Goal: Task Accomplishment & Management: Use online tool/utility

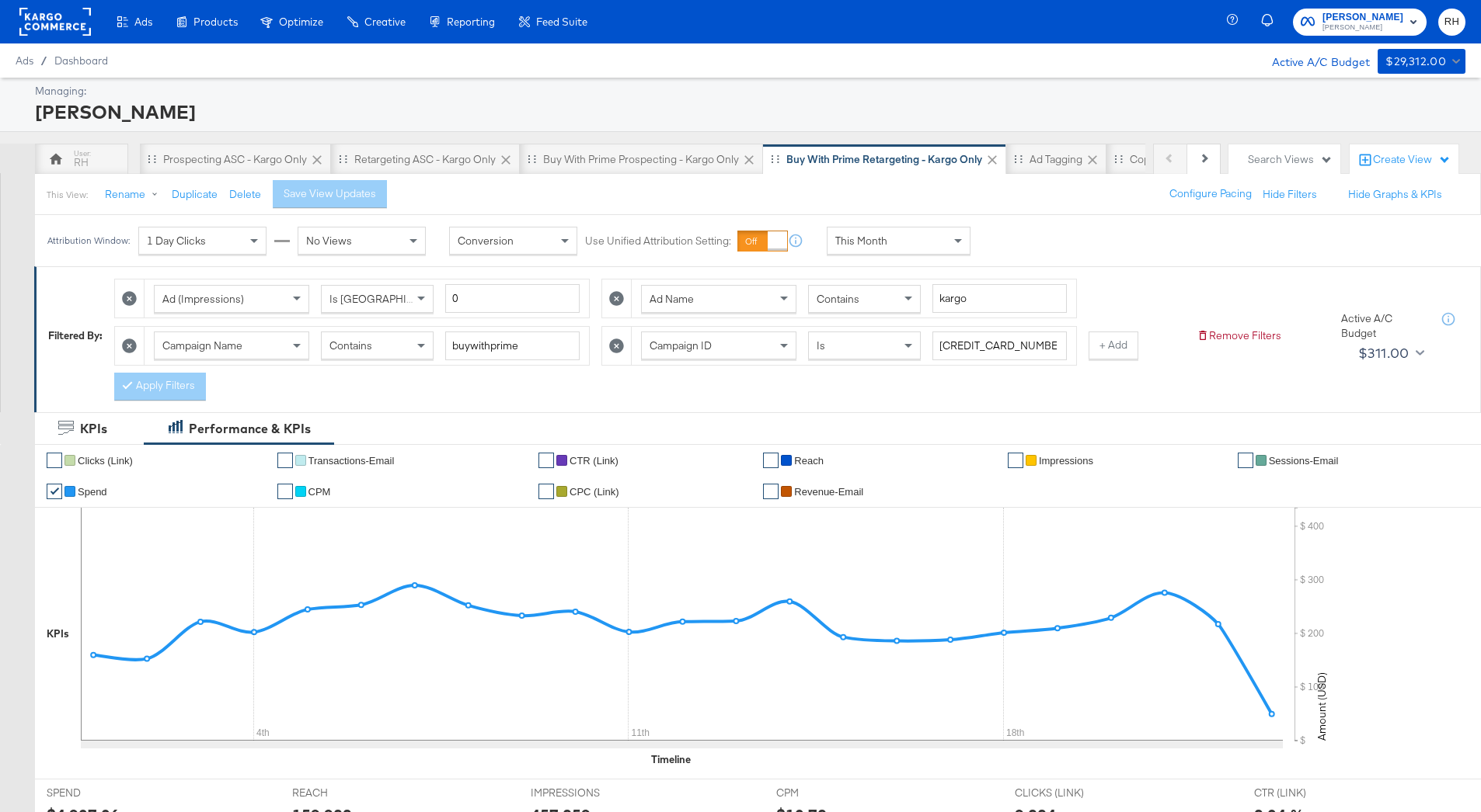
click at [53, 22] on rect at bounding box center [55, 21] width 71 height 28
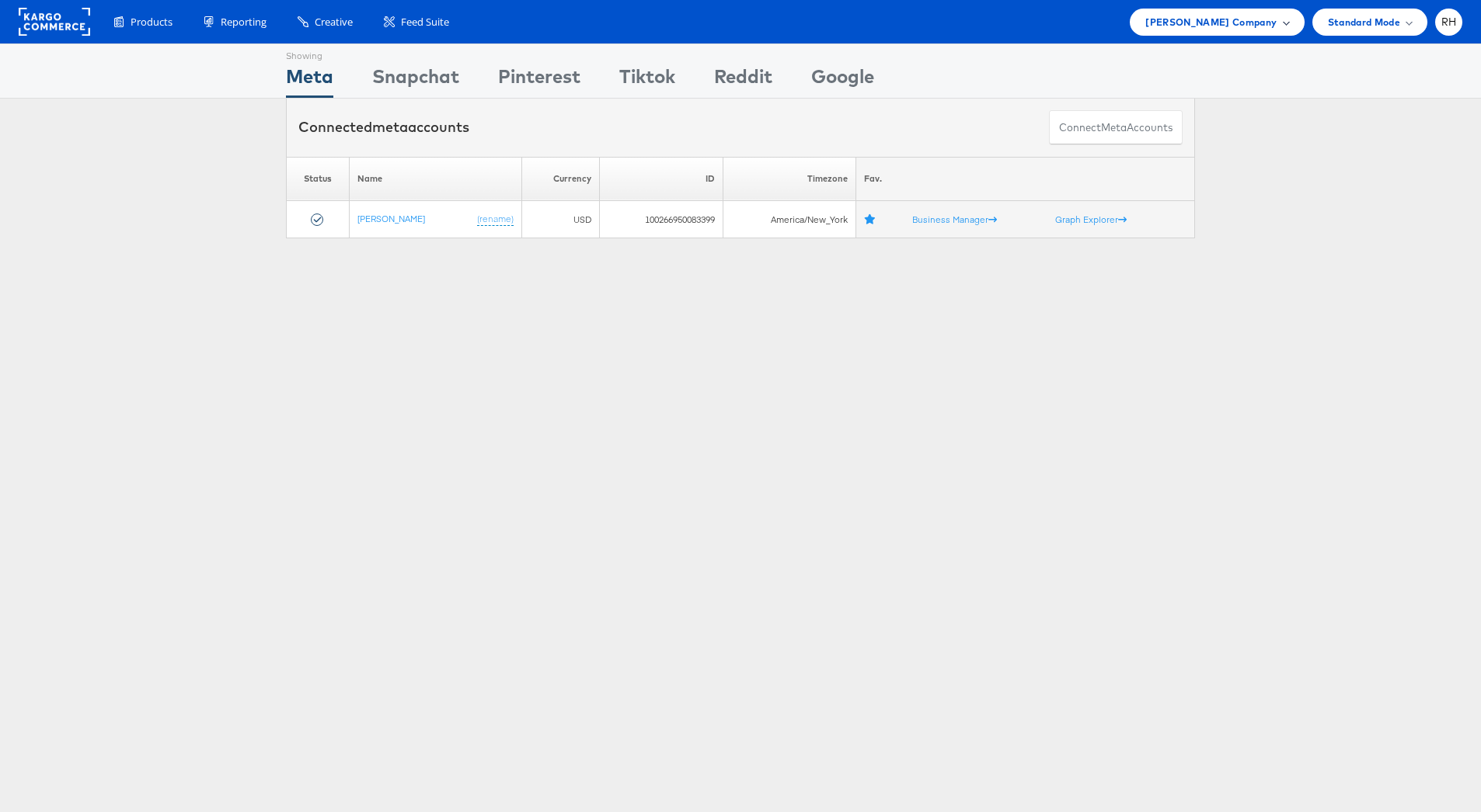
click at [1273, 31] on div "Steve Madden Company" at bounding box center [1216, 21] width 174 height 27
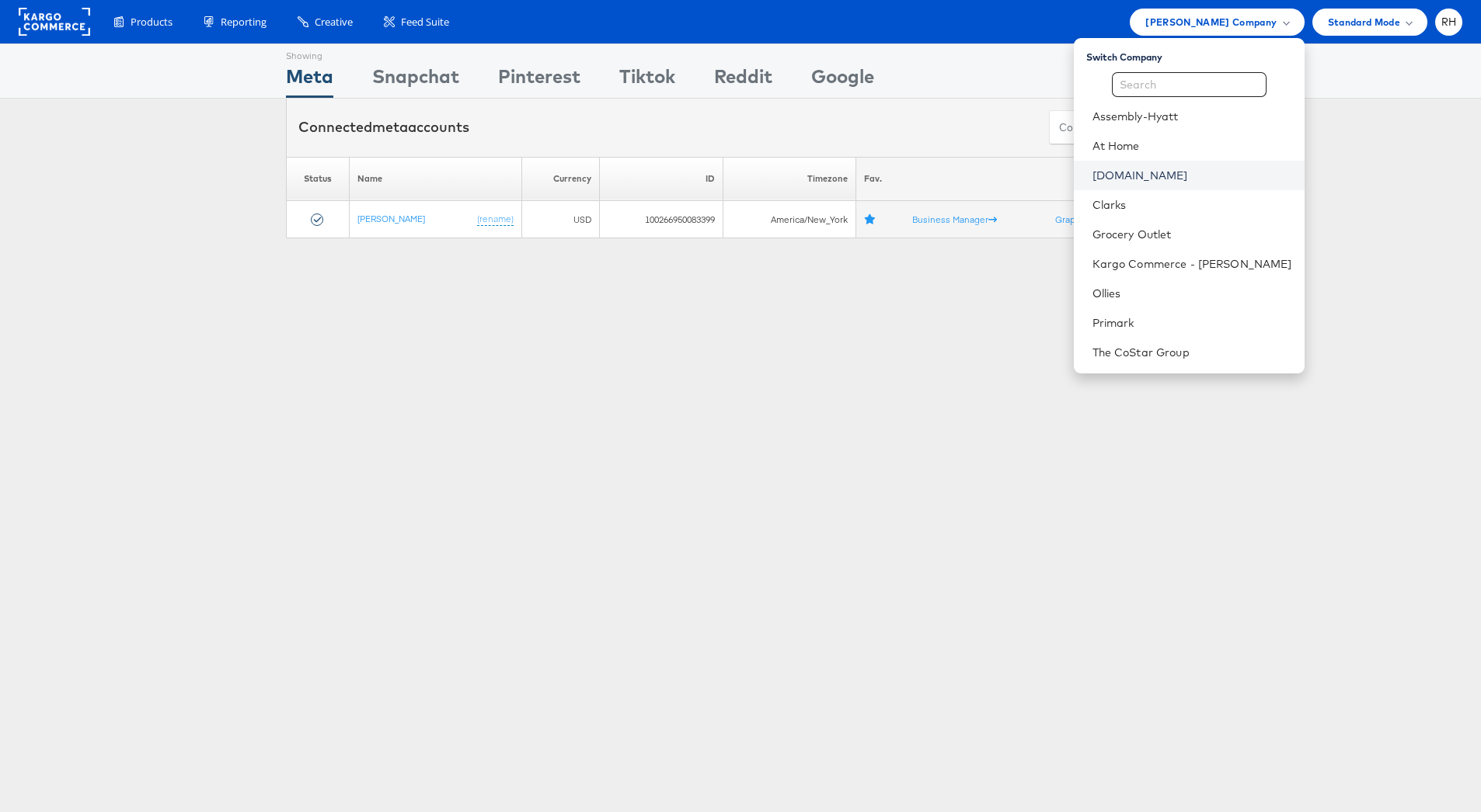
click at [1177, 170] on link "Cars.com" at bounding box center [1191, 175] width 199 height 16
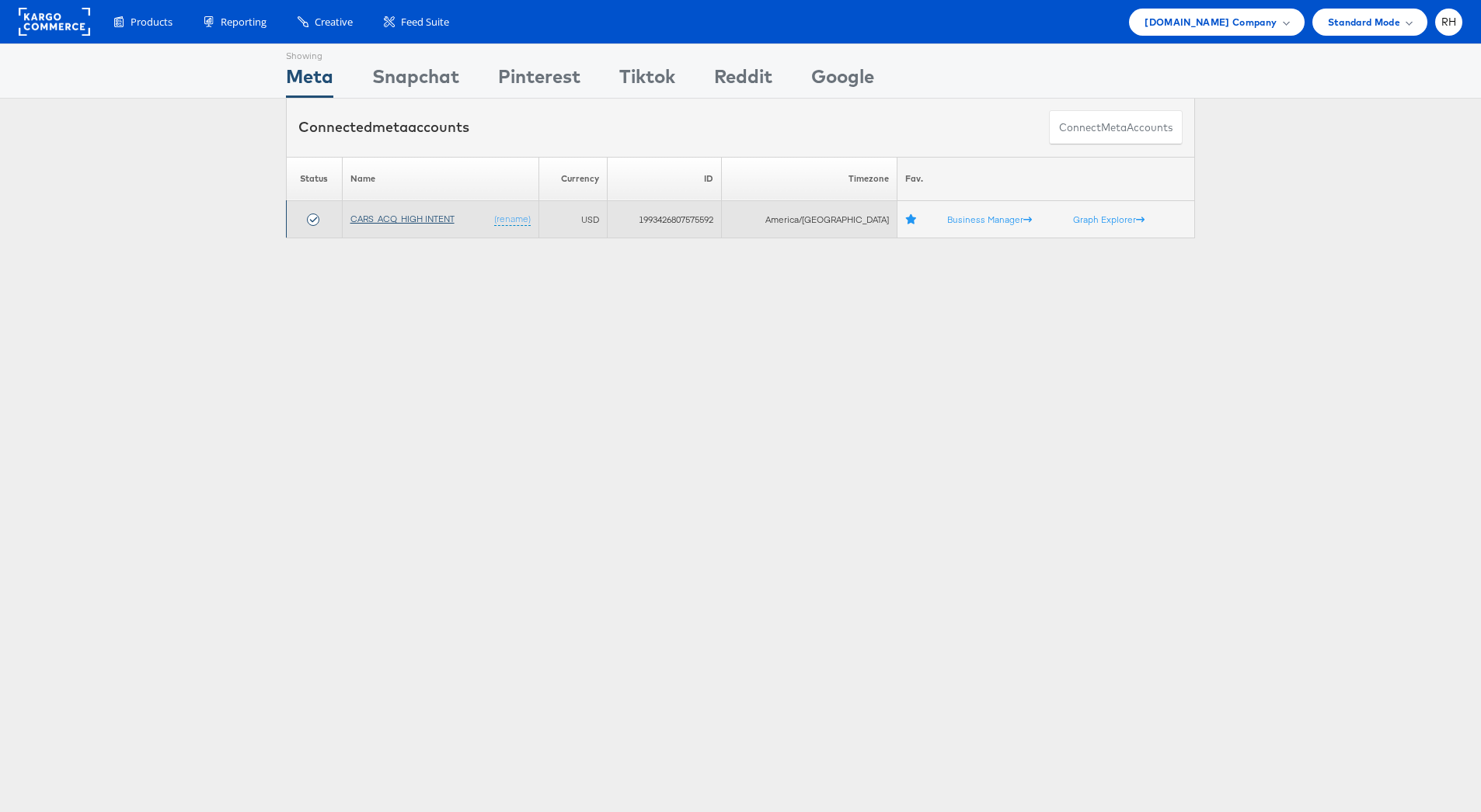
click at [408, 222] on link "CARS_ACQ_HIGH INTENT" at bounding box center [402, 218] width 104 height 12
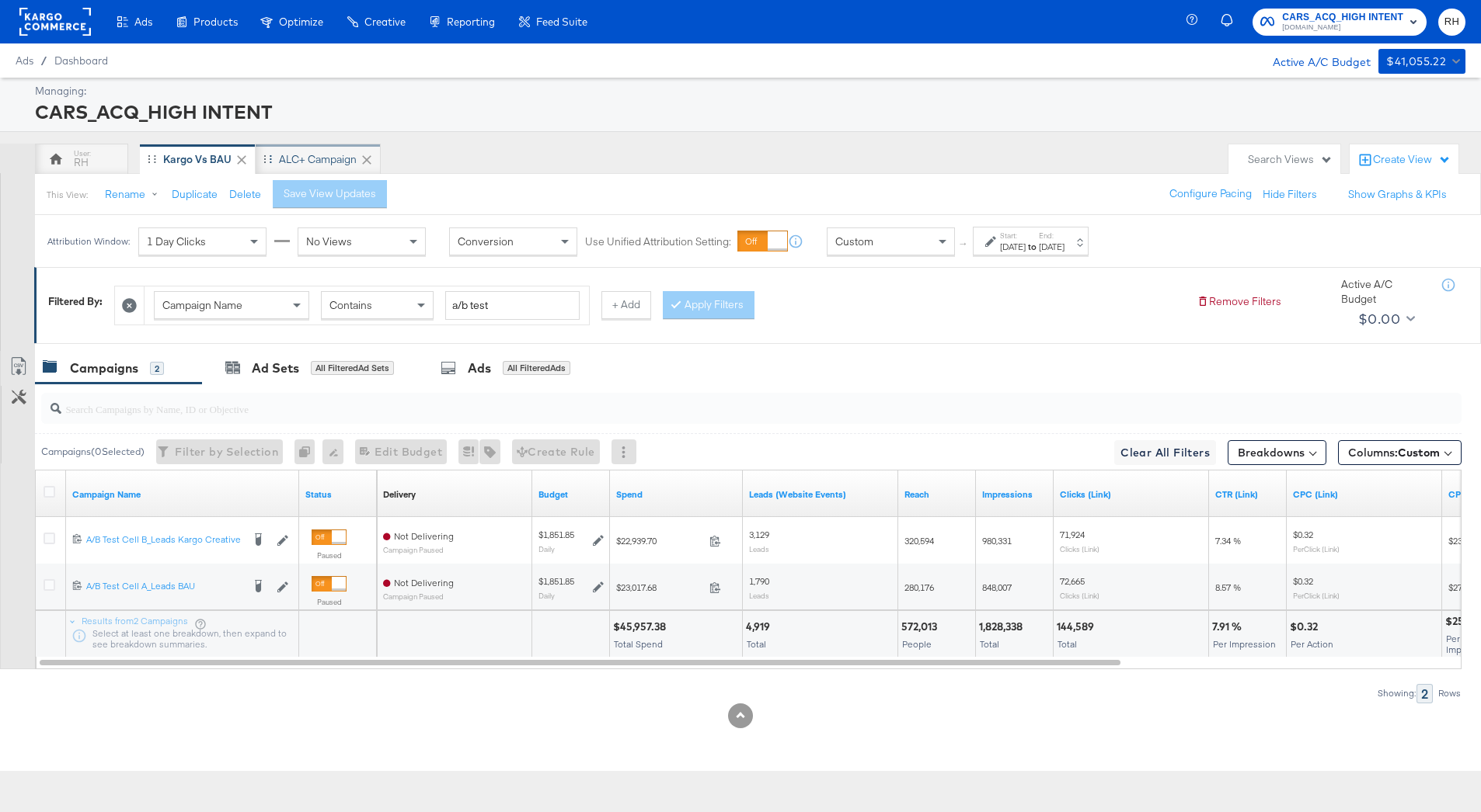
click at [297, 161] on div "ALC+ Campaign" at bounding box center [318, 160] width 78 height 15
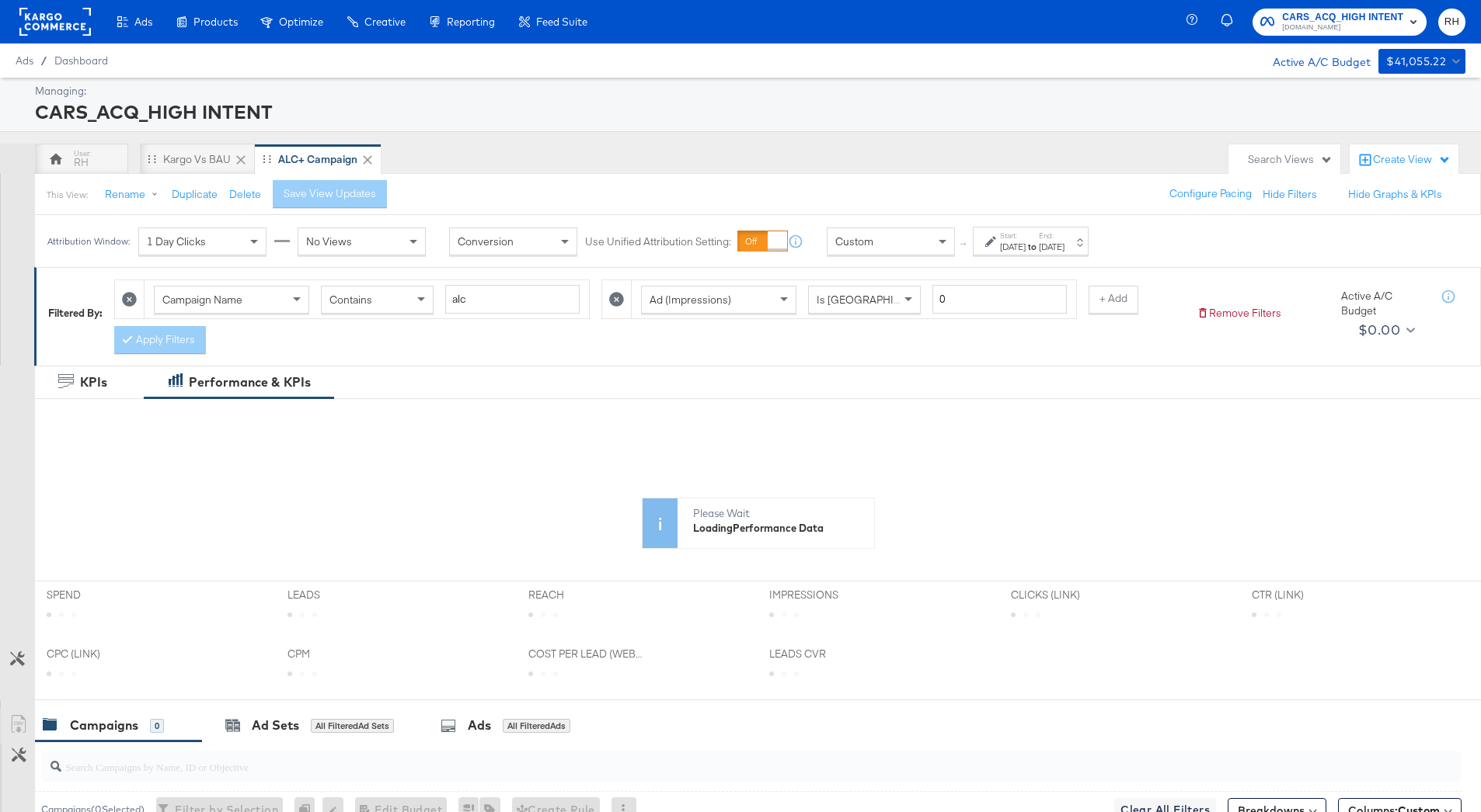
click at [57, 35] on rect at bounding box center [55, 21] width 71 height 28
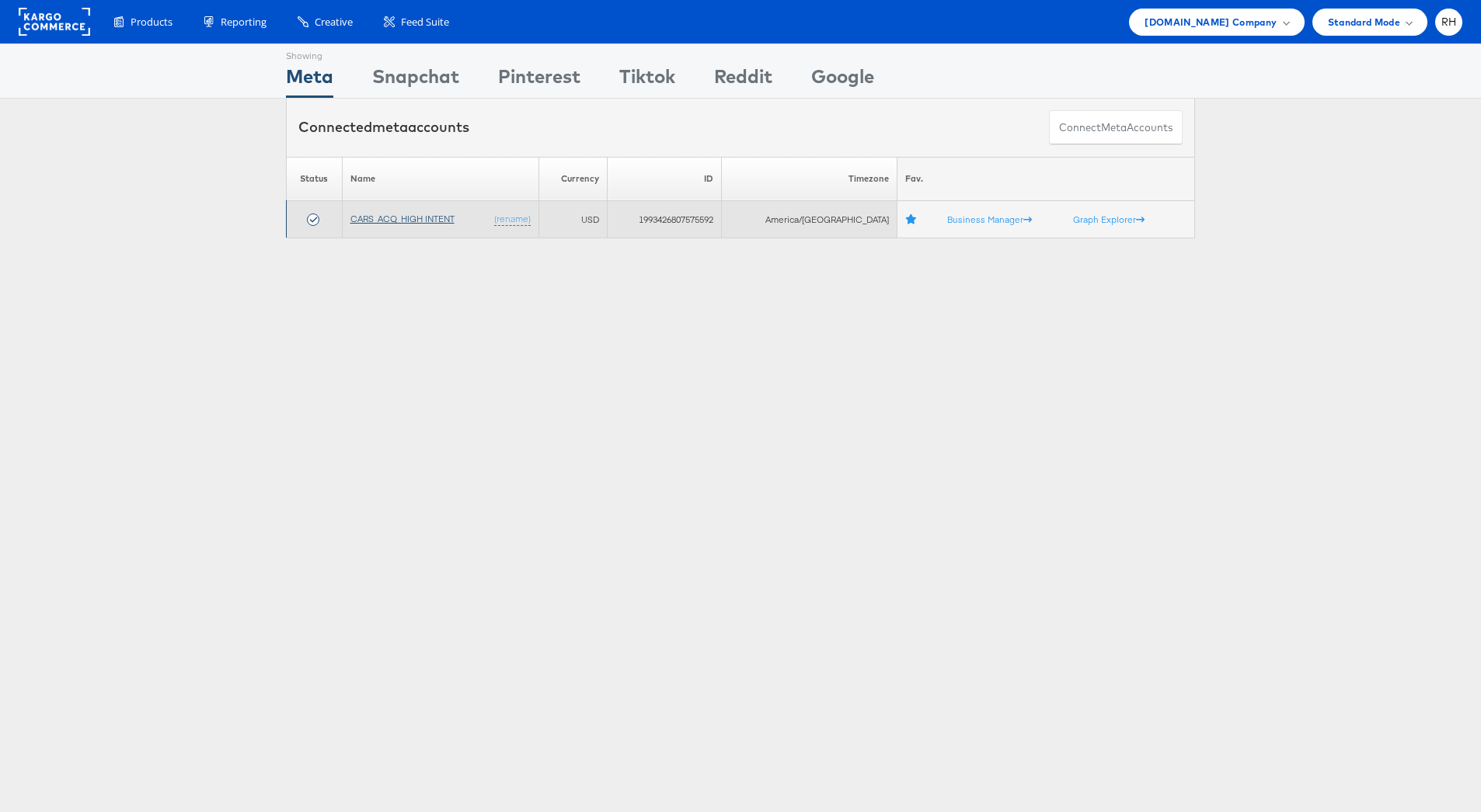
click at [431, 222] on link "CARS_ACQ_HIGH INTENT" at bounding box center [402, 218] width 104 height 12
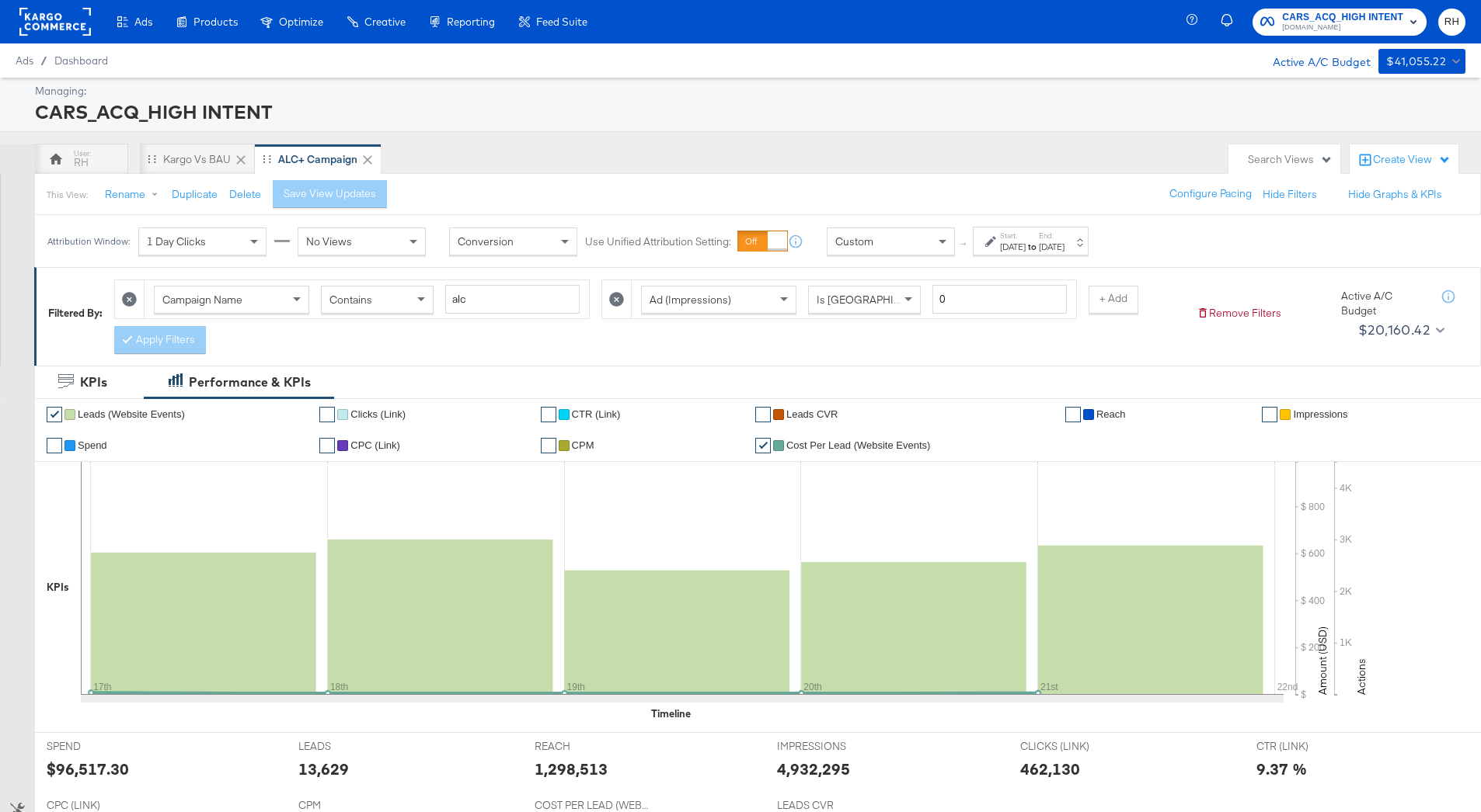
click at [1064, 248] on div "[DATE]" at bounding box center [1051, 246] width 26 height 12
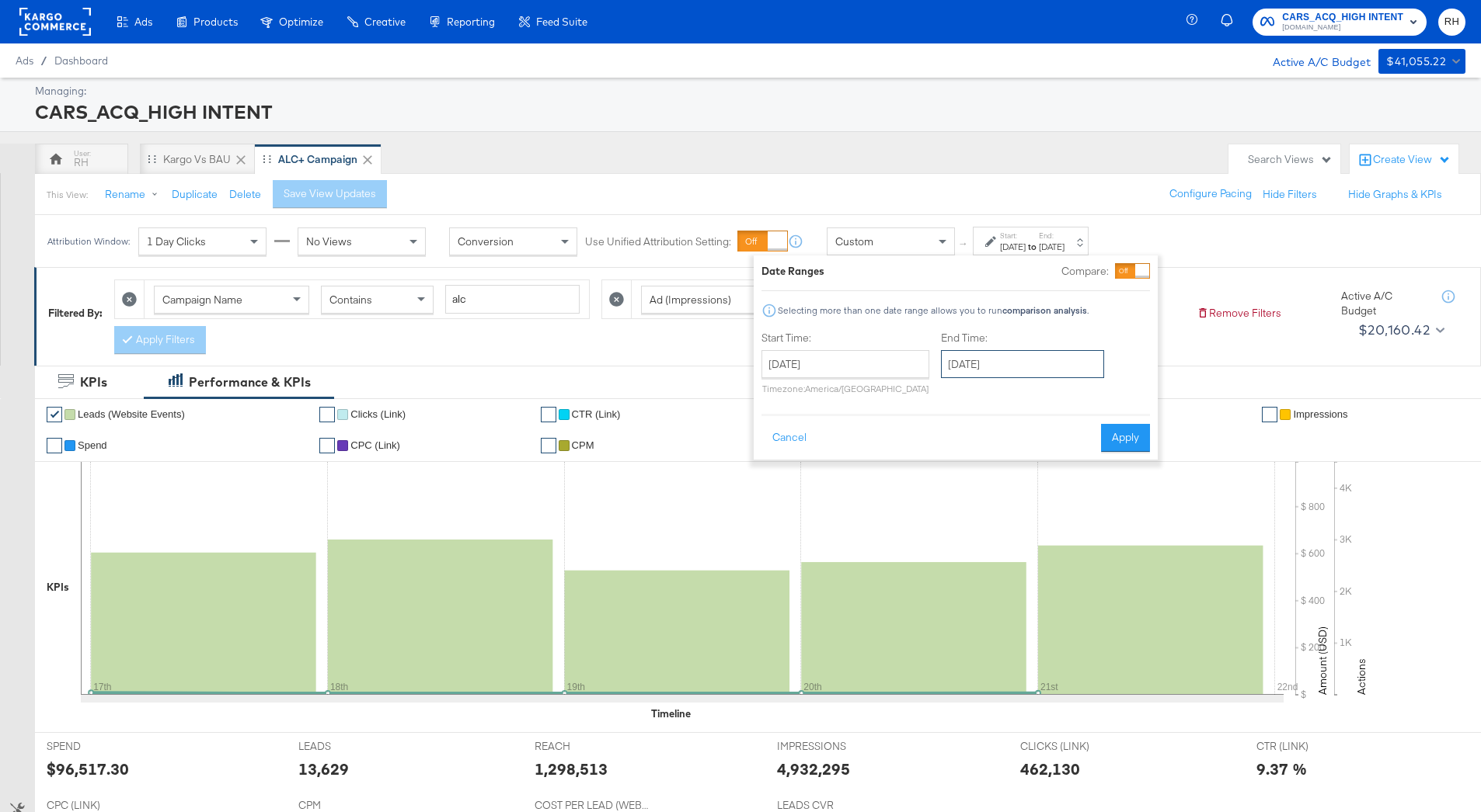
click at [1031, 365] on input "September 21st 2025" at bounding box center [1022, 364] width 163 height 28
click at [975, 504] on td "22" at bounding box center [985, 508] width 26 height 21
type input "September 22nd 2025"
click at [1154, 445] on div "Date Ranges Compare: Selecting more than one date range allows you to run compa…" at bounding box center [959, 357] width 404 height 204
click at [1137, 438] on button "Apply" at bounding box center [1129, 438] width 49 height 28
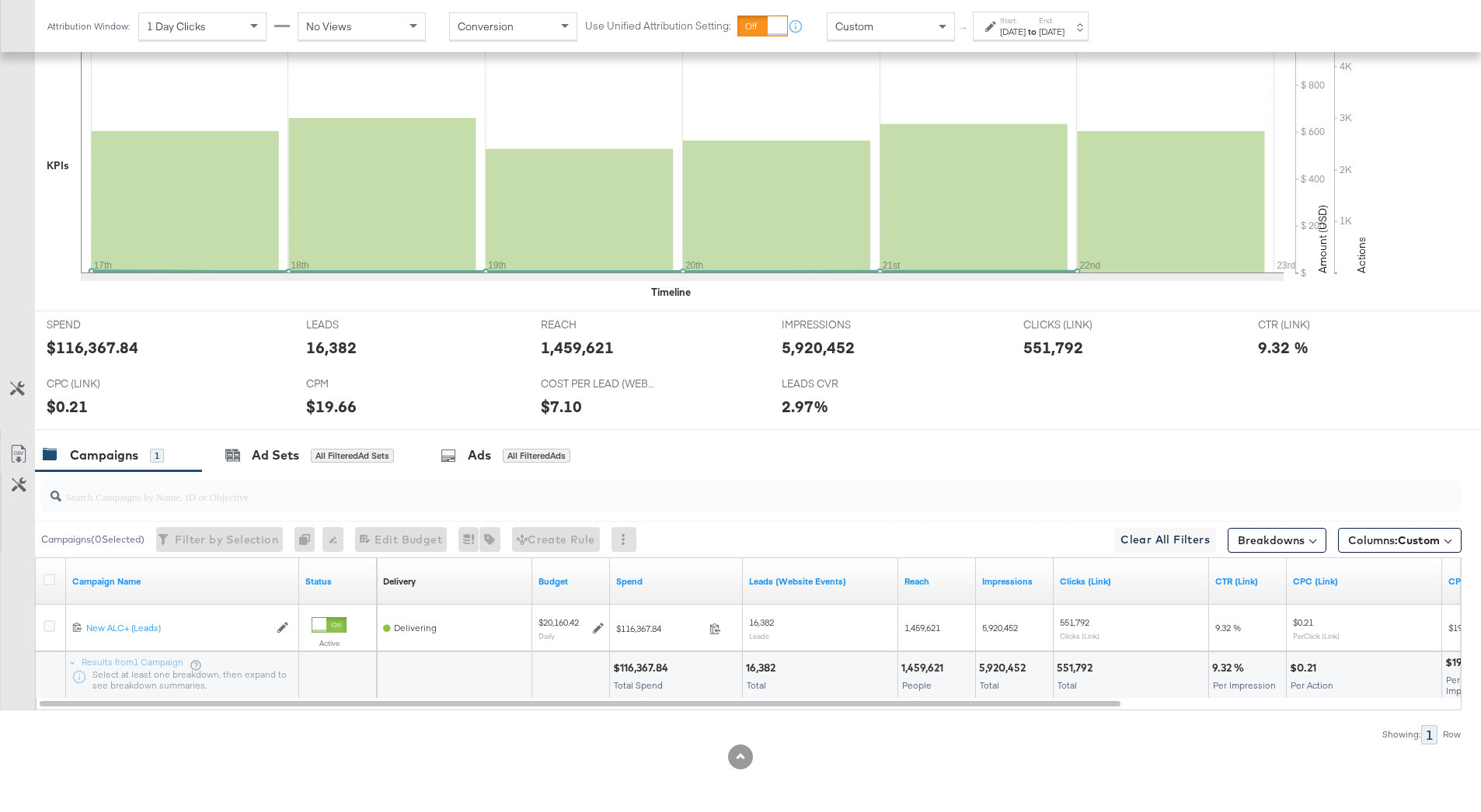
scroll to position [422, 0]
click at [467, 449] on div "Ads All Filtered Ads" at bounding box center [505, 456] width 130 height 18
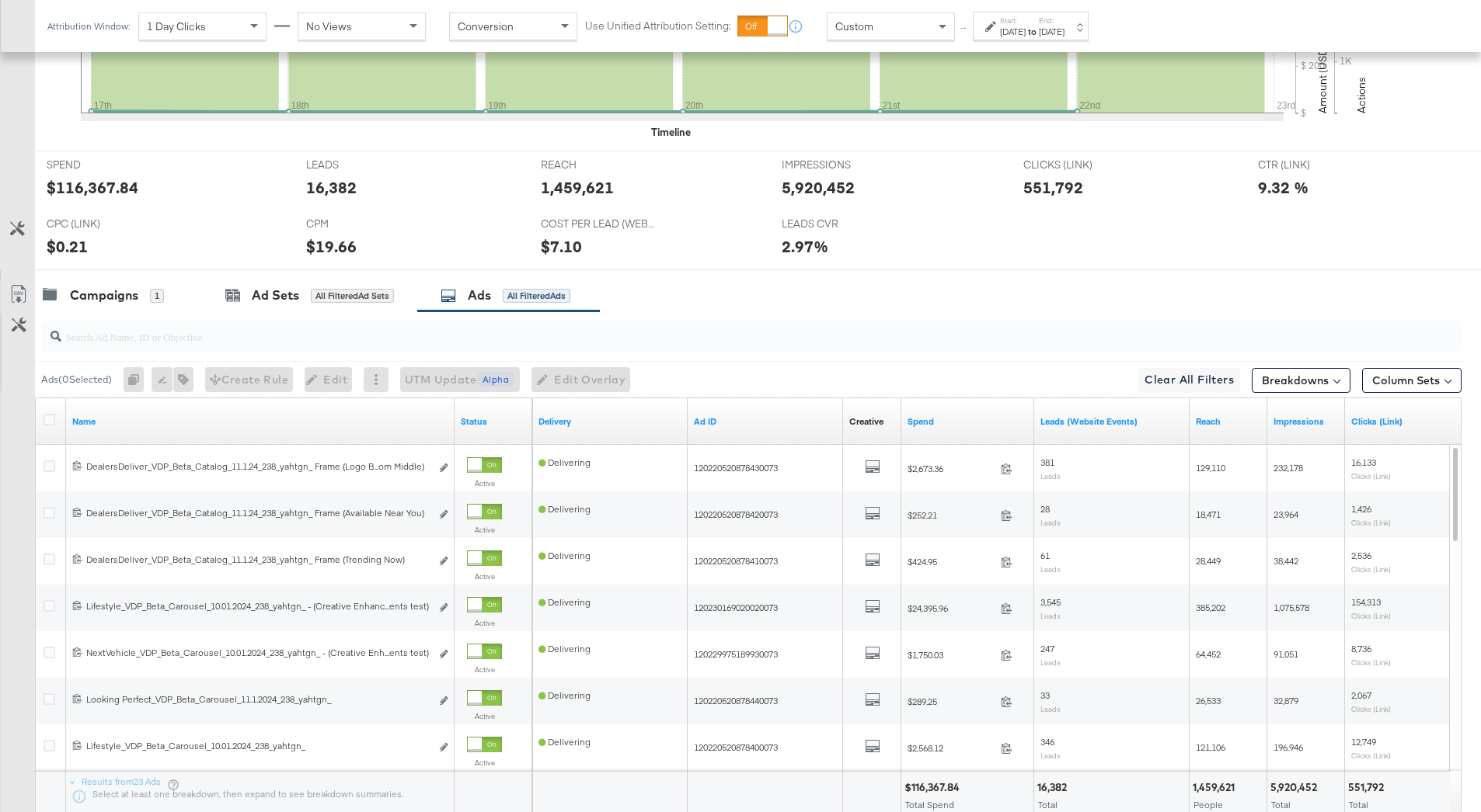
scroll to position [585, 0]
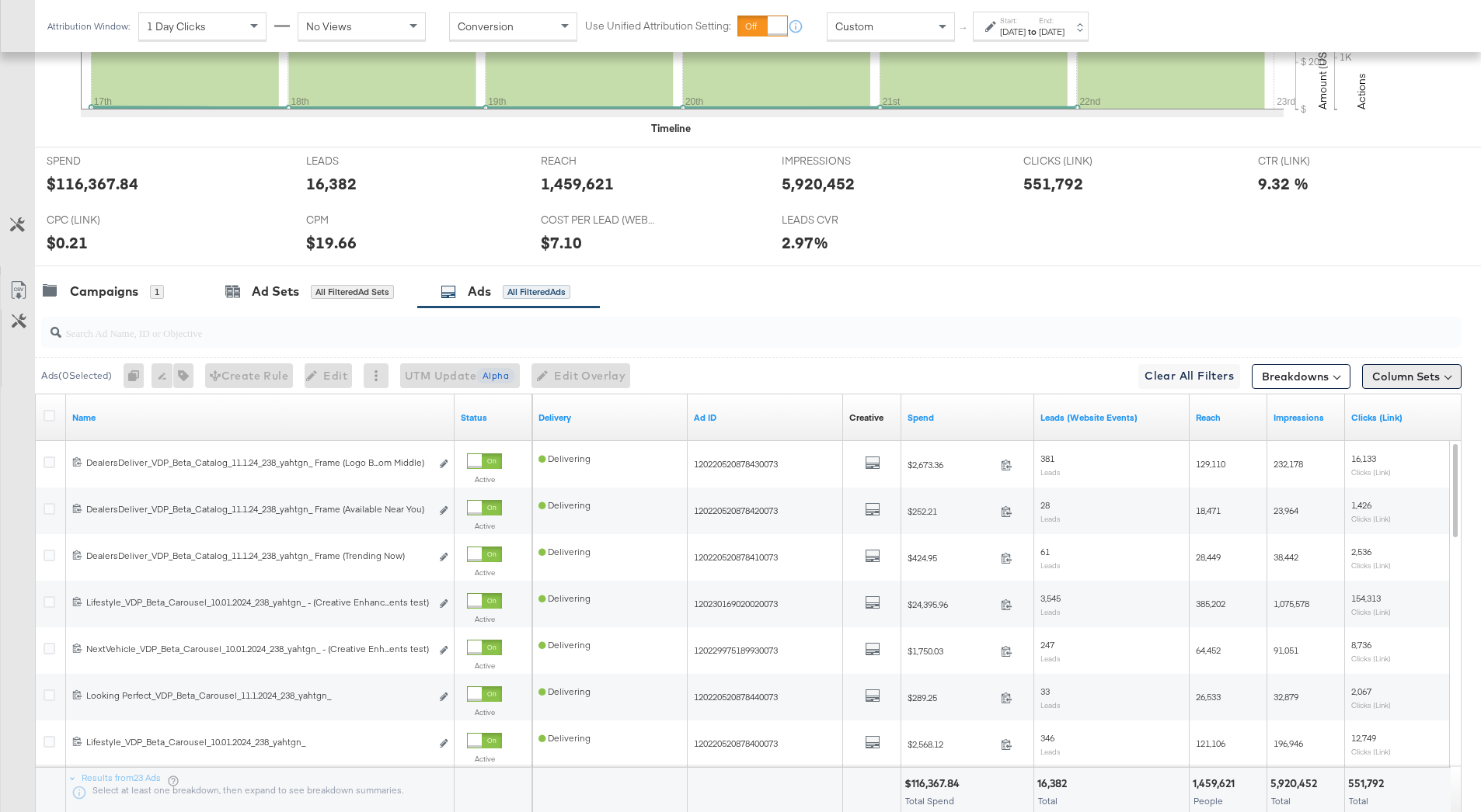
click at [1401, 374] on button "Column Sets" at bounding box center [1412, 376] width 99 height 25
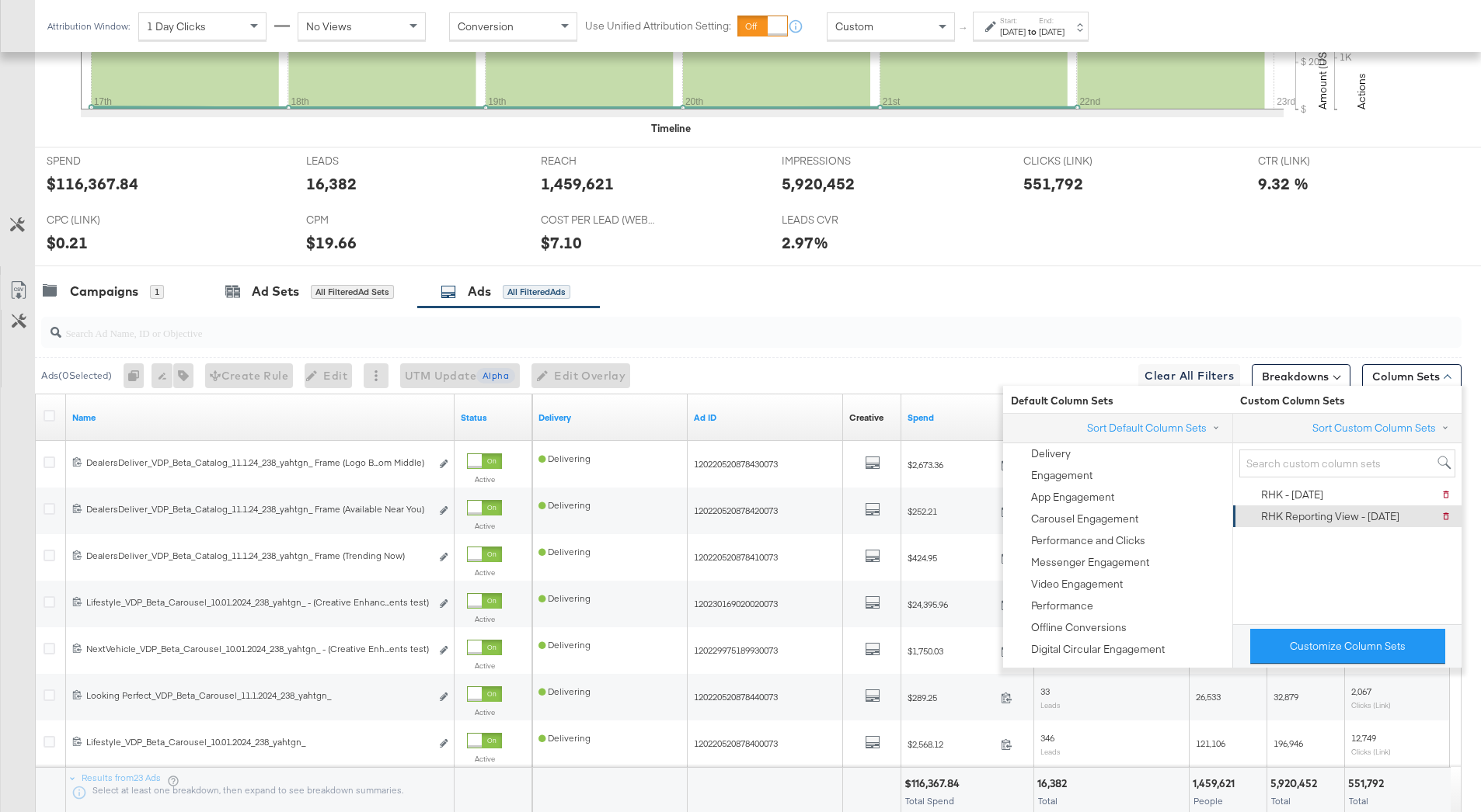
click at [1249, 518] on icon at bounding box center [1250, 516] width 19 height 16
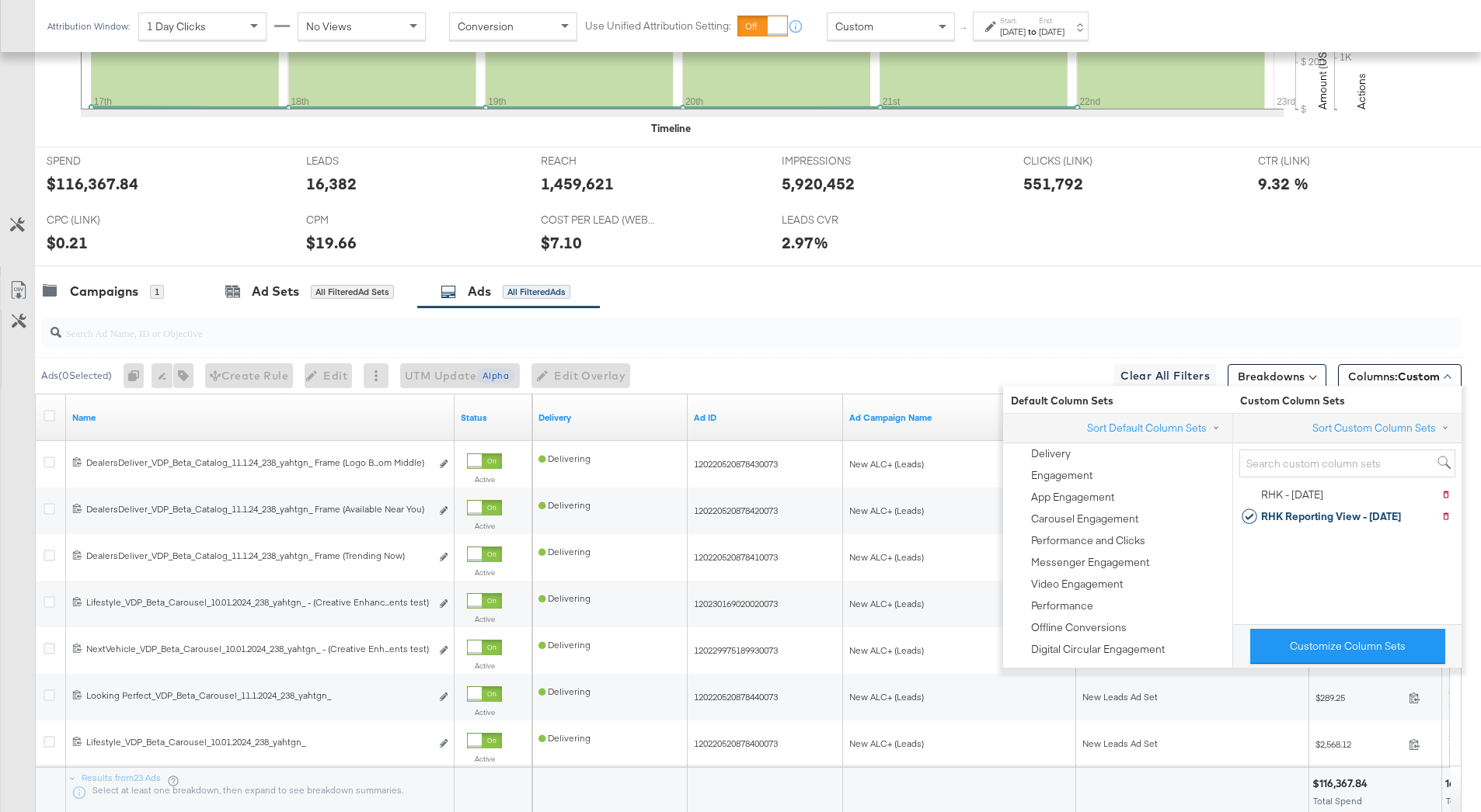
click at [1095, 309] on div at bounding box center [748, 332] width 1426 height 50
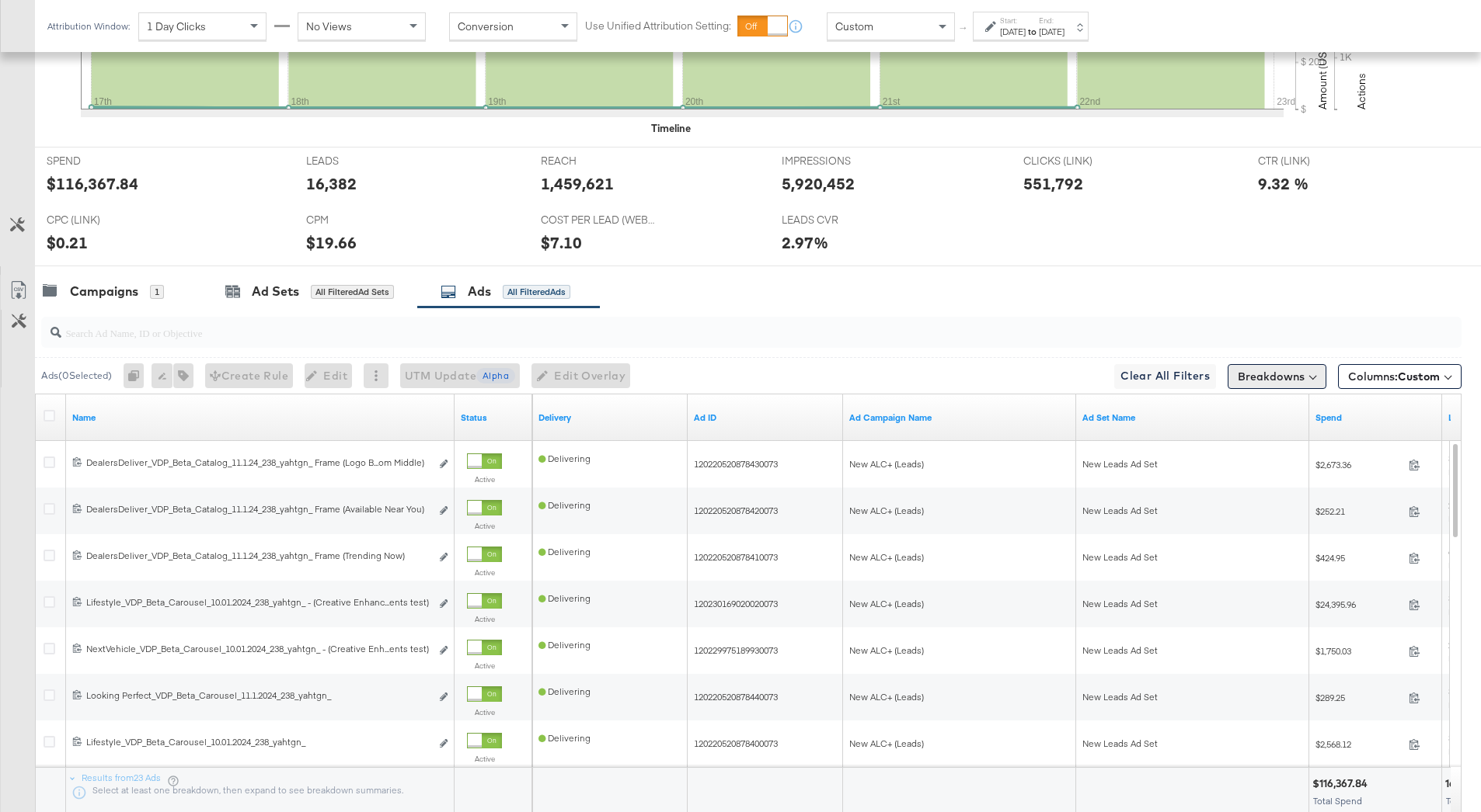
click at [1265, 375] on button "Breakdowns" at bounding box center [1276, 376] width 98 height 25
click at [1205, 472] on div "Time" at bounding box center [1240, 470] width 155 height 12
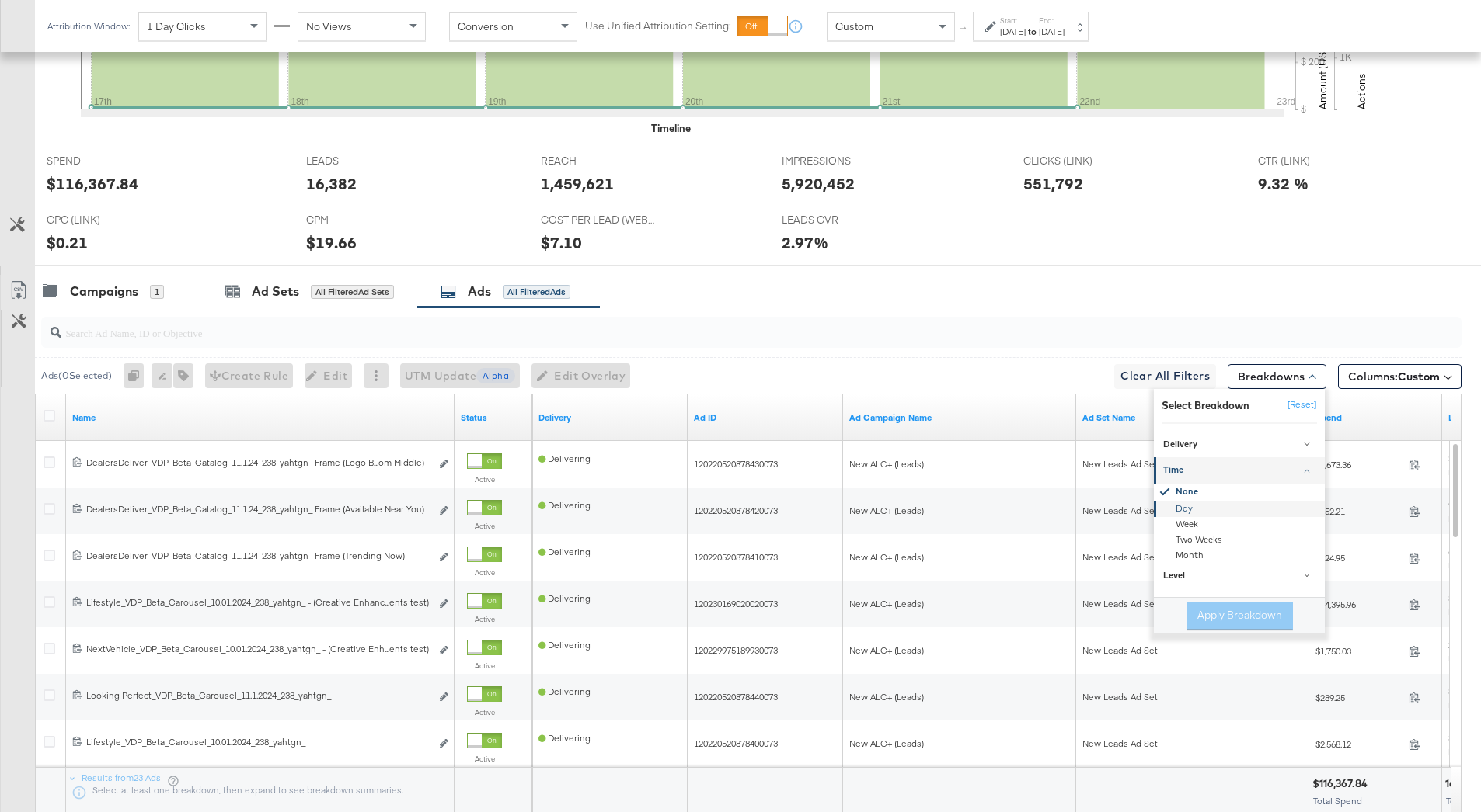
click at [1180, 510] on div "Day" at bounding box center [1240, 509] width 169 height 16
click at [1217, 613] on button "Apply Breakdown" at bounding box center [1239, 616] width 107 height 28
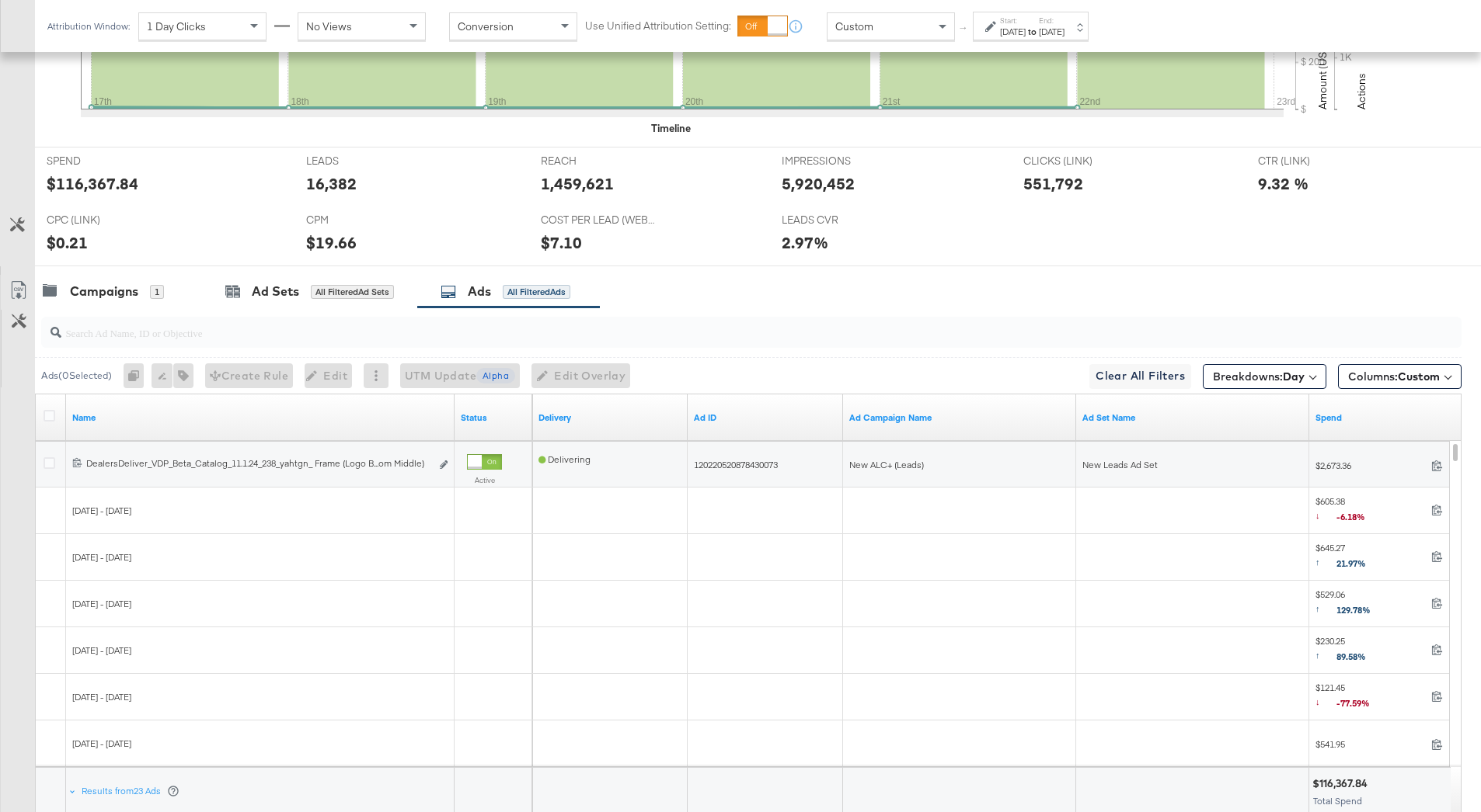
click at [56, 416] on div at bounding box center [52, 418] width 17 height 16
click at [48, 416] on icon at bounding box center [50, 416] width 12 height 12
click at [0, 0] on input "checkbox" at bounding box center [0, 0] width 0 height 0
click at [16, 286] on icon at bounding box center [18, 290] width 19 height 19
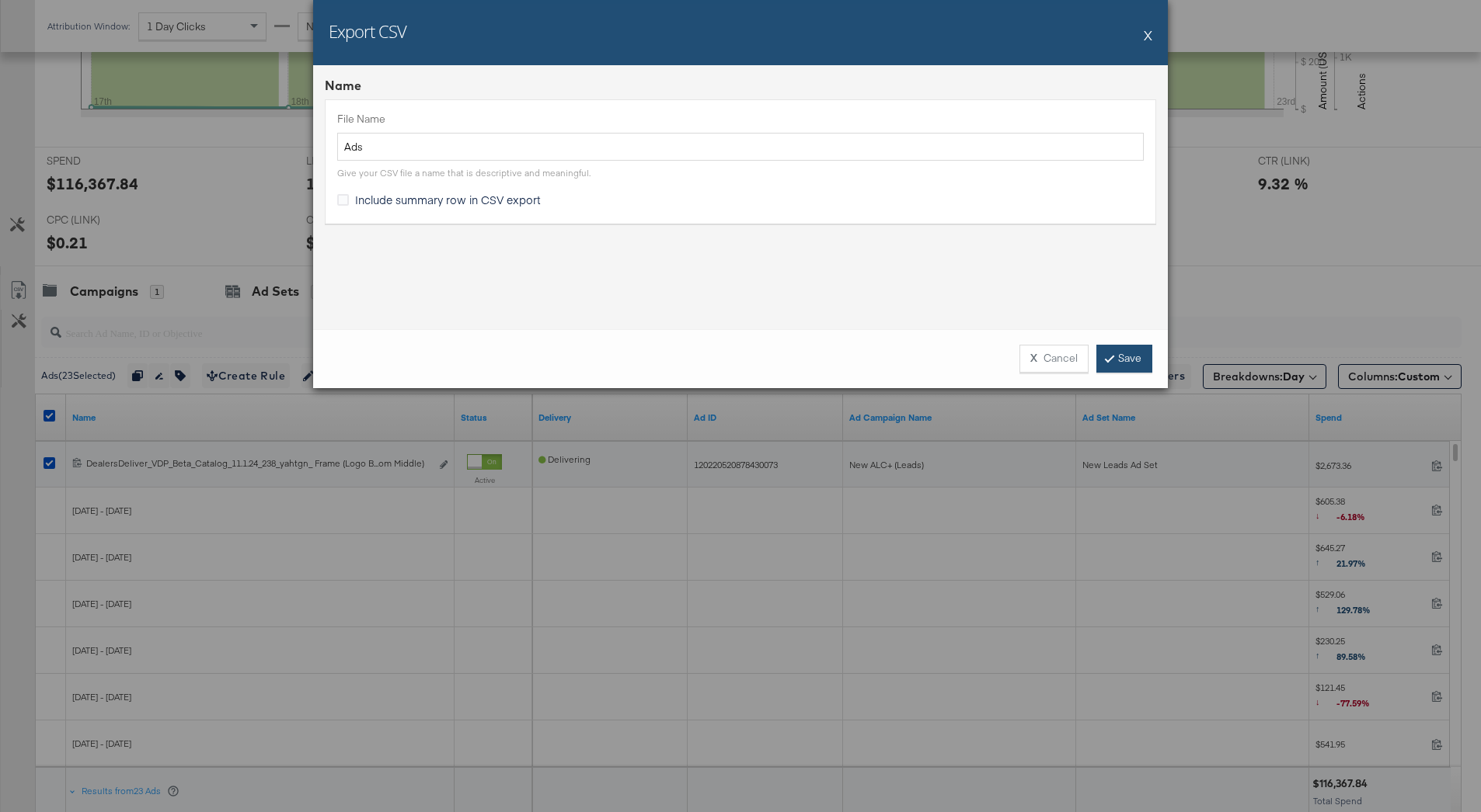
click at [1120, 364] on link "Save" at bounding box center [1124, 359] width 56 height 28
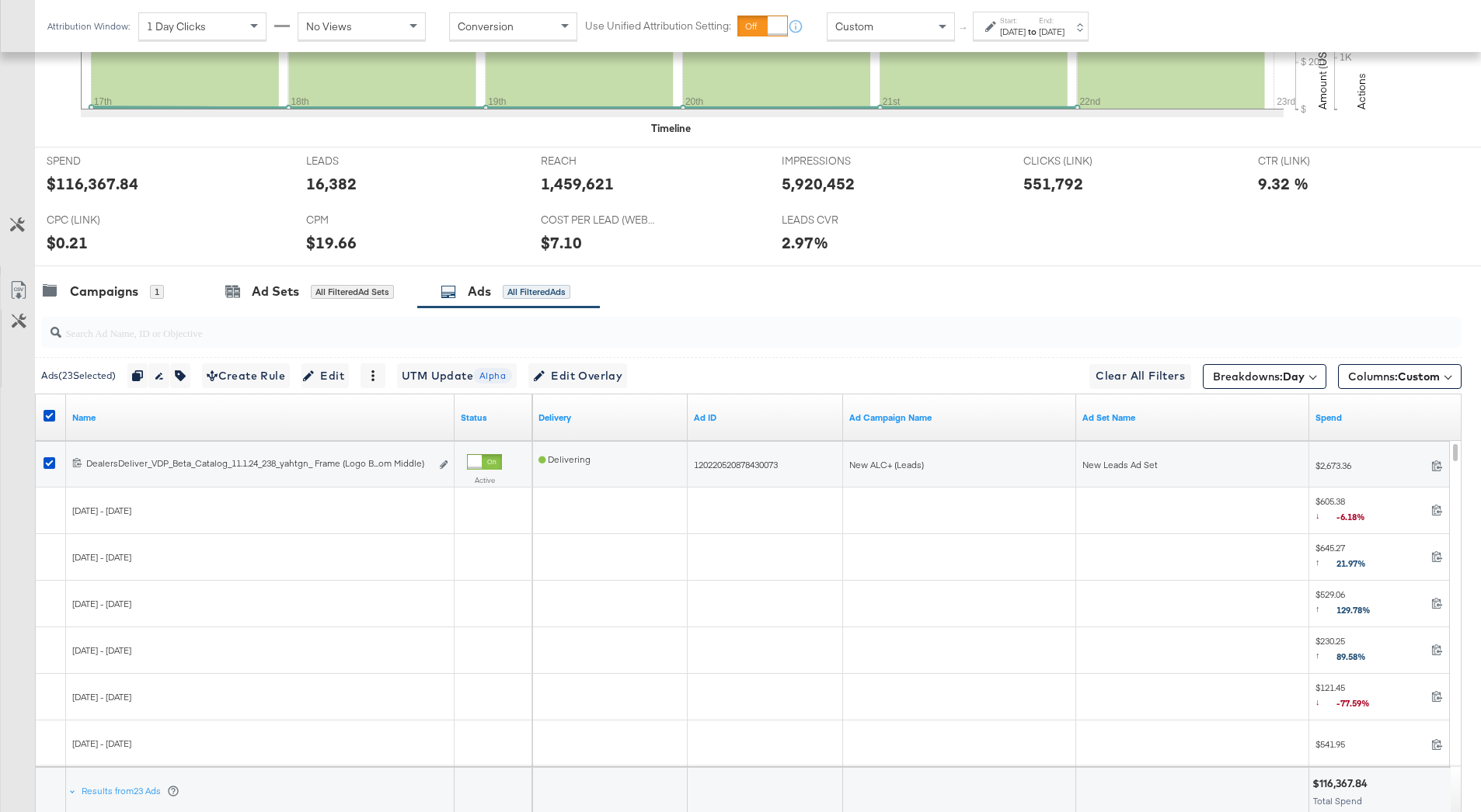
scroll to position [0, 0]
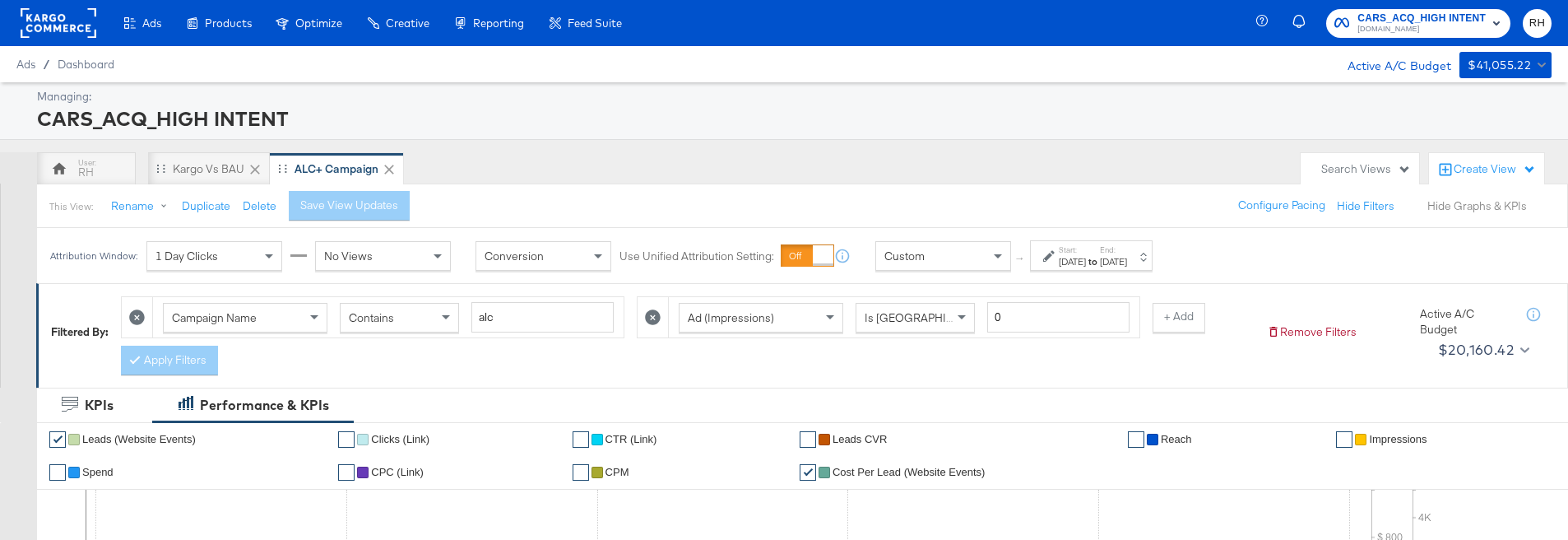
click at [1473, 210] on button "Hide Graphs & KPIs" at bounding box center [1477, 206] width 100 height 16
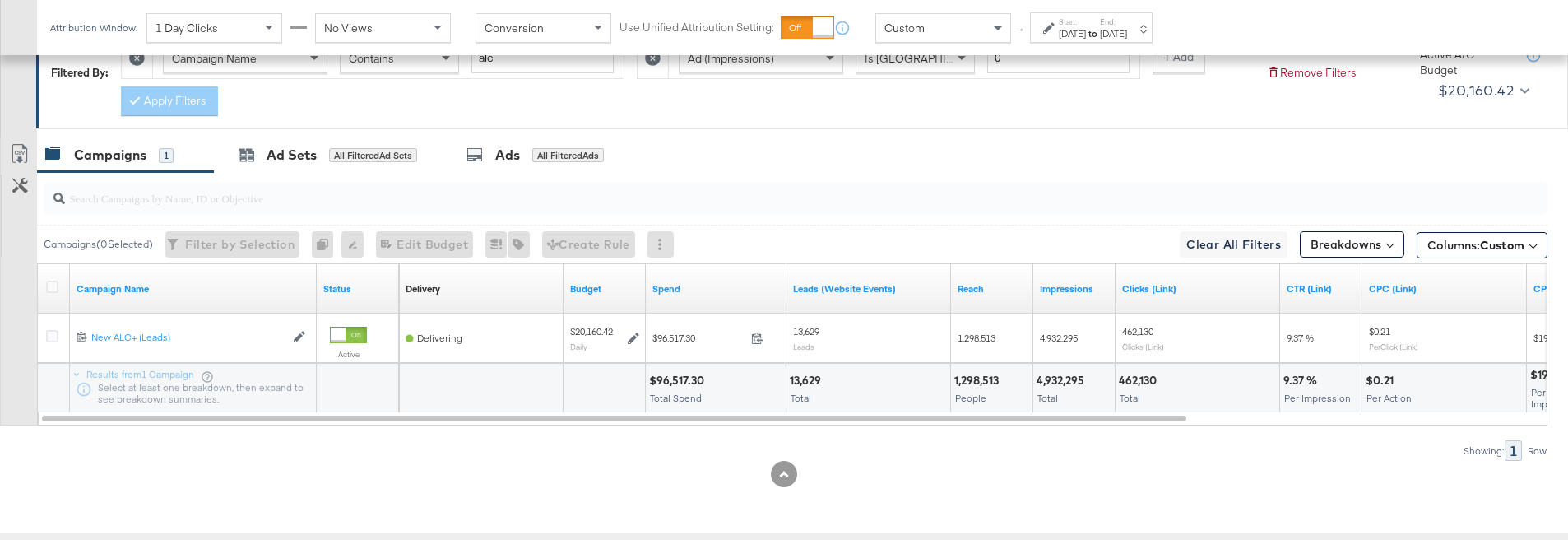
scroll to position [281, 0]
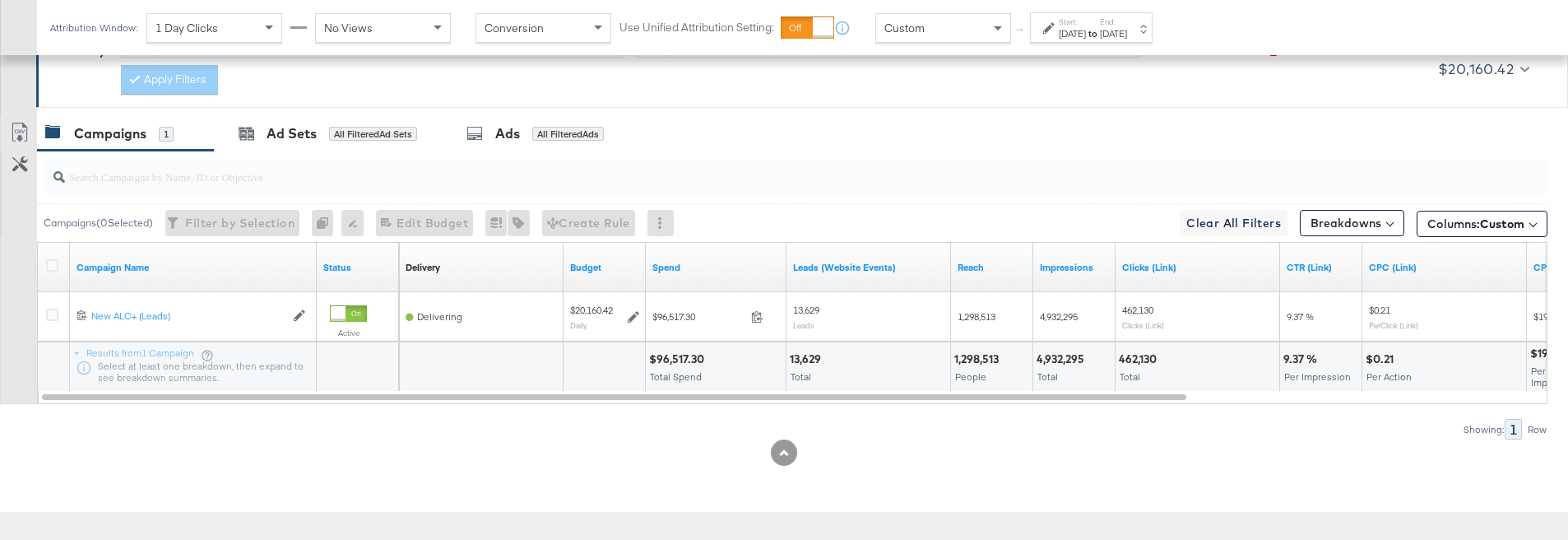
click at [1127, 33] on div "Sep 21st 2025" at bounding box center [1112, 33] width 27 height 13
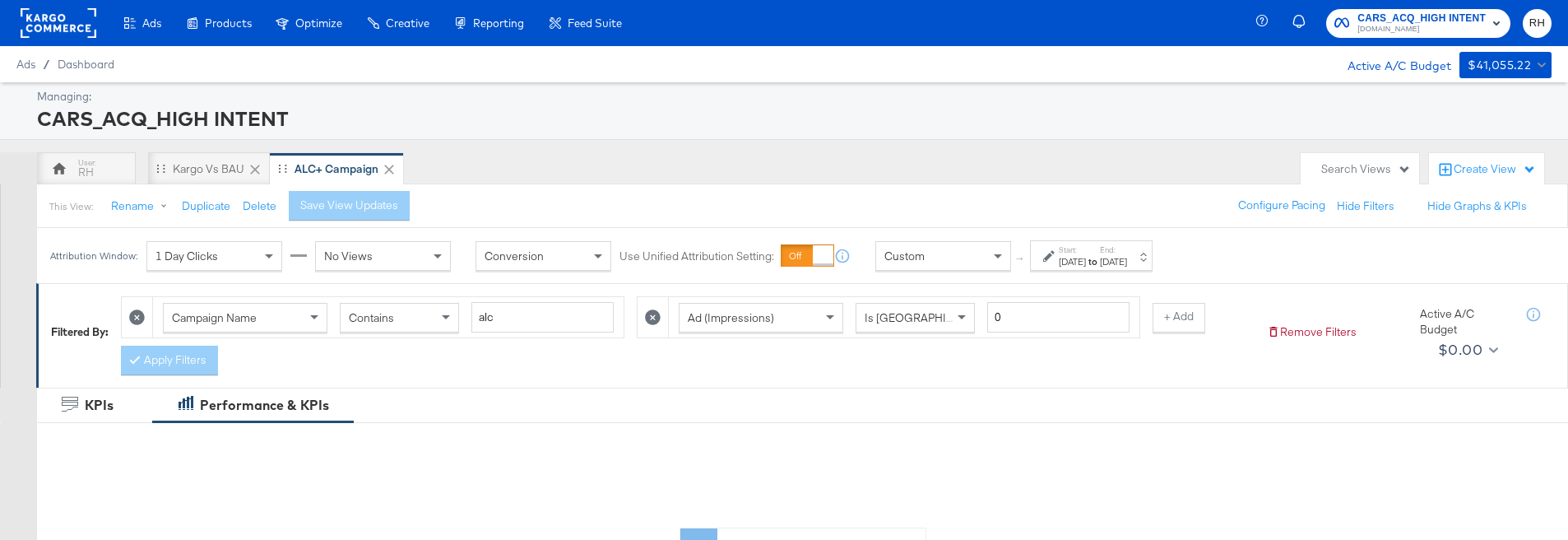
click at [1127, 263] on div "Sep 21st 2025" at bounding box center [1112, 261] width 27 height 13
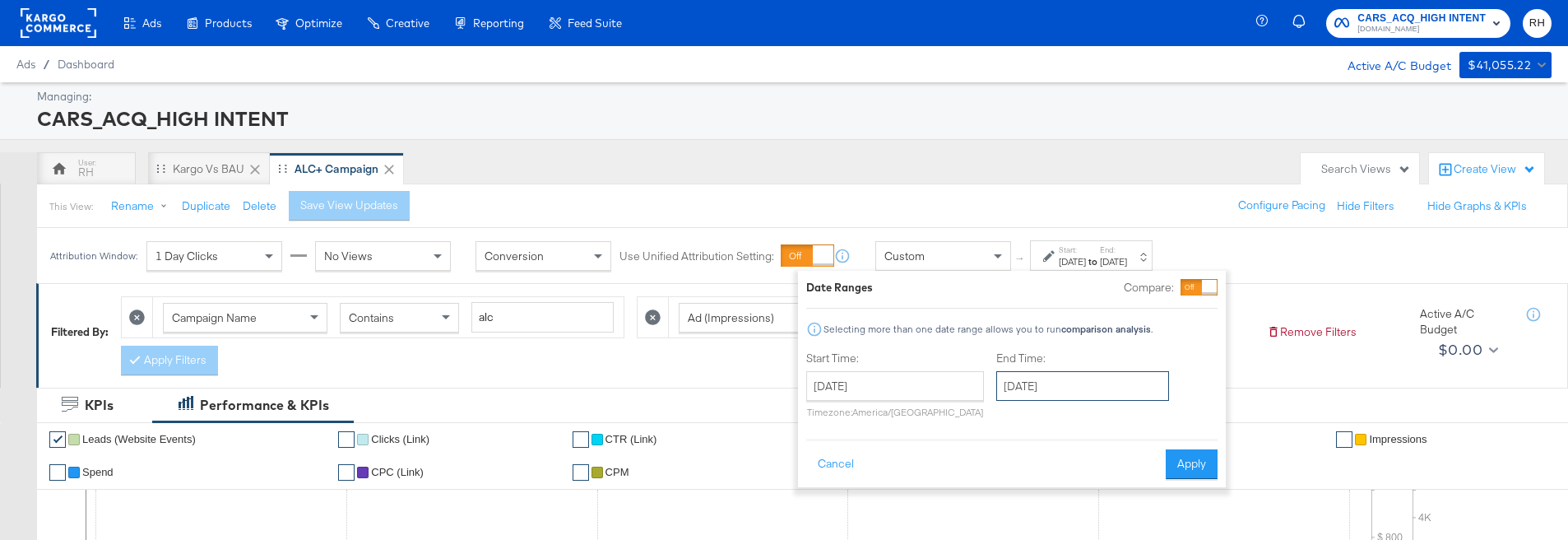
click at [1074, 389] on input "September 21st 2025" at bounding box center [1082, 386] width 173 height 30
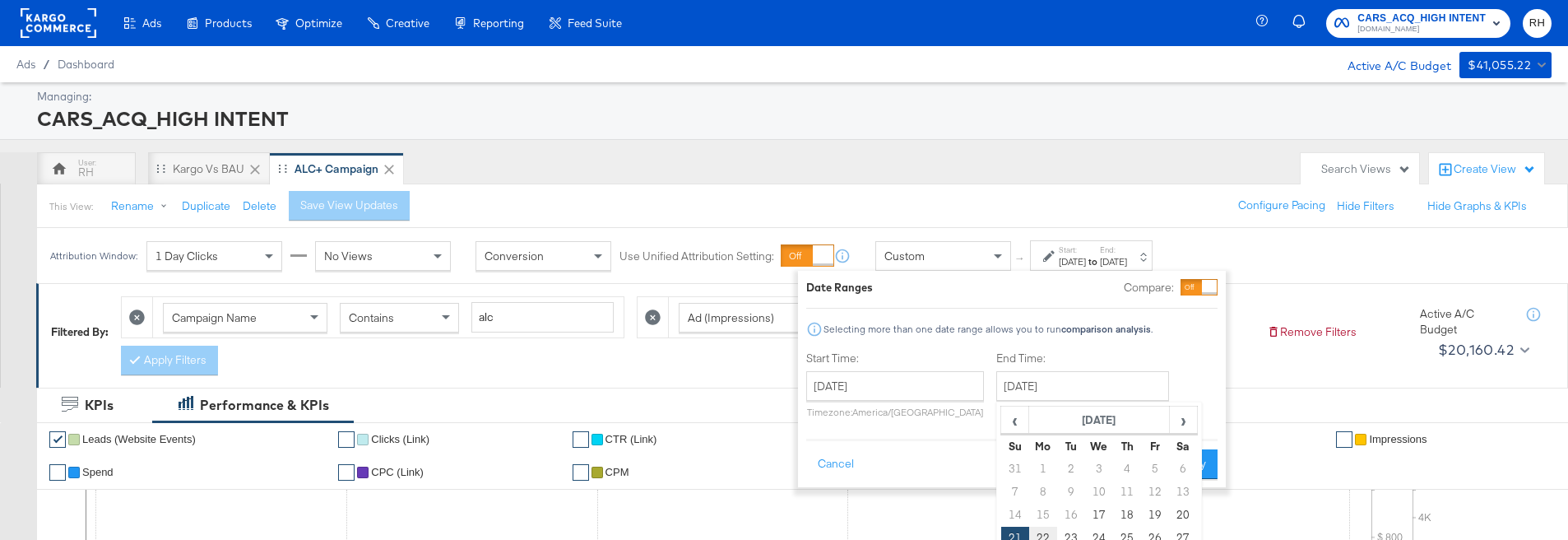
click at [1037, 531] on td "22" at bounding box center [1043, 538] width 28 height 23
type input "[DATE]"
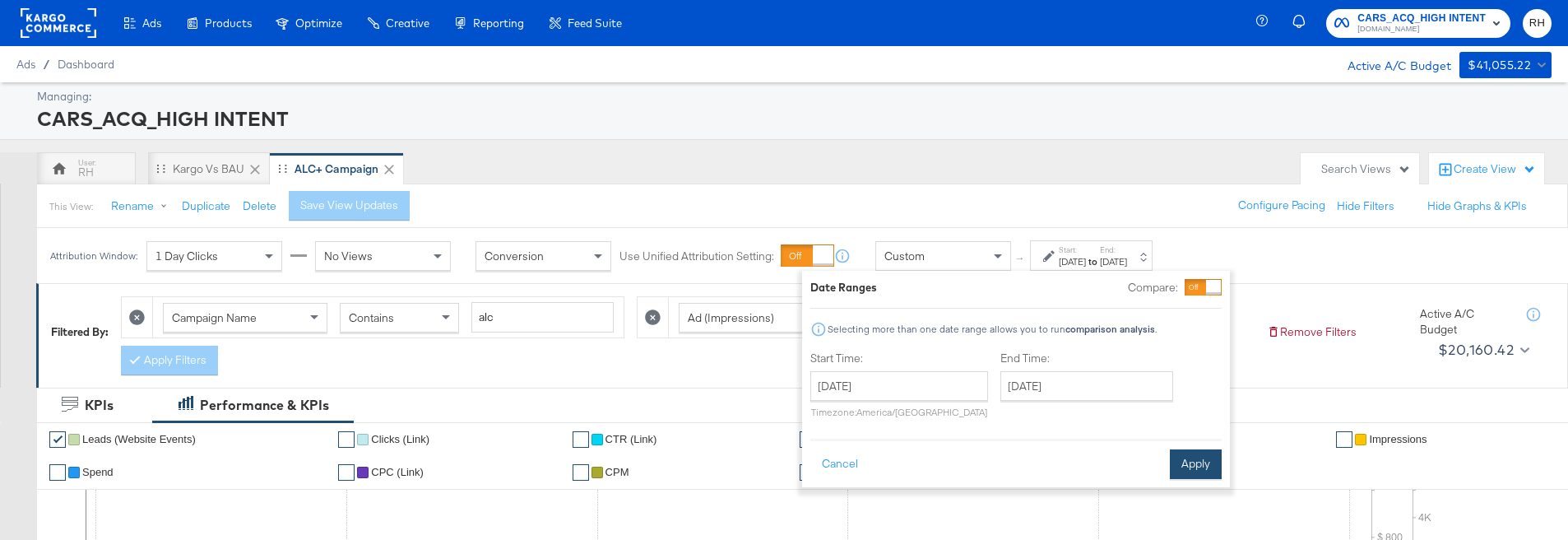
click at [1191, 471] on button "Apply" at bounding box center [1195, 465] width 52 height 30
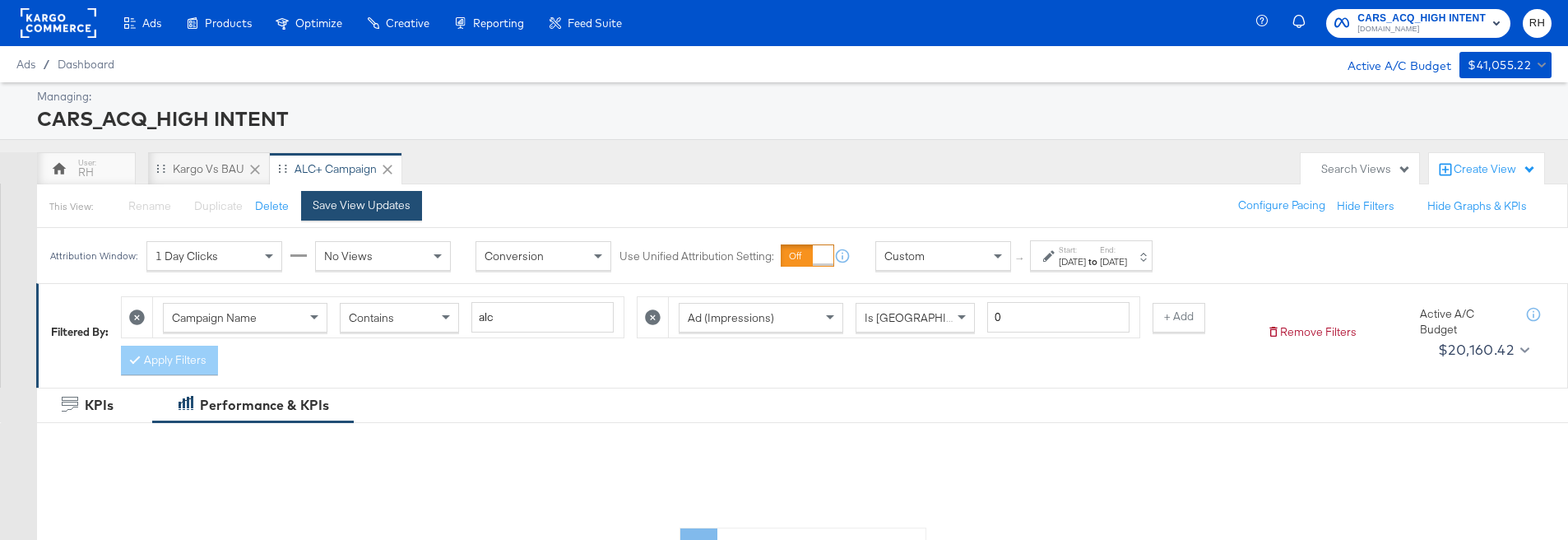
click at [392, 195] on button "Save View Updates" at bounding box center [362, 206] width 121 height 30
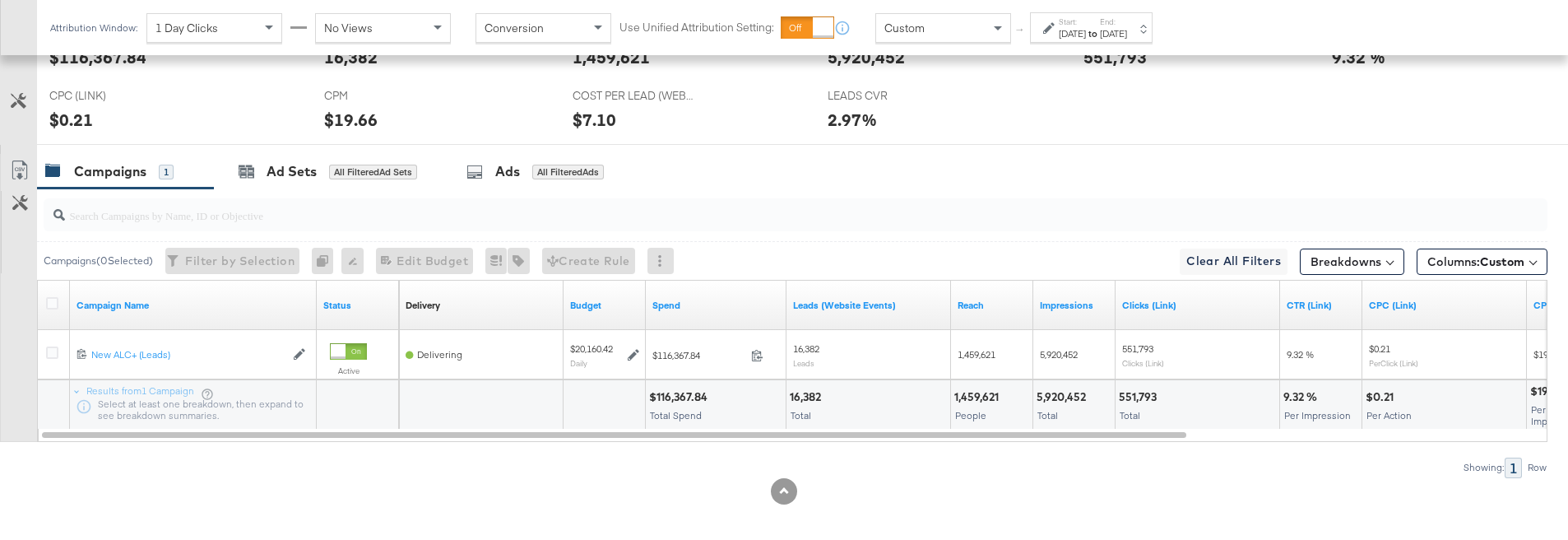
scroll to position [768, 0]
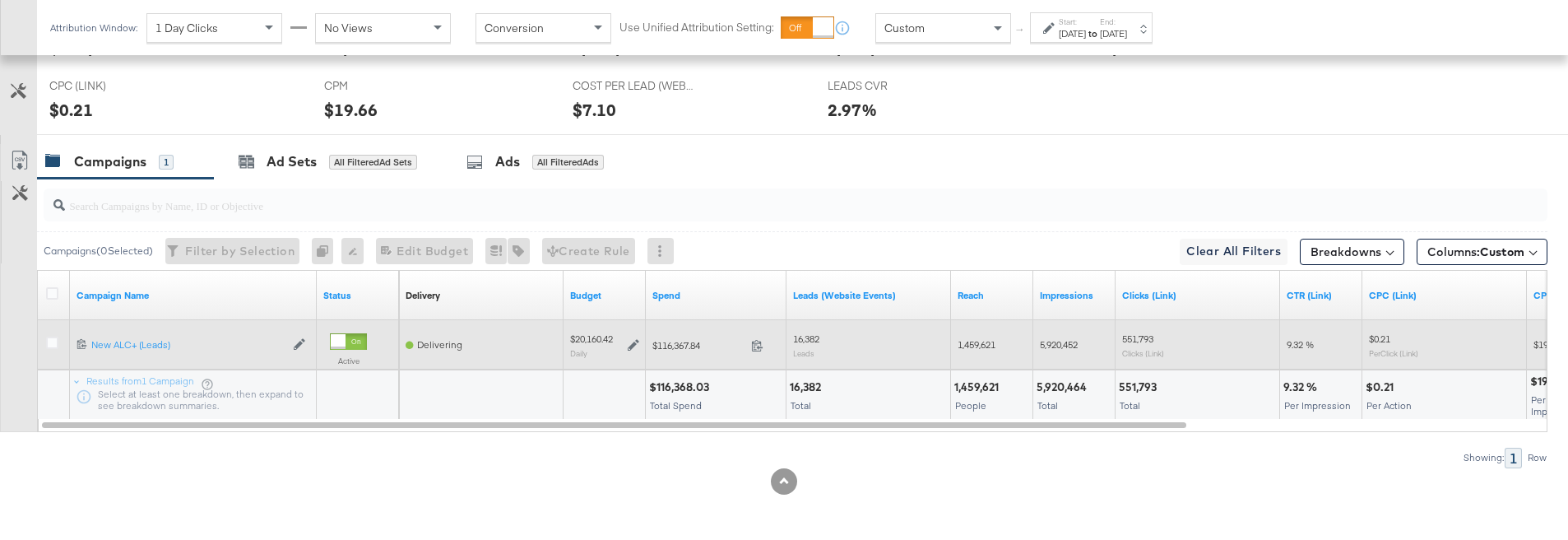
click at [989, 343] on span "1,459,621" at bounding box center [976, 345] width 38 height 12
copy span "1,459,621"
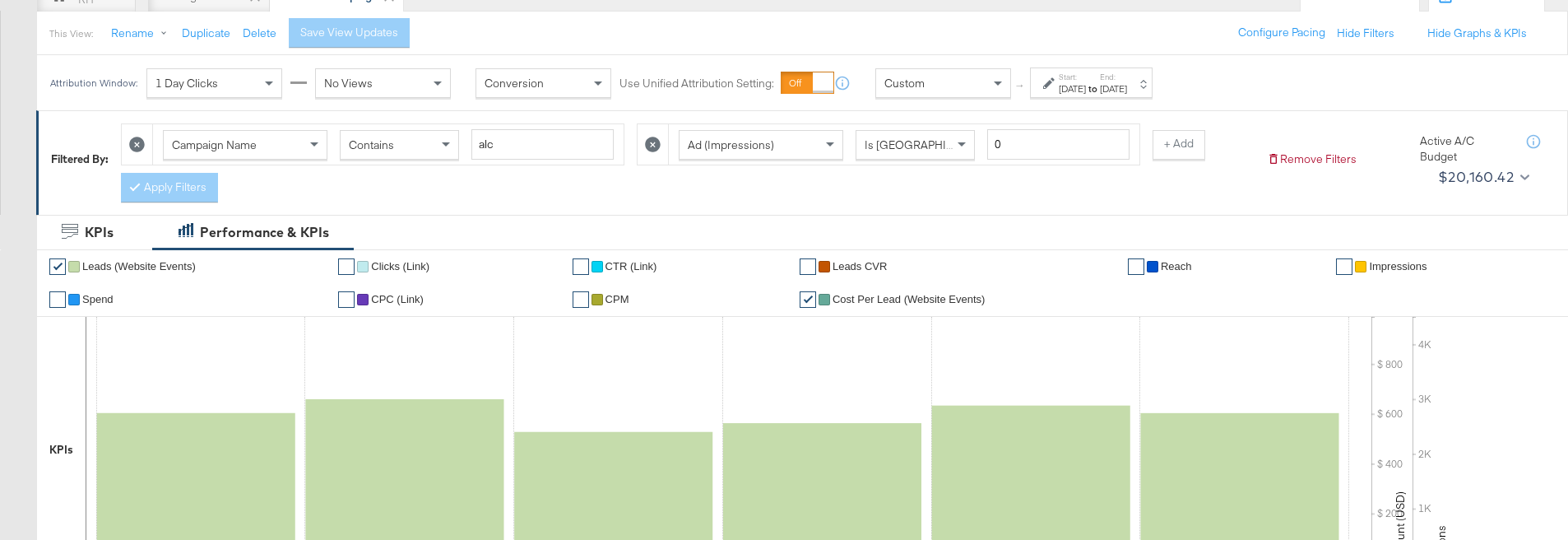
scroll to position [159, 0]
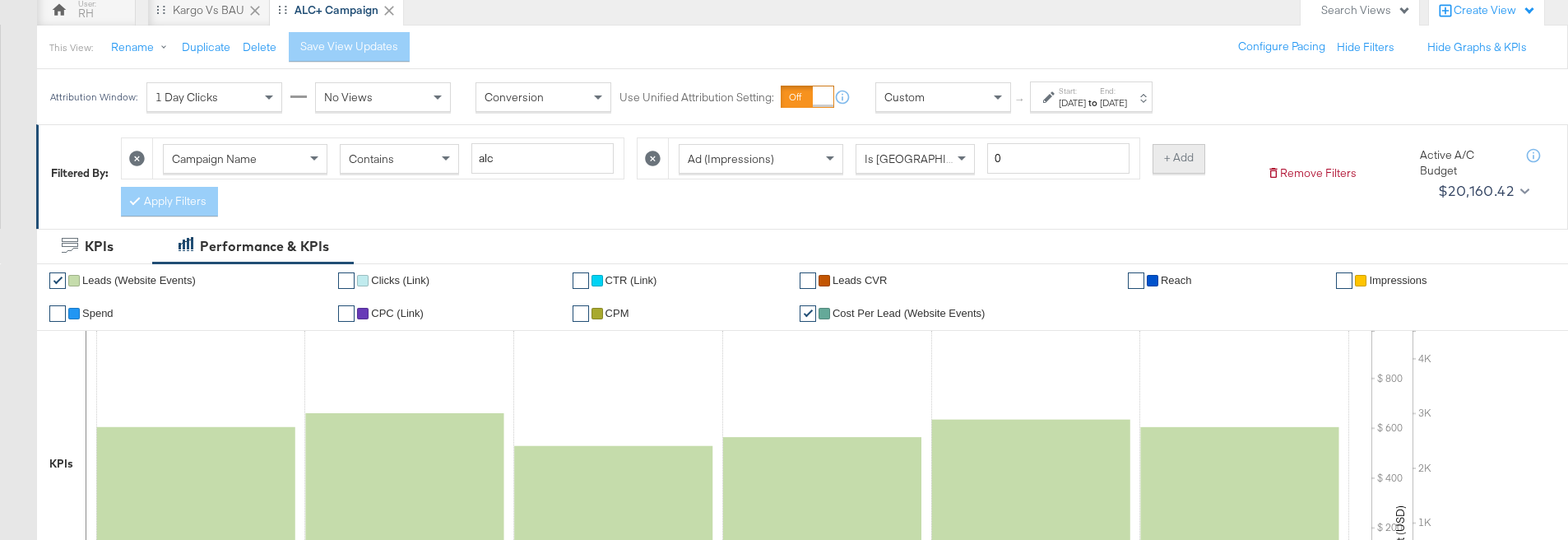
click at [1164, 168] on button "+ Add" at bounding box center [1178, 159] width 53 height 30
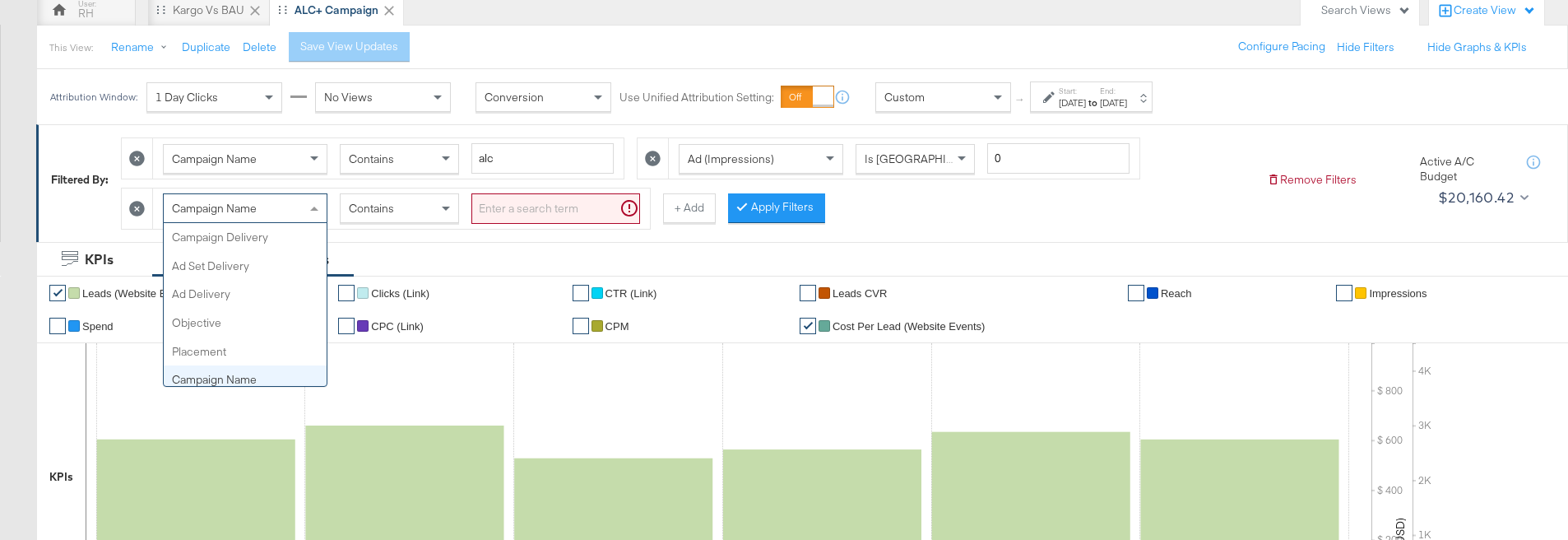
click at [297, 209] on div "Campaign Name" at bounding box center [245, 209] width 163 height 28
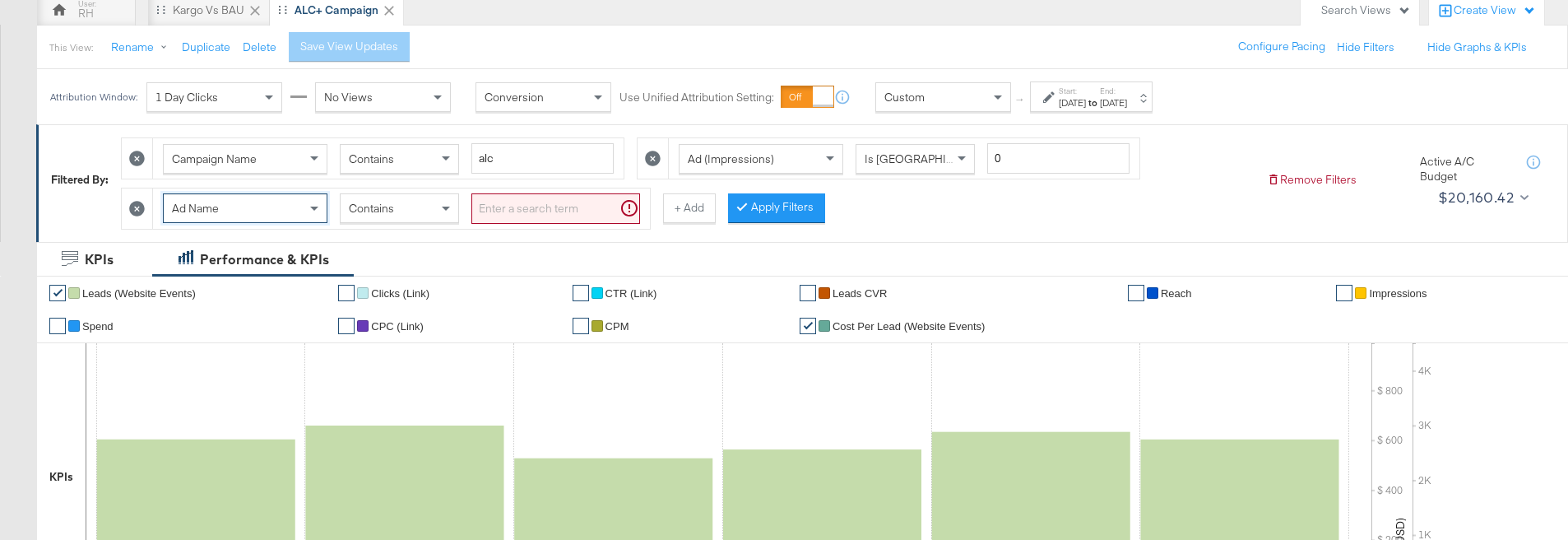
click at [405, 213] on div "Contains" at bounding box center [399, 209] width 117 height 28
click at [512, 207] on input "search" at bounding box center [555, 209] width 168 height 31
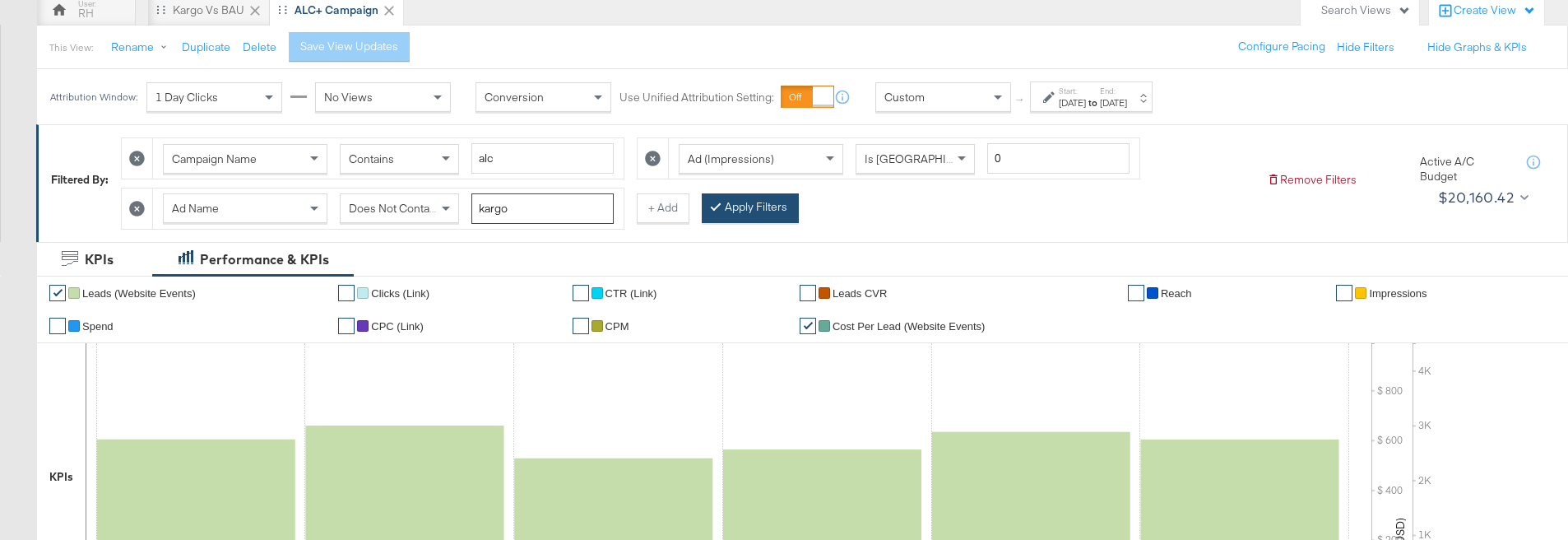
type input "kargo"
click at [740, 209] on button "Apply Filters" at bounding box center [750, 209] width 97 height 30
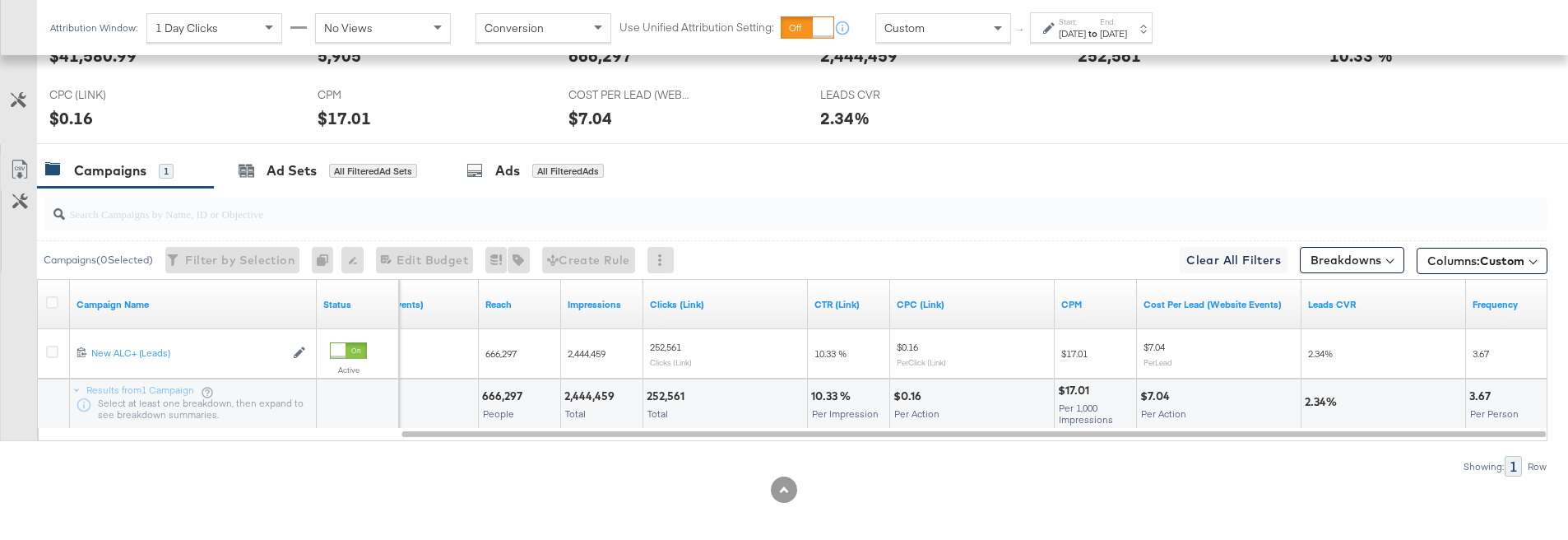
scroll to position [781, 0]
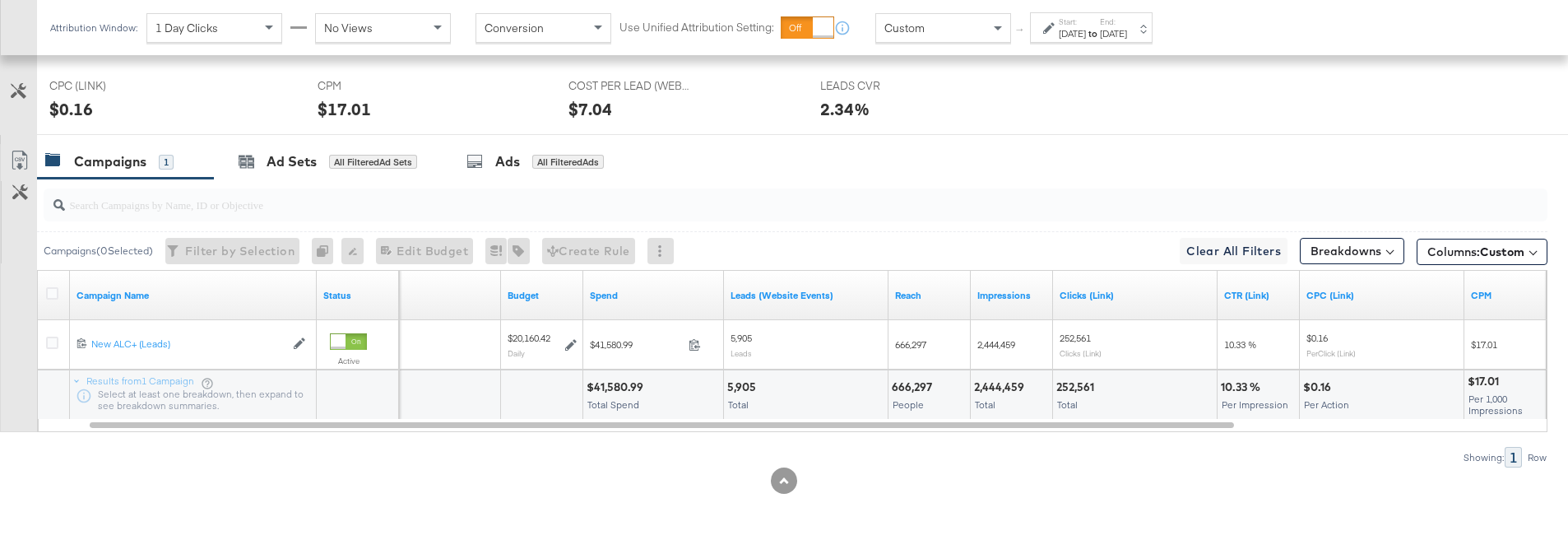
click at [916, 389] on div "666,297" at bounding box center [915, 387] width 46 height 16
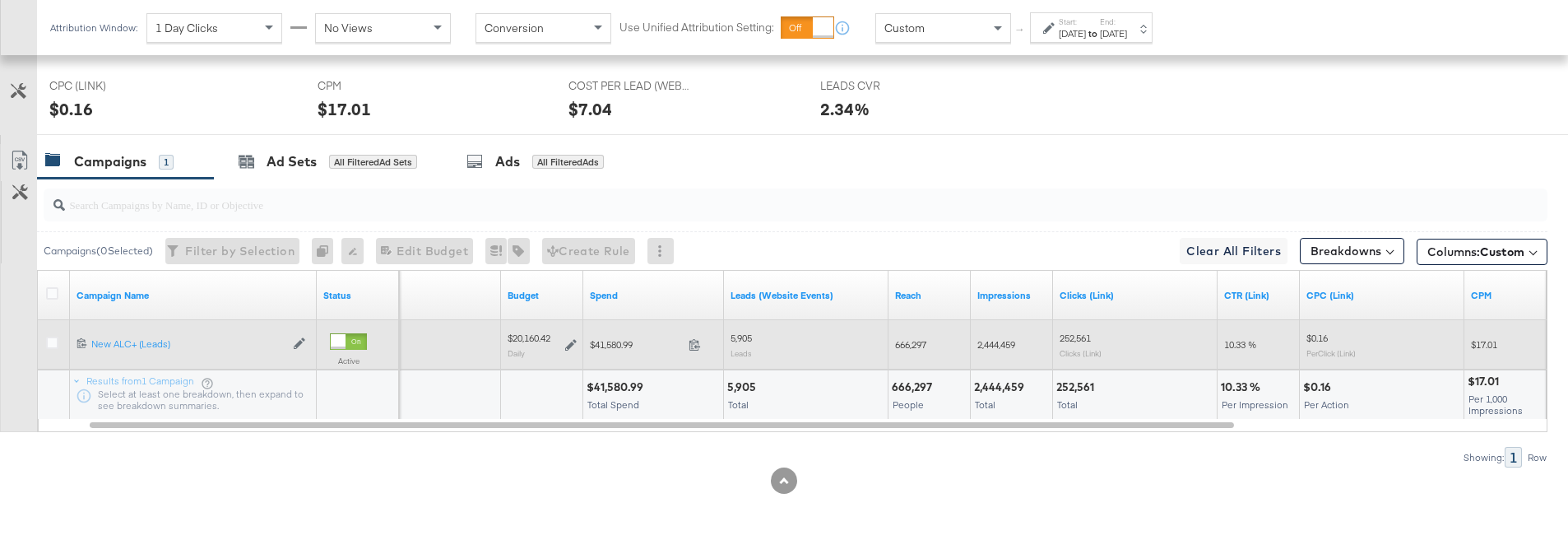
click at [916, 348] on span "666,297" at bounding box center [911, 345] width 32 height 12
copy span "666,297"
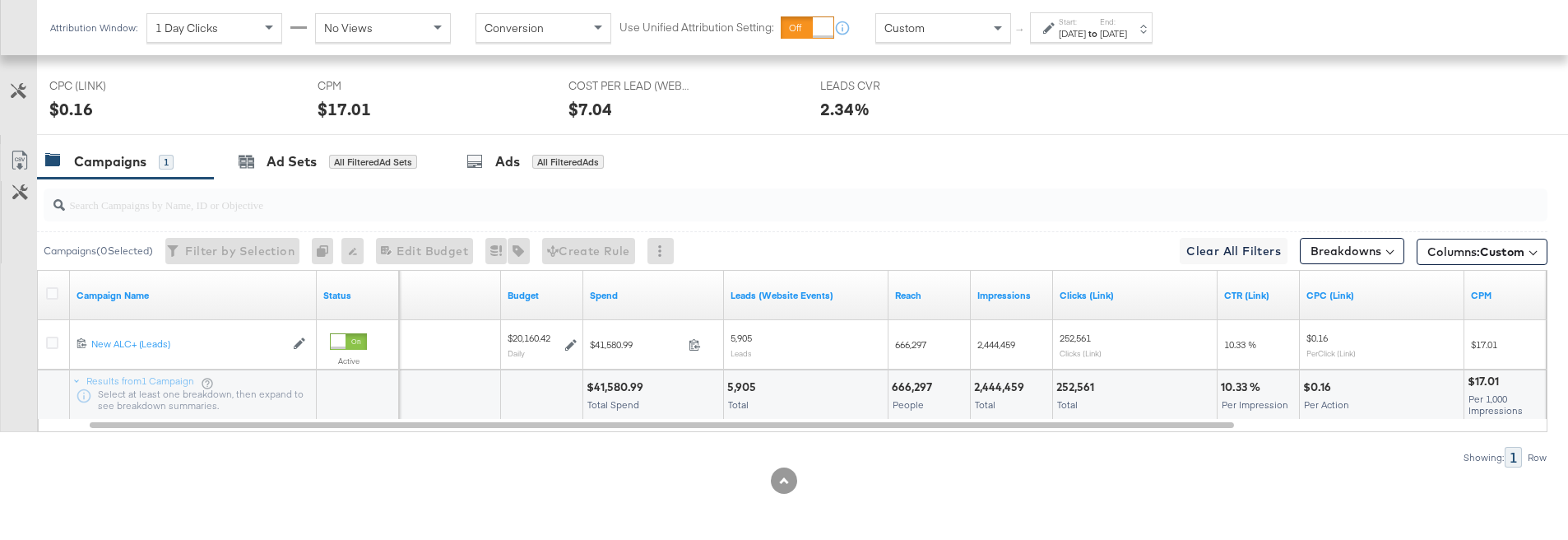
click at [1098, 451] on div "Showing: 1 Row" at bounding box center [773, 457] width 1547 height 20
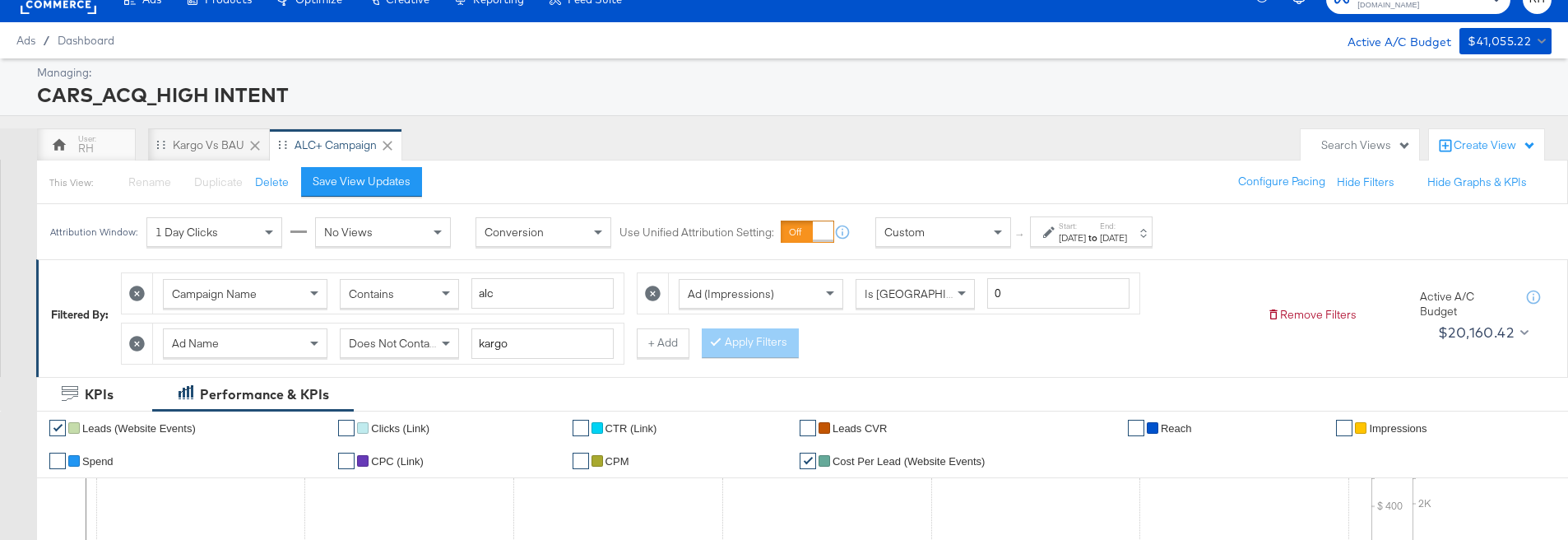
scroll to position [20, 0]
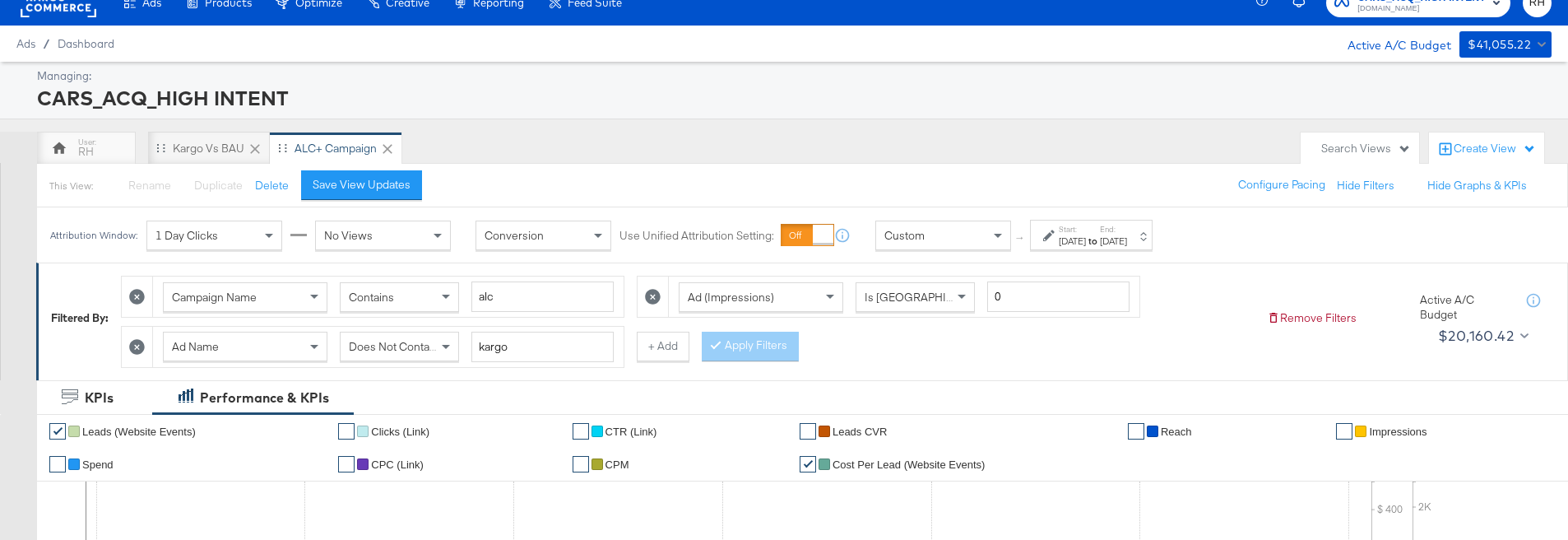
click at [381, 351] on span "Does Not Contain" at bounding box center [393, 346] width 89 height 15
click at [753, 353] on button "Apply Filters" at bounding box center [750, 346] width 97 height 30
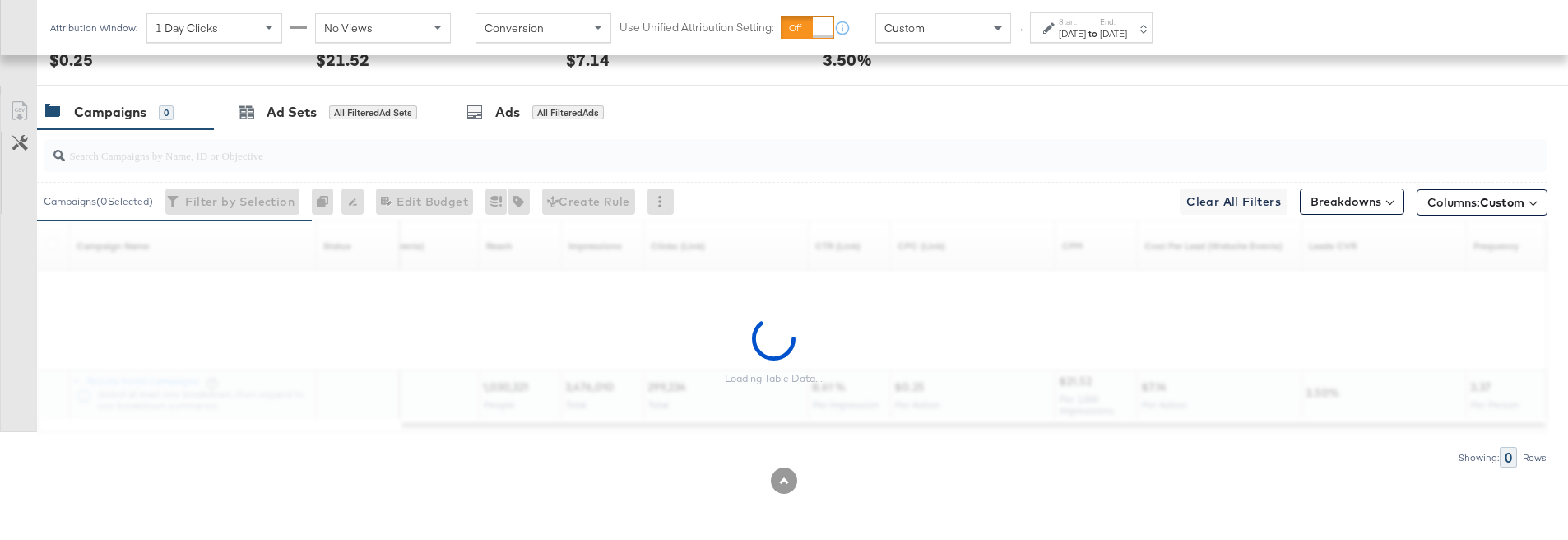
scroll to position [781, 0]
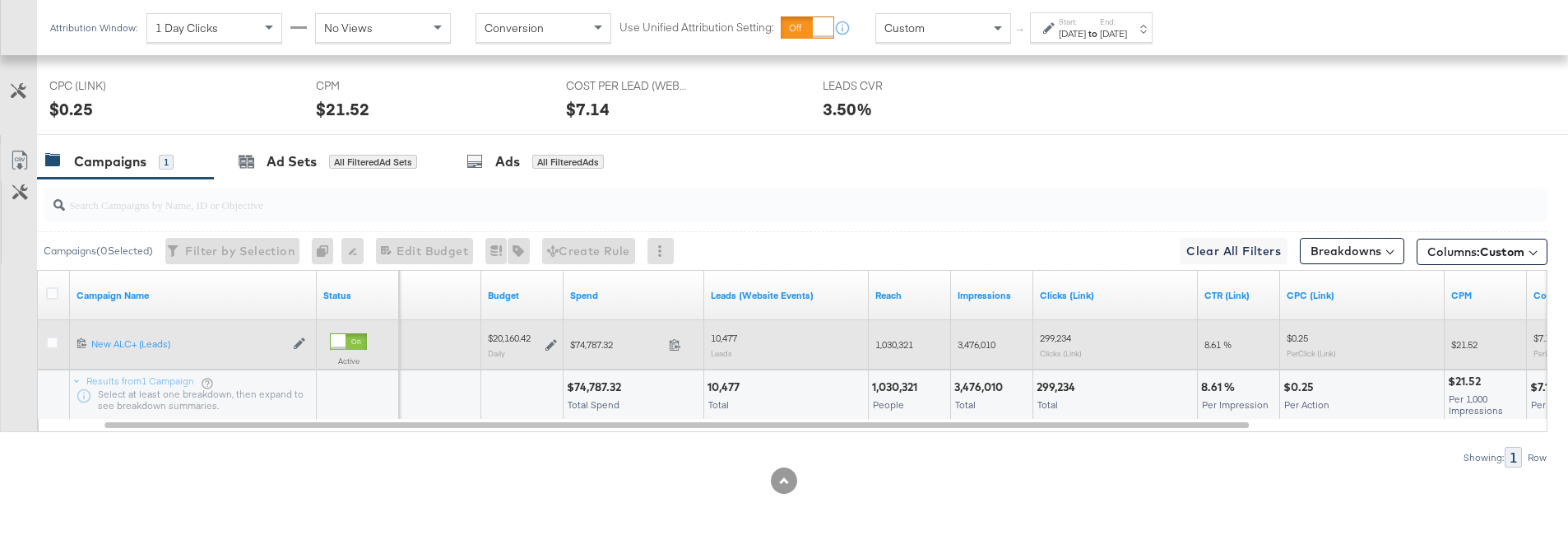
click at [897, 341] on span "1,030,321" at bounding box center [893, 345] width 38 height 12
copy span "1,030,321"
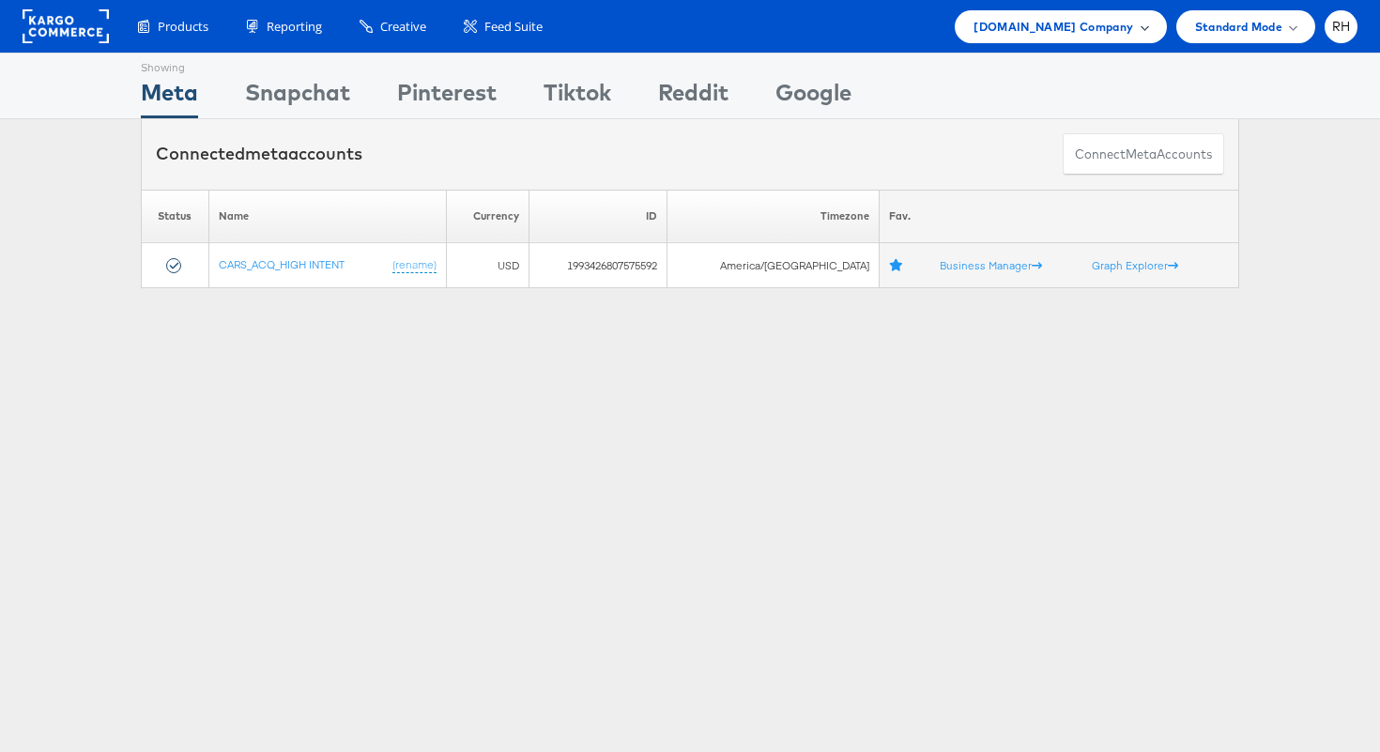
click at [1061, 29] on span "[DOMAIN_NAME] Company" at bounding box center [1054, 27] width 160 height 20
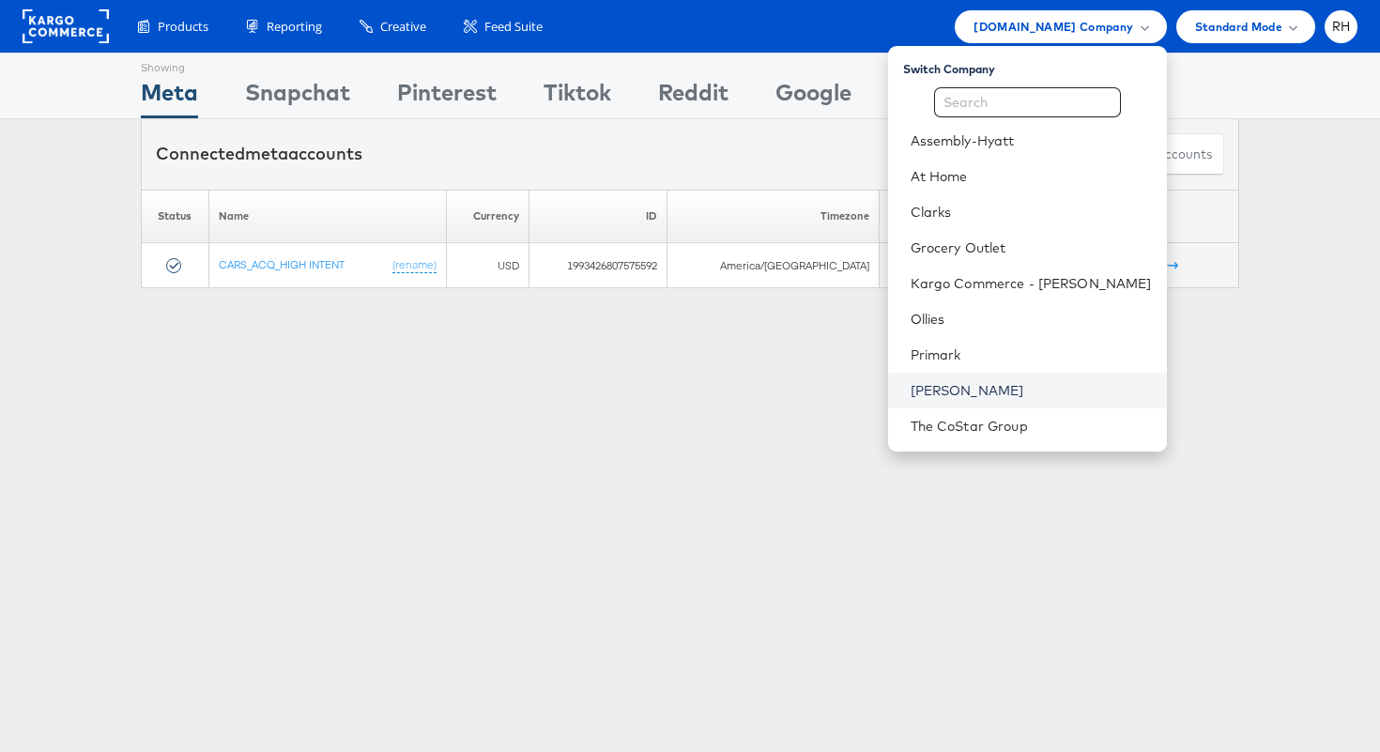
click at [988, 383] on link "[PERSON_NAME]" at bounding box center [1031, 390] width 241 height 19
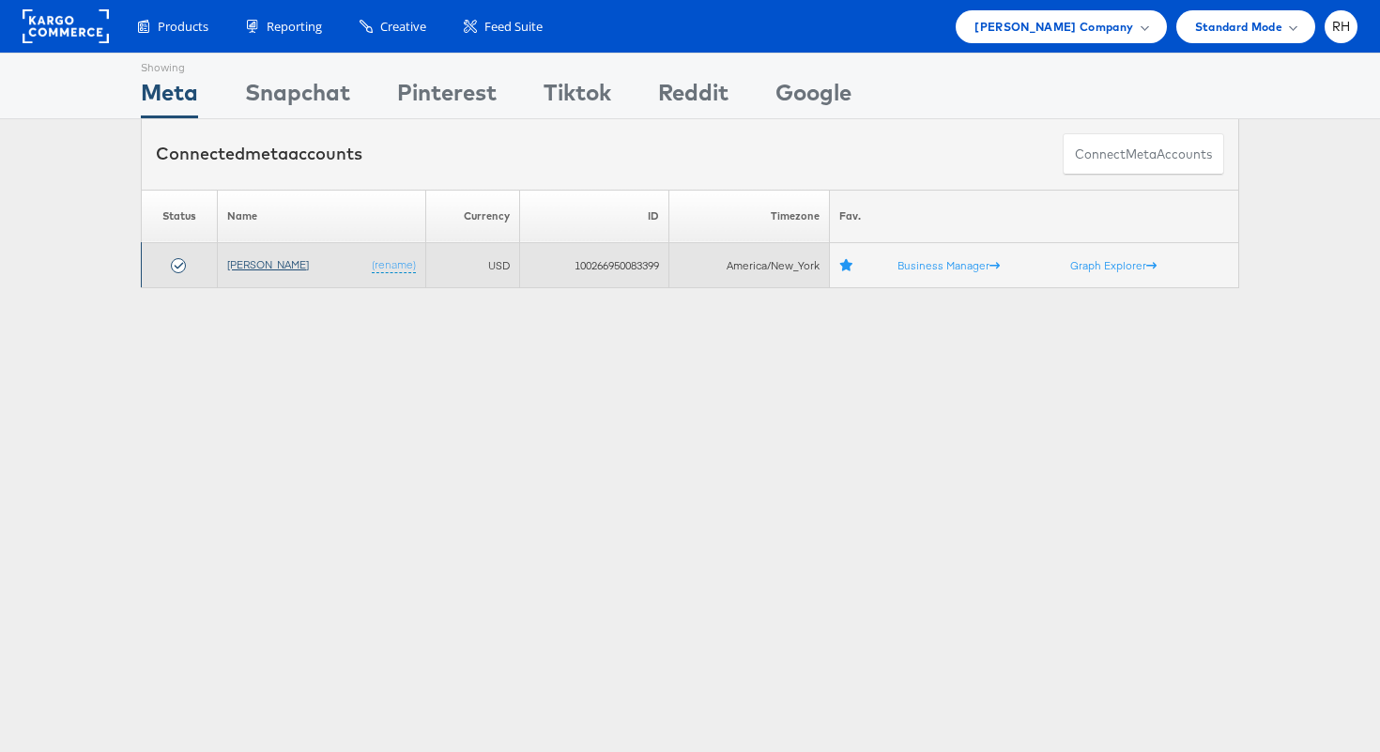
click at [269, 259] on link "[PERSON_NAME]" at bounding box center [268, 264] width 82 height 14
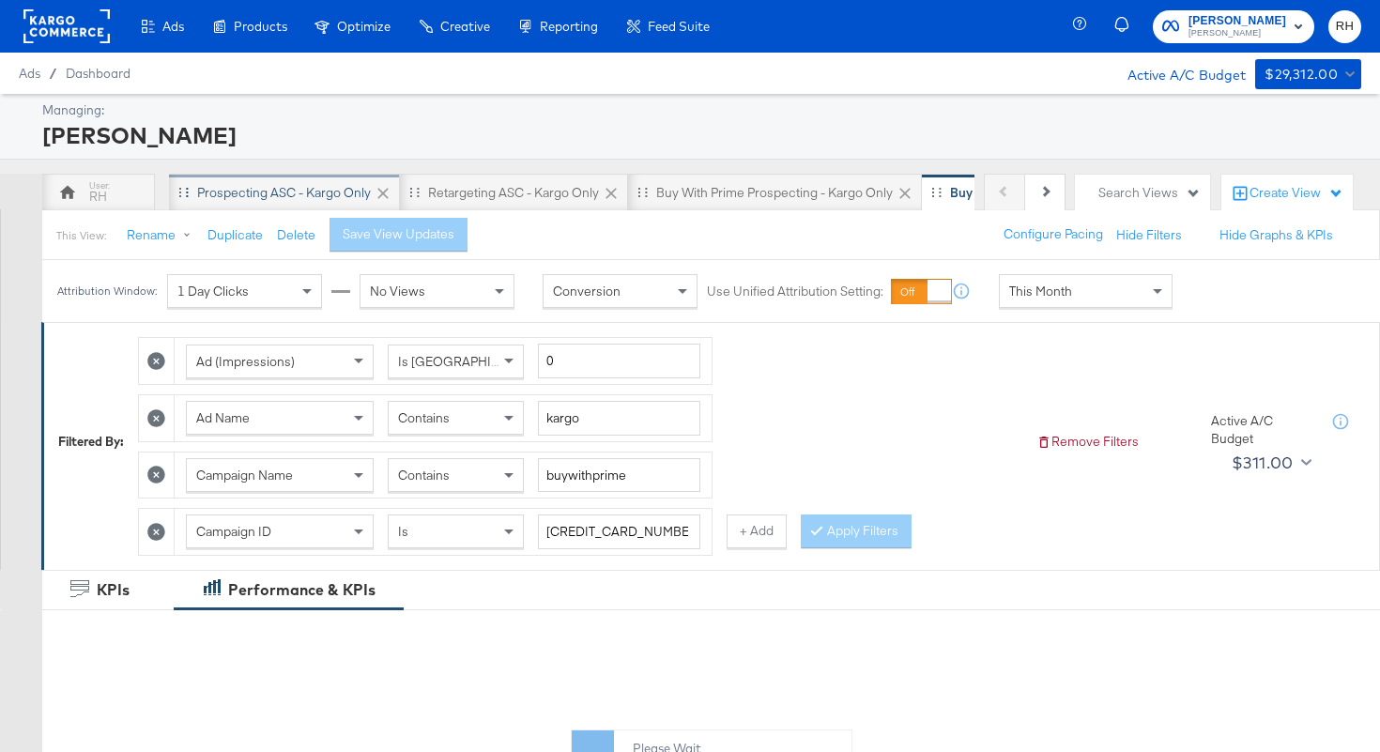
click at [233, 193] on div "Prospecting ASC - Kargo only" at bounding box center [284, 193] width 174 height 18
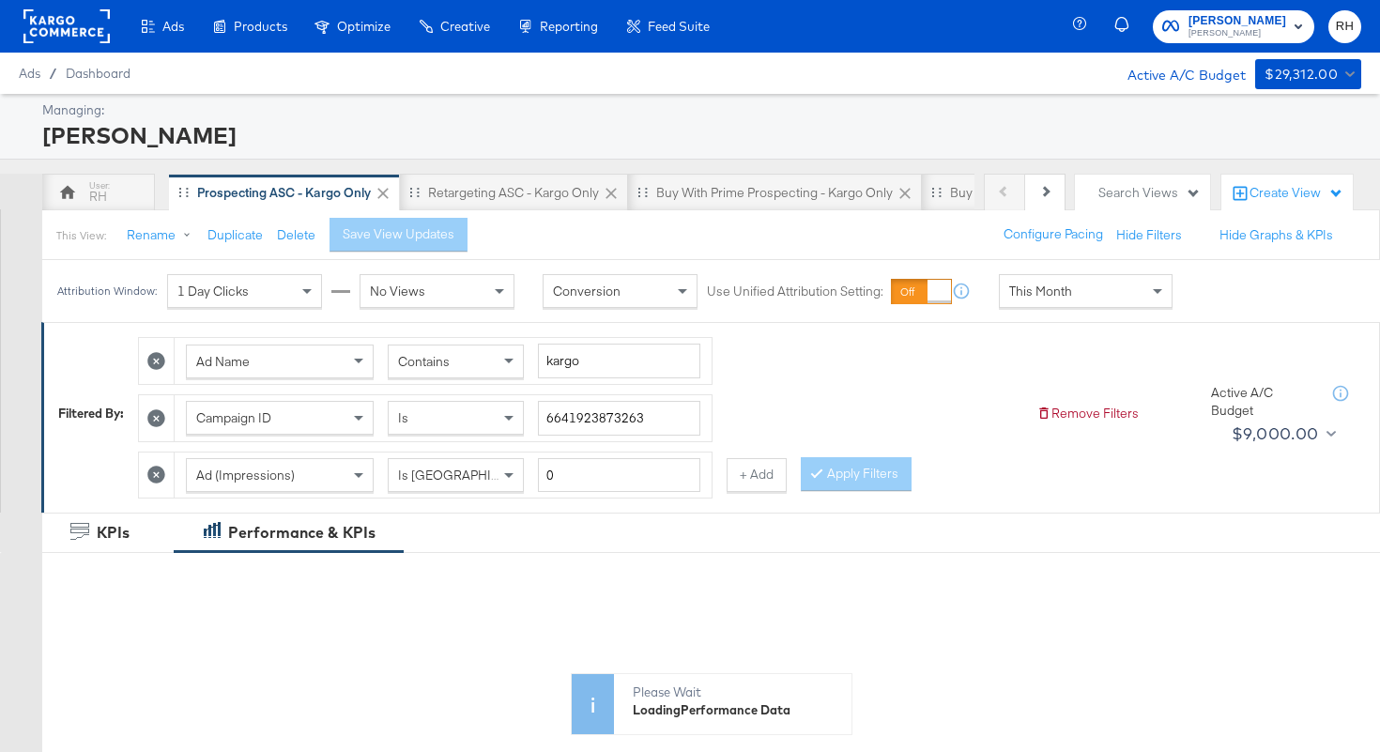
click at [1001, 302] on div "This Month" at bounding box center [1086, 291] width 172 height 32
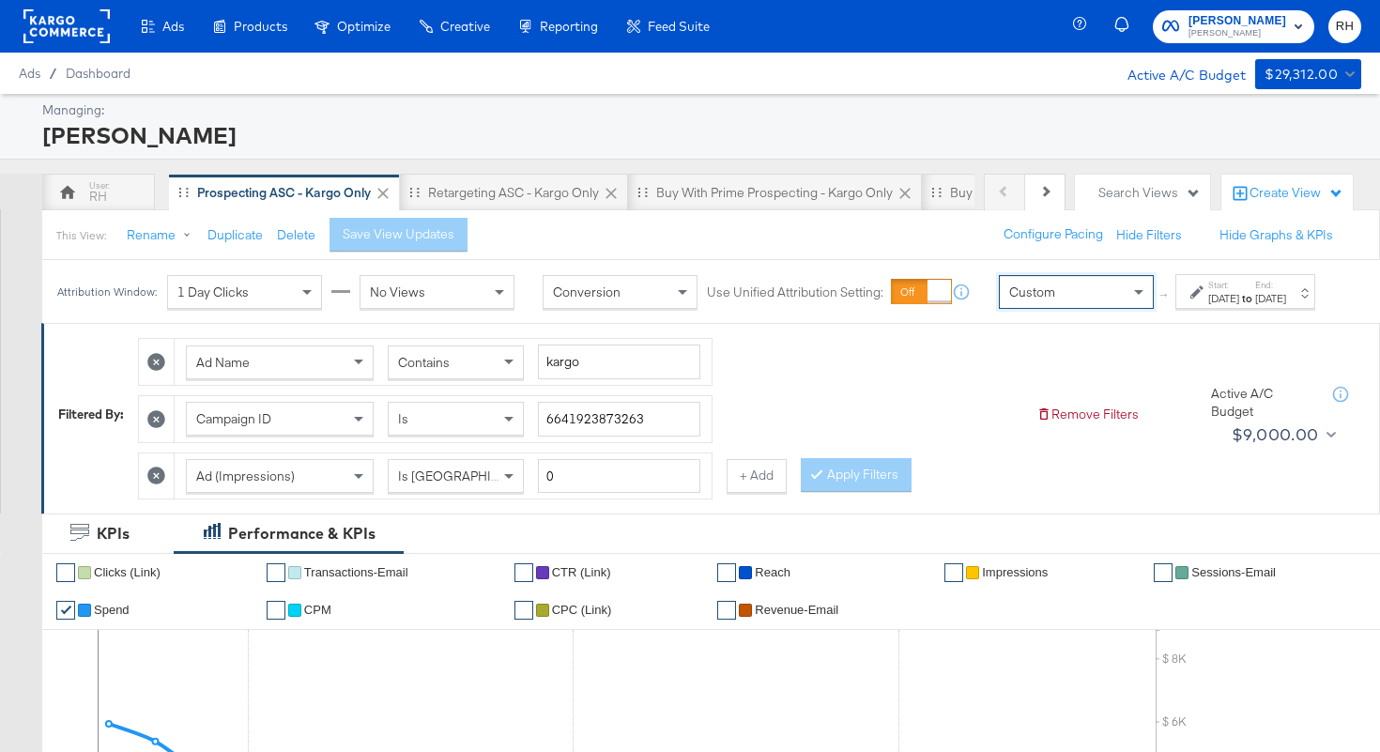
click at [1208, 306] on div "[DATE]" at bounding box center [1223, 298] width 31 height 15
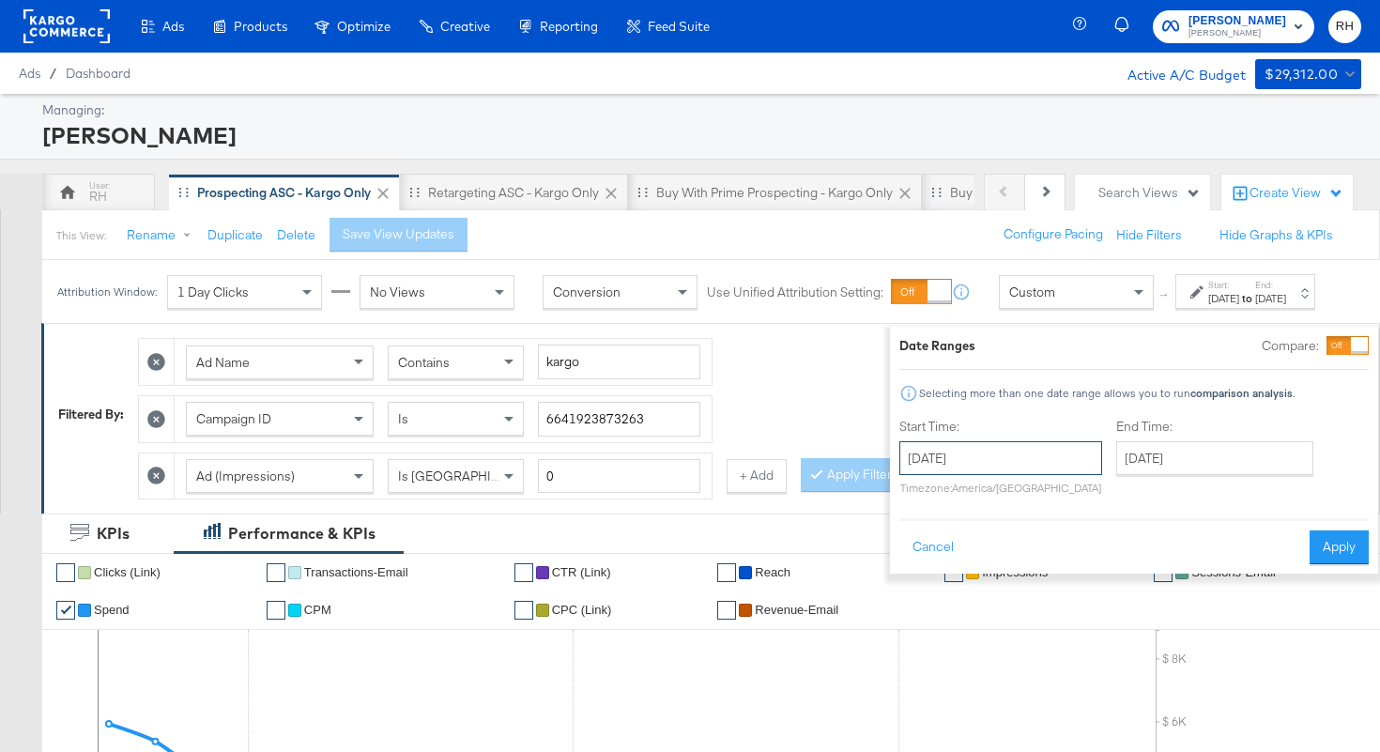
click at [923, 466] on input "[DATE]" at bounding box center [1000, 458] width 203 height 34
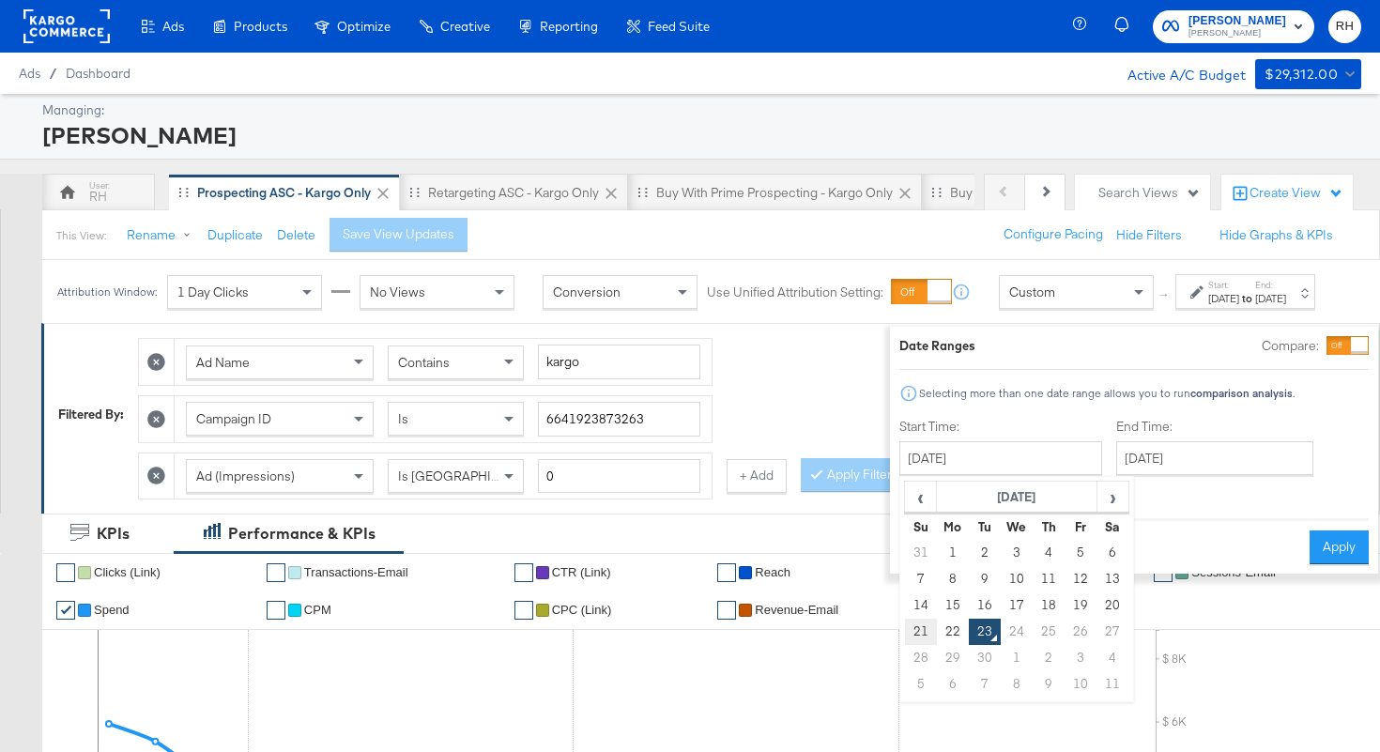
click at [905, 622] on td "21" at bounding box center [921, 632] width 32 height 26
type input "[DATE]"
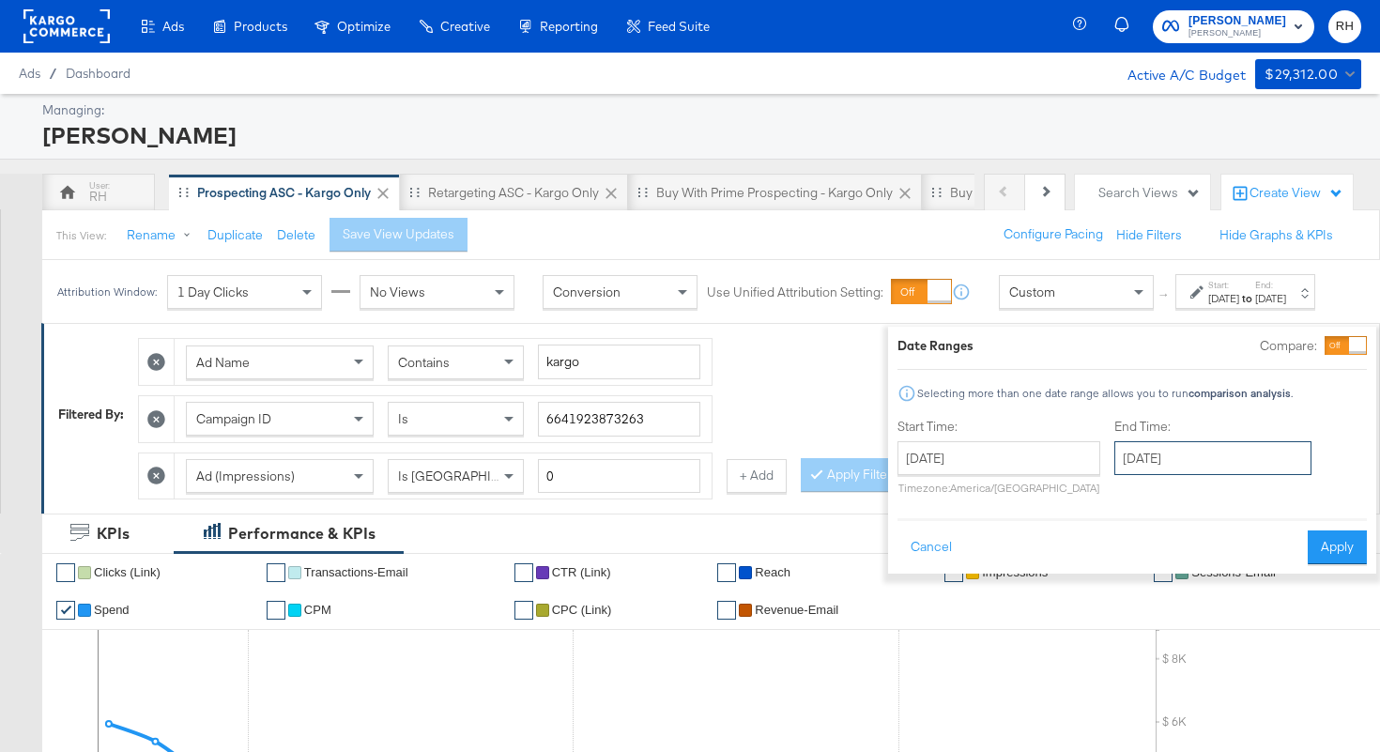
click at [1114, 468] on input "[DATE]" at bounding box center [1212, 458] width 197 height 34
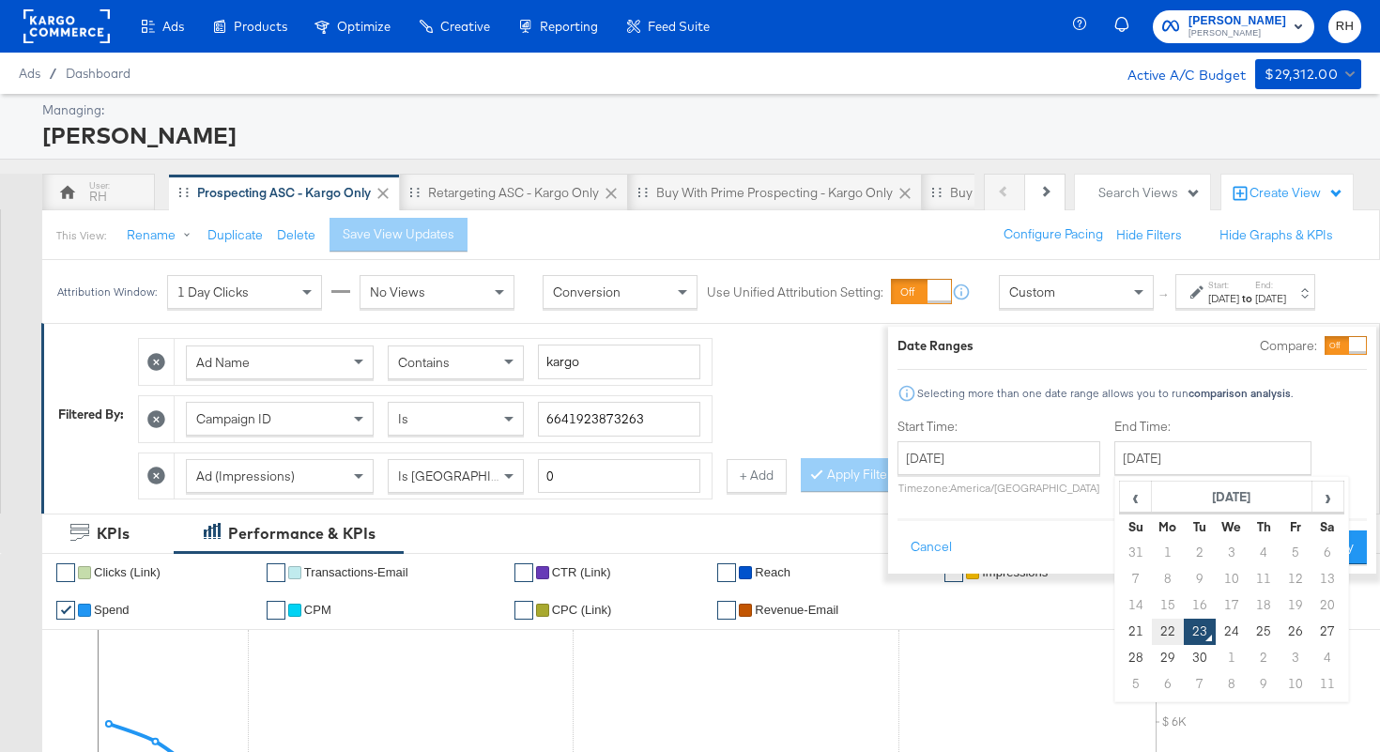
click at [1152, 630] on td "22" at bounding box center [1168, 632] width 32 height 26
type input "[DATE]"
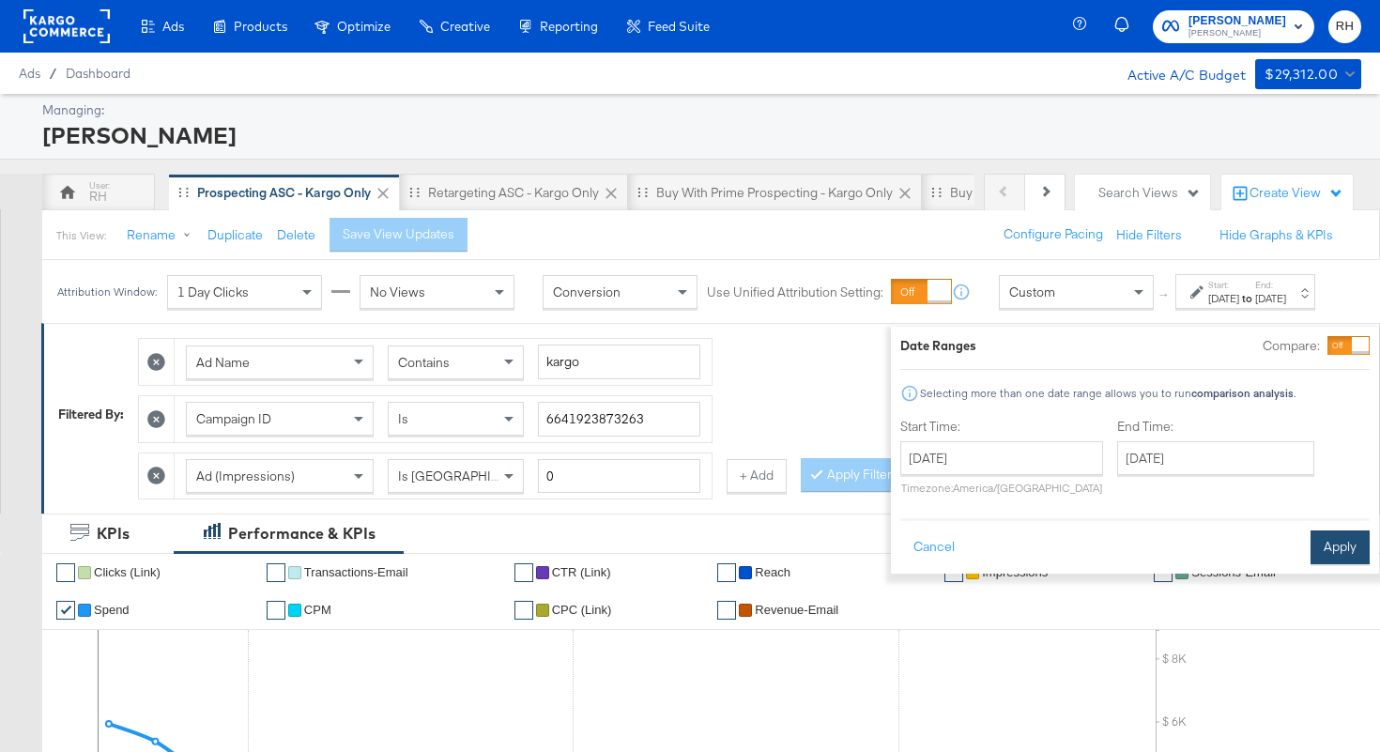
click at [1319, 555] on button "Apply" at bounding box center [1340, 547] width 59 height 34
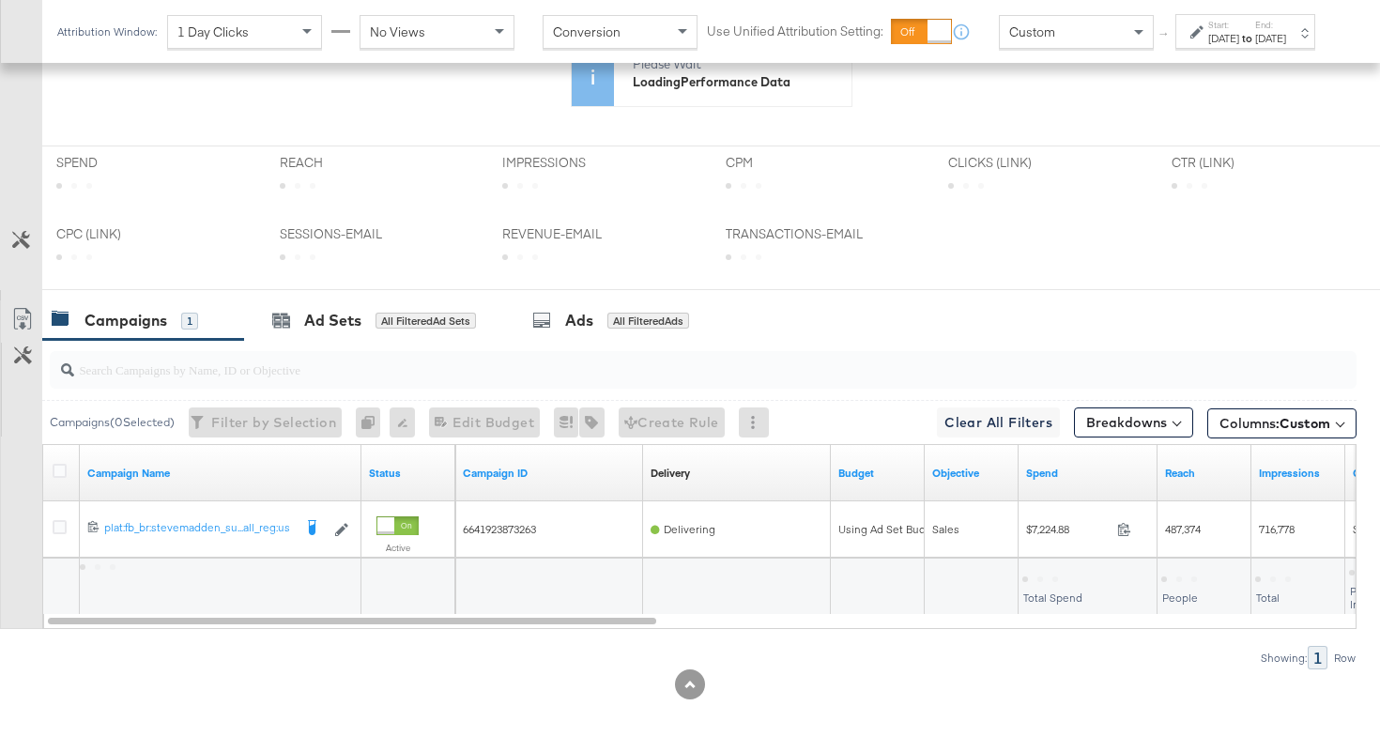
scroll to position [646, 0]
click at [1232, 405] on div "Columns: Custom" at bounding box center [1281, 420] width 149 height 30
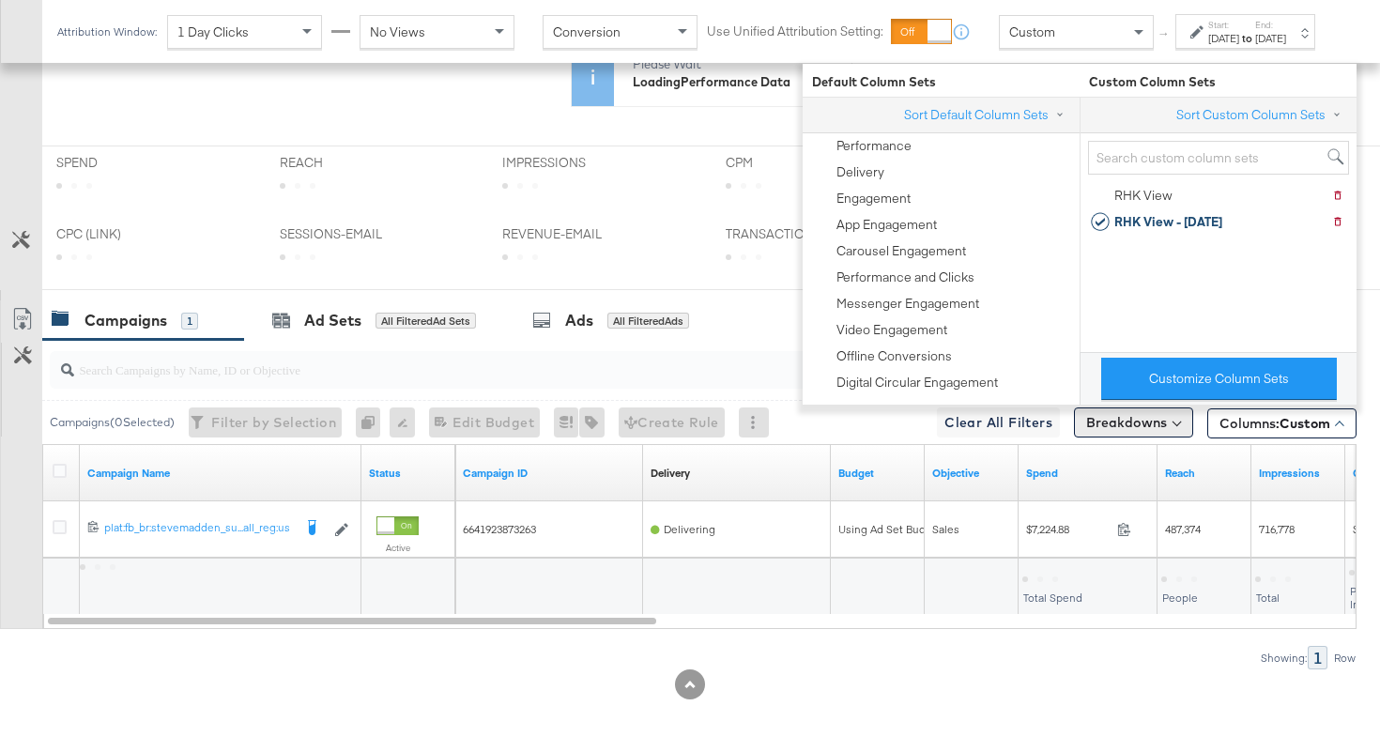
click at [1155, 425] on button "Breakdowns" at bounding box center [1133, 422] width 119 height 30
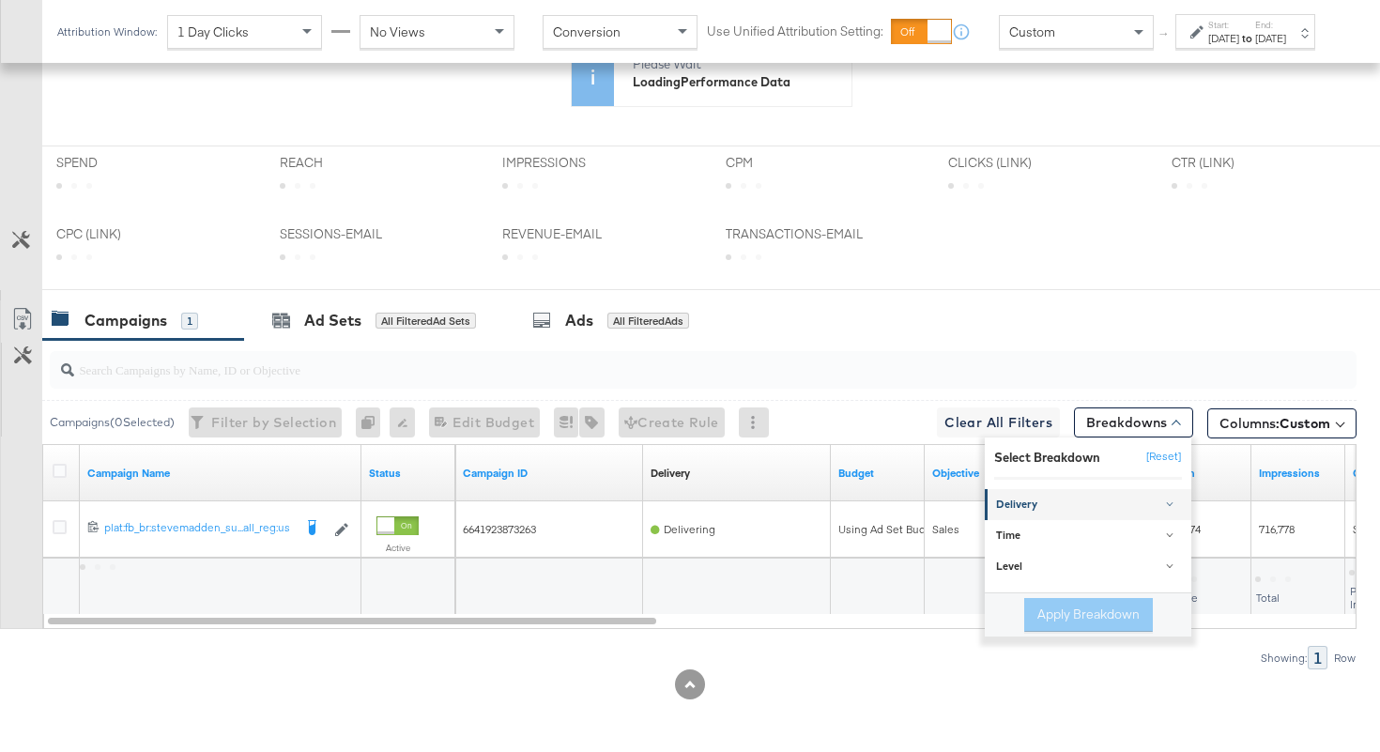
scroll to position [829, 0]
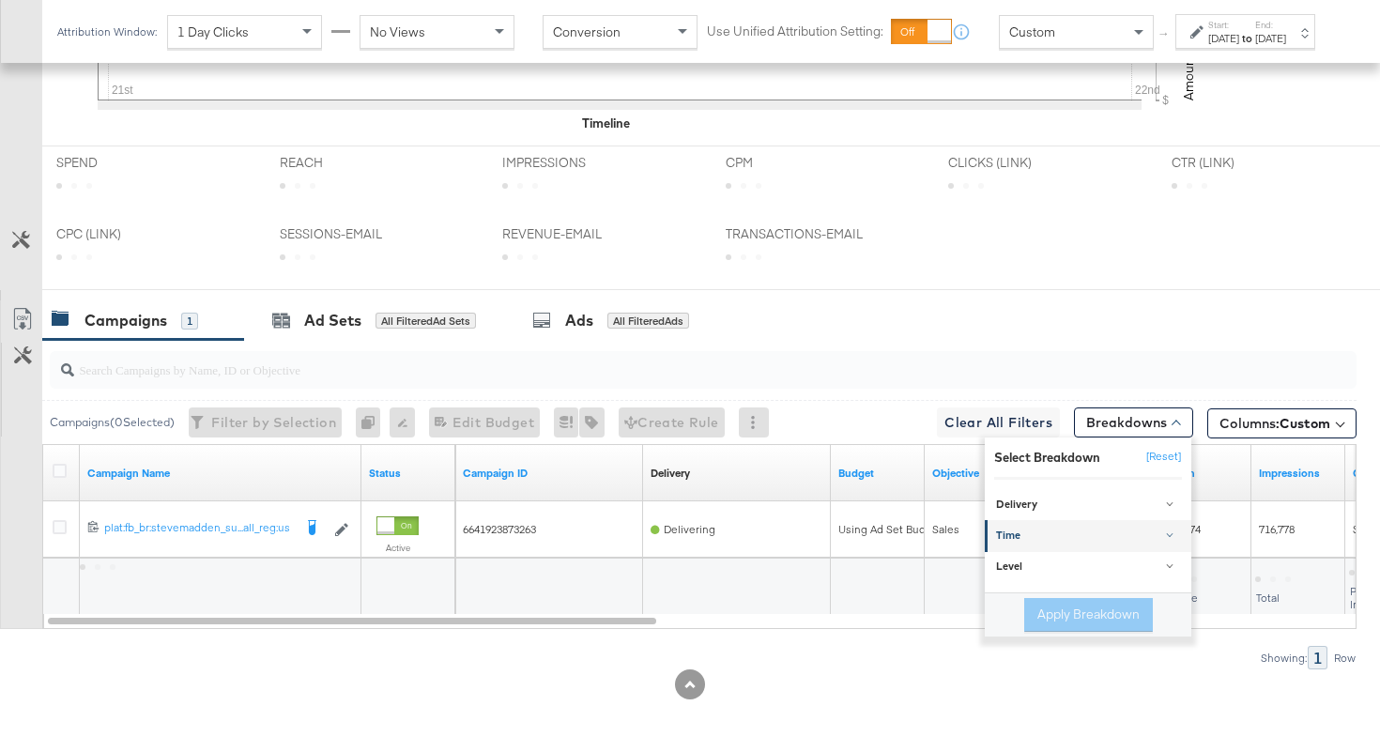
click at [1027, 533] on div "Time" at bounding box center [1089, 537] width 187 height 15
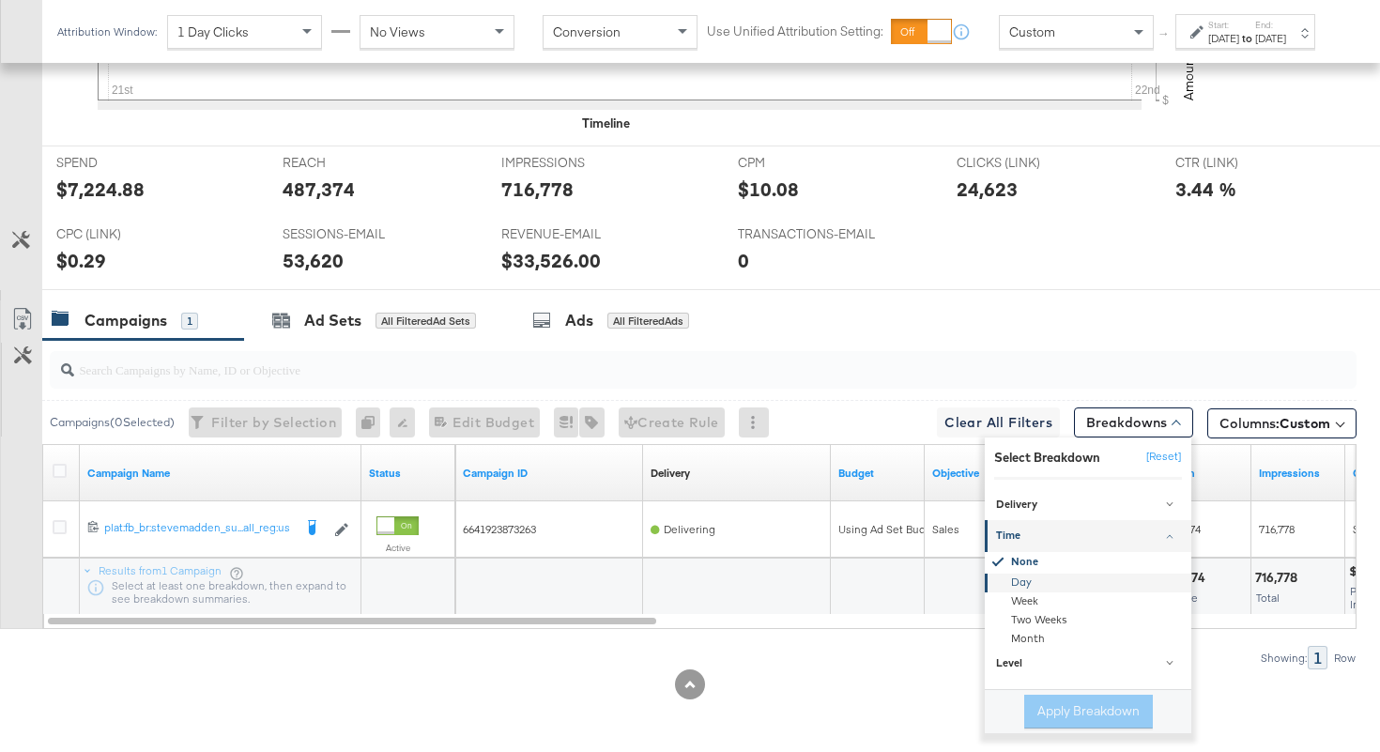
click at [999, 590] on div "Day" at bounding box center [1090, 583] width 204 height 19
click at [1058, 717] on button "Apply Breakdown" at bounding box center [1088, 712] width 129 height 34
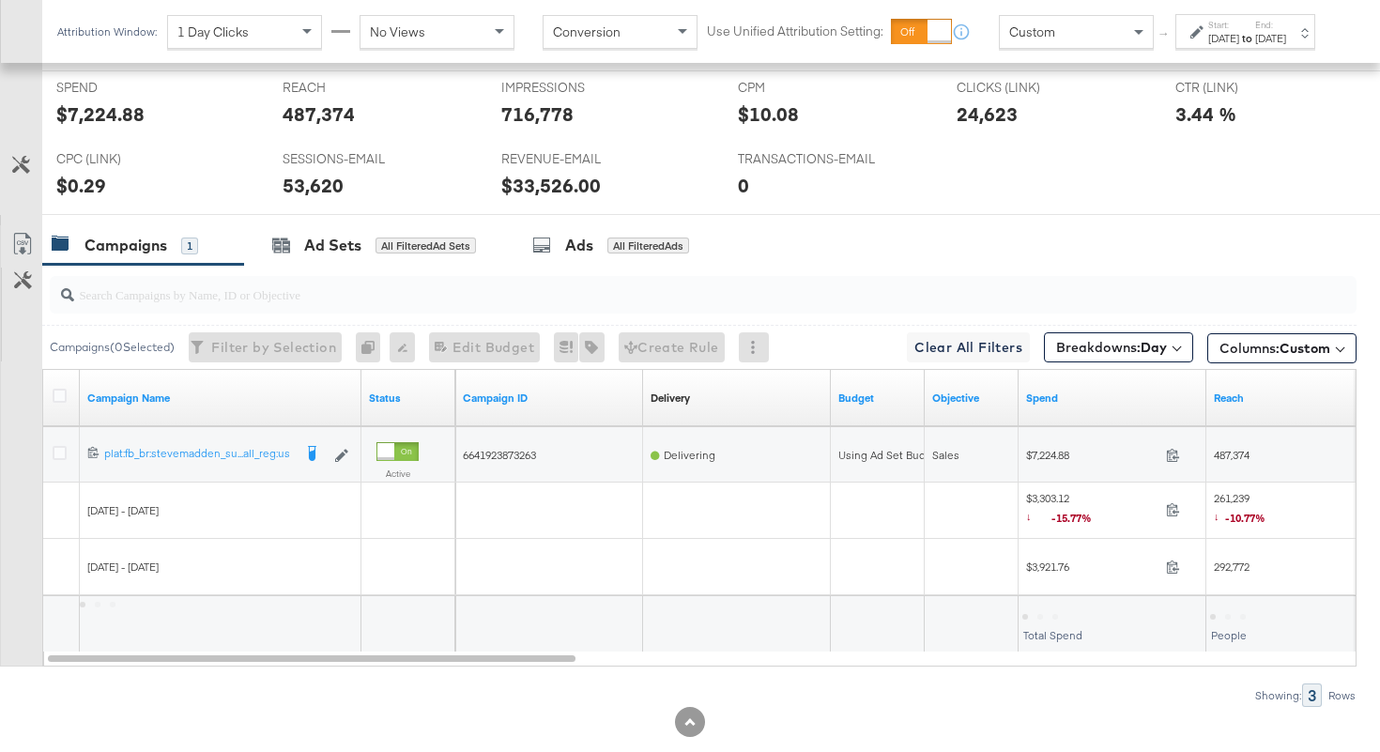
scroll to position [942, 0]
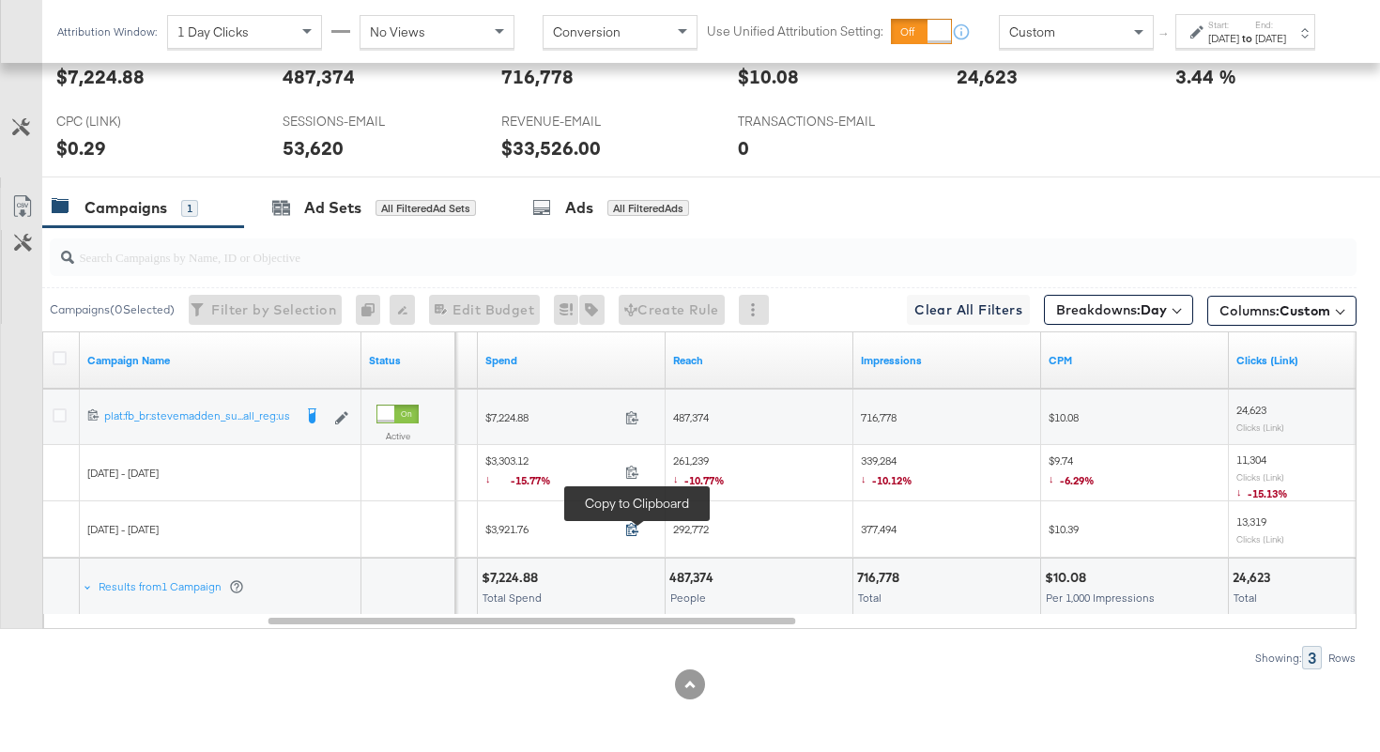
click at [635, 527] on icon at bounding box center [632, 529] width 14 height 14
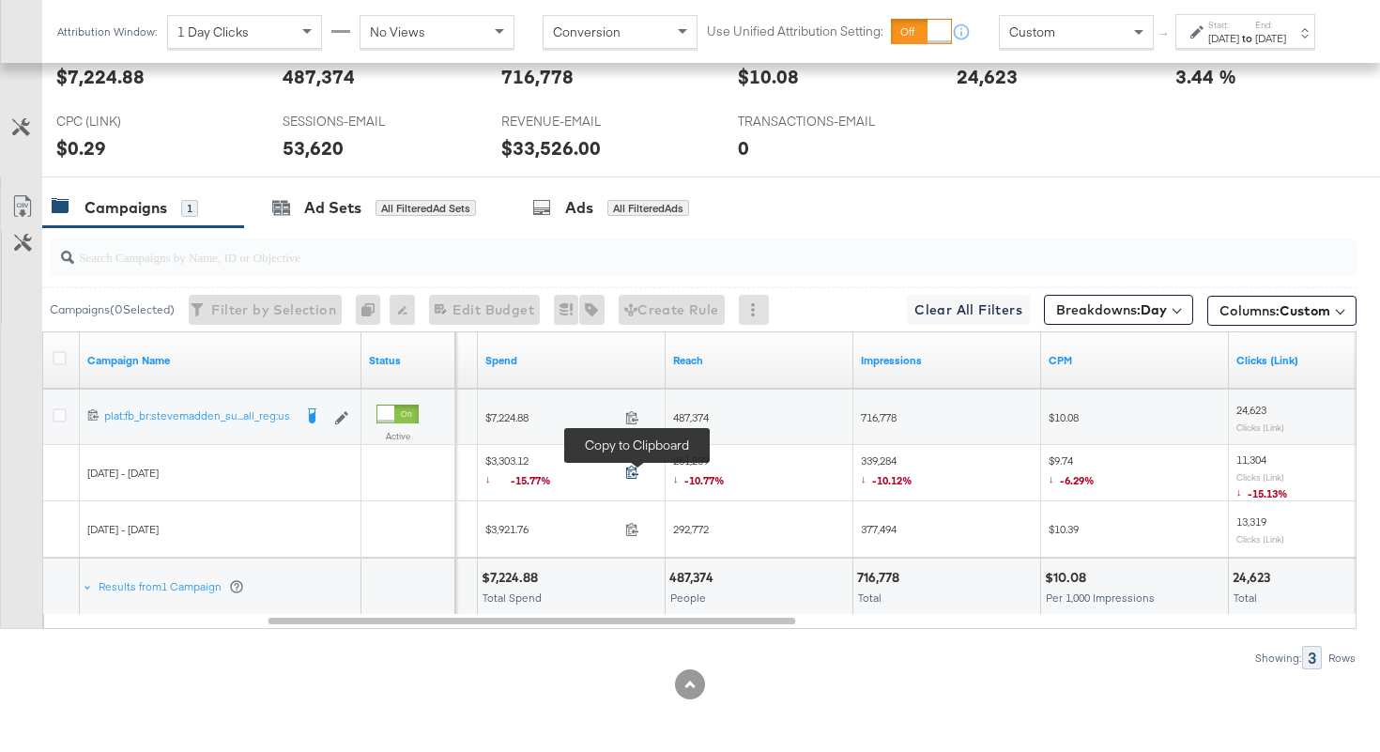
click at [638, 472] on icon at bounding box center [632, 472] width 14 height 14
click at [694, 461] on span "261,239 ↓ -10.77%" at bounding box center [699, 472] width 52 height 38
click at [890, 460] on span "339,284 ↓ -10.12%" at bounding box center [887, 472] width 52 height 38
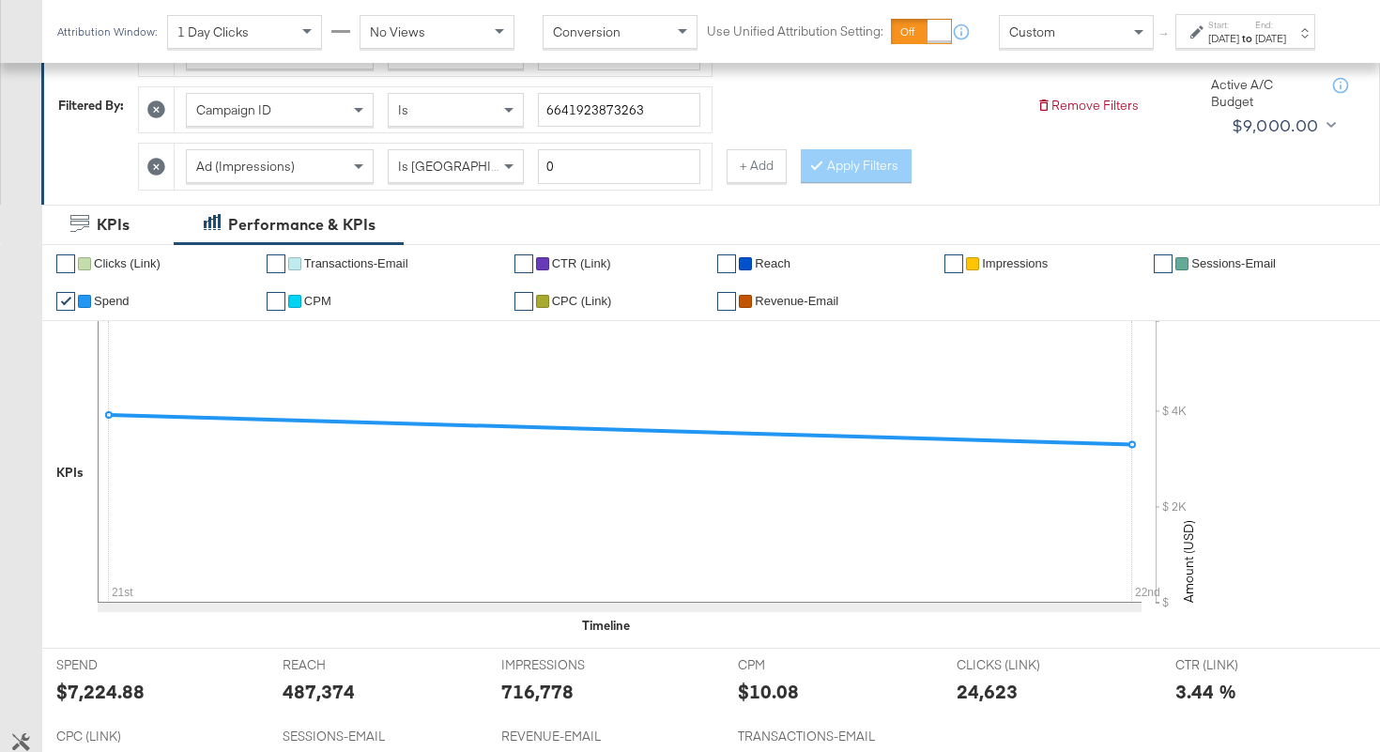
scroll to position [0, 0]
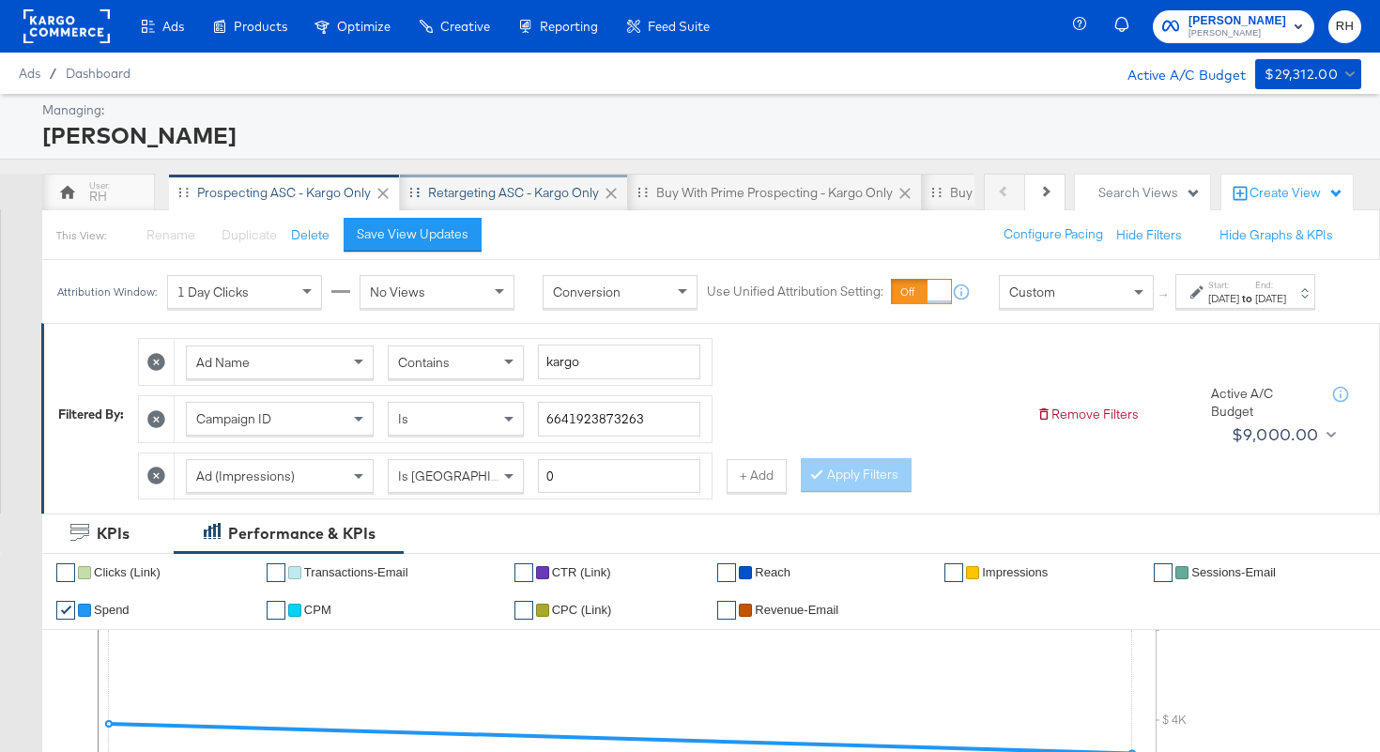
click at [481, 198] on div "Retargeting ASC - Kargo only" at bounding box center [513, 193] width 171 height 18
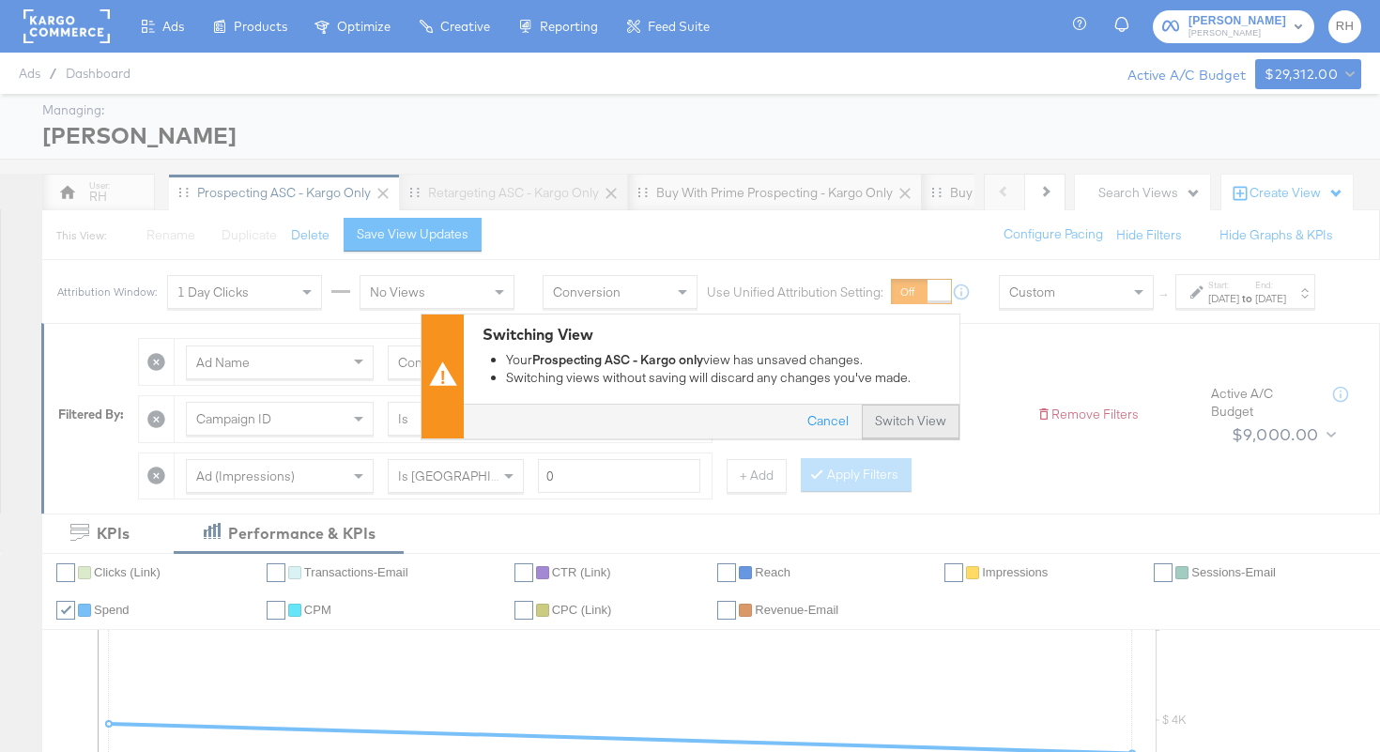
click at [910, 422] on button "Switch View" at bounding box center [911, 422] width 98 height 34
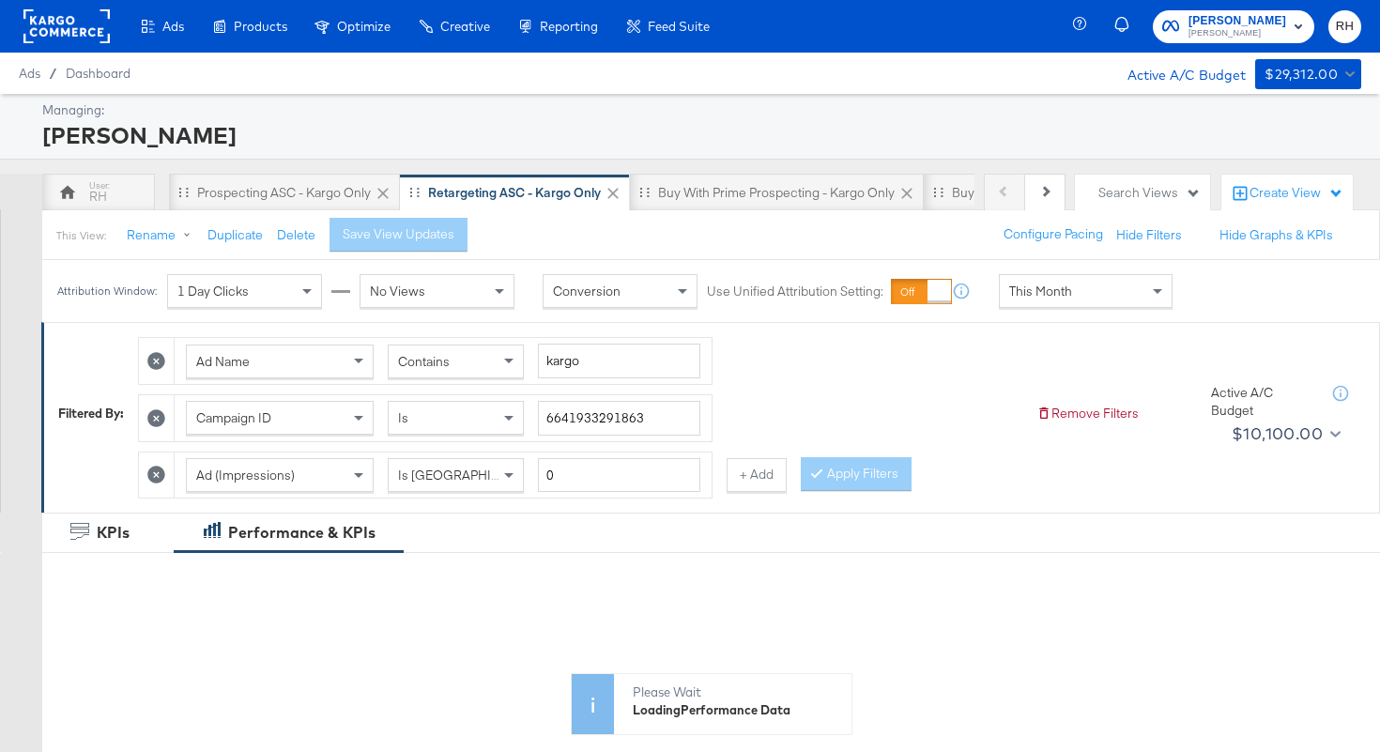
click at [1063, 284] on span "This Month" at bounding box center [1040, 291] width 63 height 17
click at [1208, 306] on div "Sep 23rd 2025" at bounding box center [1223, 298] width 31 height 15
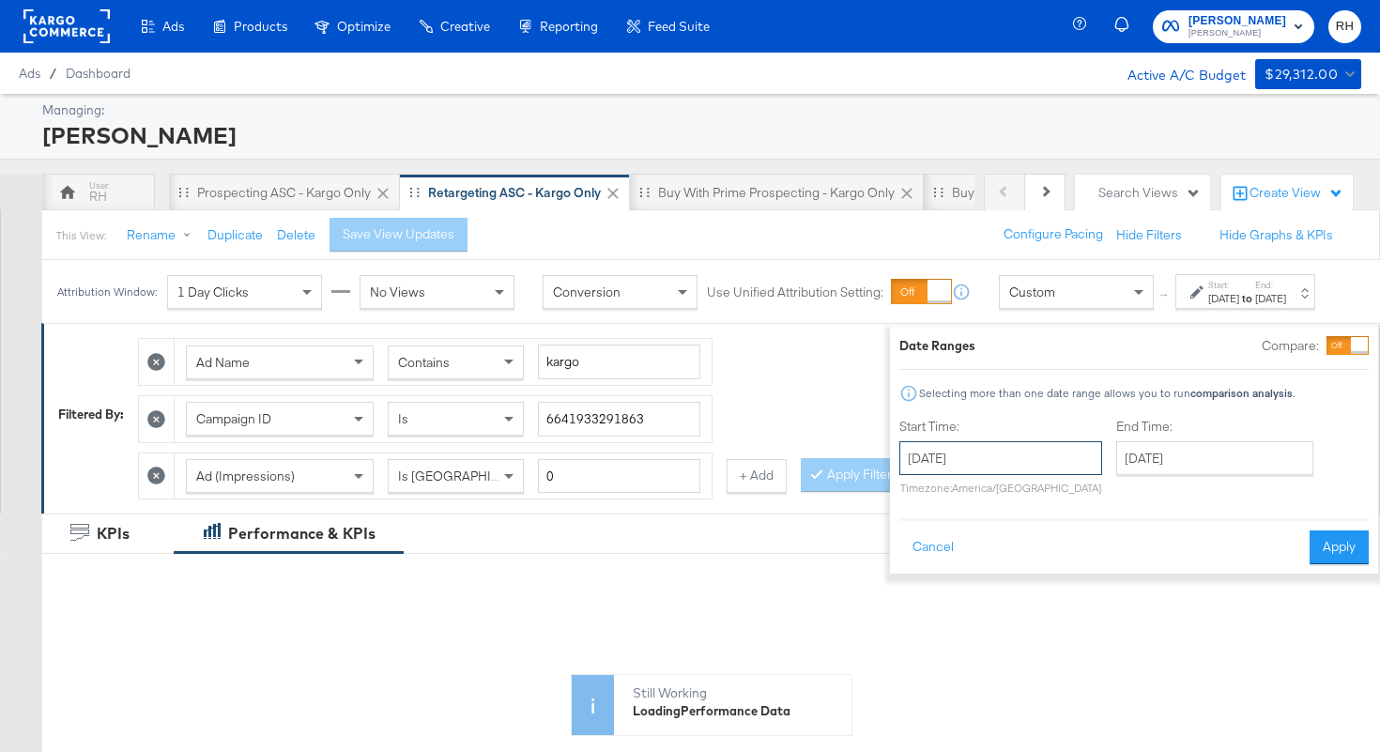
click at [954, 461] on input "September 23rd 2025" at bounding box center [1000, 458] width 203 height 34
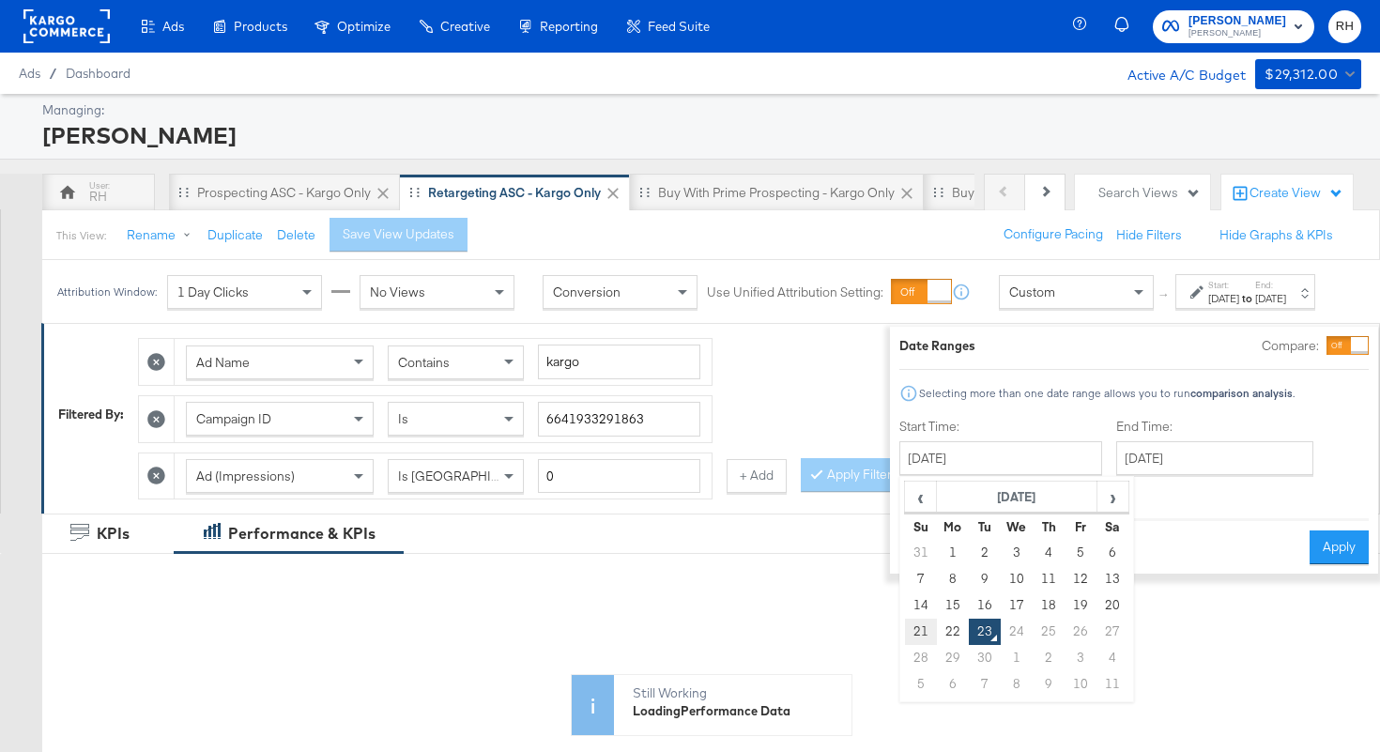
click at [905, 637] on td "21" at bounding box center [921, 632] width 32 height 26
type input "September 21st 2025"
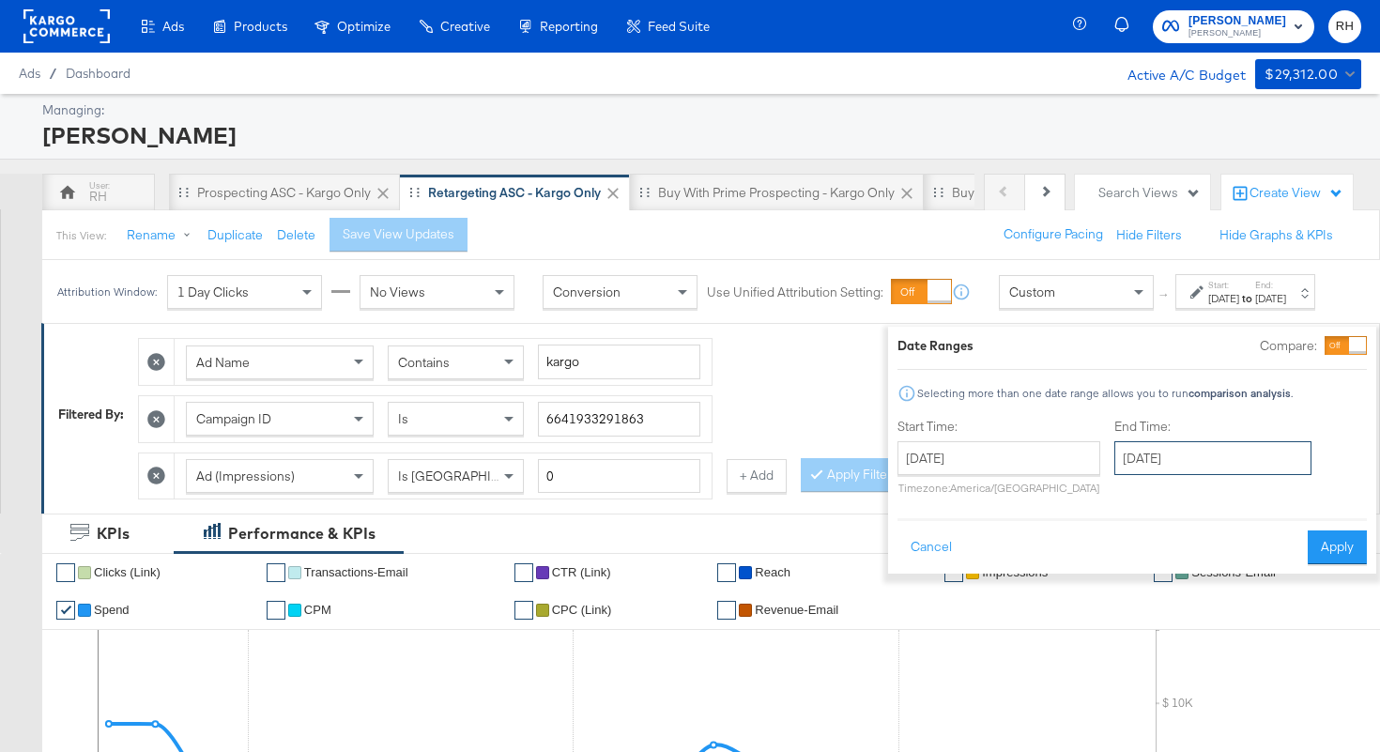
click at [1114, 460] on input "September 23rd 2025" at bounding box center [1212, 458] width 197 height 34
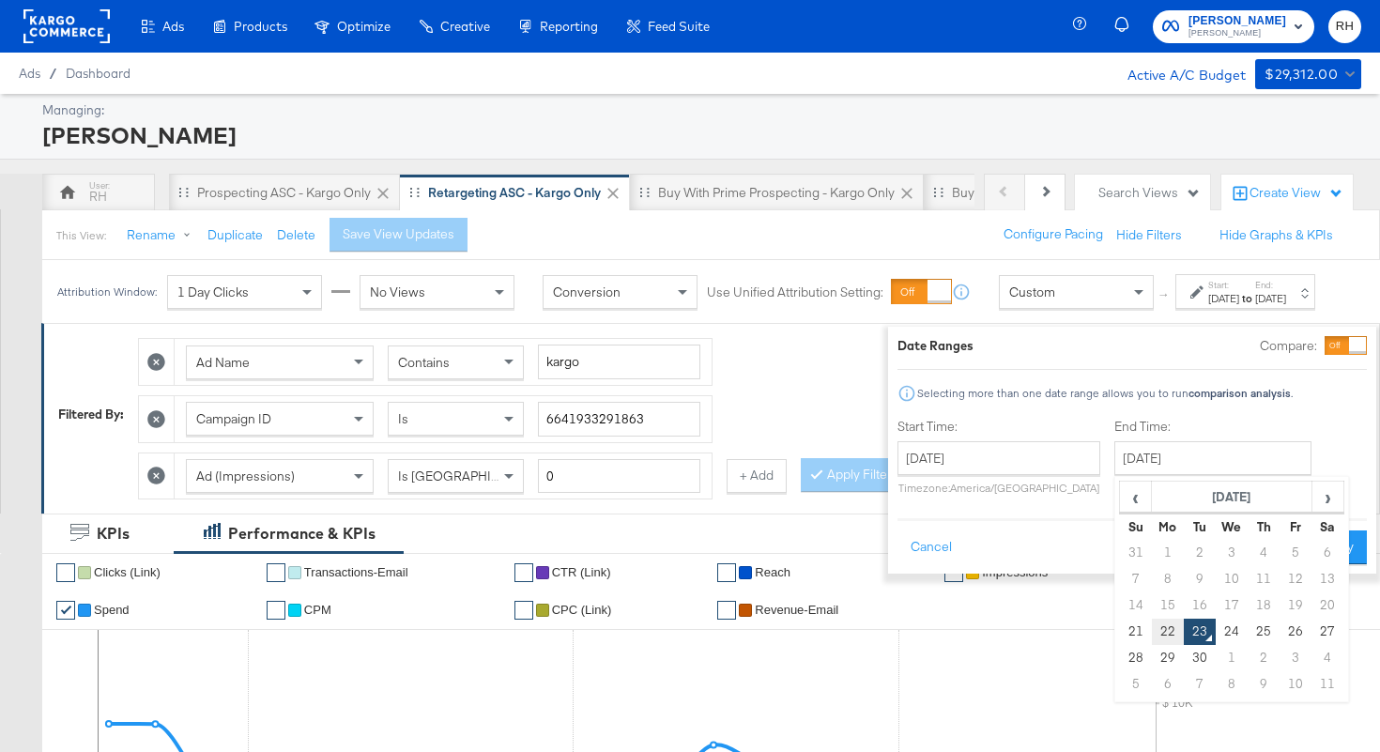
click at [1152, 626] on td "22" at bounding box center [1168, 632] width 32 height 26
type input "September 22nd 2025"
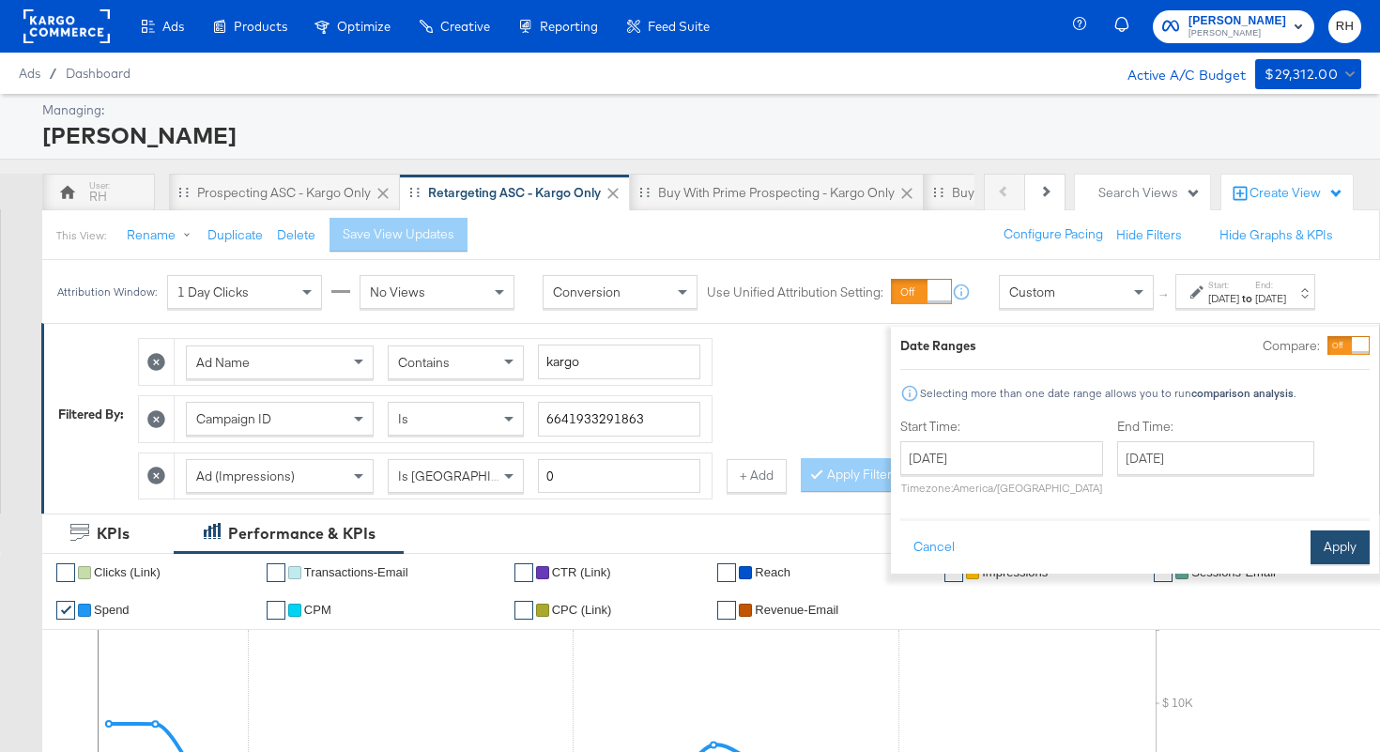
click at [1315, 543] on button "Apply" at bounding box center [1340, 547] width 59 height 34
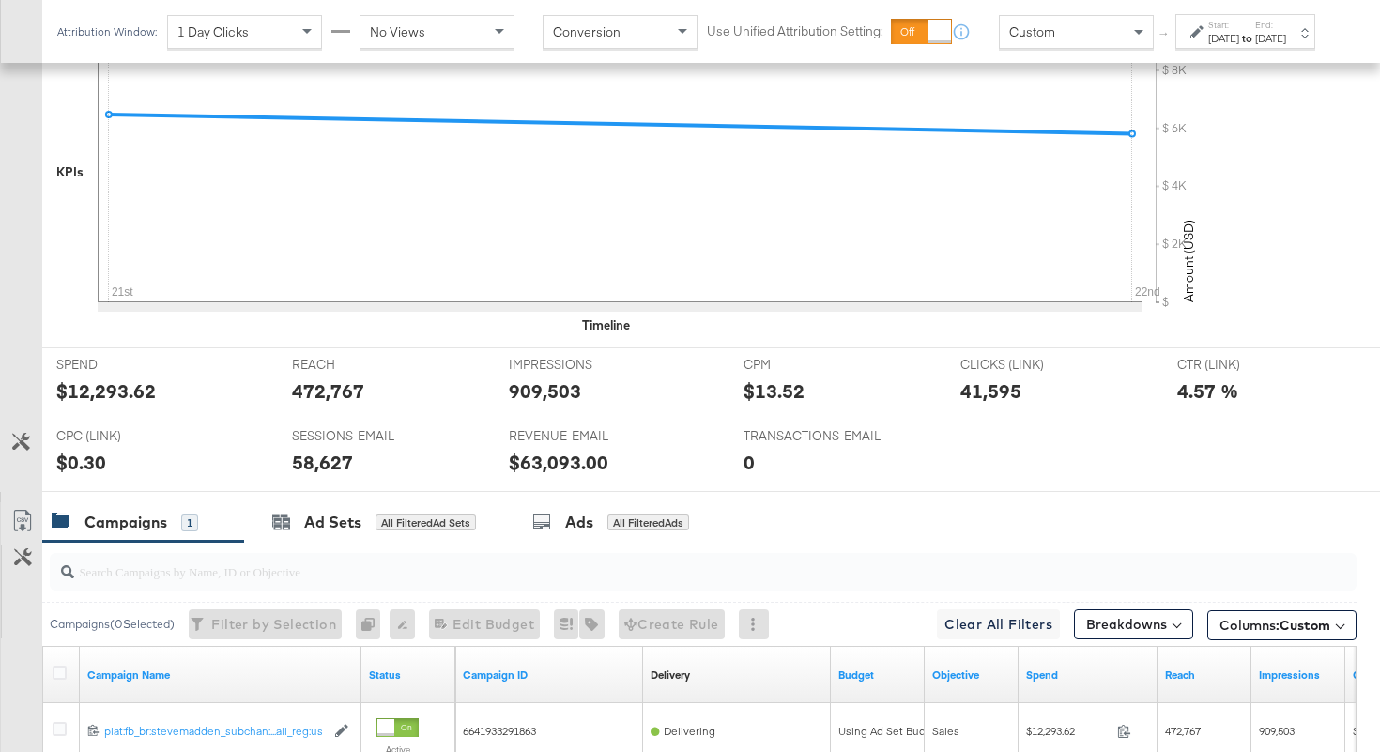
scroll to position [829, 0]
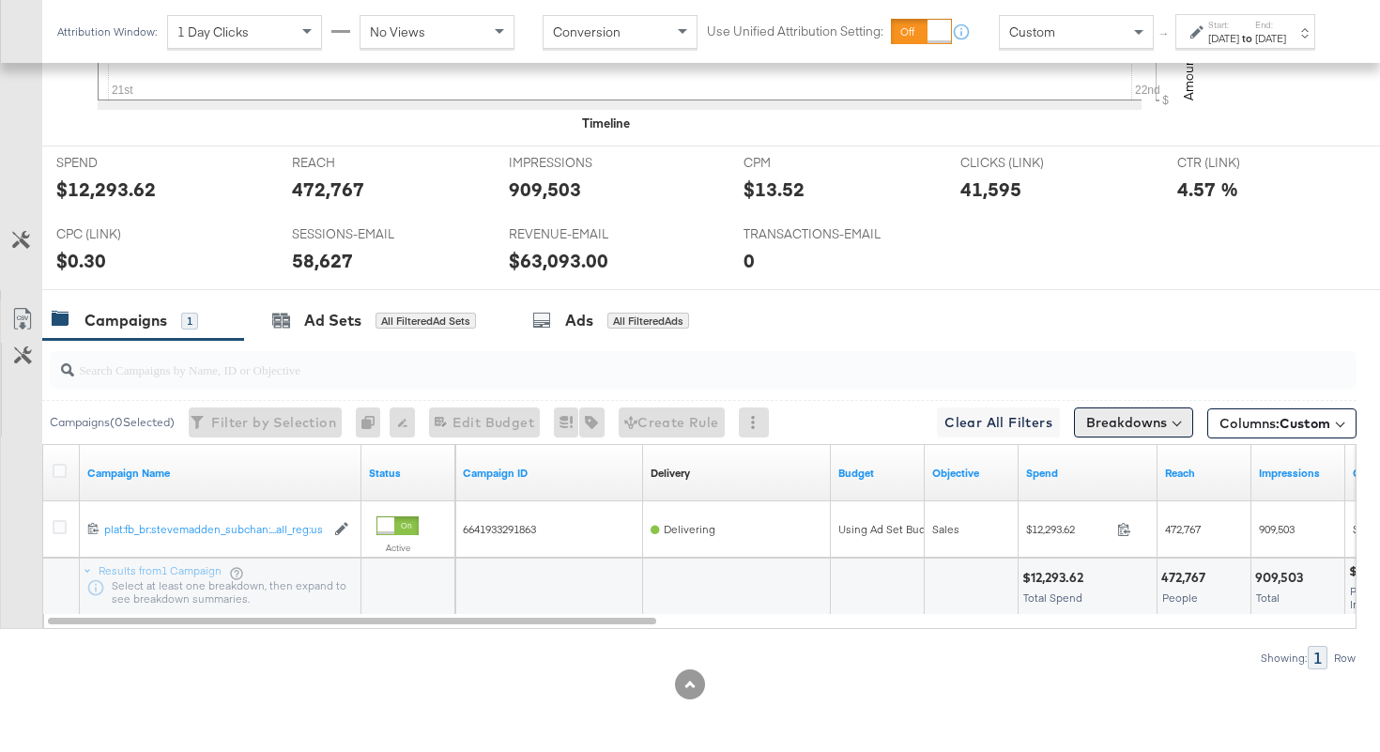
click at [1140, 424] on button "Breakdowns" at bounding box center [1133, 422] width 119 height 30
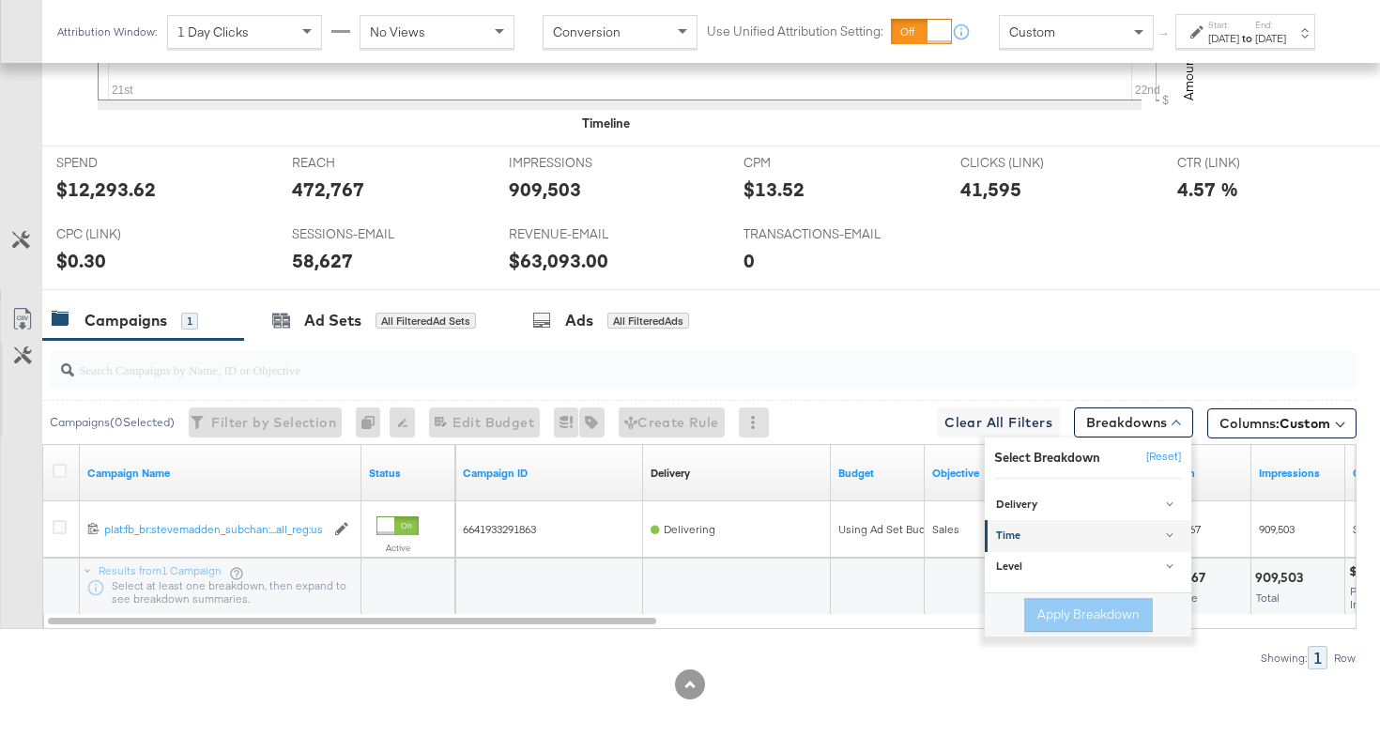
click at [1057, 534] on div "Time" at bounding box center [1089, 537] width 187 height 15
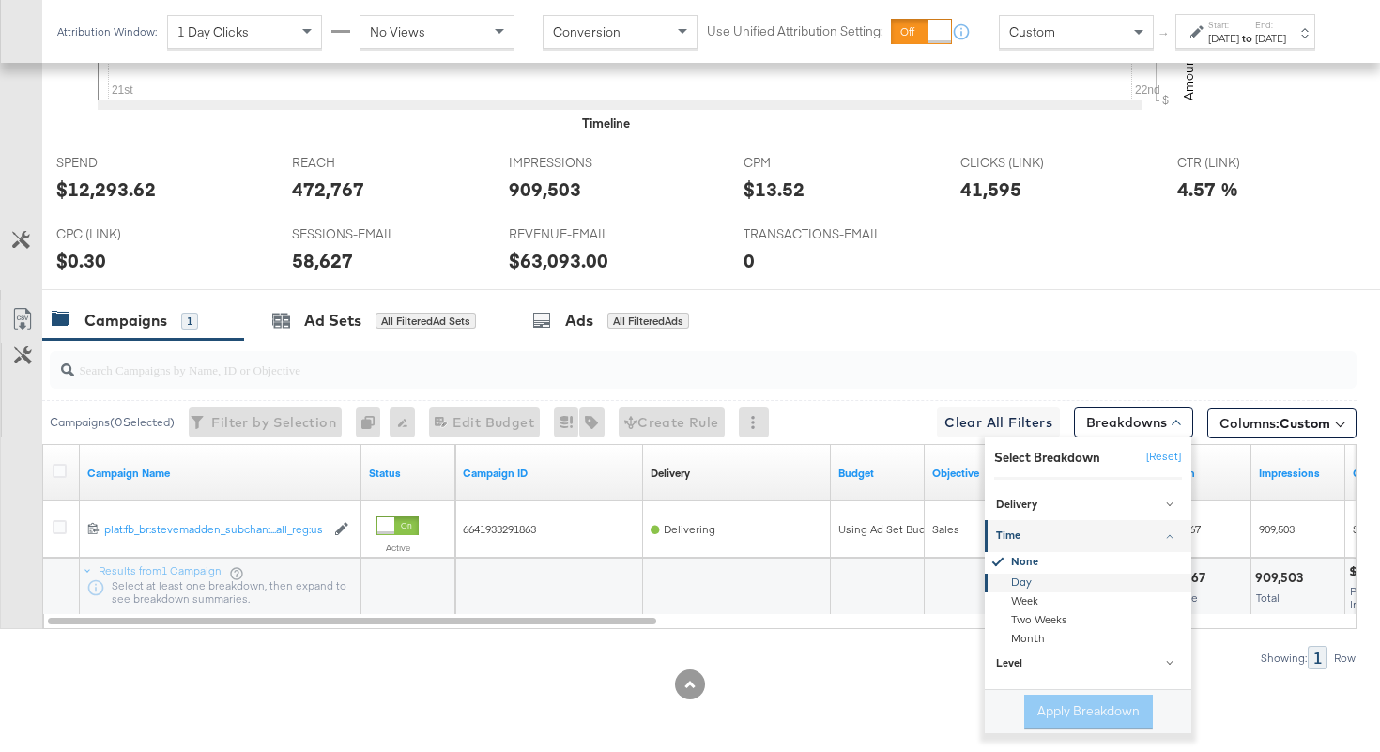
click at [1017, 585] on div "Day" at bounding box center [1090, 583] width 204 height 19
click at [1060, 713] on button "Apply Breakdown" at bounding box center [1088, 712] width 129 height 34
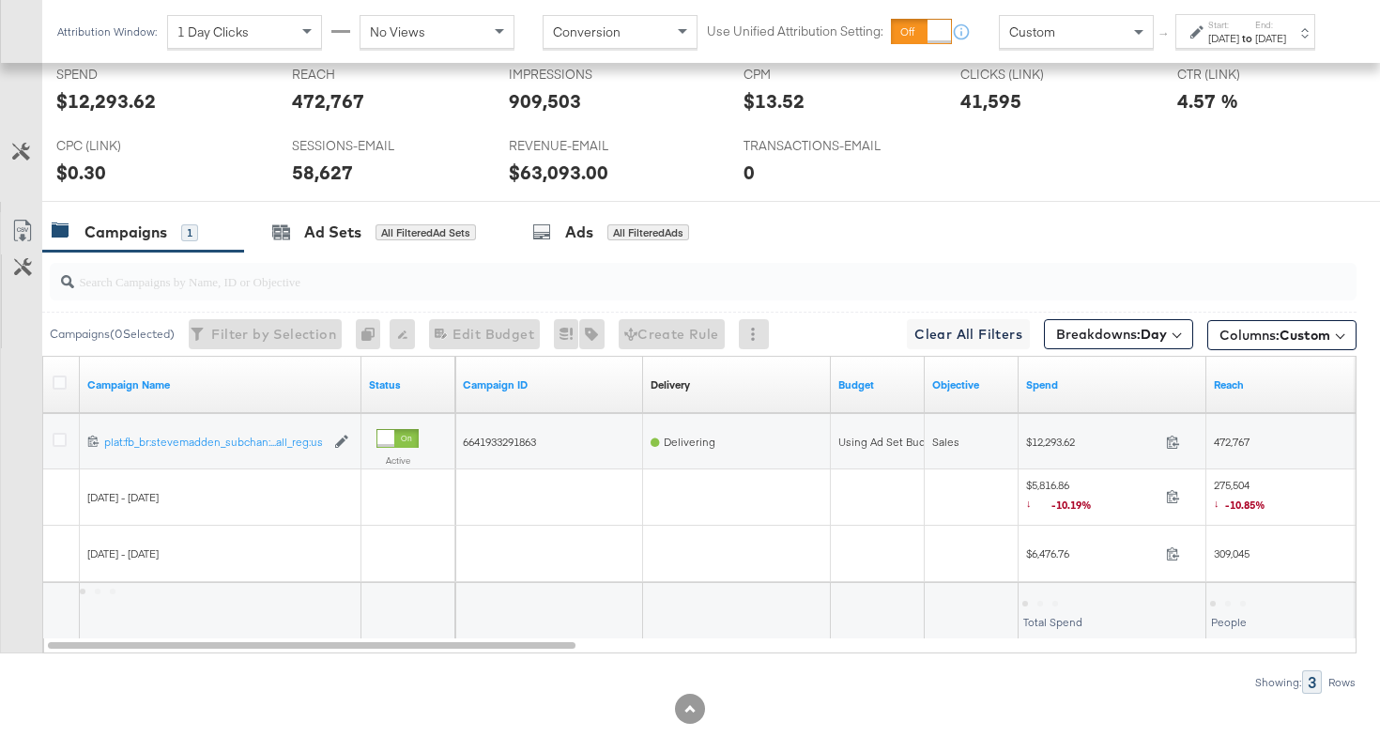
scroll to position [942, 0]
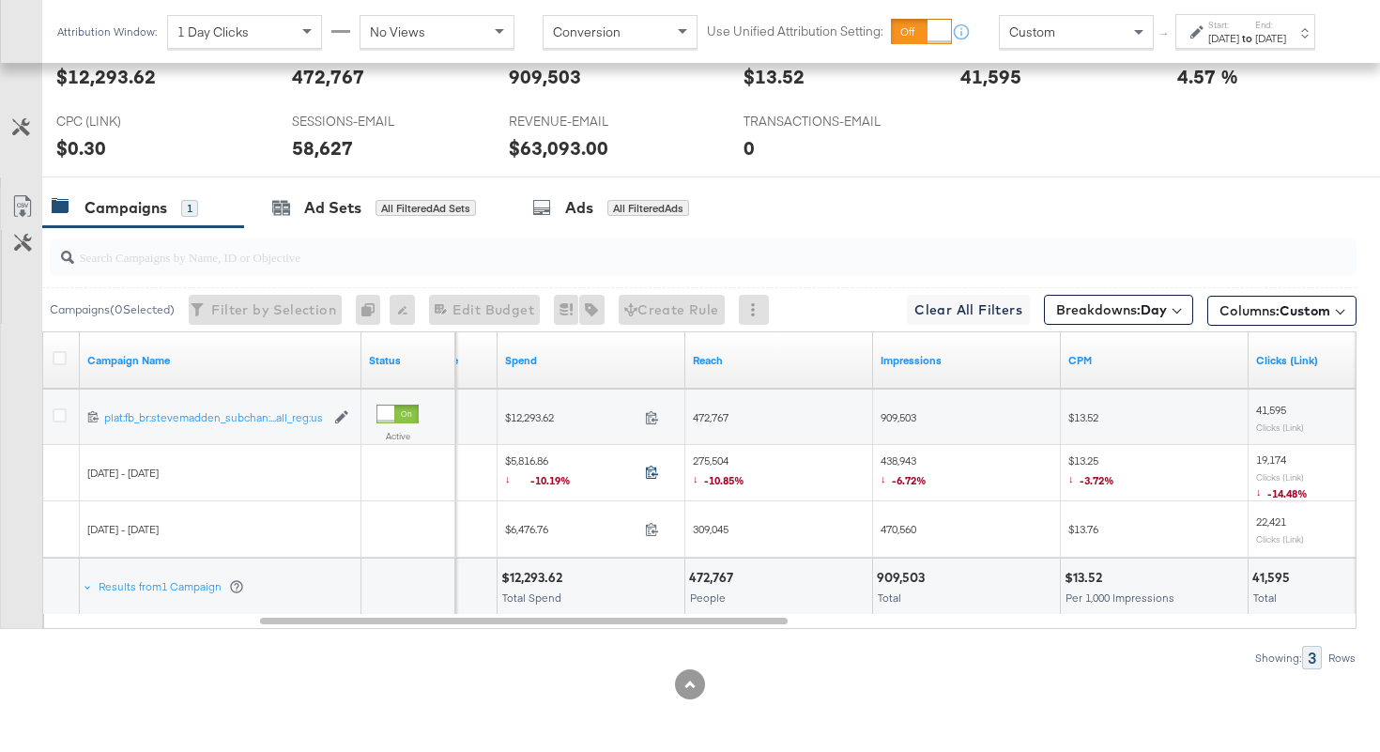
click at [649, 472] on icon at bounding box center [652, 472] width 12 height 13
click at [707, 457] on span "275,504 ↓ -10.85%" at bounding box center [719, 472] width 52 height 38
click at [899, 459] on span "438,943 ↓ -6.72%" at bounding box center [904, 472] width 46 height 38
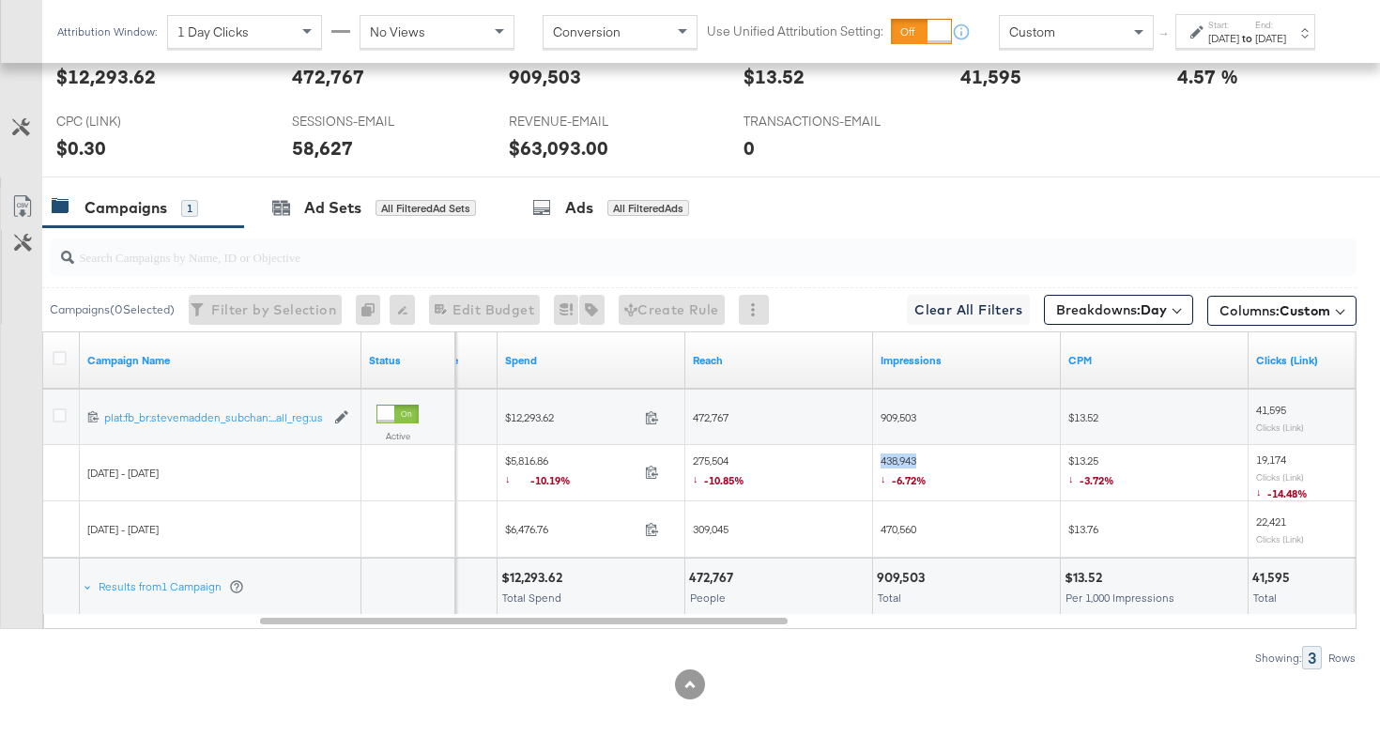
click at [905, 527] on span "470,560" at bounding box center [899, 529] width 36 height 14
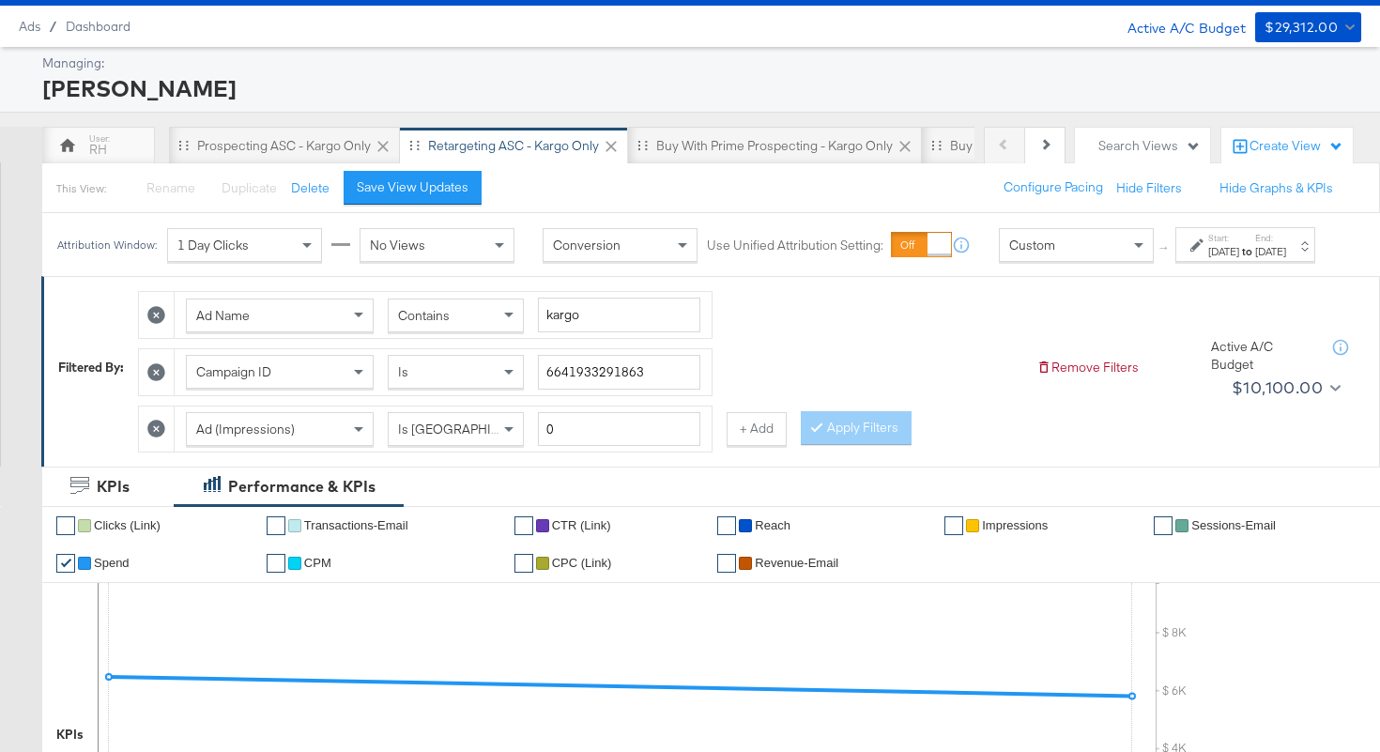
scroll to position [0, 0]
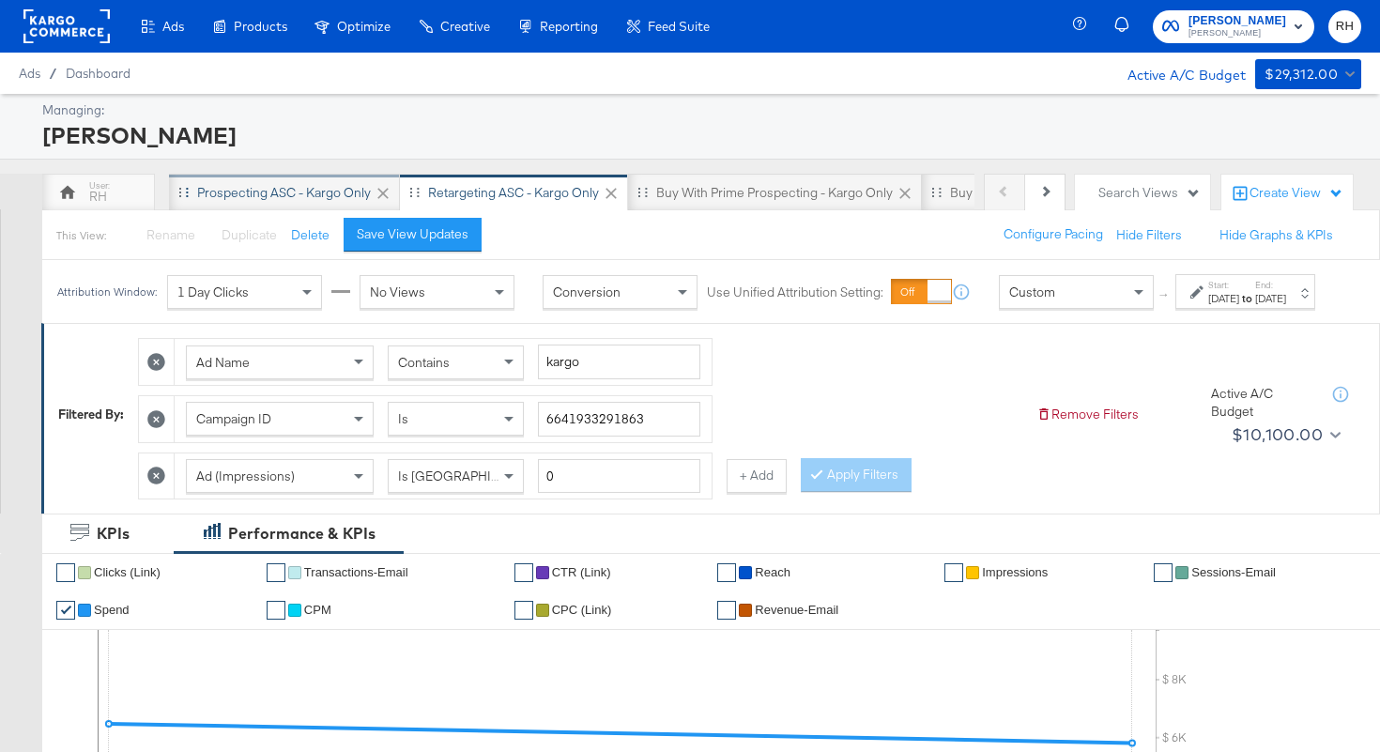
click at [317, 192] on div "Prospecting ASC - Kargo only" at bounding box center [284, 193] width 174 height 18
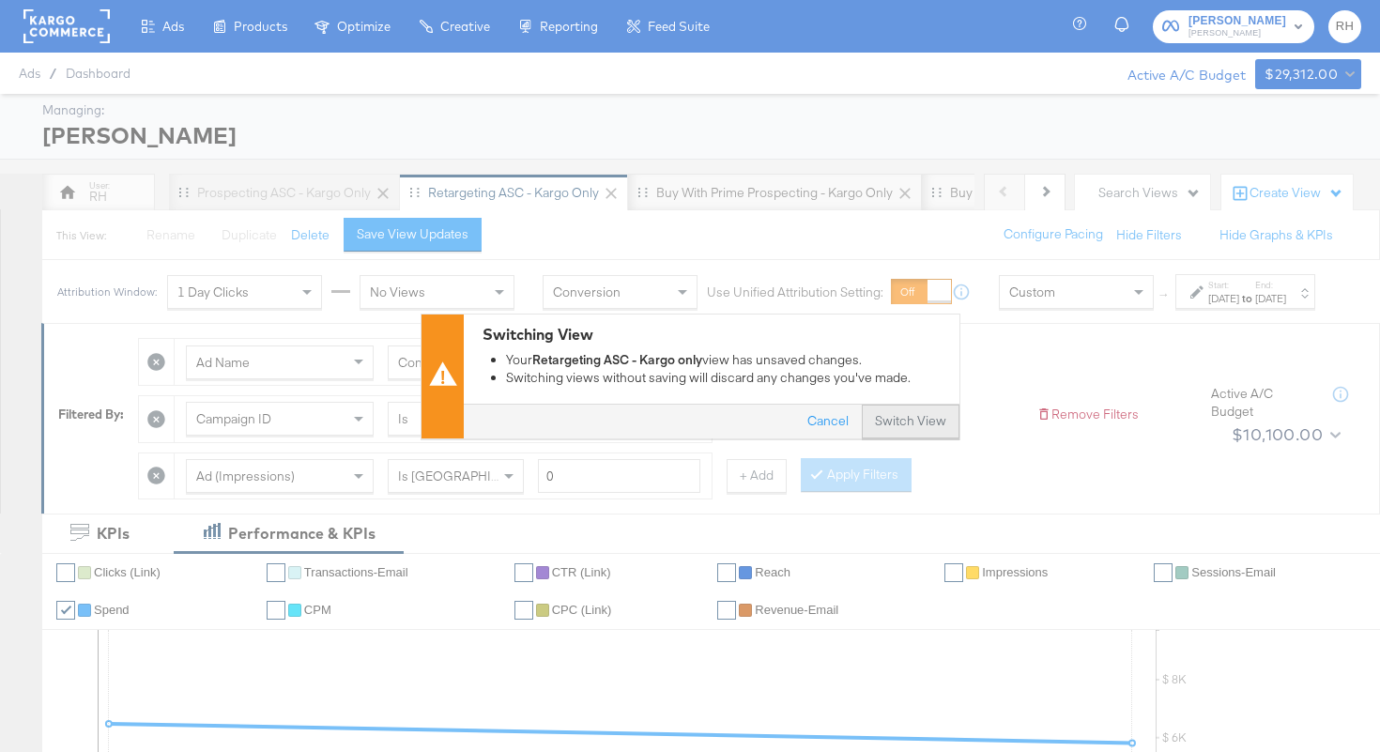
click at [928, 423] on button "Switch View" at bounding box center [911, 422] width 98 height 34
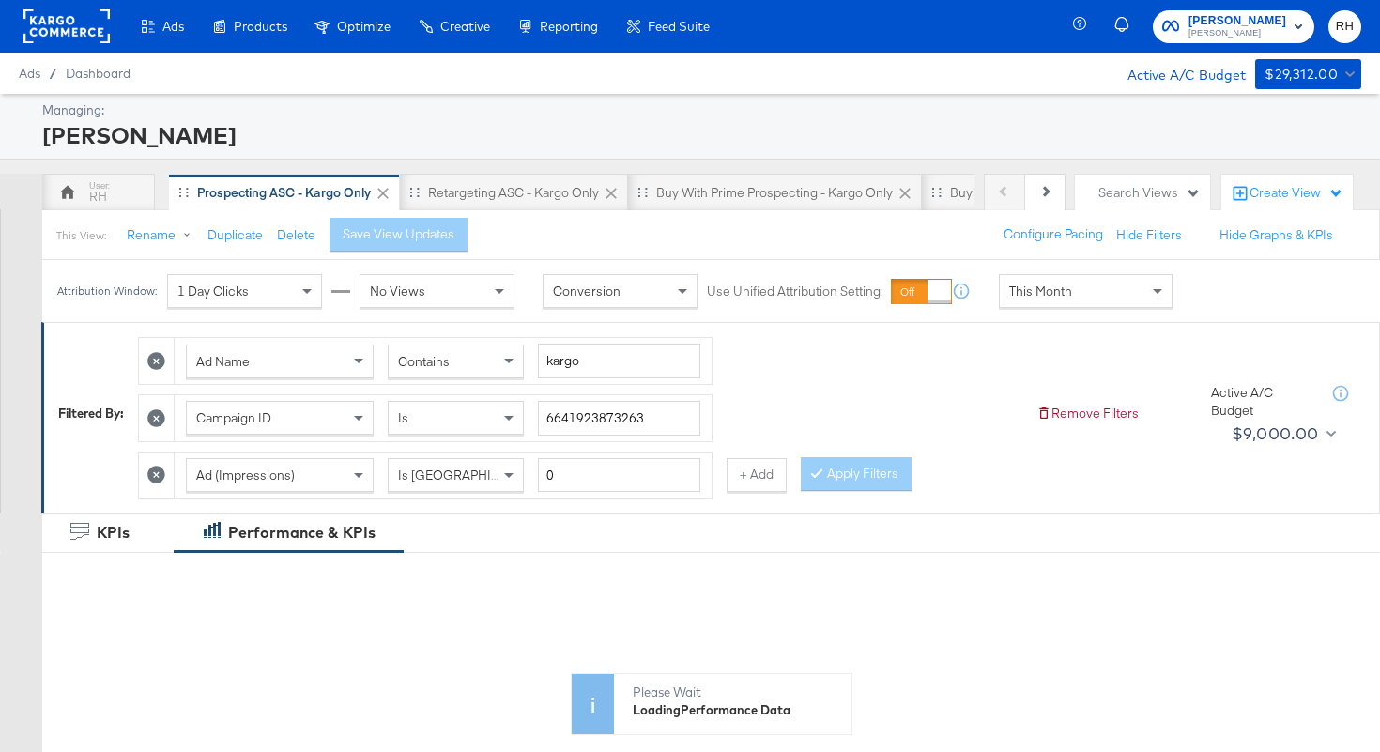
click at [1061, 294] on span "This Month" at bounding box center [1040, 291] width 63 height 17
click at [1208, 306] on div "Sep 23rd 2025" at bounding box center [1223, 298] width 31 height 15
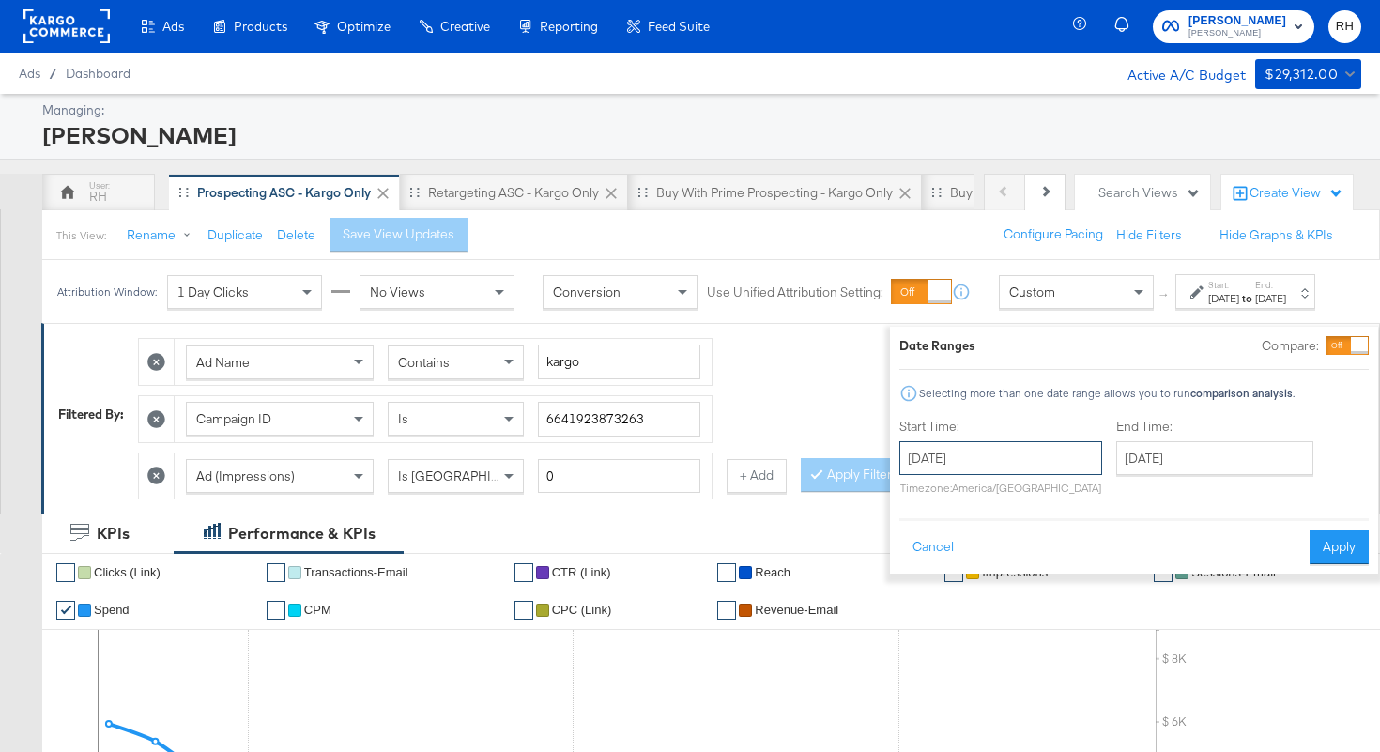
click at [956, 458] on input "September 23rd 2025" at bounding box center [1000, 458] width 203 height 34
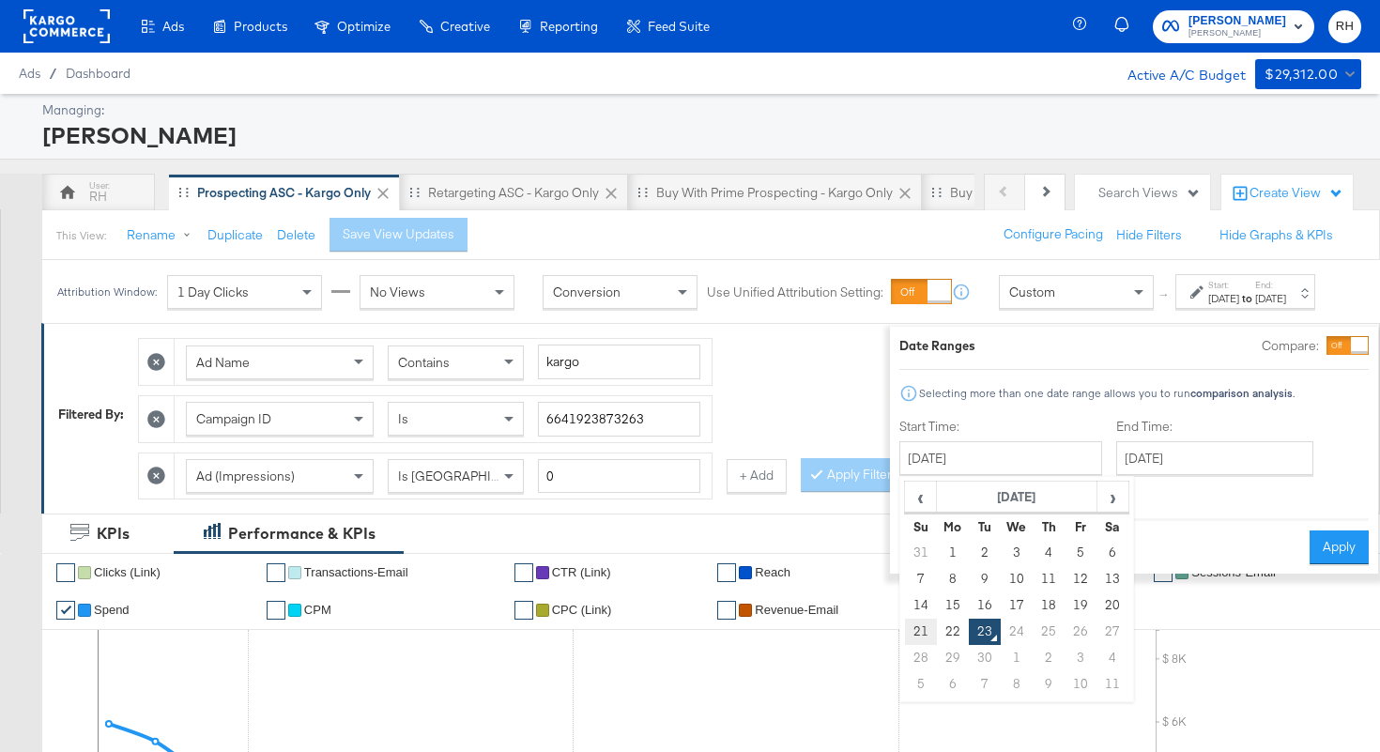
click at [905, 638] on td "21" at bounding box center [921, 632] width 32 height 26
type input "September 21st 2025"
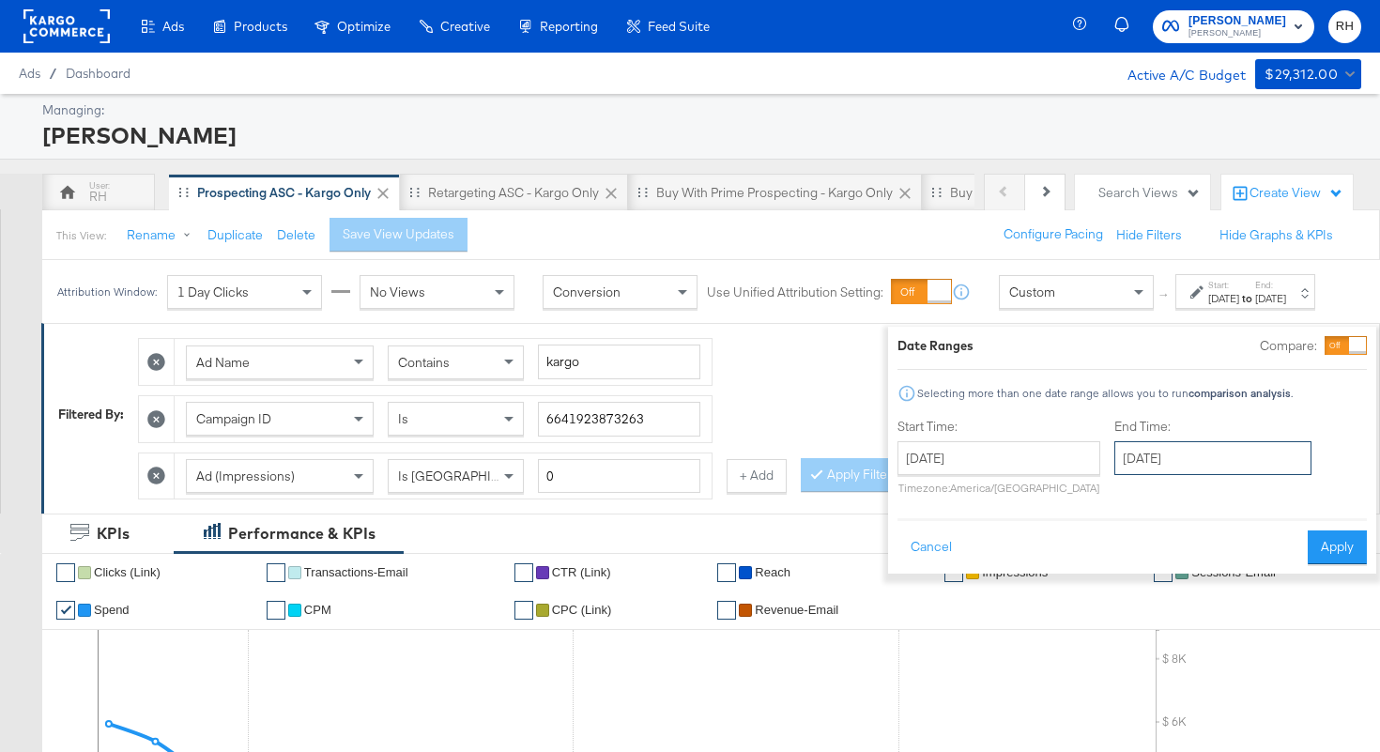
click at [1143, 471] on input "September 23rd 2025" at bounding box center [1212, 458] width 197 height 34
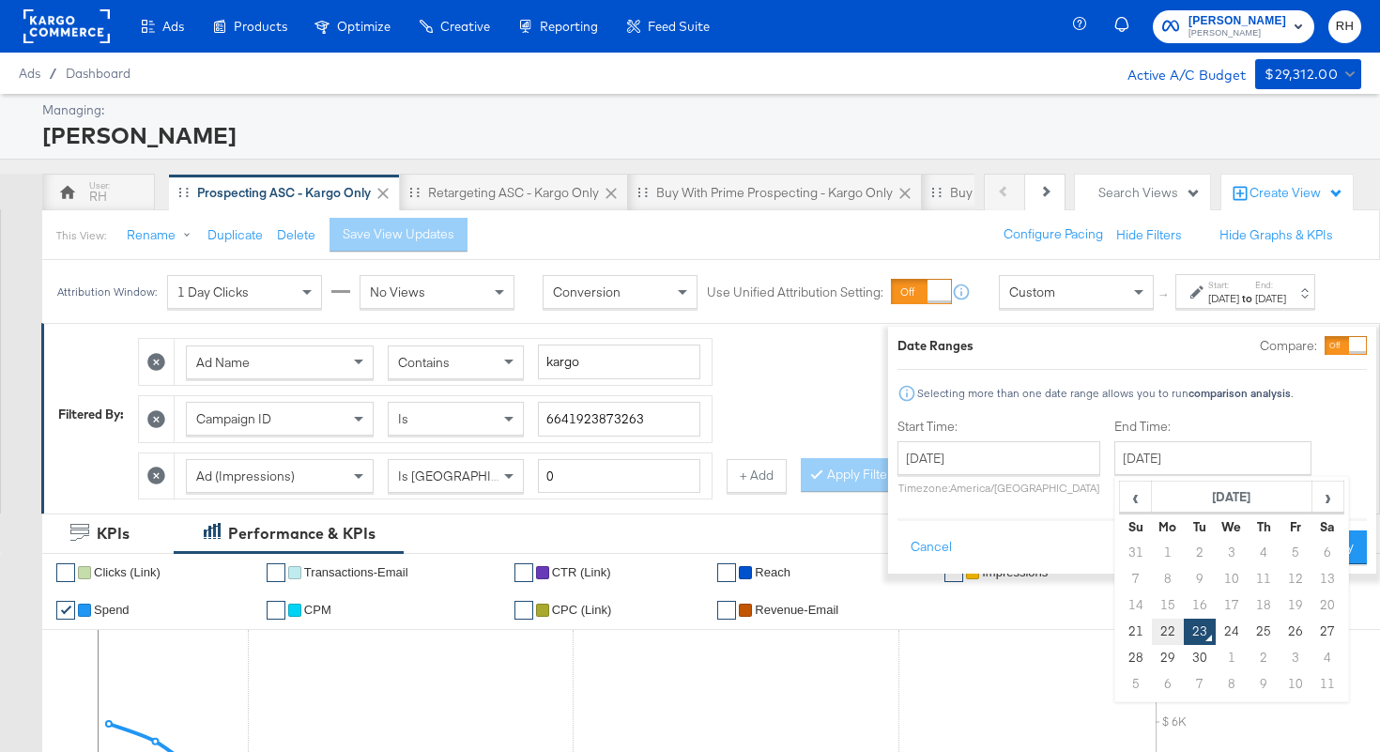
click at [1152, 629] on td "22" at bounding box center [1168, 632] width 32 height 26
type input "September 22nd 2025"
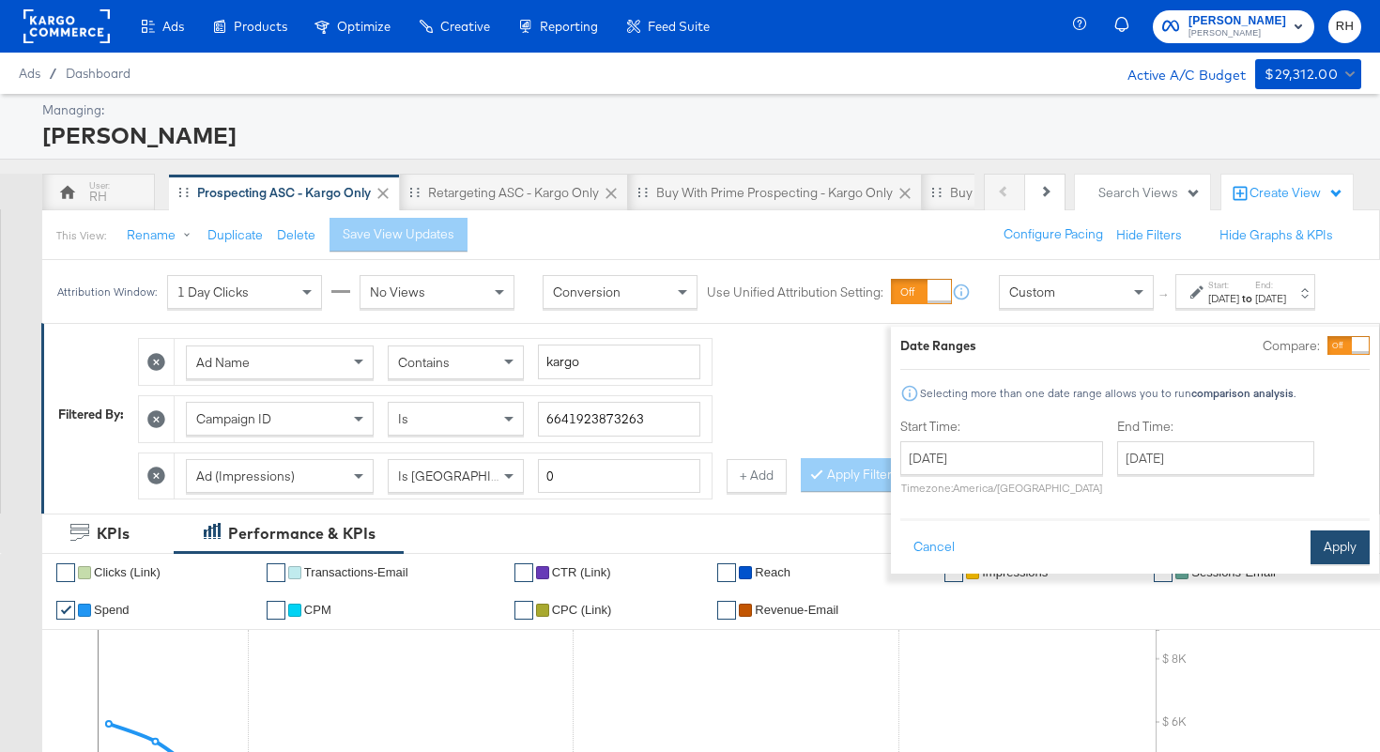
click at [1311, 553] on button "Apply" at bounding box center [1340, 547] width 59 height 34
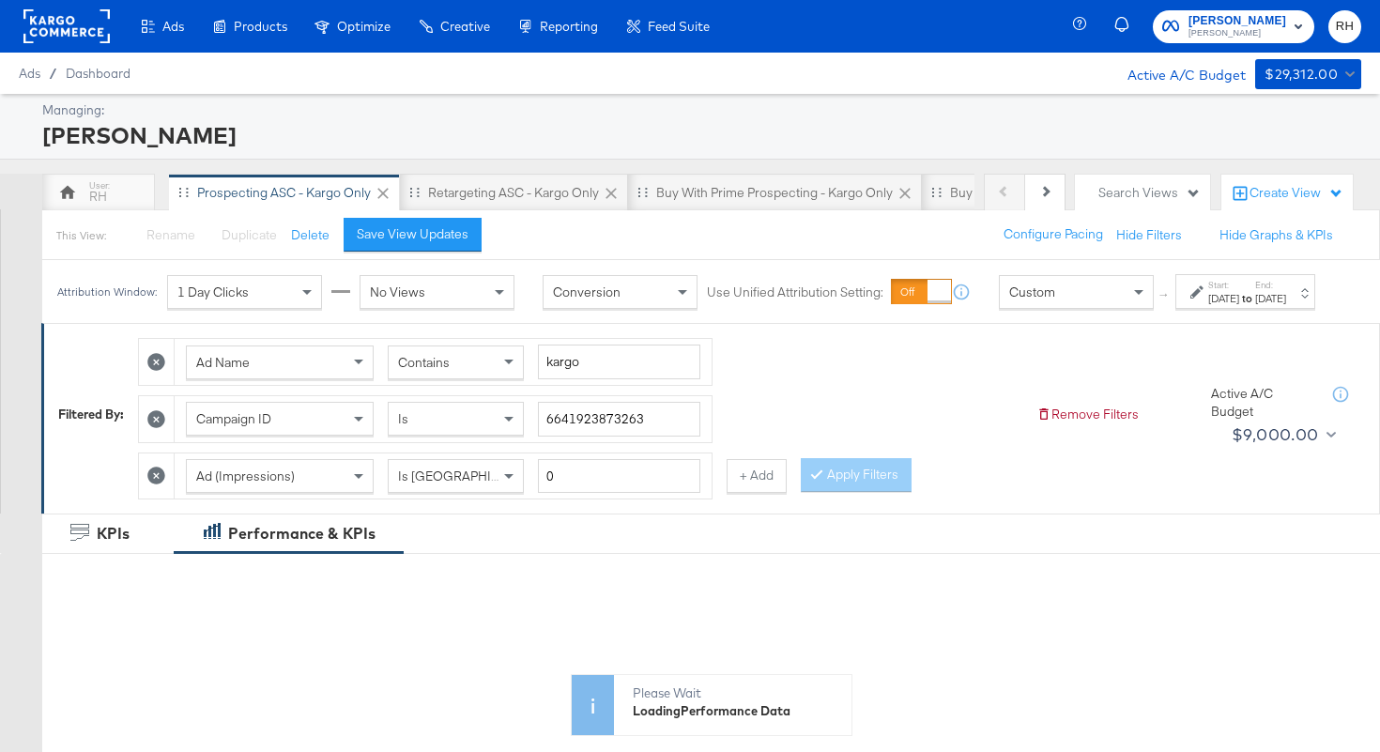
click at [481, 378] on div "Contains" at bounding box center [456, 362] width 134 height 32
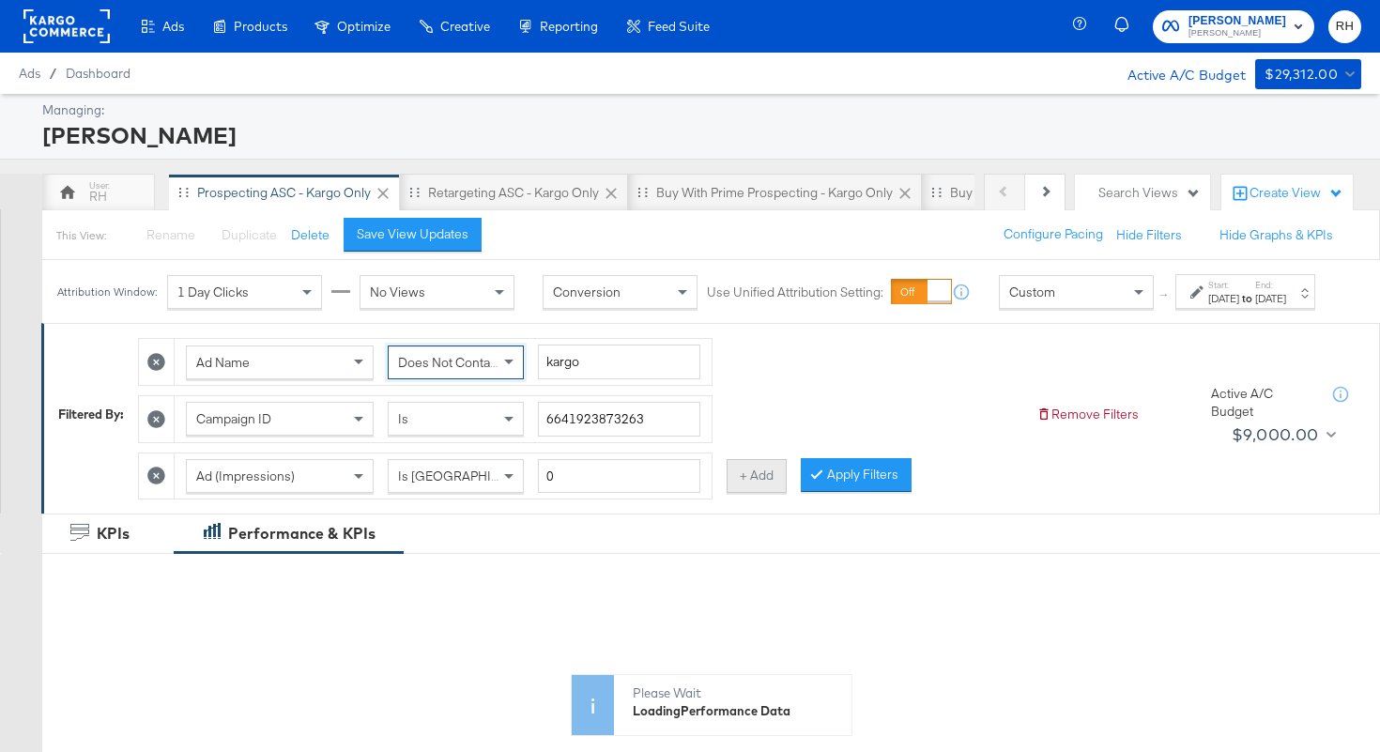
click at [737, 493] on button "+ Add" at bounding box center [757, 476] width 60 height 34
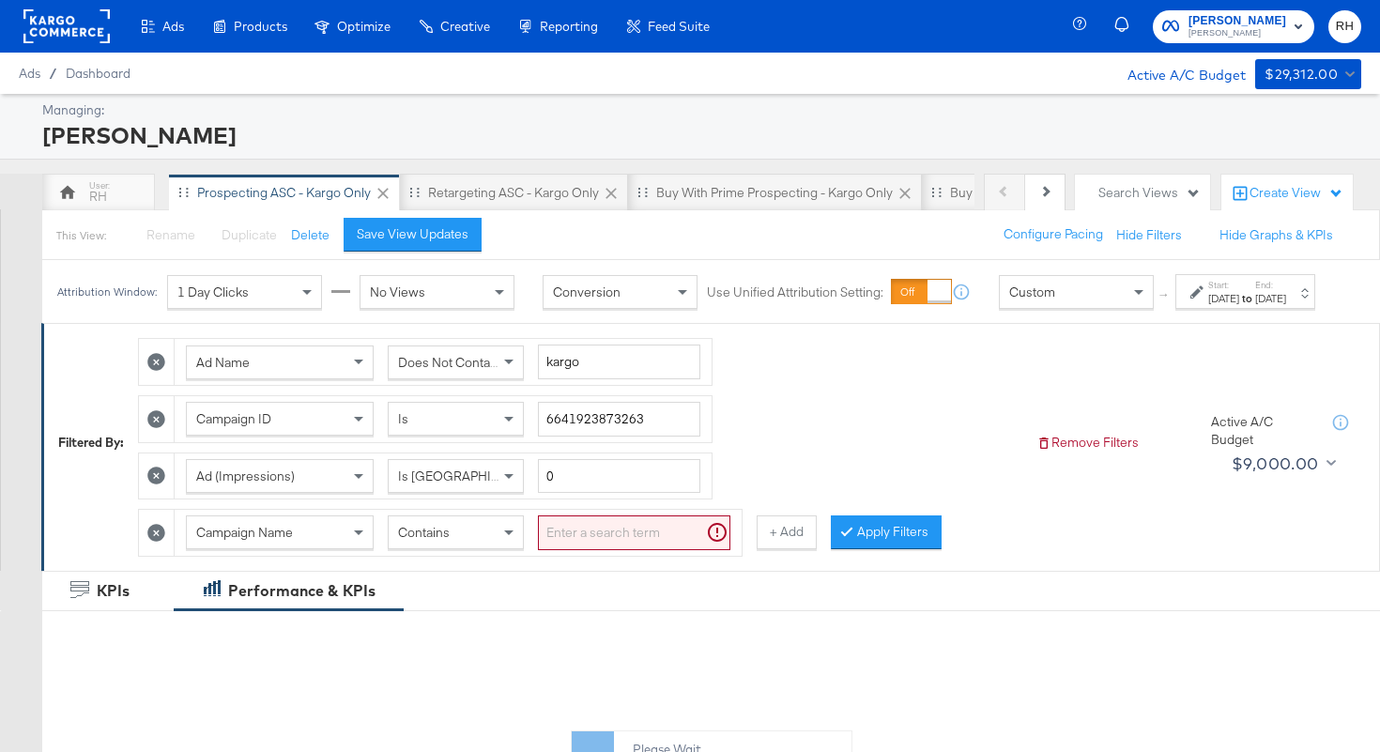
click at [231, 548] on div "Campaign Name" at bounding box center [280, 532] width 186 height 32
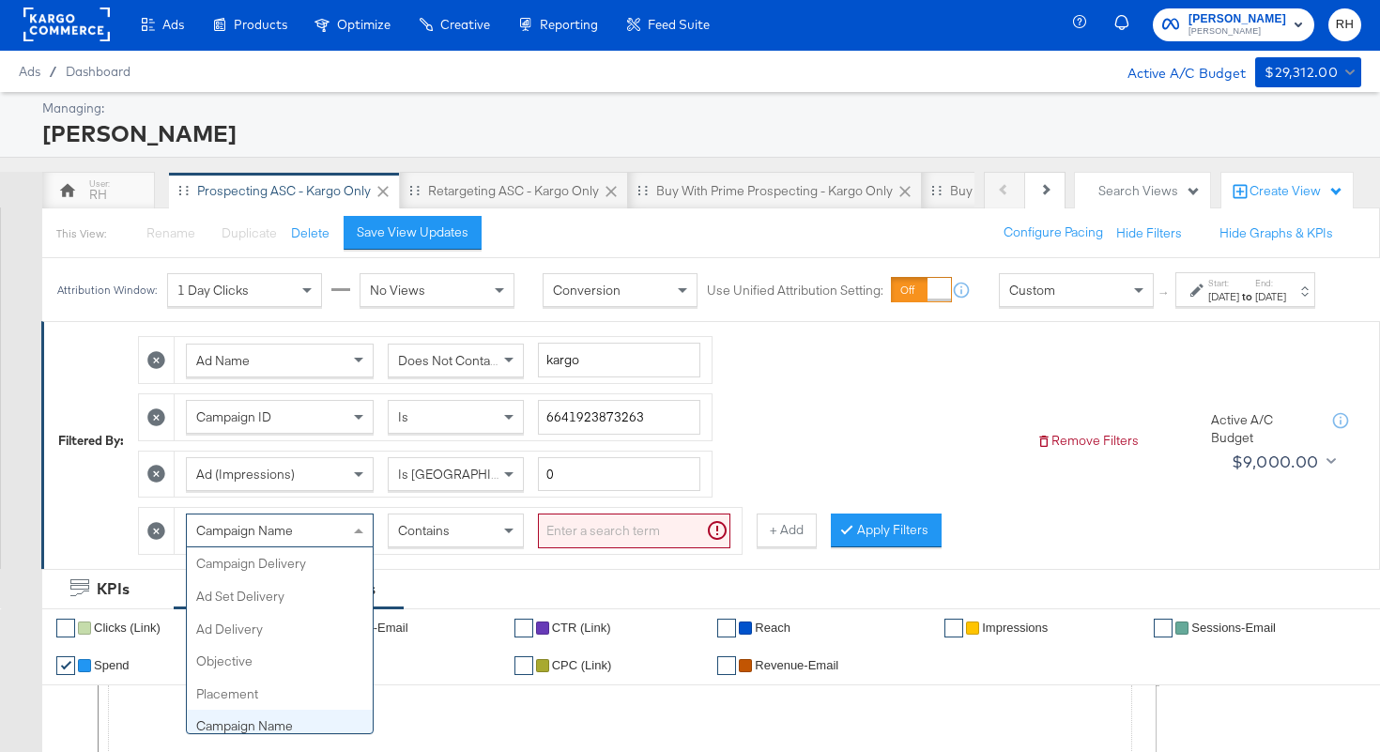
scroll to position [162, 0]
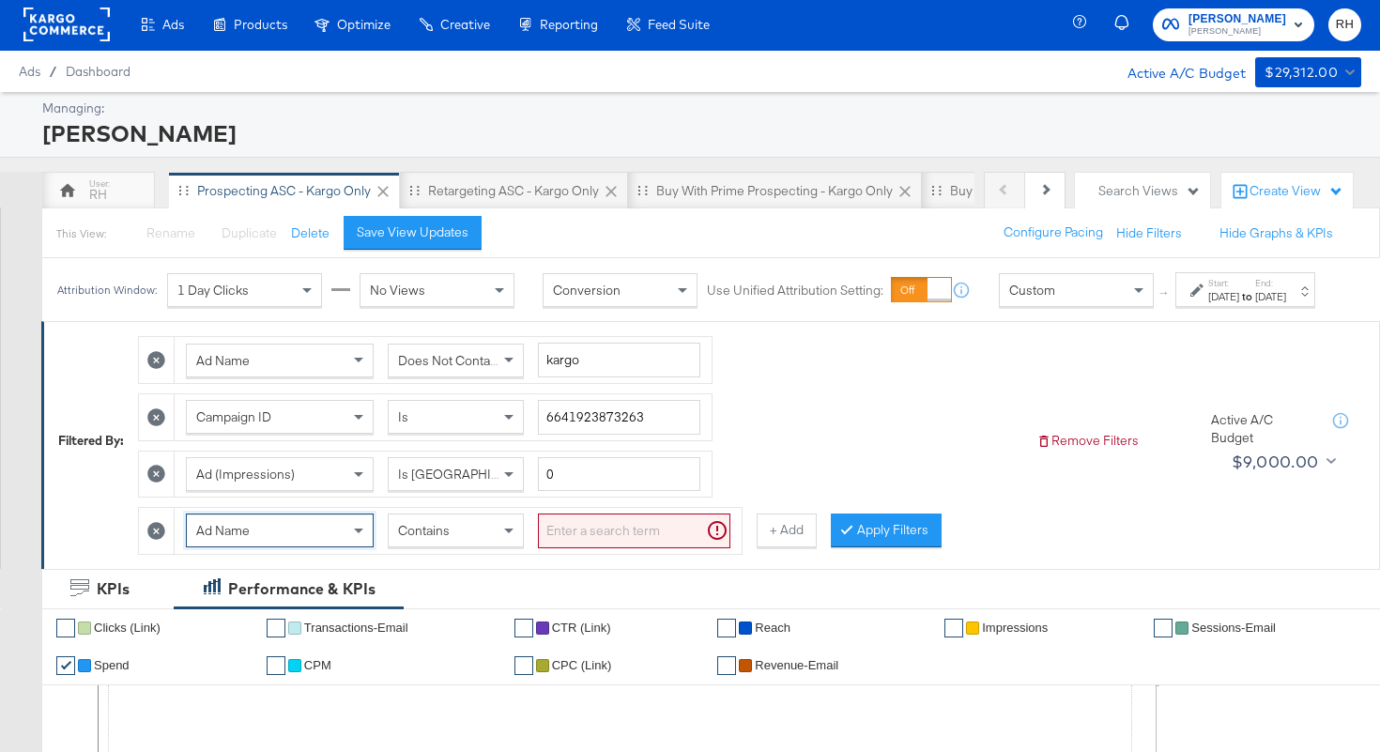
click at [569, 548] on input "search" at bounding box center [634, 531] width 192 height 35
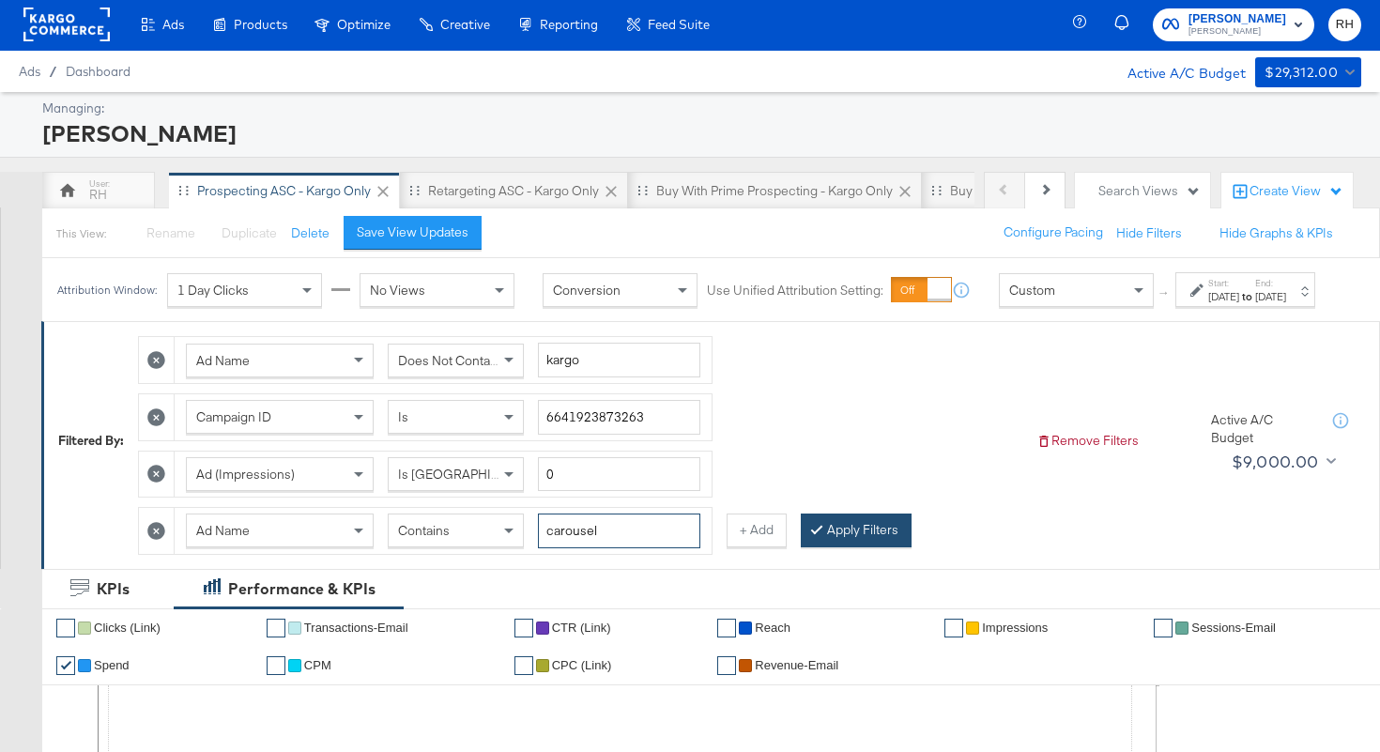
type input "carousel"
click at [822, 544] on button "Apply Filters" at bounding box center [856, 531] width 111 height 34
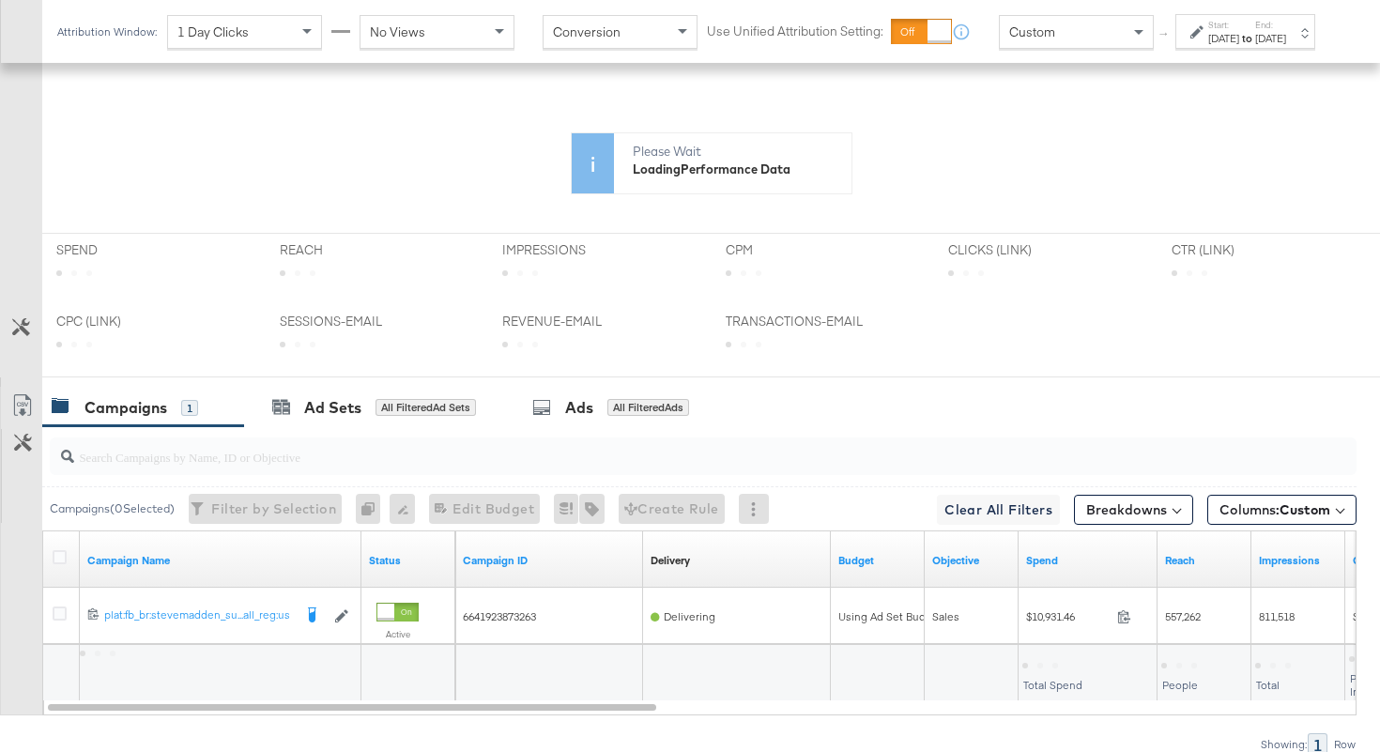
scroll to position [702, 0]
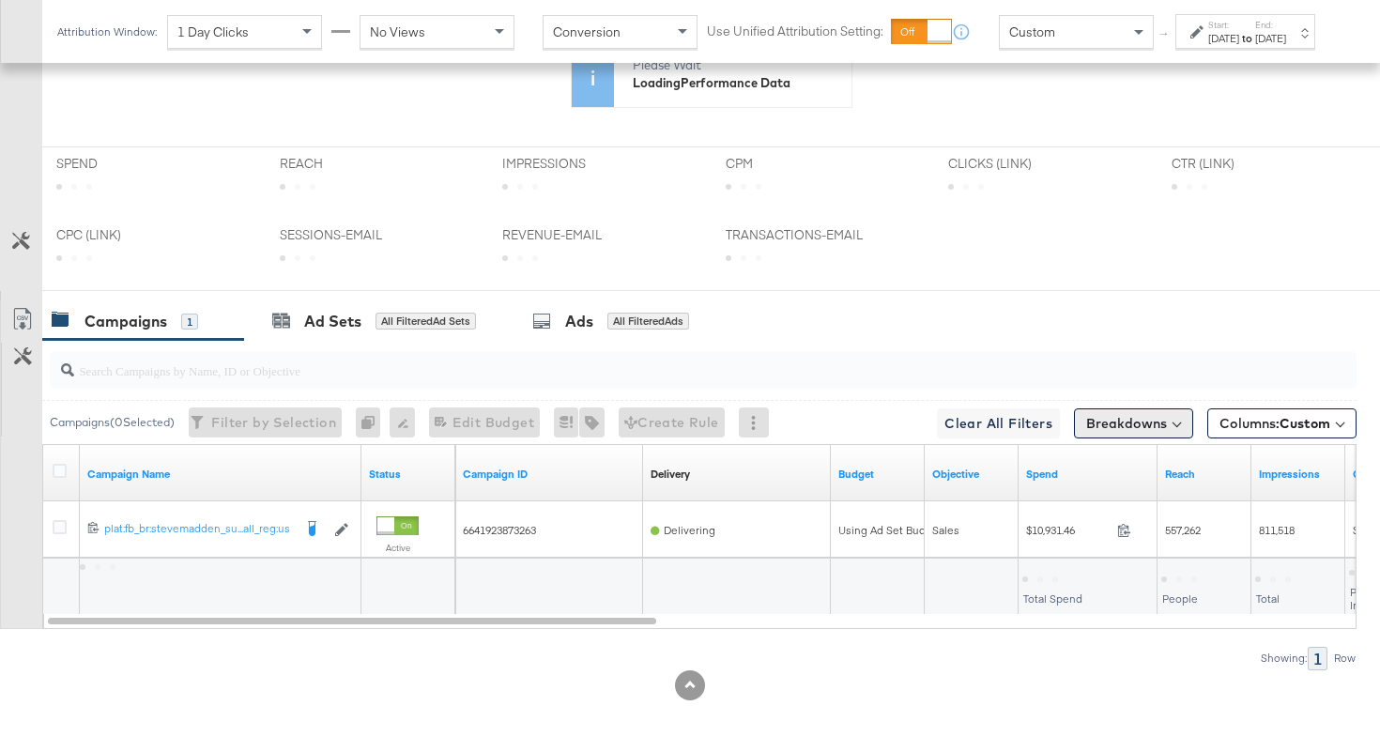
click at [1143, 418] on button "Breakdowns" at bounding box center [1133, 423] width 119 height 30
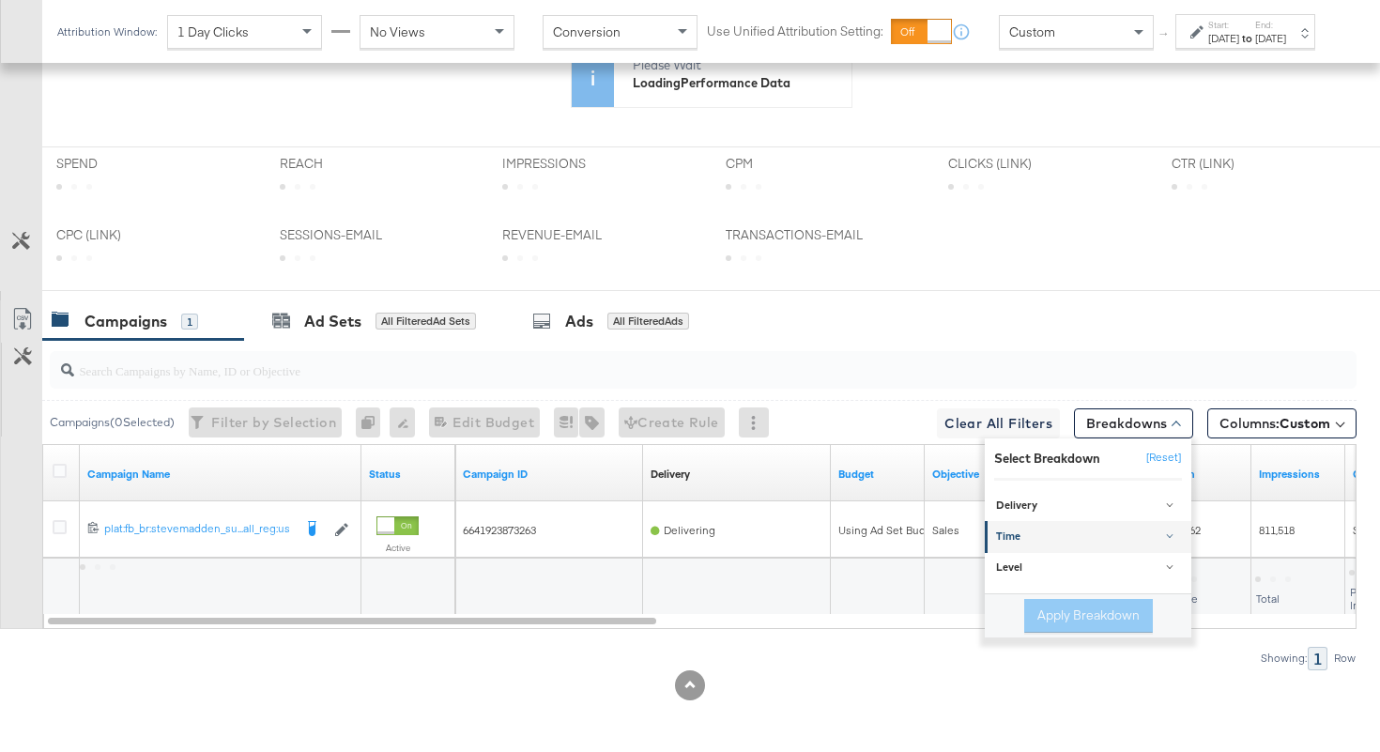
scroll to position [885, 0]
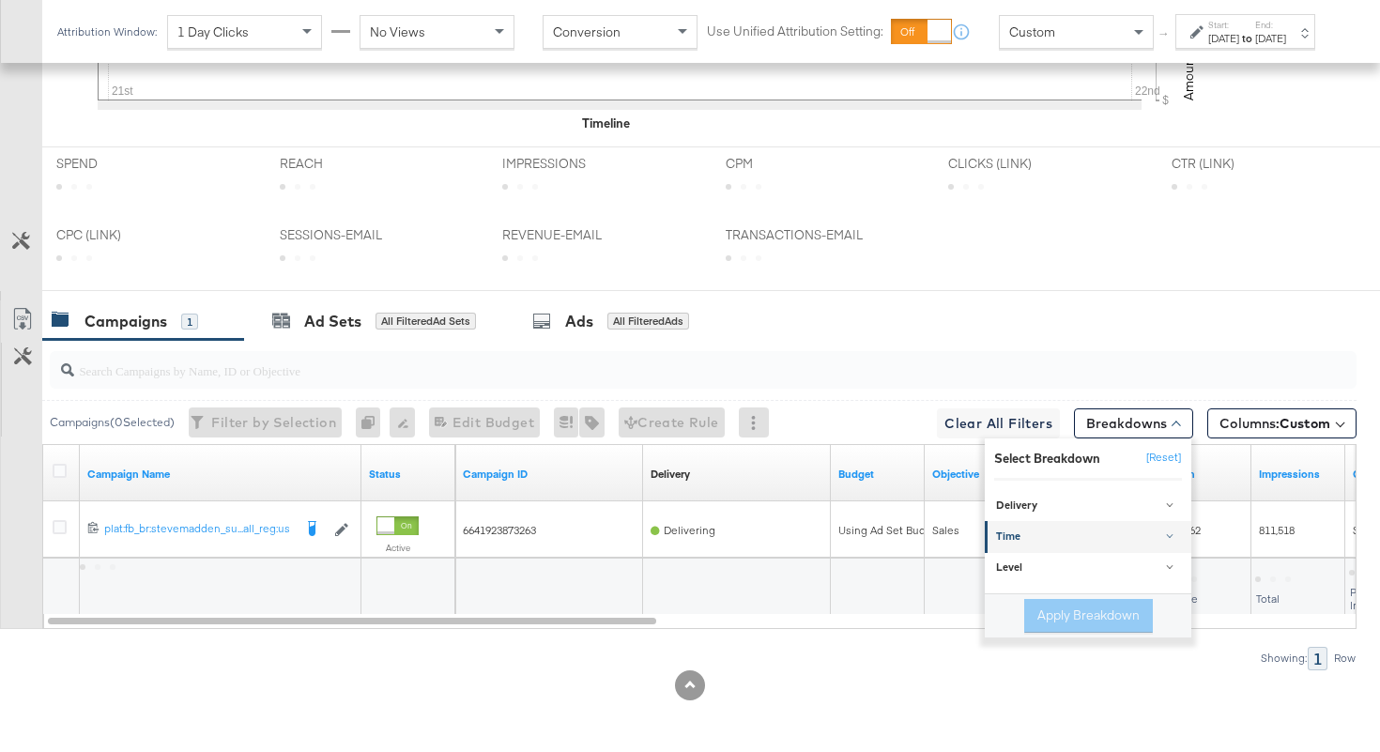
click at [1054, 536] on div "Time" at bounding box center [1089, 537] width 187 height 15
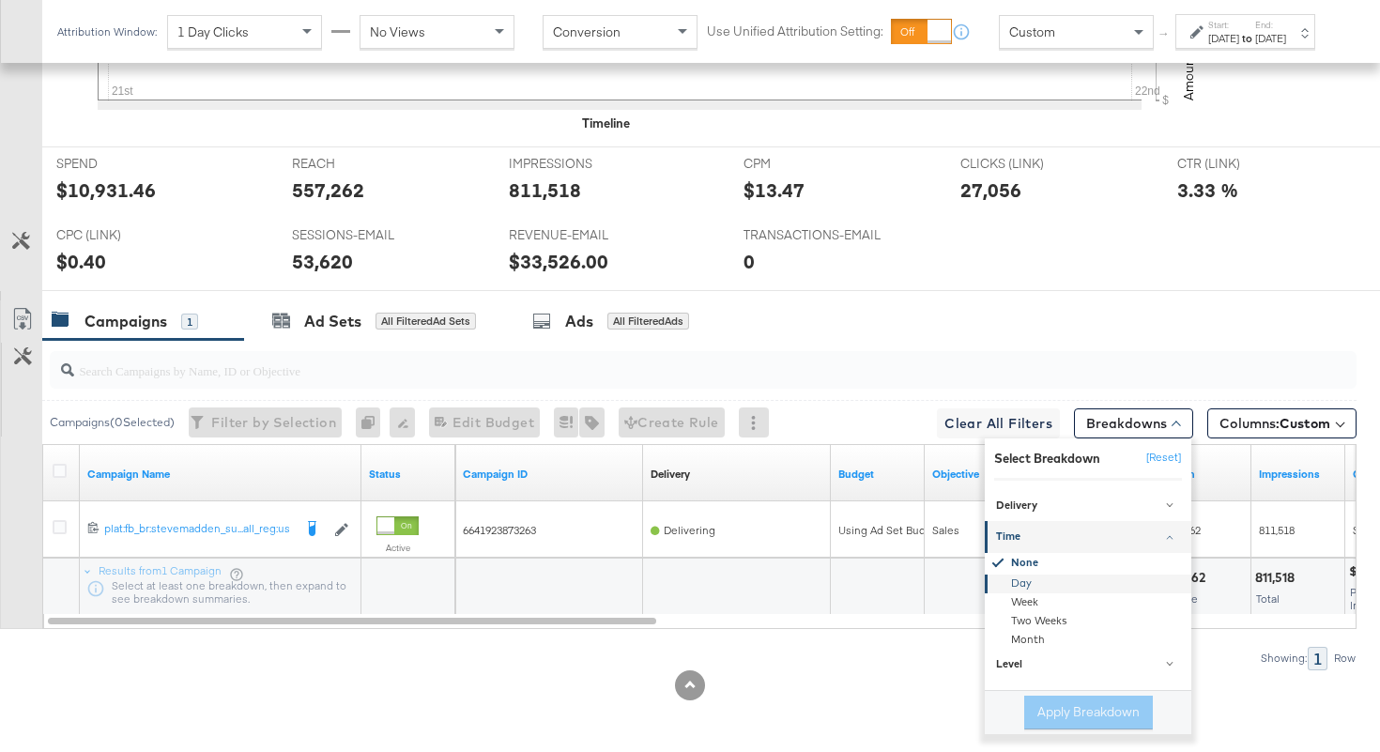
click at [1018, 580] on div "Day" at bounding box center [1090, 584] width 204 height 19
click at [1056, 712] on button "Apply Breakdown" at bounding box center [1088, 713] width 129 height 34
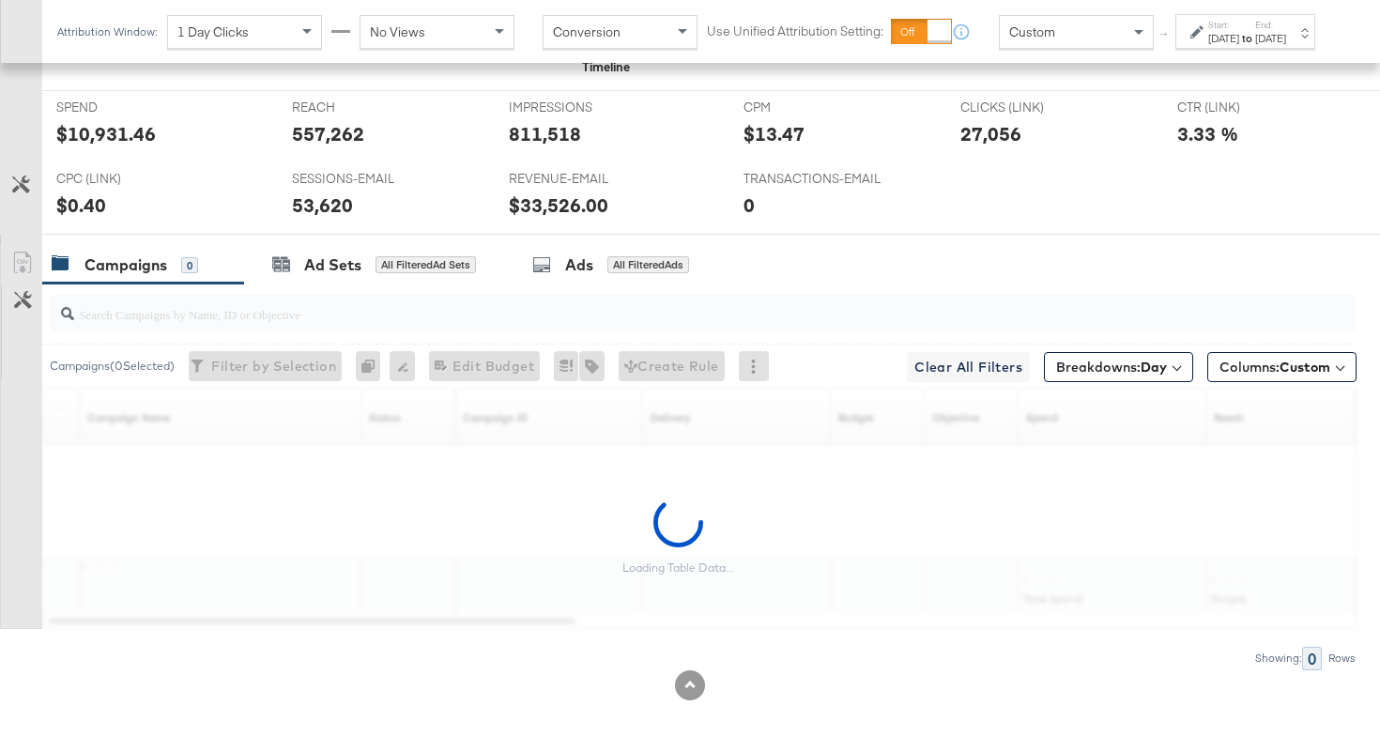
scroll to position [998, 0]
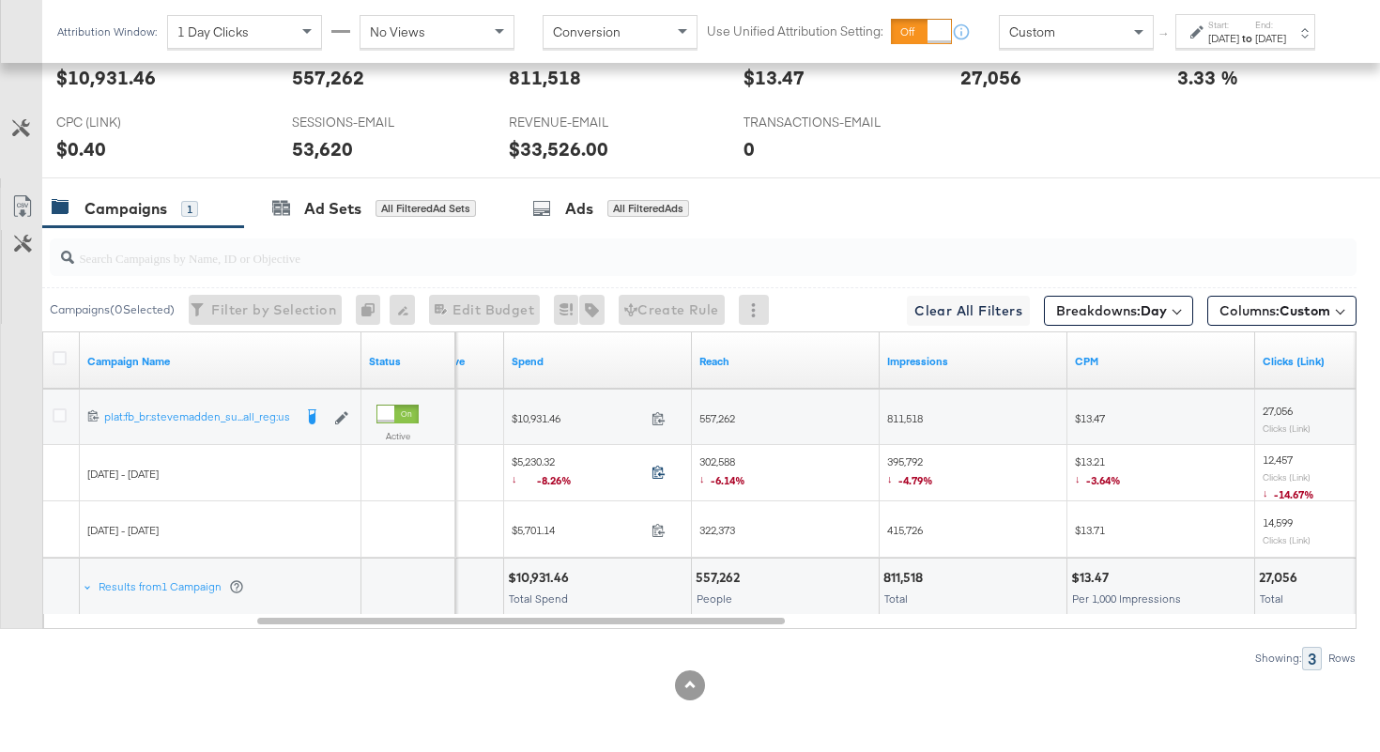
click at [660, 471] on icon at bounding box center [659, 472] width 14 height 14
click at [661, 529] on icon at bounding box center [659, 530] width 14 height 14
click at [715, 463] on span "302,588 ↓ -6.14%" at bounding box center [722, 473] width 46 height 38
click at [711, 526] on span "322,373" at bounding box center [717, 530] width 36 height 14
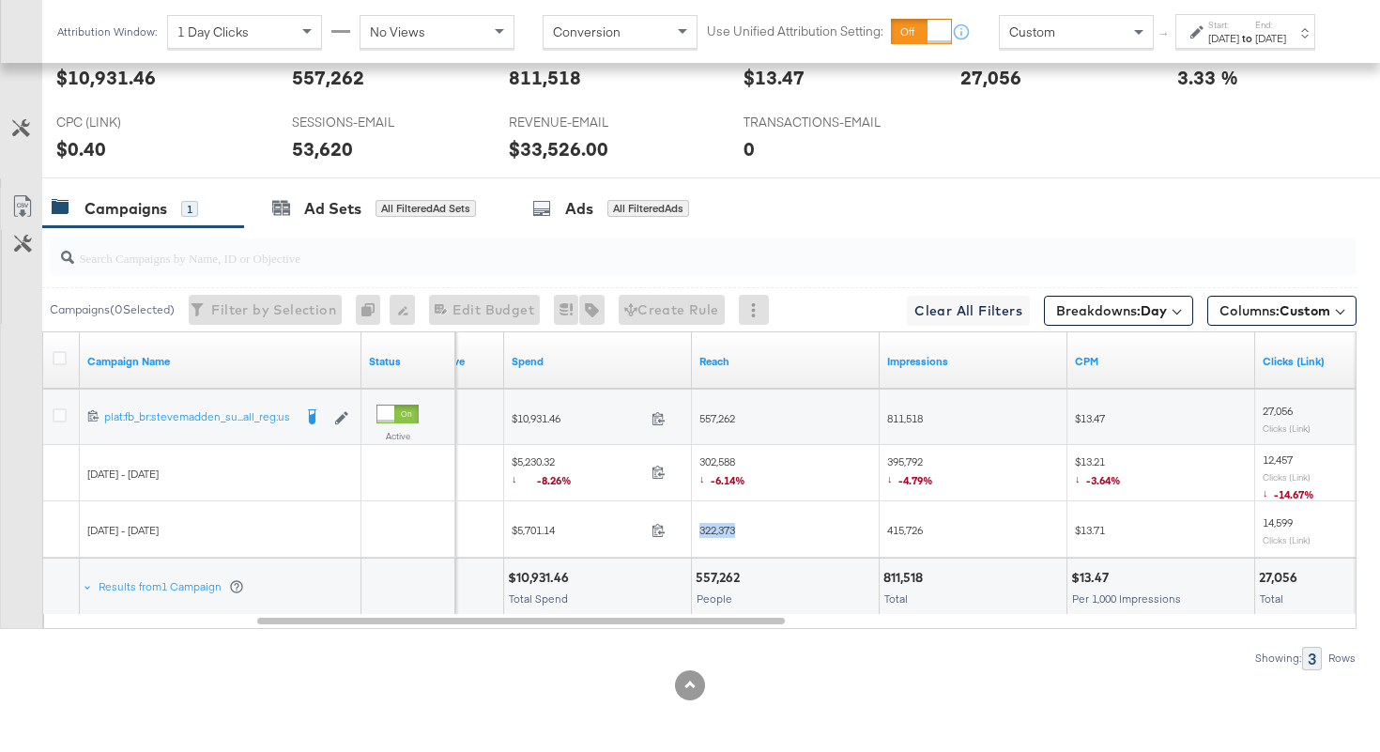
click at [711, 526] on span "322,373" at bounding box center [717, 530] width 36 height 14
click at [897, 527] on span "415,726" at bounding box center [905, 530] width 36 height 14
click at [916, 461] on span "395,792 ↓ -4.79%" at bounding box center [910, 473] width 46 height 38
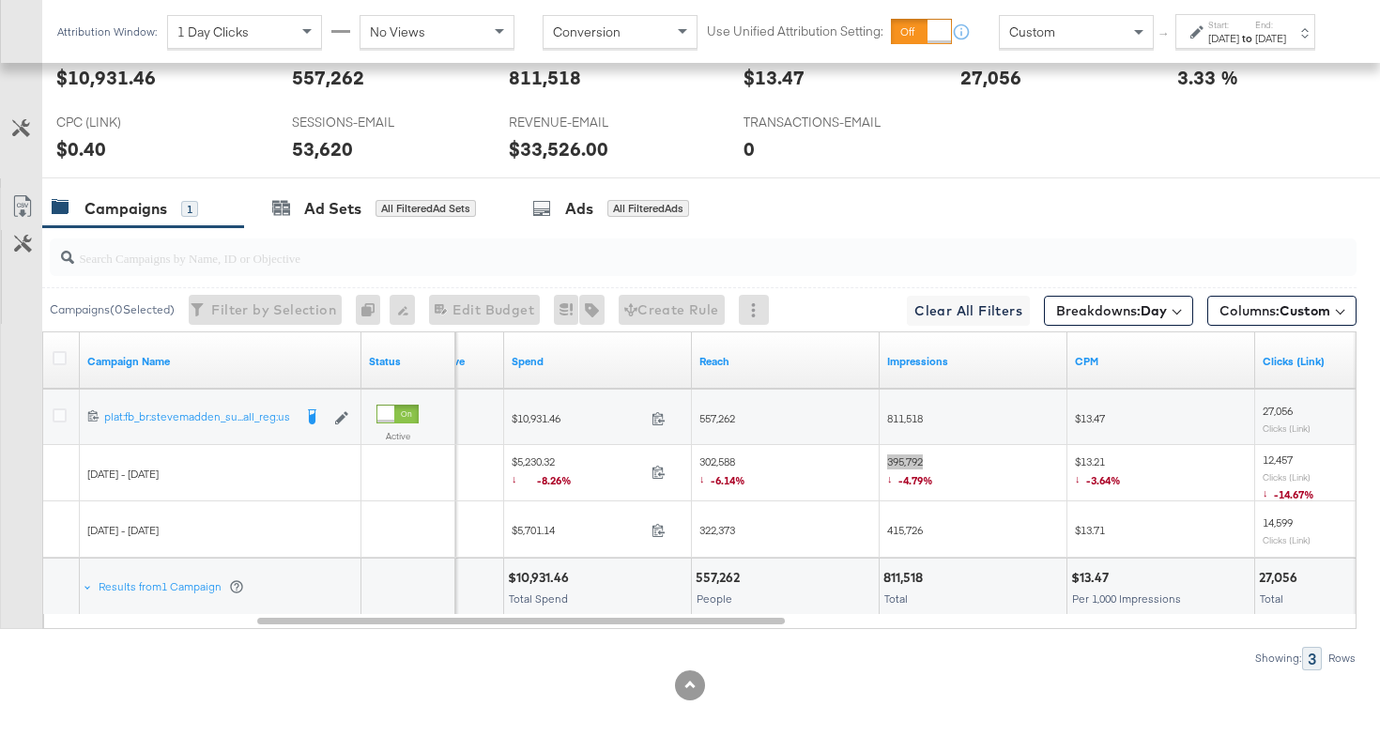
scroll to position [0, 0]
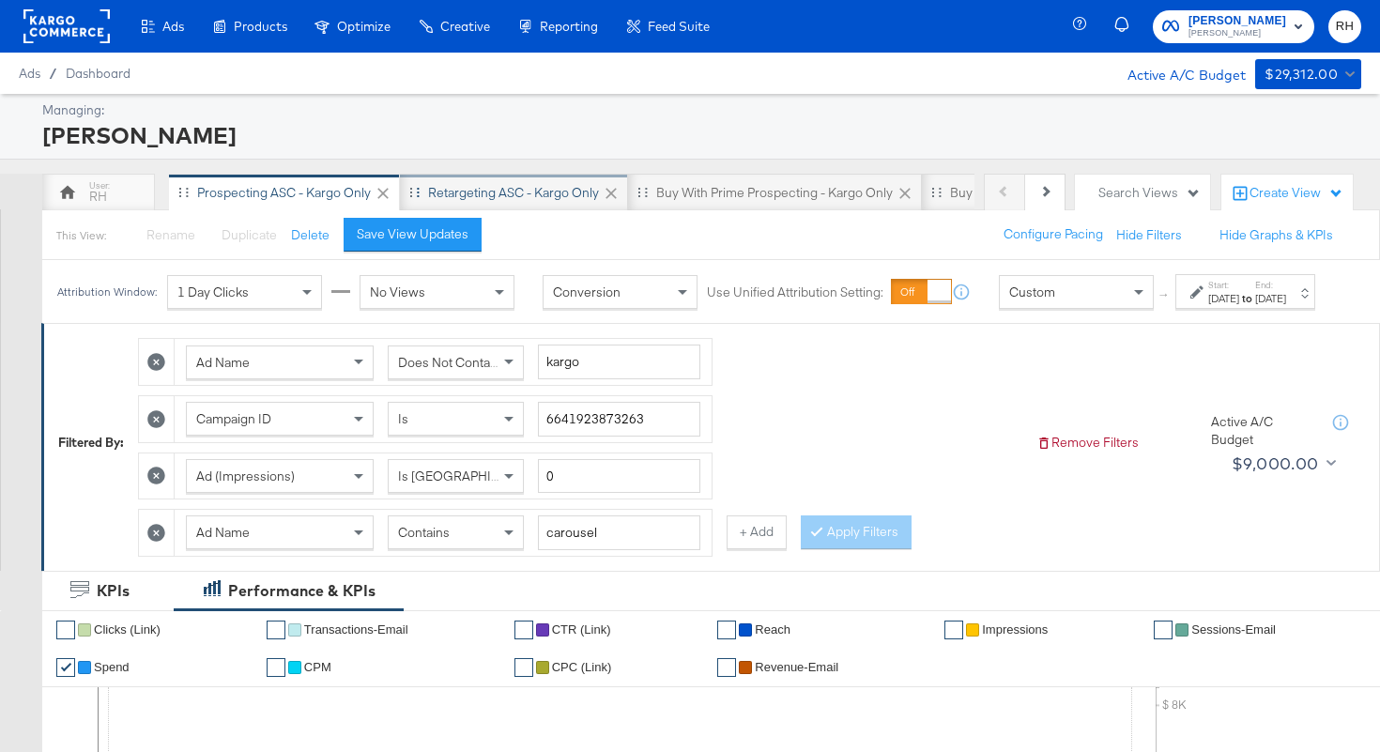
click at [447, 193] on div "Retargeting ASC - Kargo only" at bounding box center [513, 193] width 171 height 18
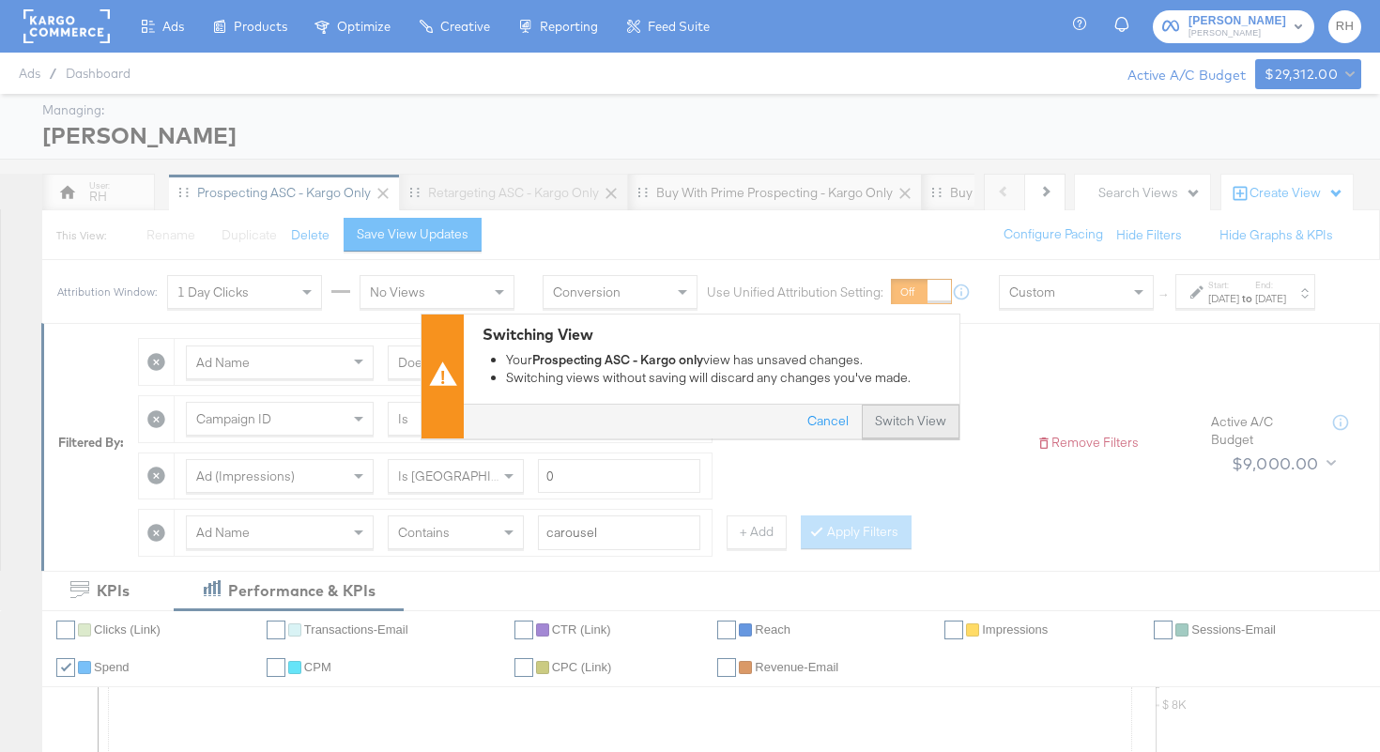
click at [883, 422] on button "Switch View" at bounding box center [911, 422] width 98 height 34
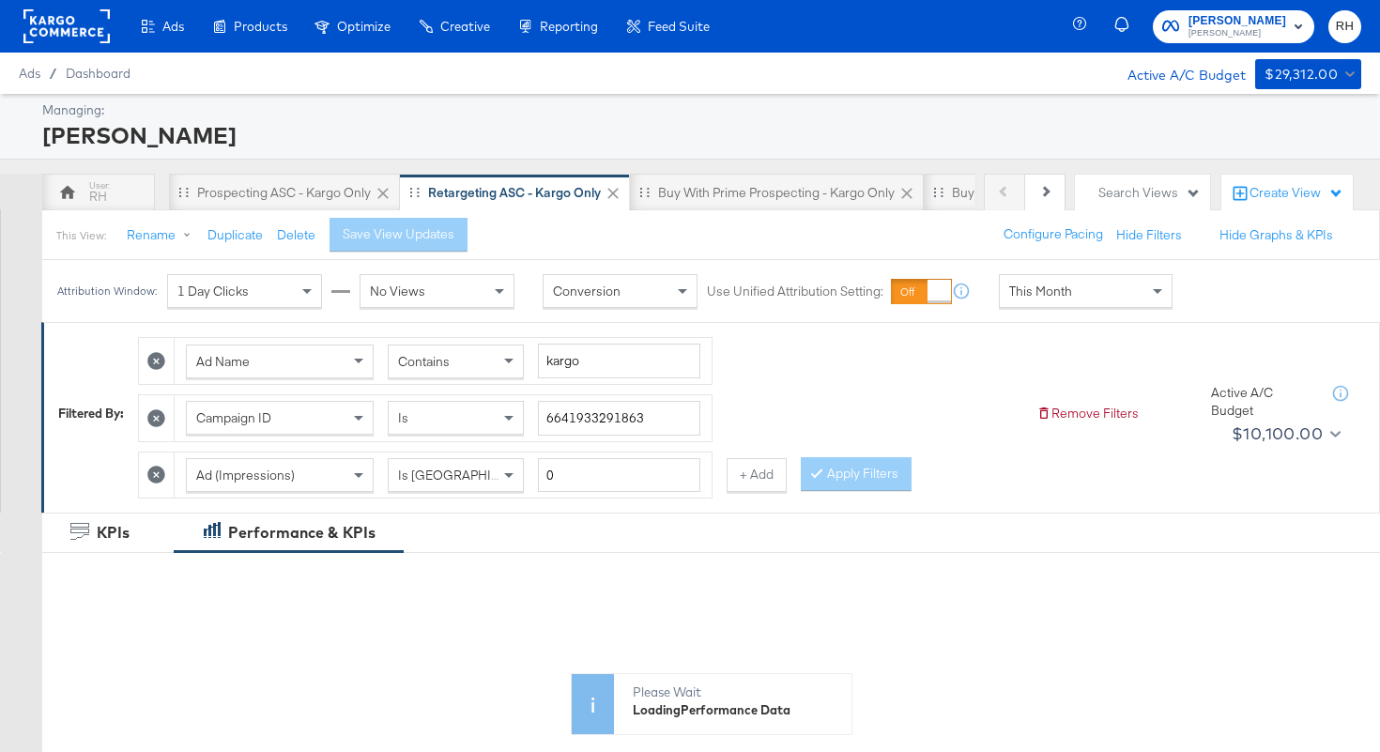
click at [1131, 295] on div "This Month" at bounding box center [1086, 291] width 172 height 32
click at [1208, 306] on div "Sep 23rd 2025" at bounding box center [1223, 298] width 31 height 15
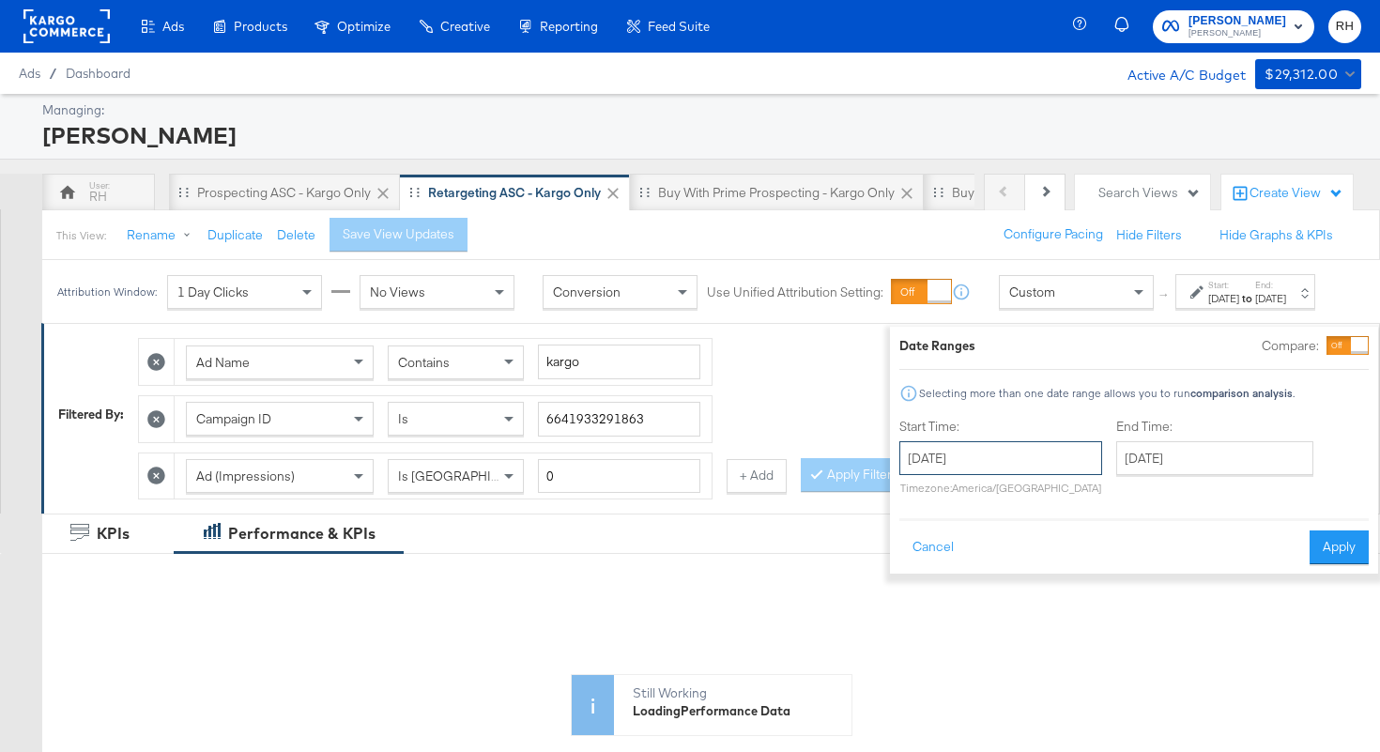
click at [967, 459] on input "September 23rd 2025" at bounding box center [1000, 458] width 203 height 34
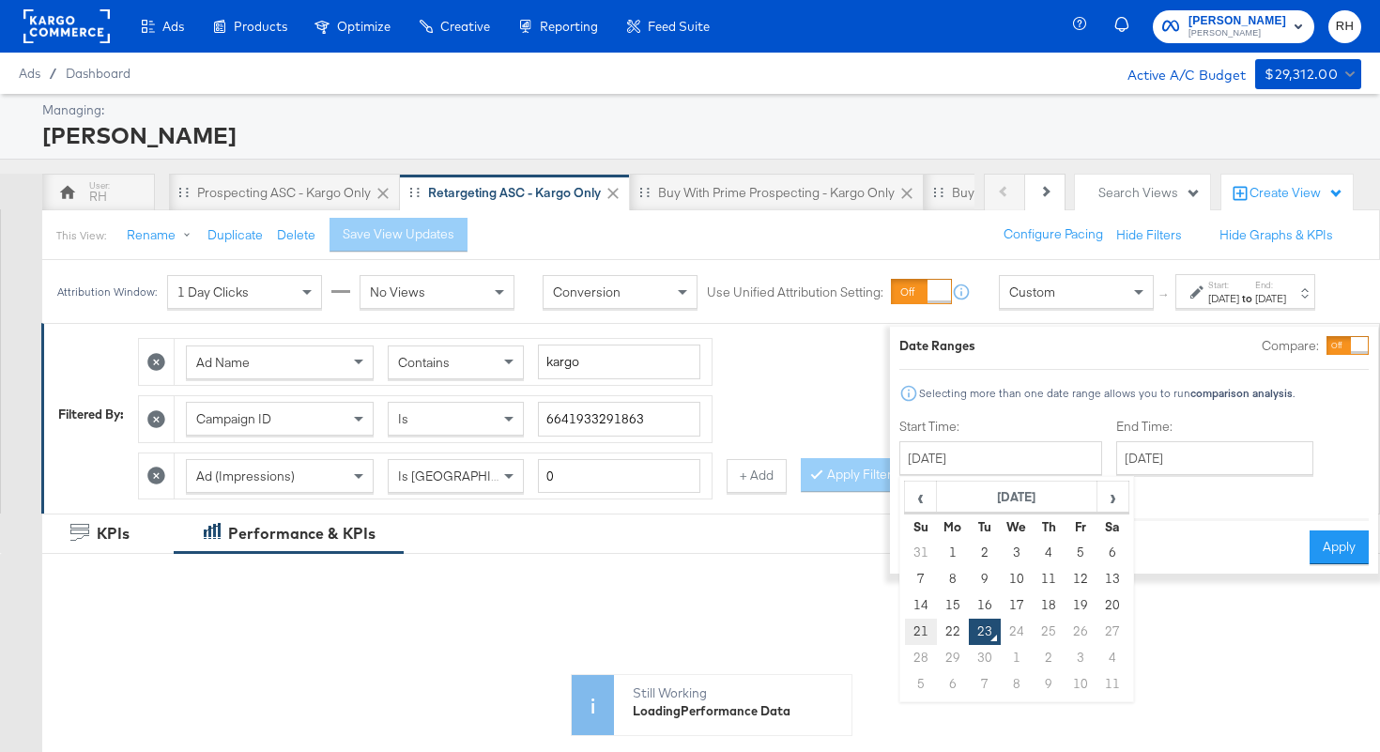
click at [905, 634] on td "21" at bounding box center [921, 632] width 32 height 26
type input "September 21st 2025"
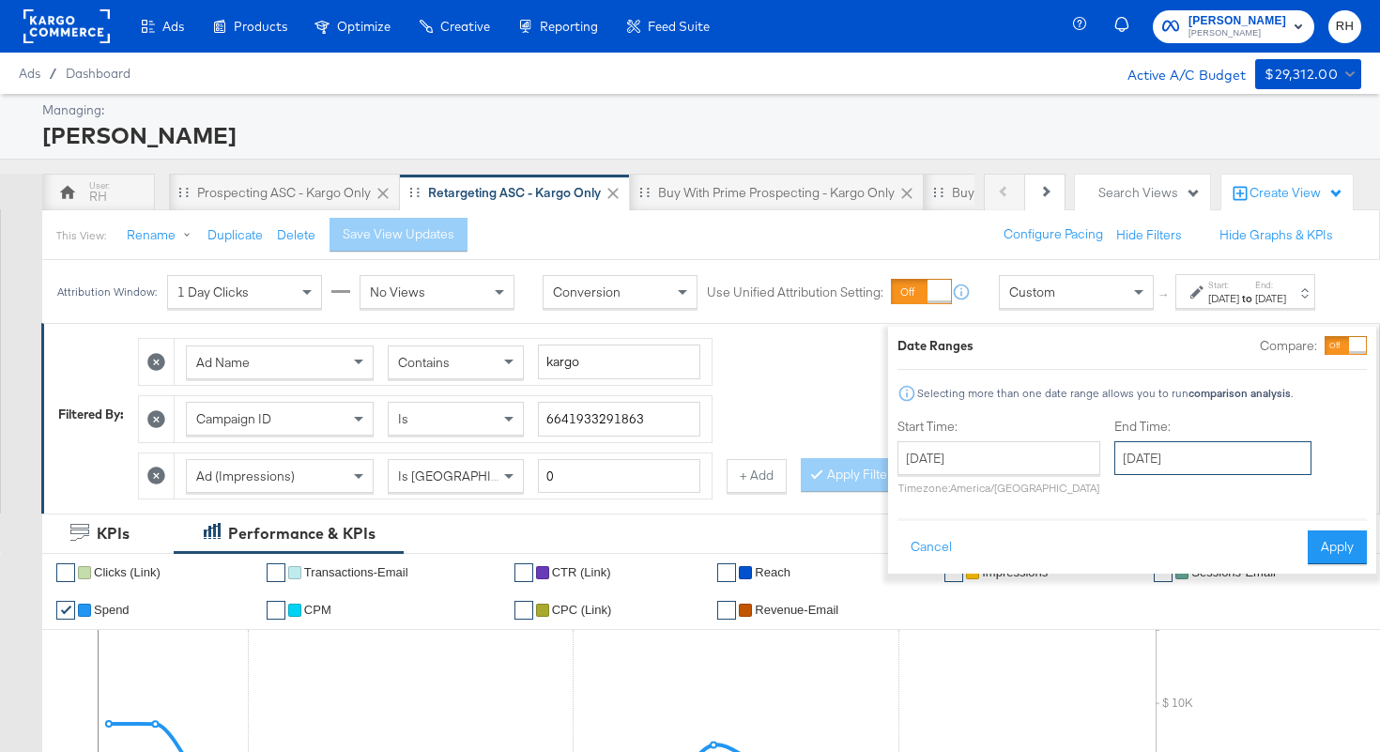
click at [1114, 458] on input "September 23rd 2025" at bounding box center [1212, 458] width 197 height 34
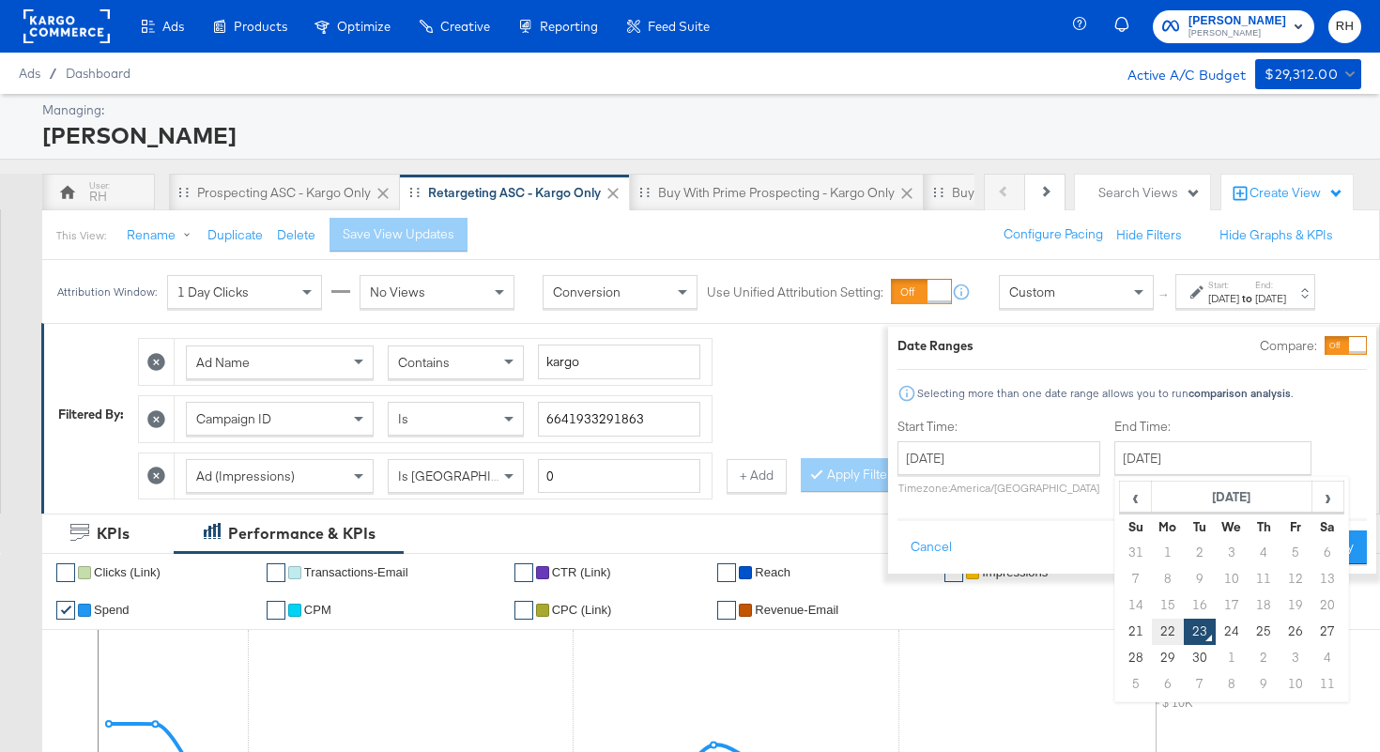
click at [1152, 622] on td "22" at bounding box center [1168, 632] width 32 height 26
type input "September 22nd 2025"
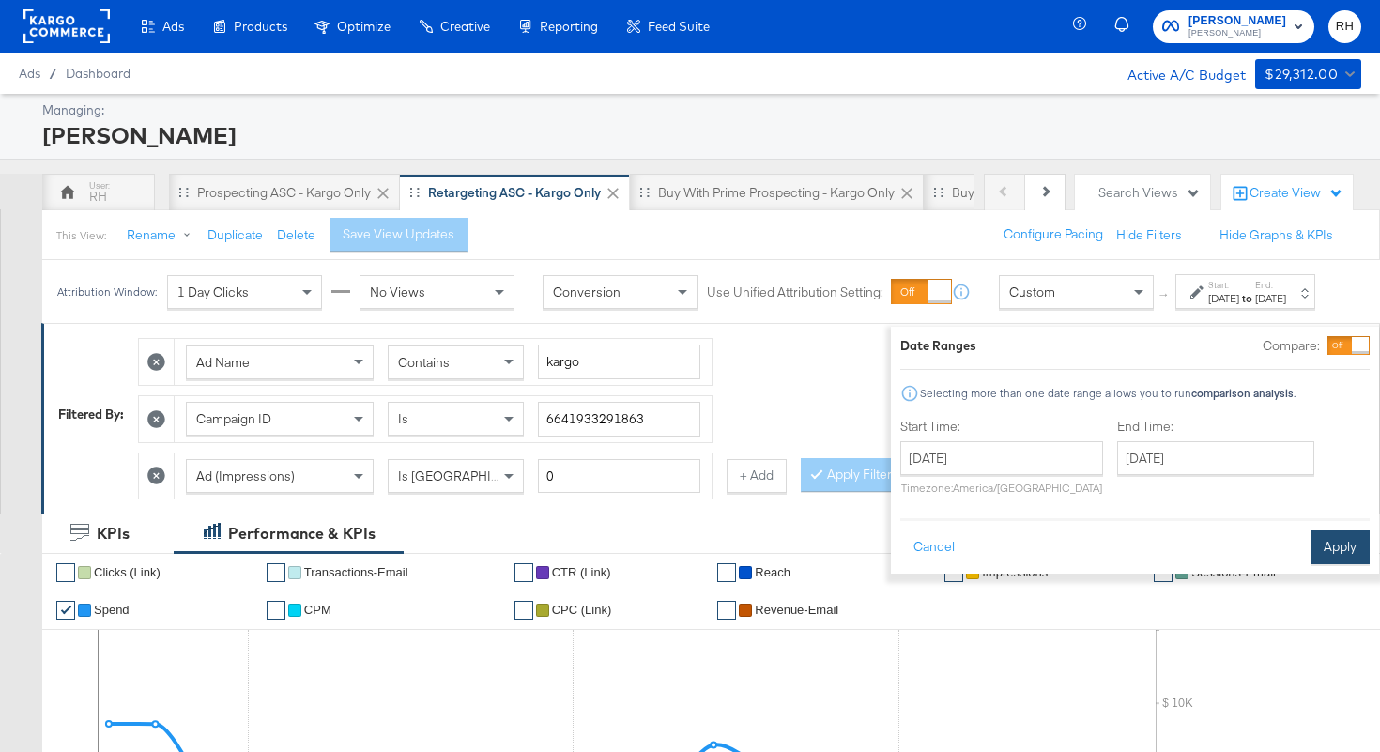
click at [1337, 533] on button "Apply" at bounding box center [1340, 547] width 59 height 34
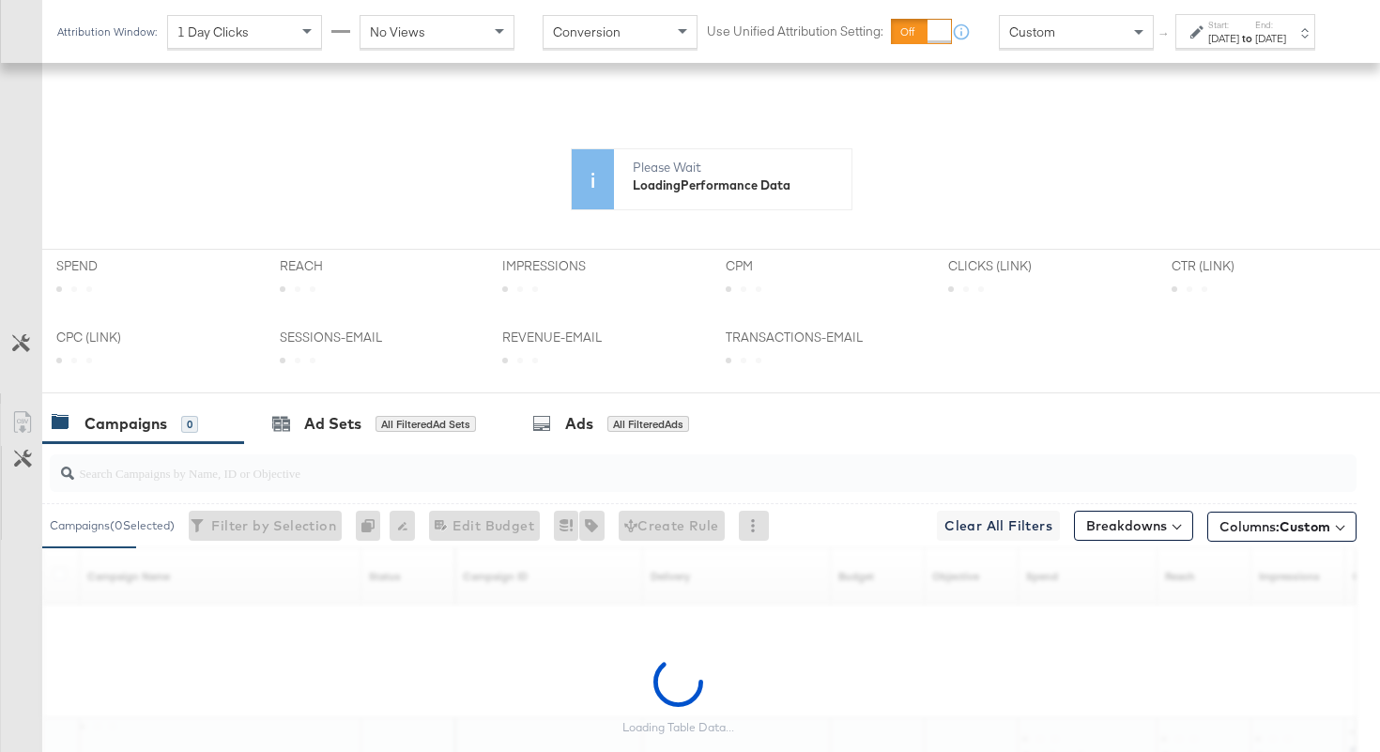
scroll to position [646, 0]
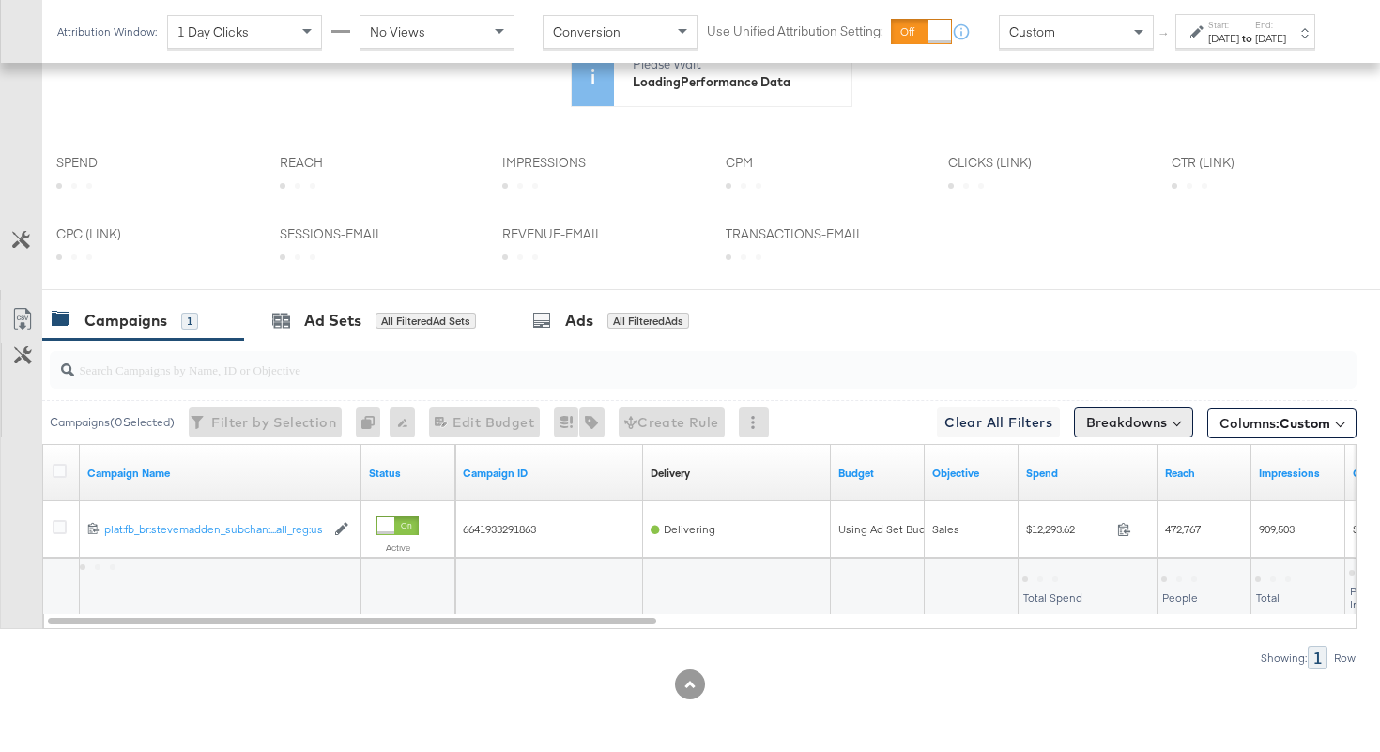
click at [1148, 437] on button "Breakdowns" at bounding box center [1133, 422] width 119 height 30
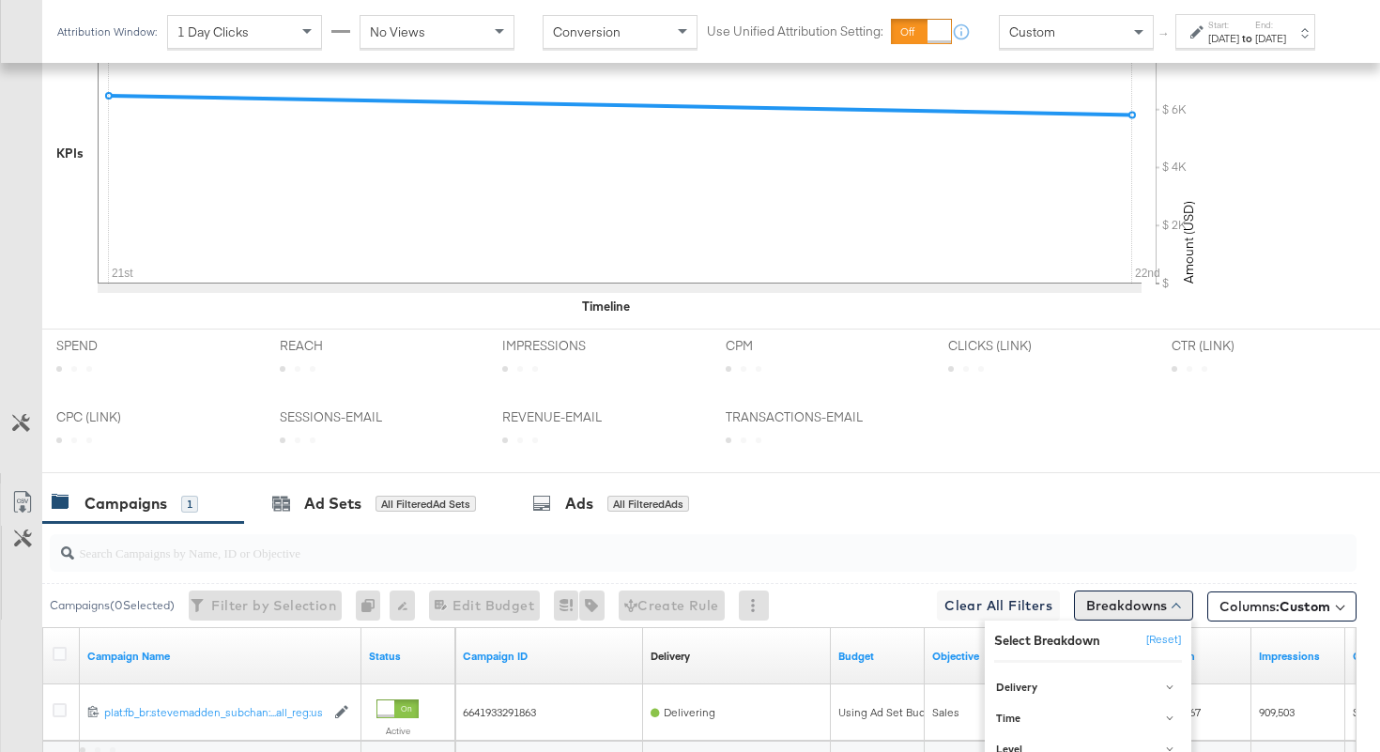
scroll to position [829, 0]
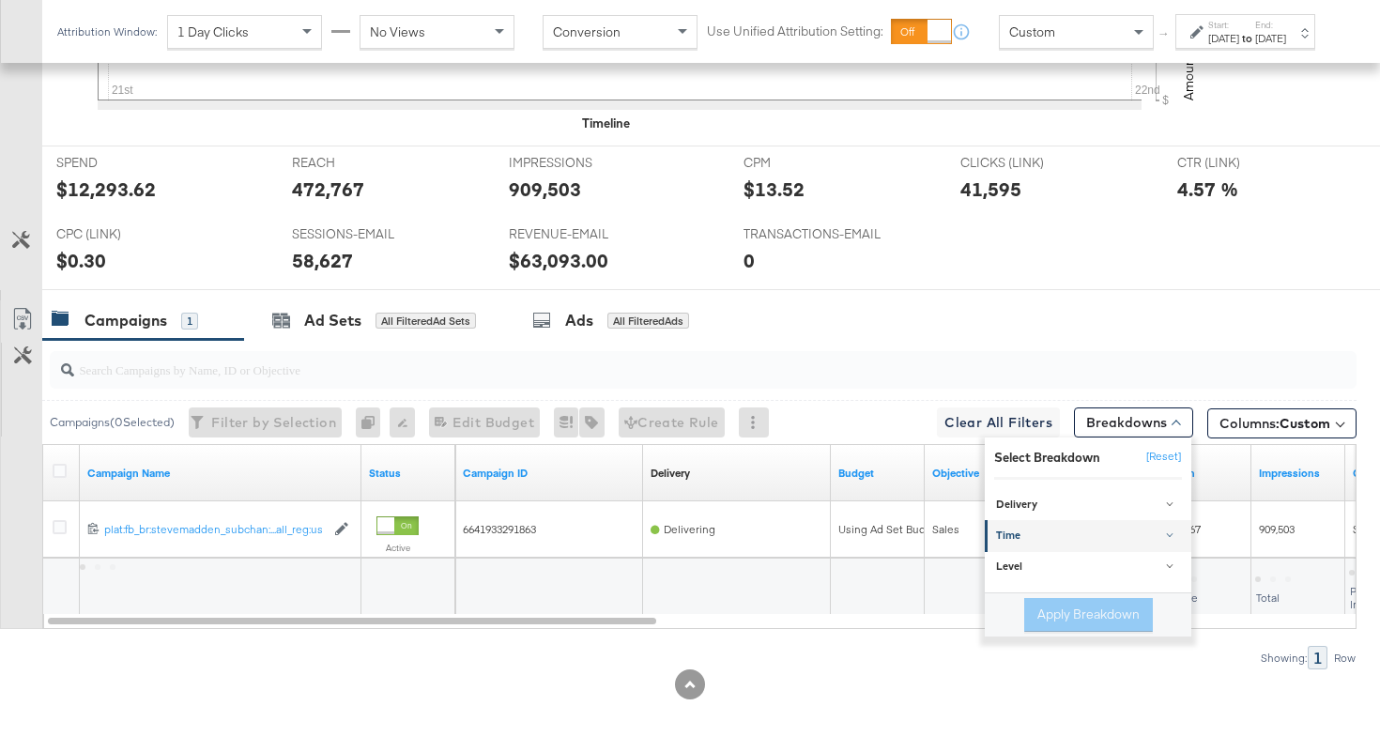
click at [1055, 532] on div "Time" at bounding box center [1089, 537] width 187 height 15
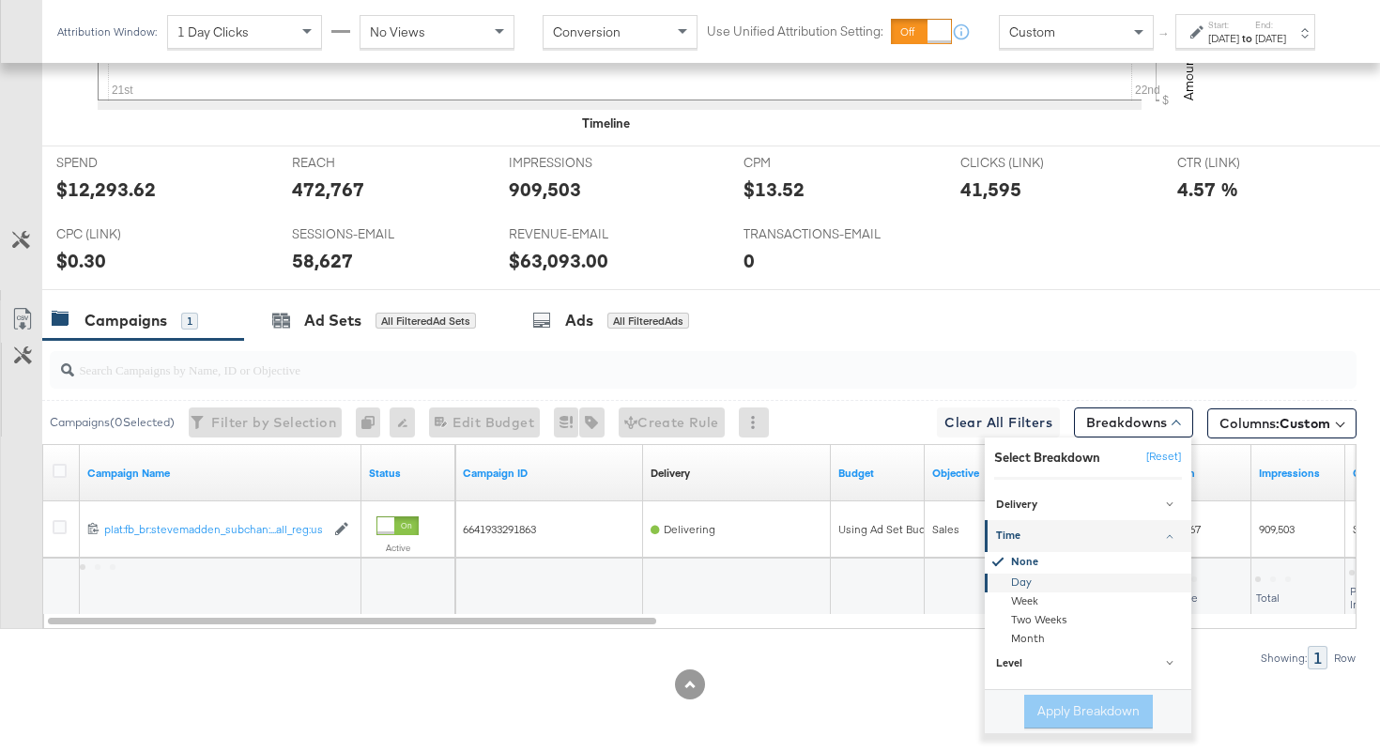
click at [1021, 578] on div "Day" at bounding box center [1090, 583] width 204 height 19
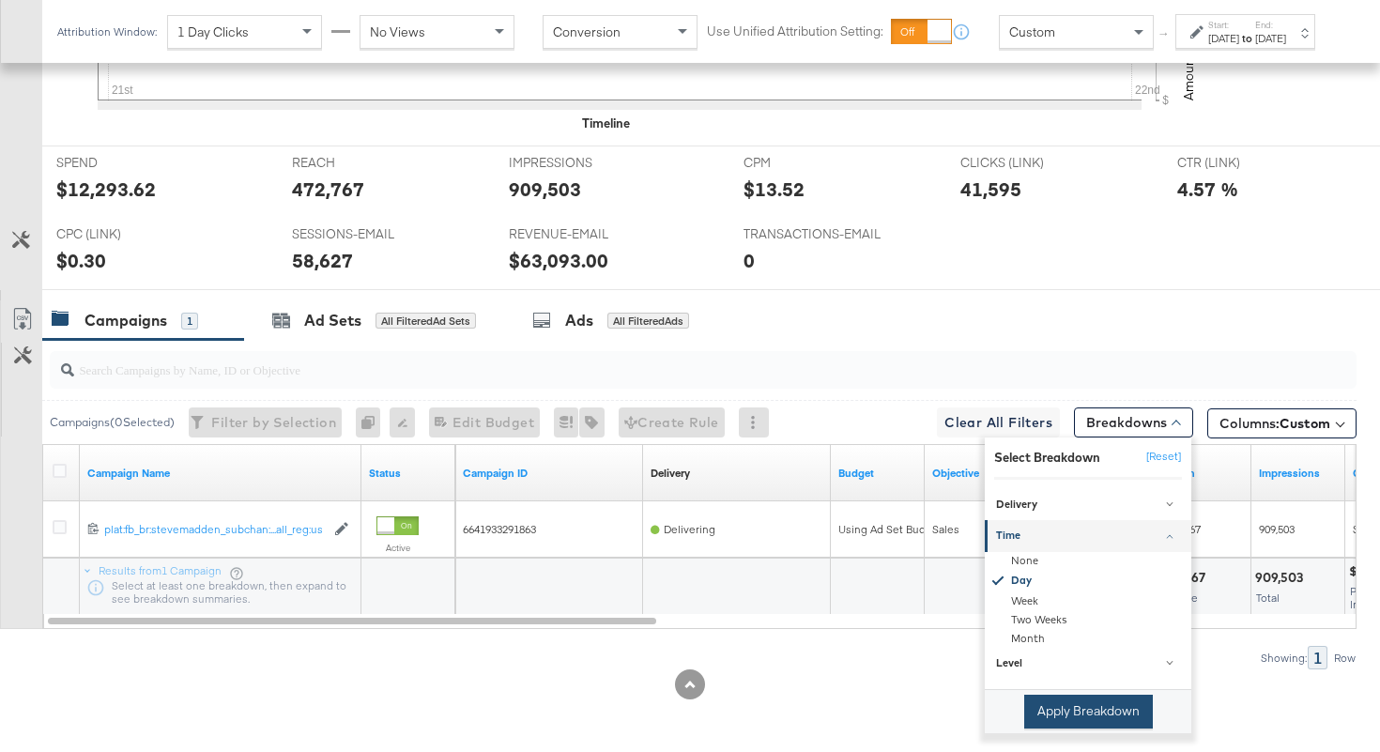
click at [1044, 715] on button "Apply Breakdown" at bounding box center [1088, 712] width 129 height 34
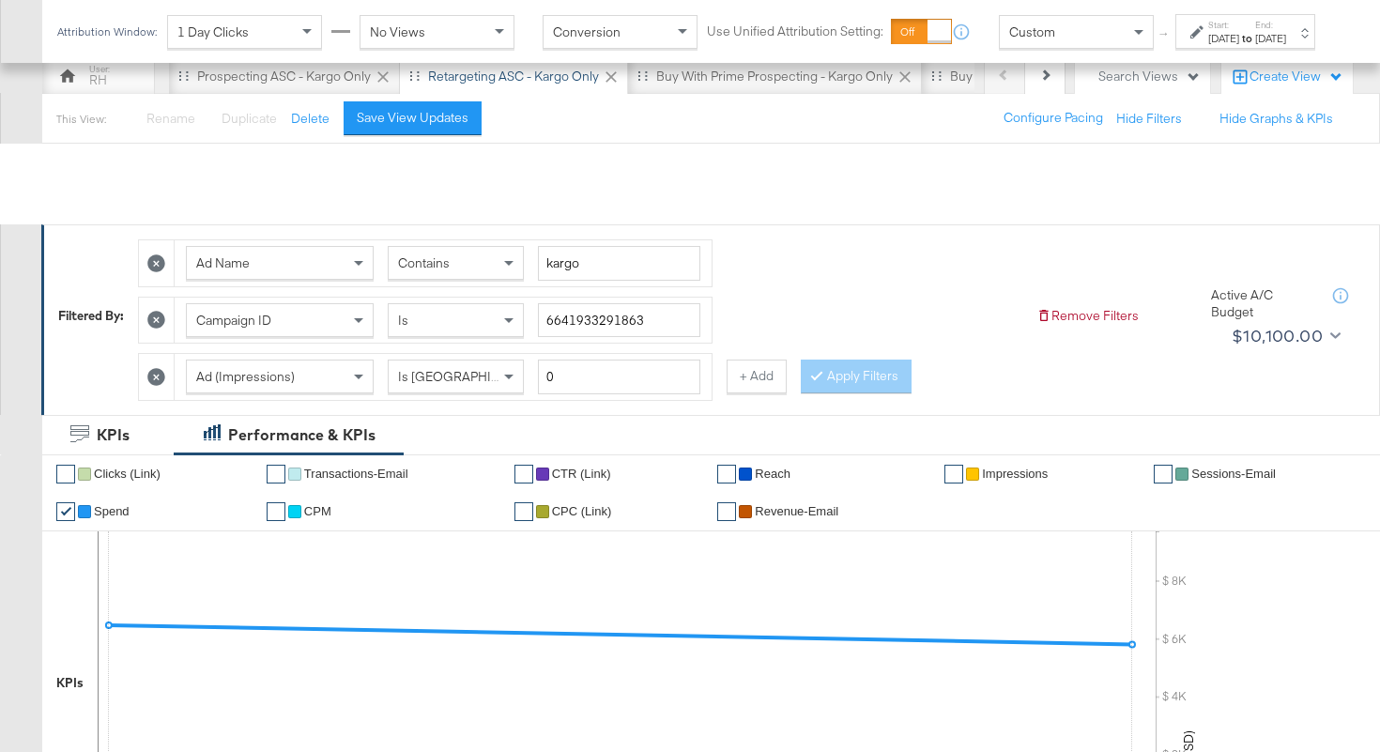
scroll to position [0, 0]
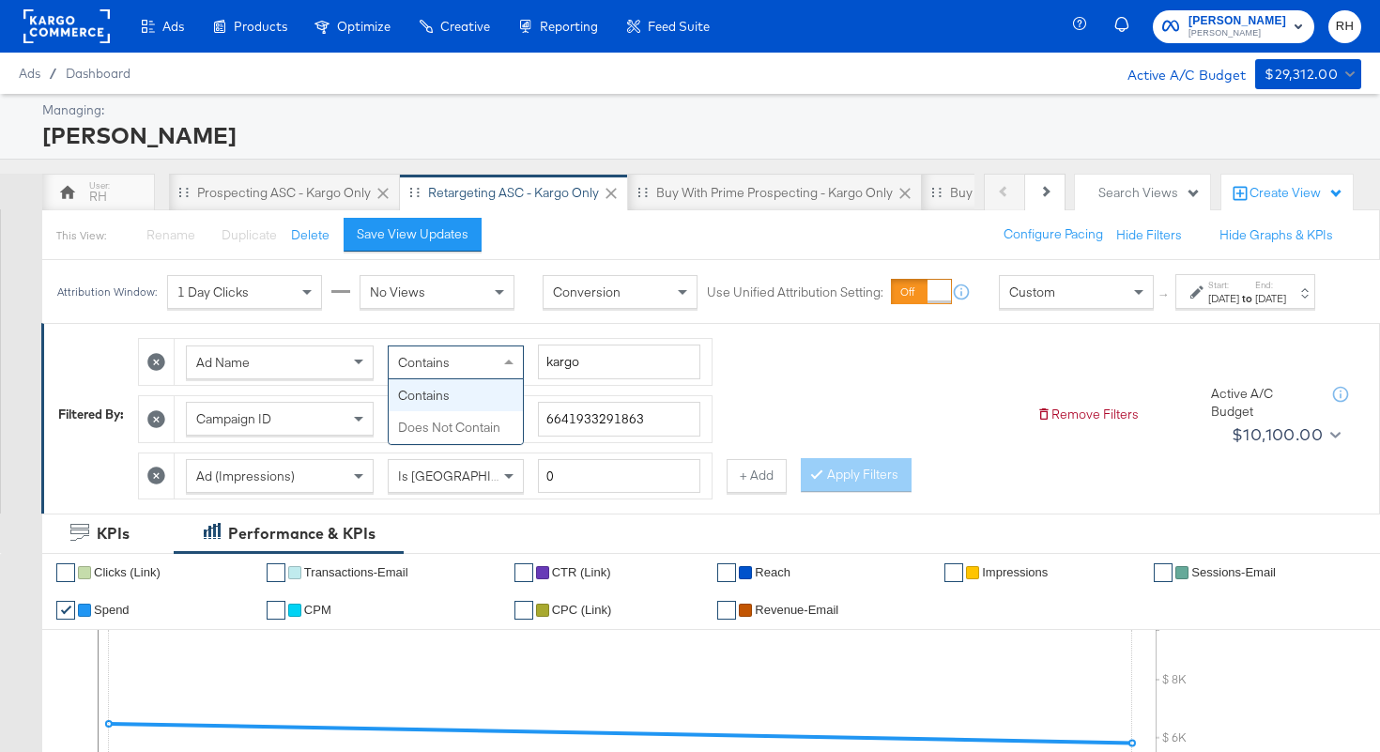
click at [438, 371] on span "Contains" at bounding box center [424, 362] width 52 height 17
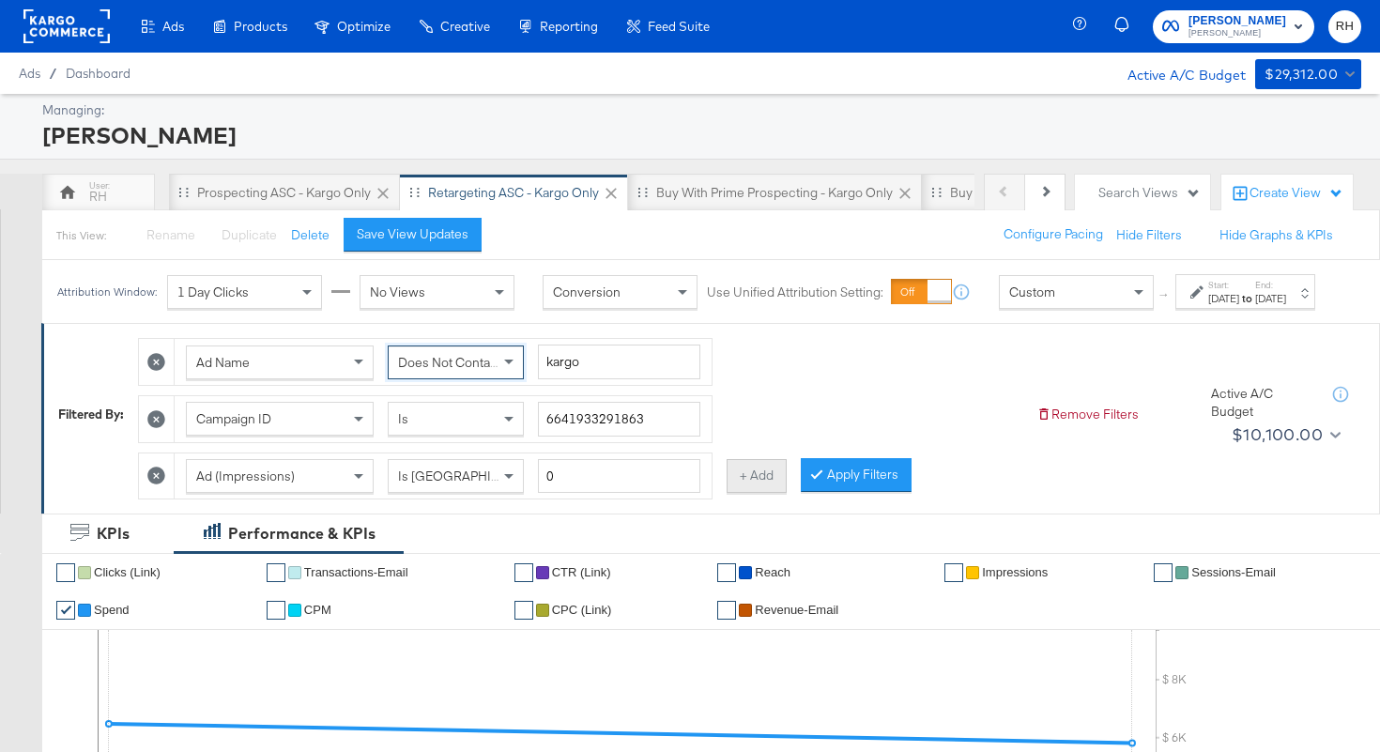
click at [759, 493] on button "+ Add" at bounding box center [757, 476] width 60 height 34
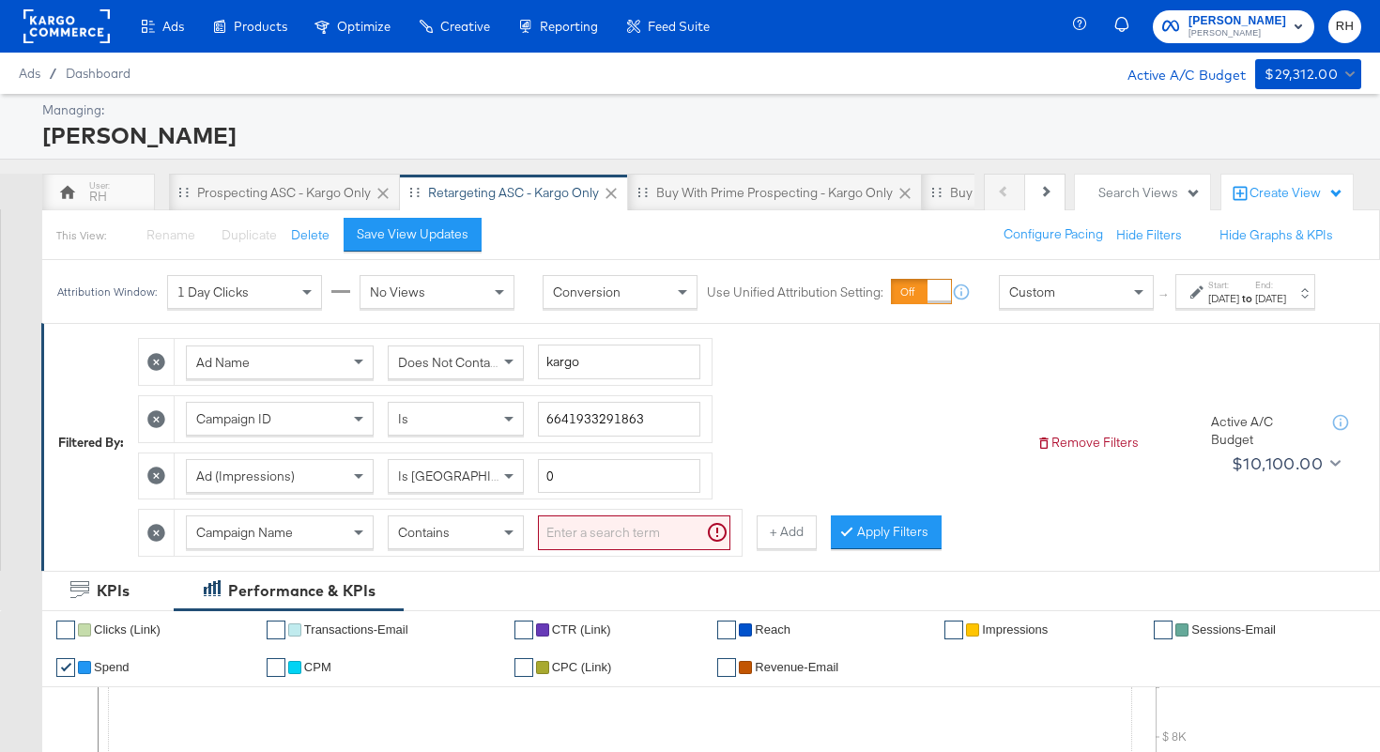
click at [280, 541] on span "Campaign Name" at bounding box center [244, 532] width 97 height 17
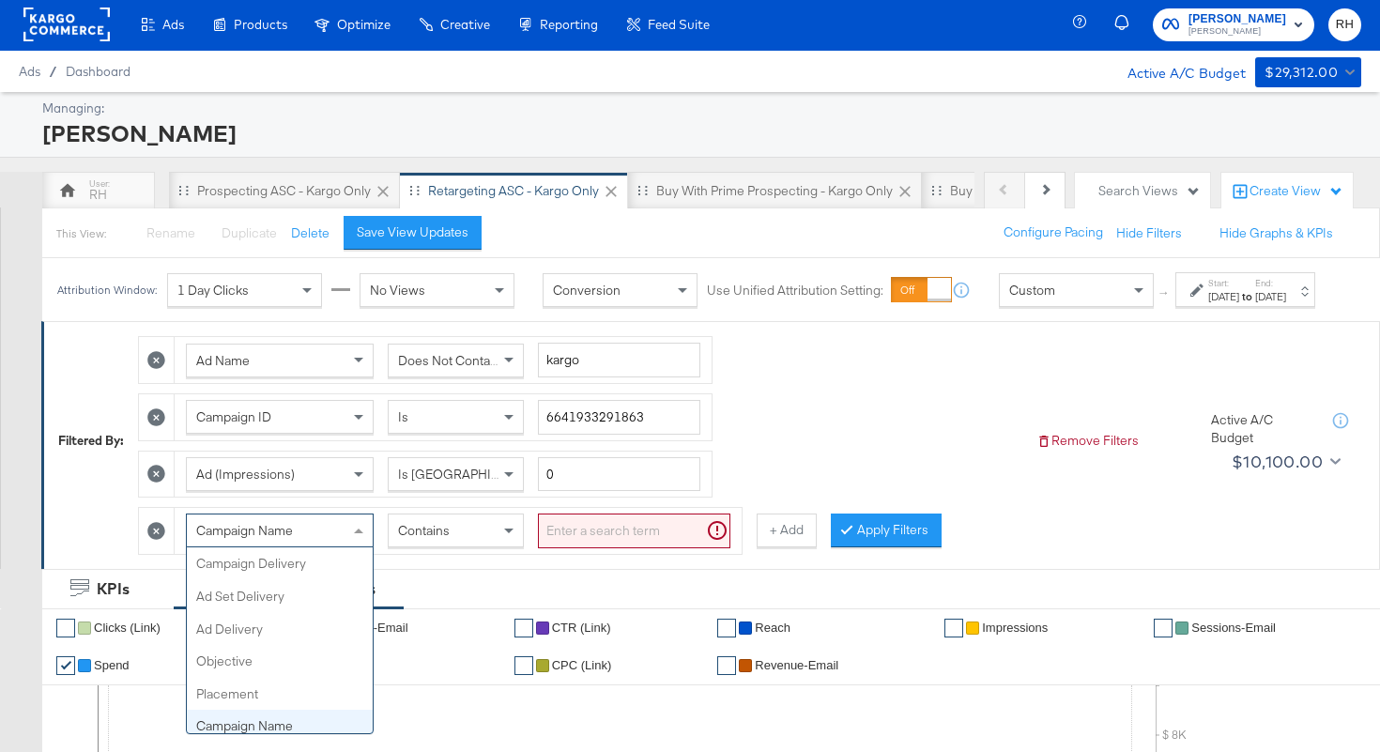
scroll to position [162, 0]
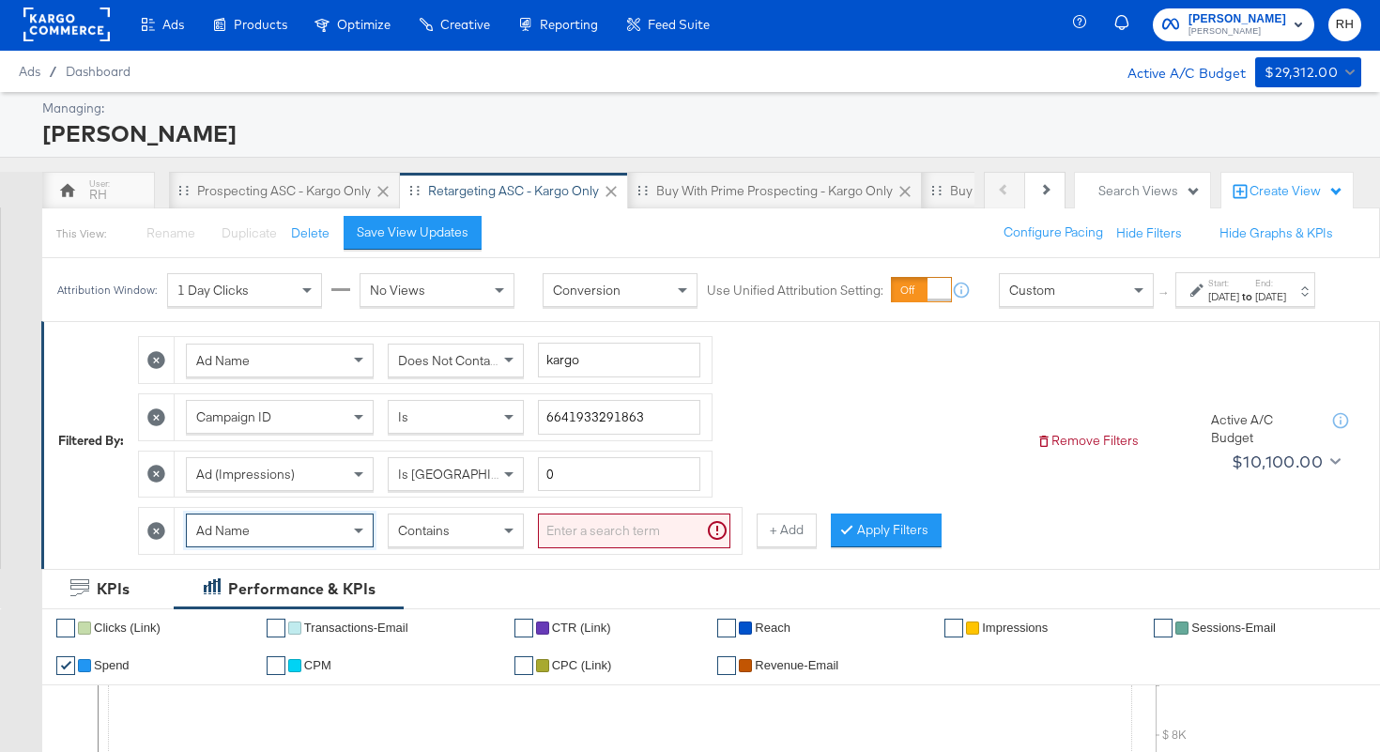
click at [585, 548] on input "search" at bounding box center [634, 531] width 192 height 35
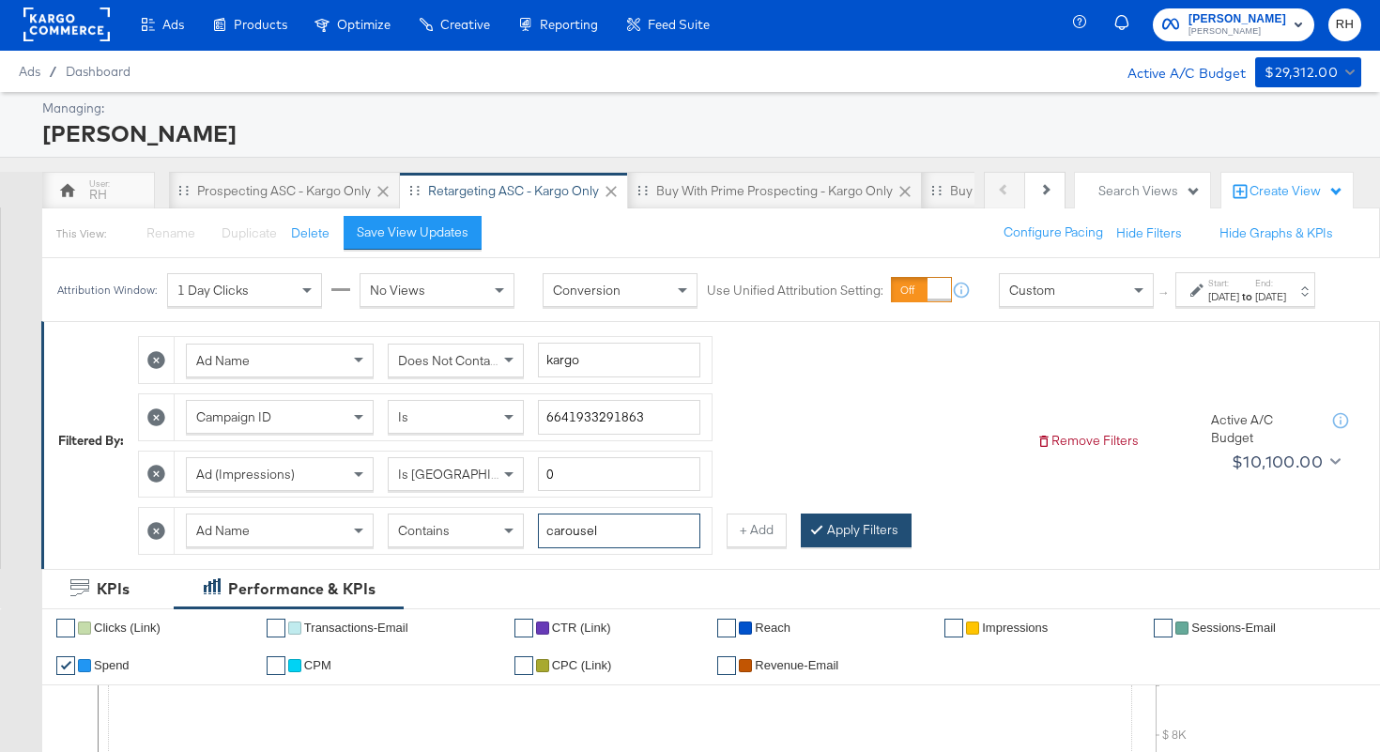
type input "carousel"
click at [846, 547] on button "Apply Filters" at bounding box center [856, 531] width 111 height 34
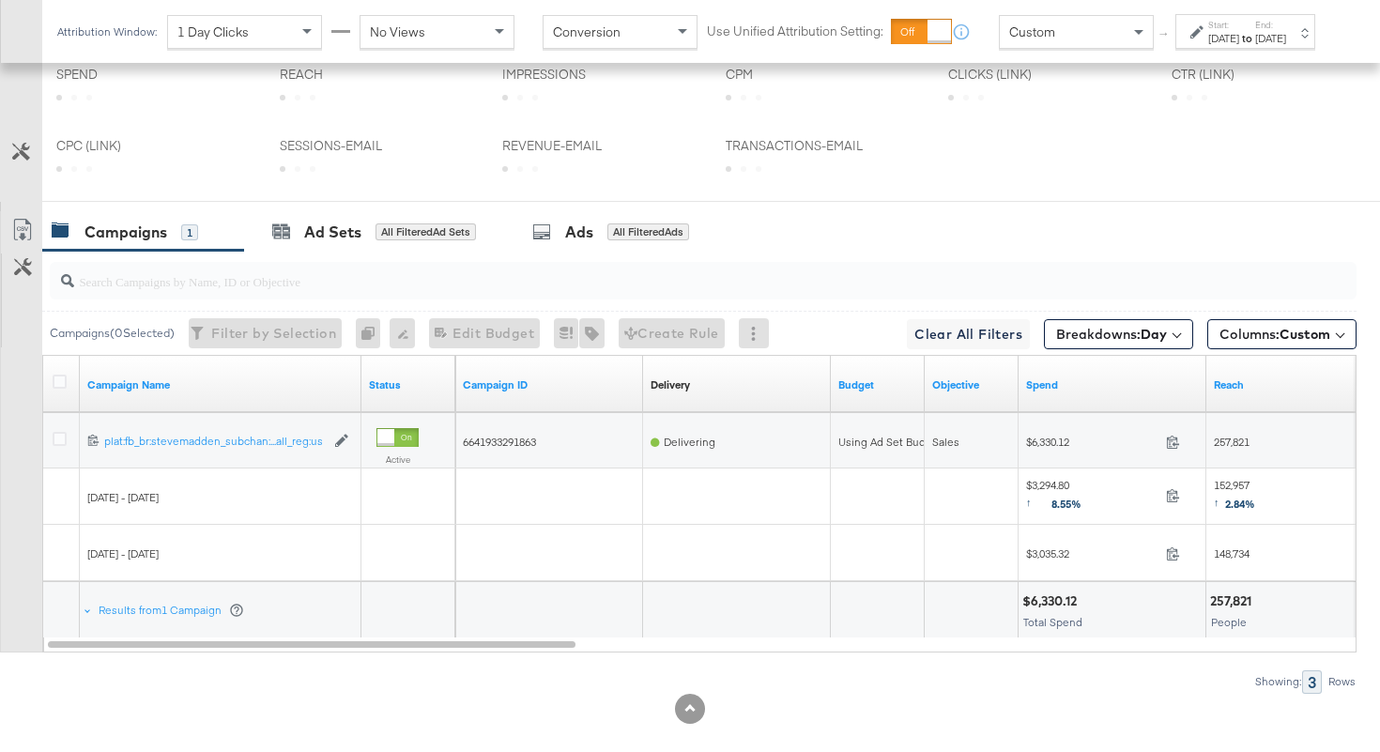
scroll to position [998, 0]
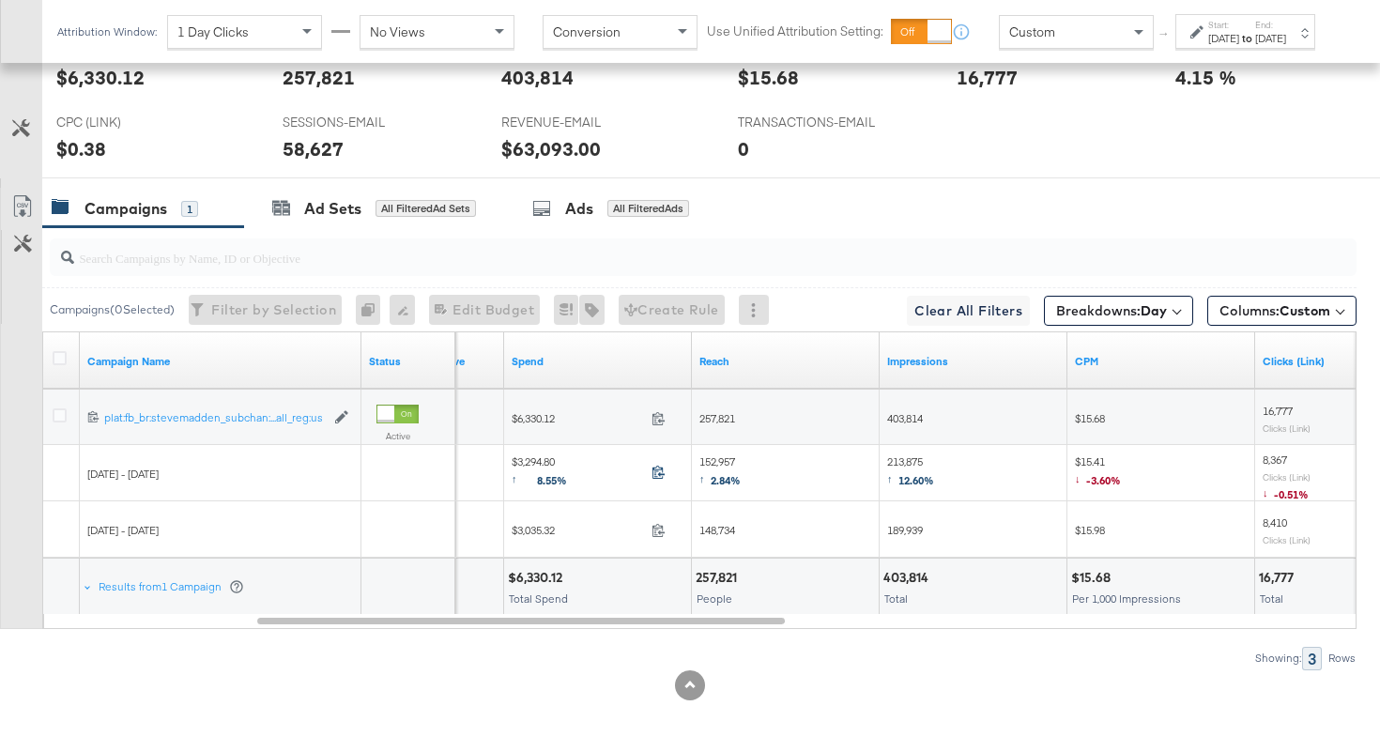
click at [663, 466] on icon at bounding box center [659, 472] width 14 height 14
click at [714, 459] on span "152,957 ↑ 2.84%" at bounding box center [719, 473] width 41 height 38
click at [549, 528] on span "$3,035.32" at bounding box center [578, 530] width 132 height 14
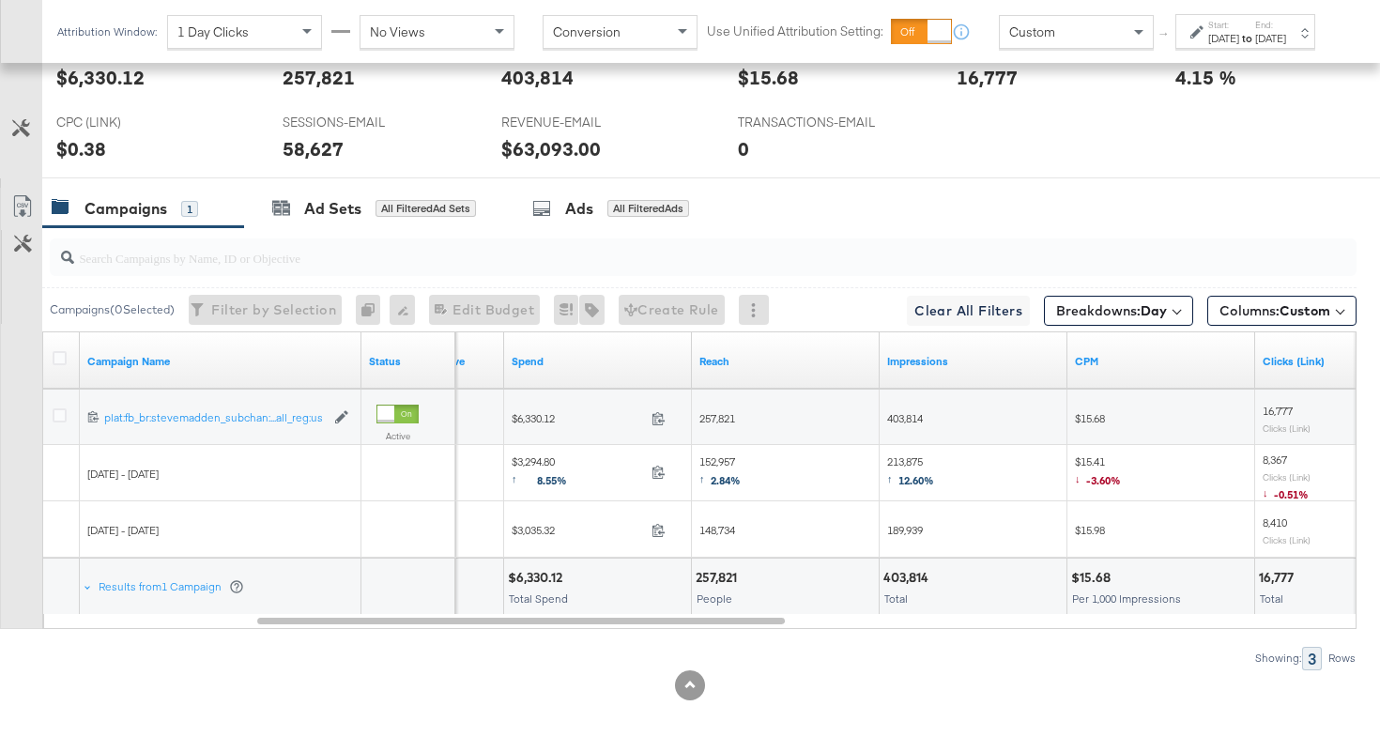
click at [718, 527] on span "148,734" at bounding box center [717, 530] width 36 height 14
copy span "148,734"
click at [915, 462] on span "213,875 ↑ 12.60%" at bounding box center [910, 473] width 47 height 38
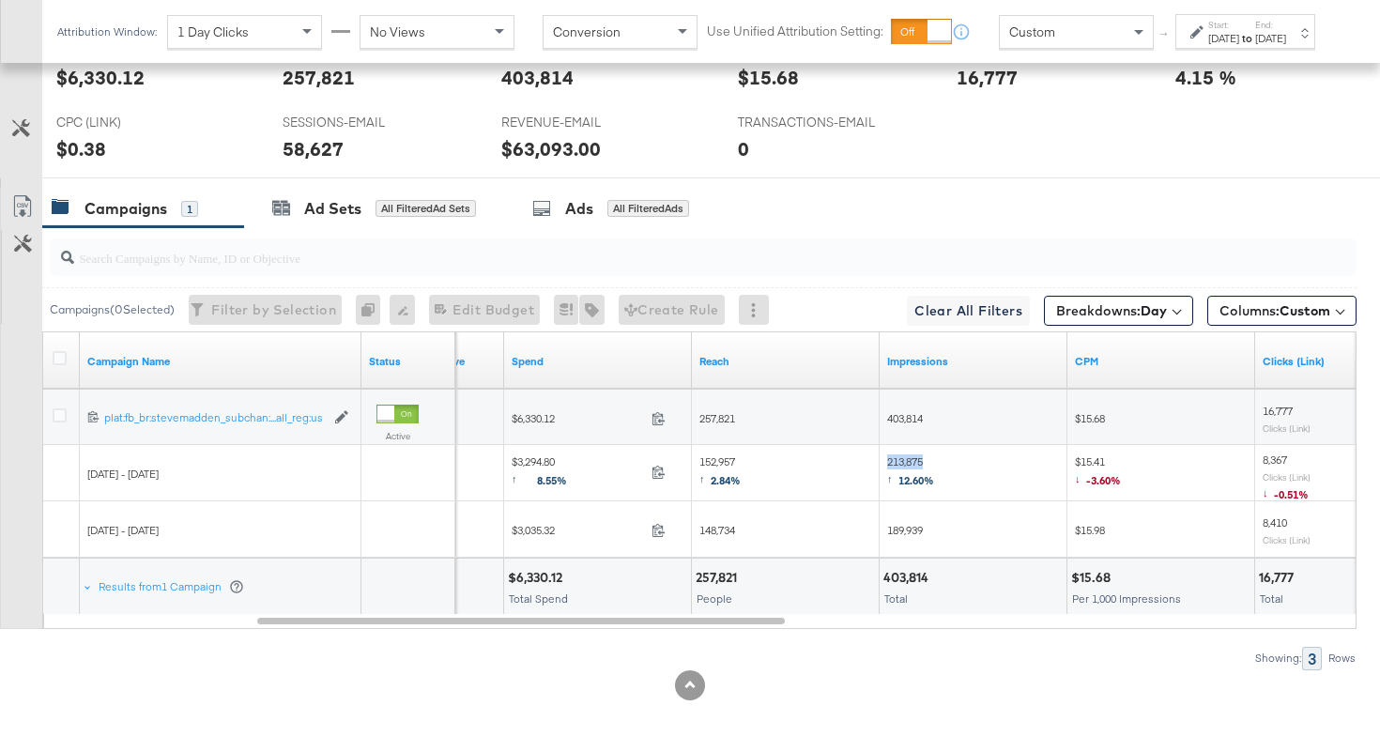
copy span "213,875"
click at [912, 533] on span "189,939" at bounding box center [905, 530] width 36 height 14
copy span "189,939"
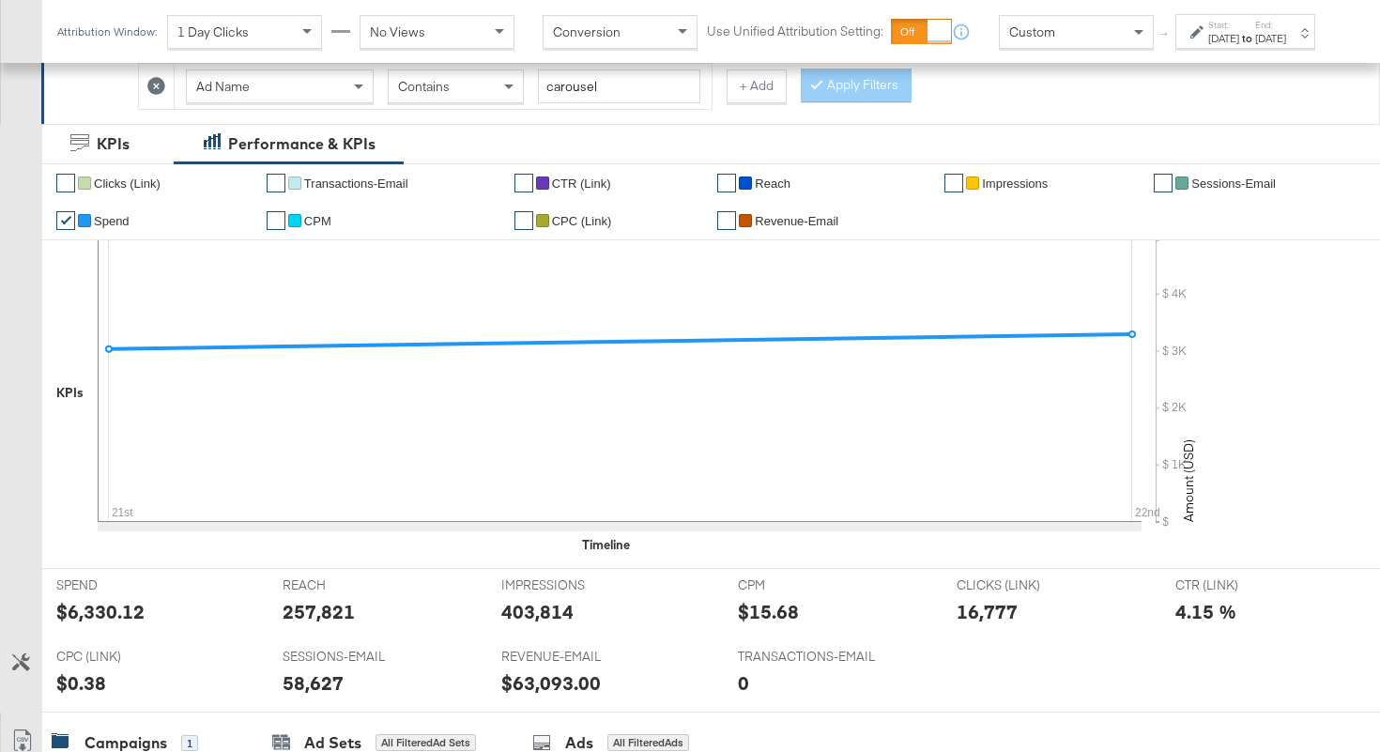
scroll to position [0, 0]
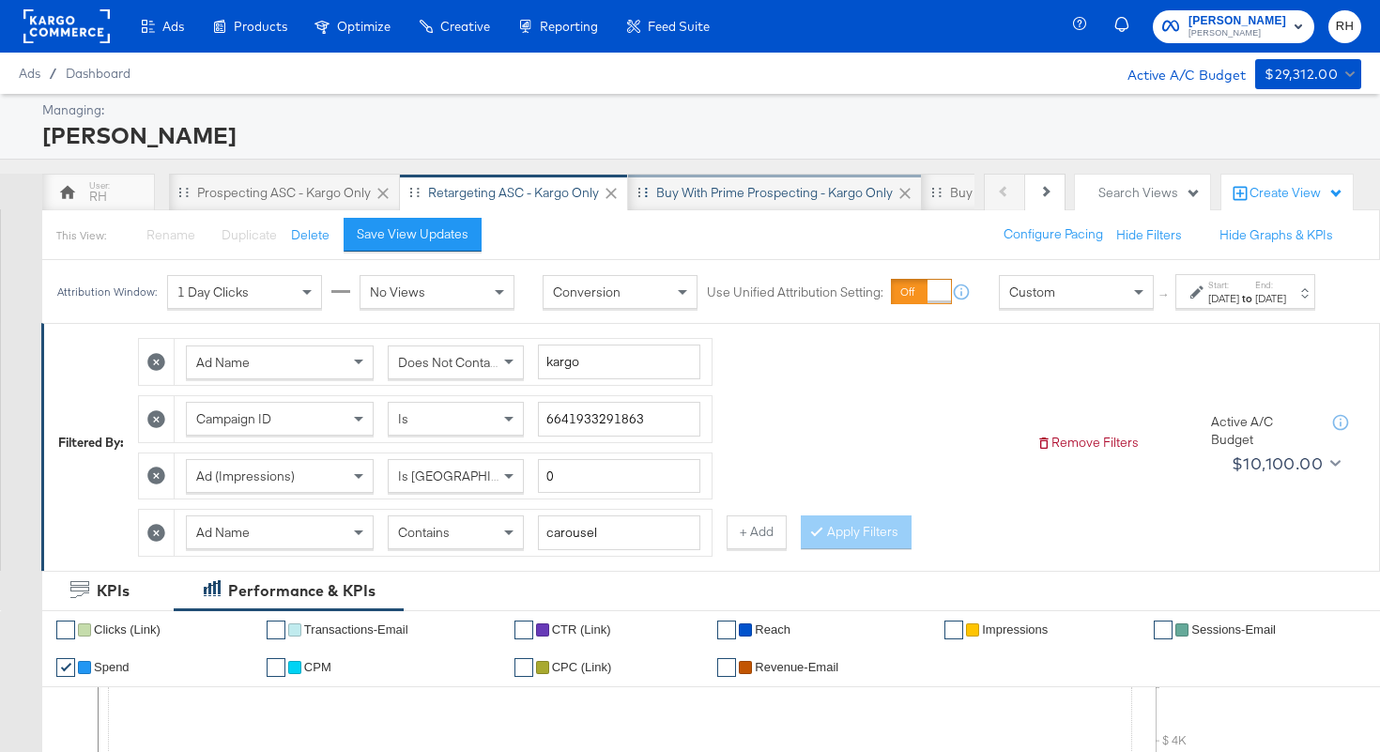
click at [760, 194] on div "Buy with Prime Prospecting - Kargo only" at bounding box center [774, 193] width 237 height 18
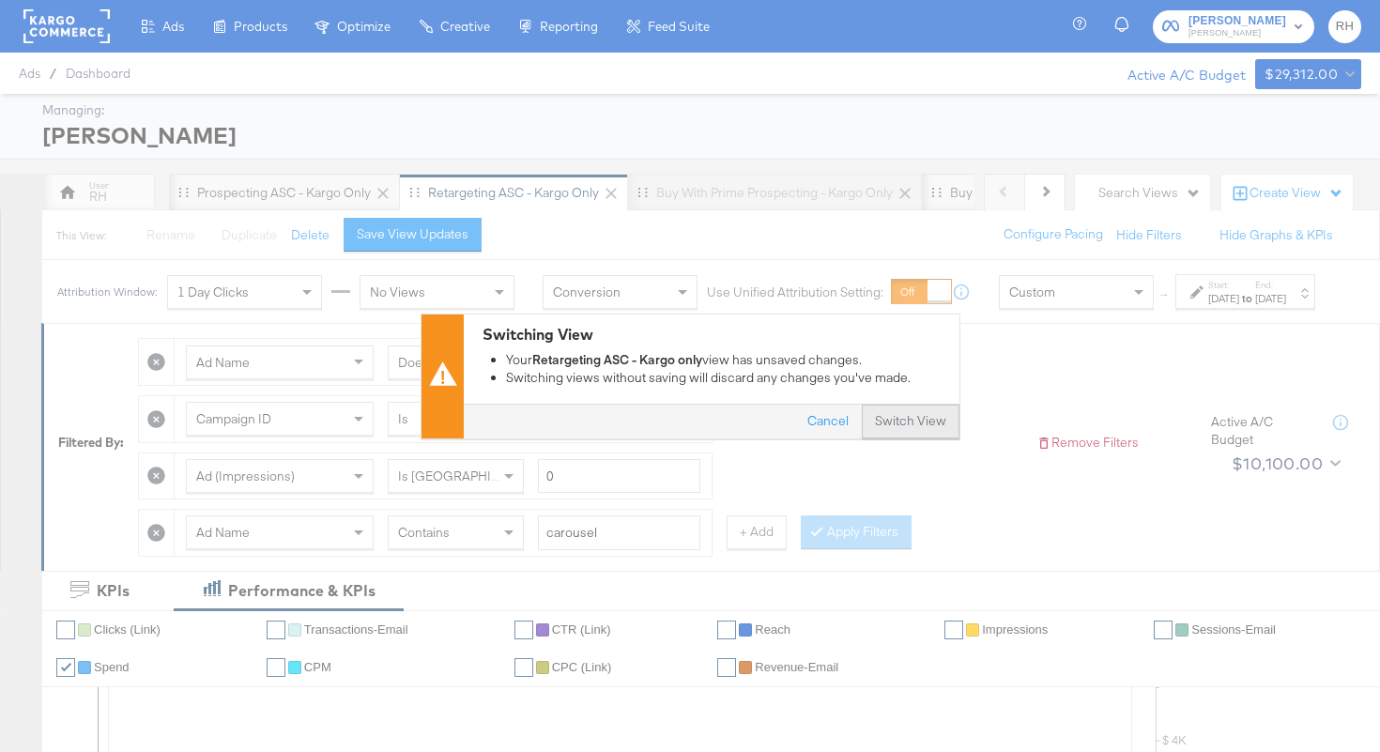
click at [910, 425] on button "Switch View" at bounding box center [911, 422] width 98 height 34
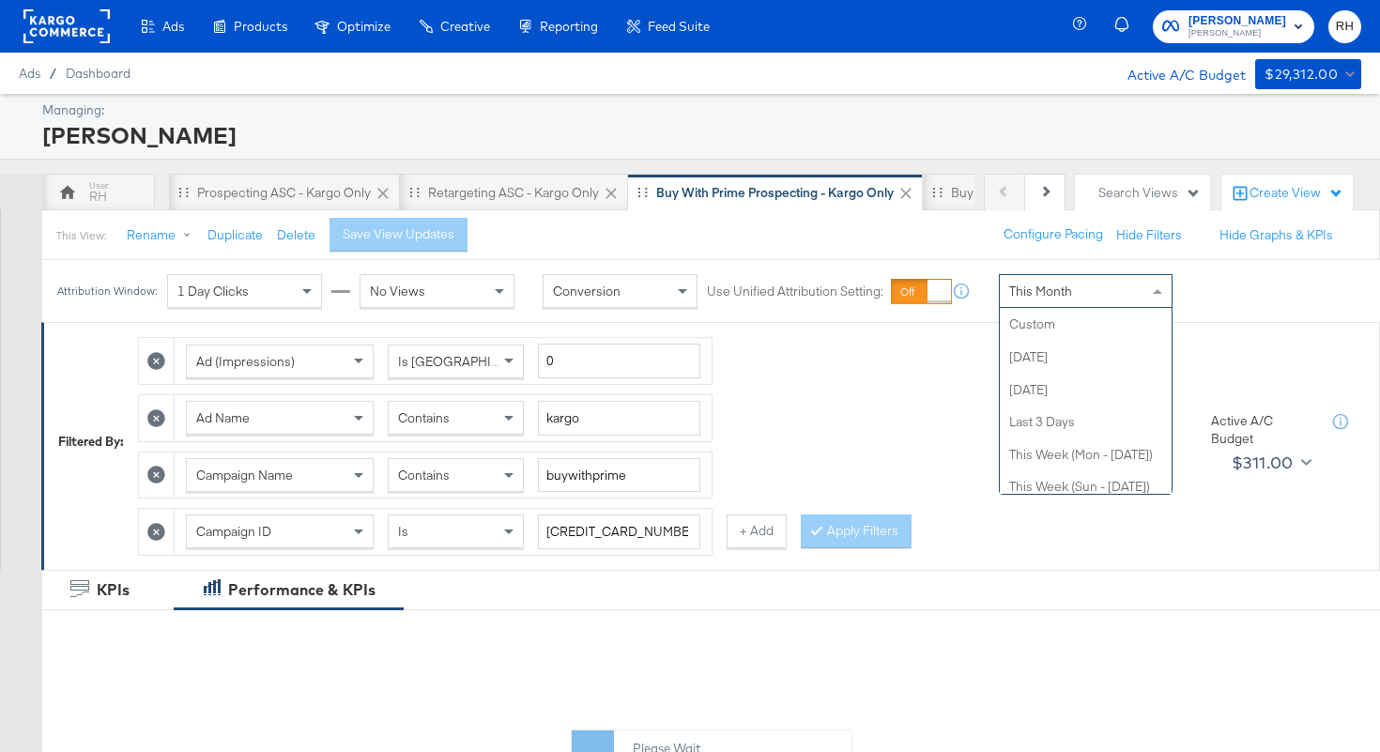
click at [1113, 275] on div "This Month" at bounding box center [1086, 291] width 172 height 32
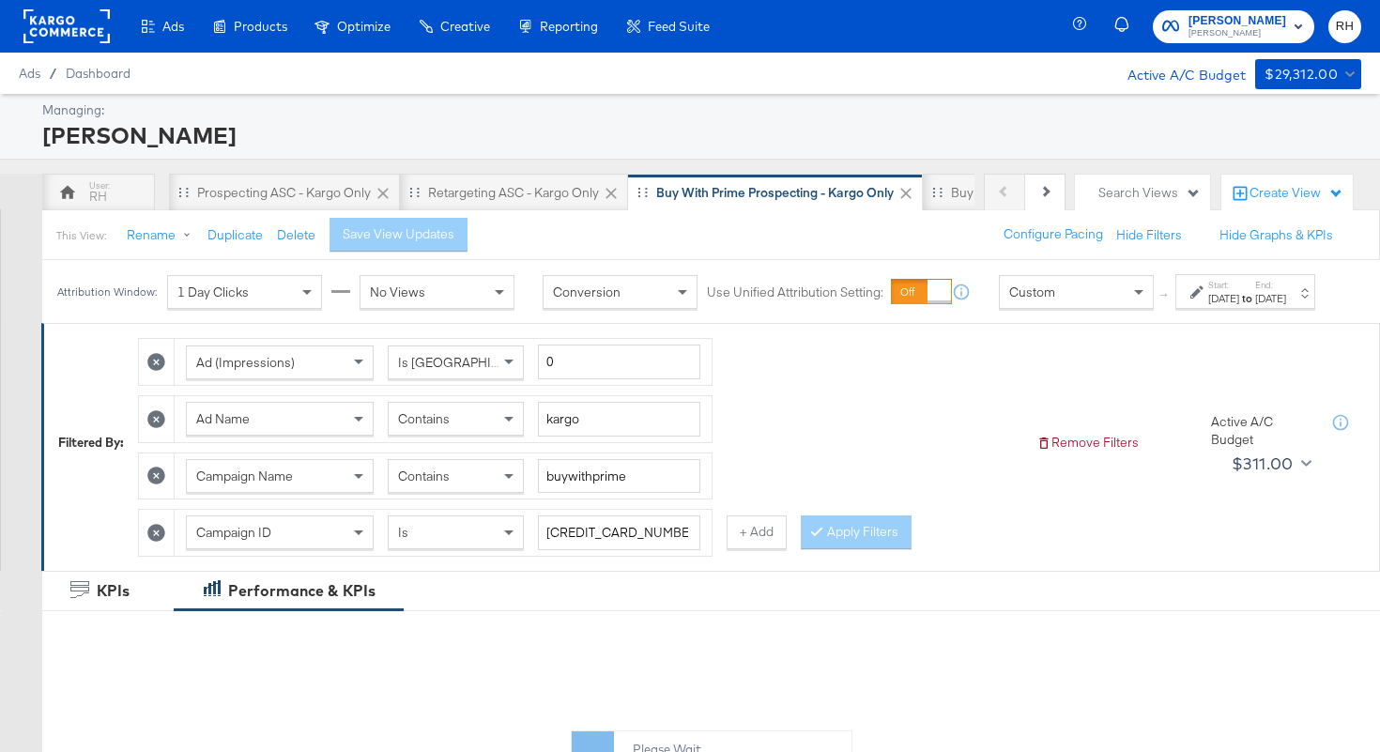
click at [1191, 306] on div "Start: Sep 23rd 2025 to End: Sep 23rd 2025" at bounding box center [1239, 292] width 96 height 27
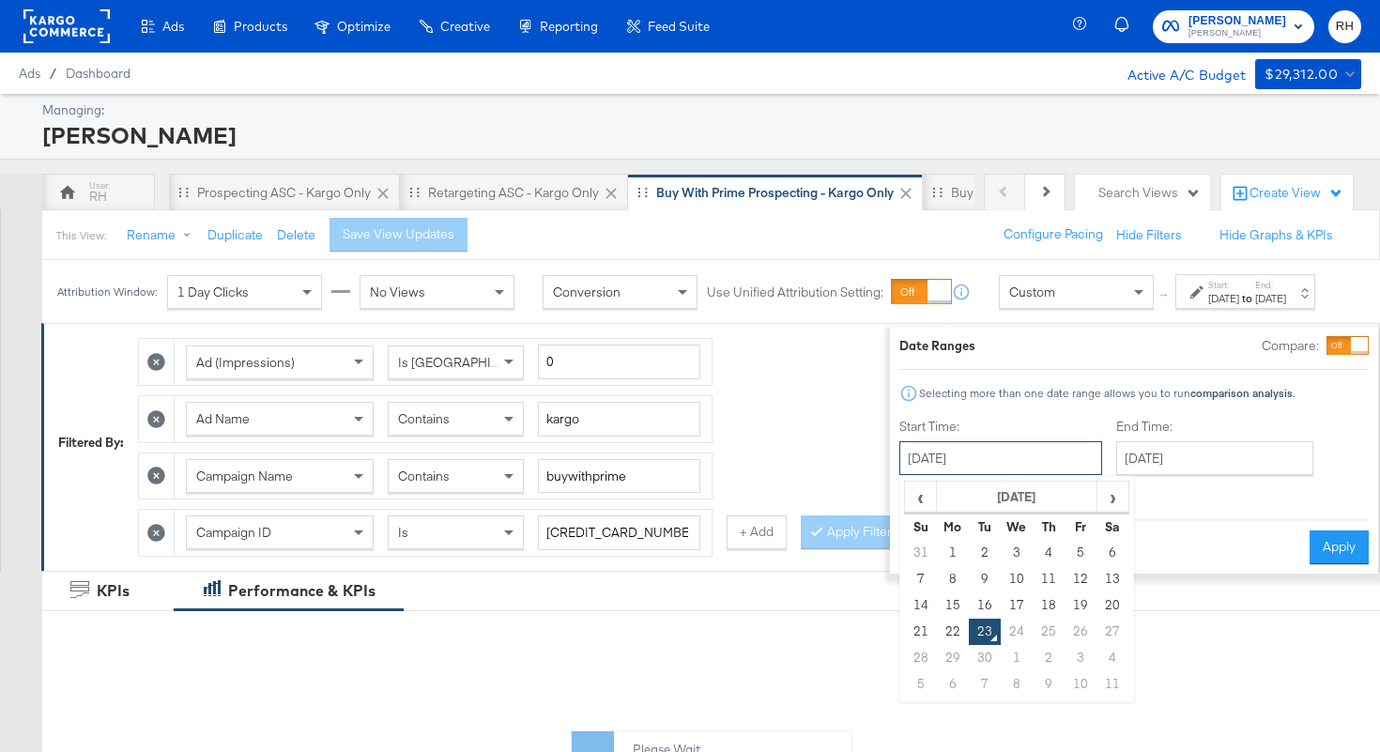
click at [968, 453] on input "September 23rd 2025" at bounding box center [1000, 458] width 203 height 34
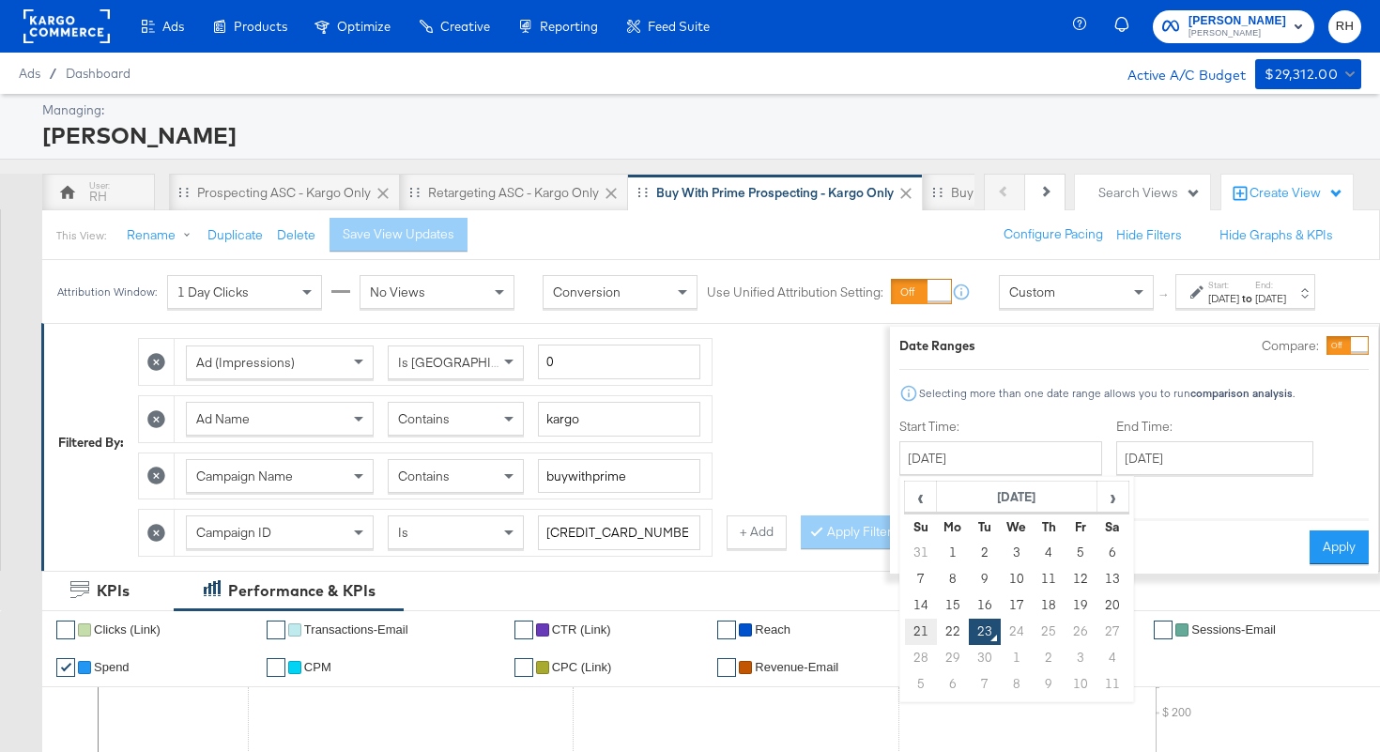
click at [905, 631] on td "21" at bounding box center [921, 632] width 32 height 26
type input "September 21st 2025"
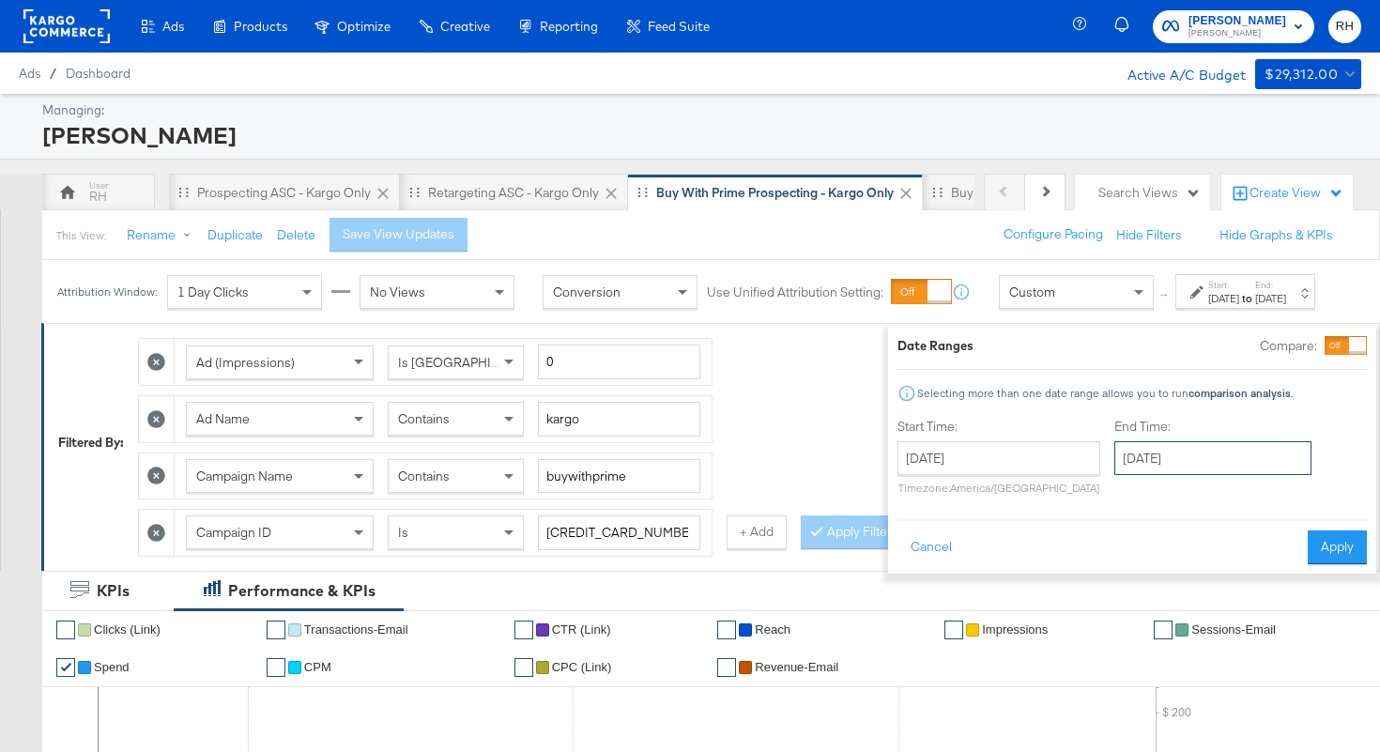
click at [1114, 458] on input "September 23rd 2025" at bounding box center [1212, 458] width 197 height 34
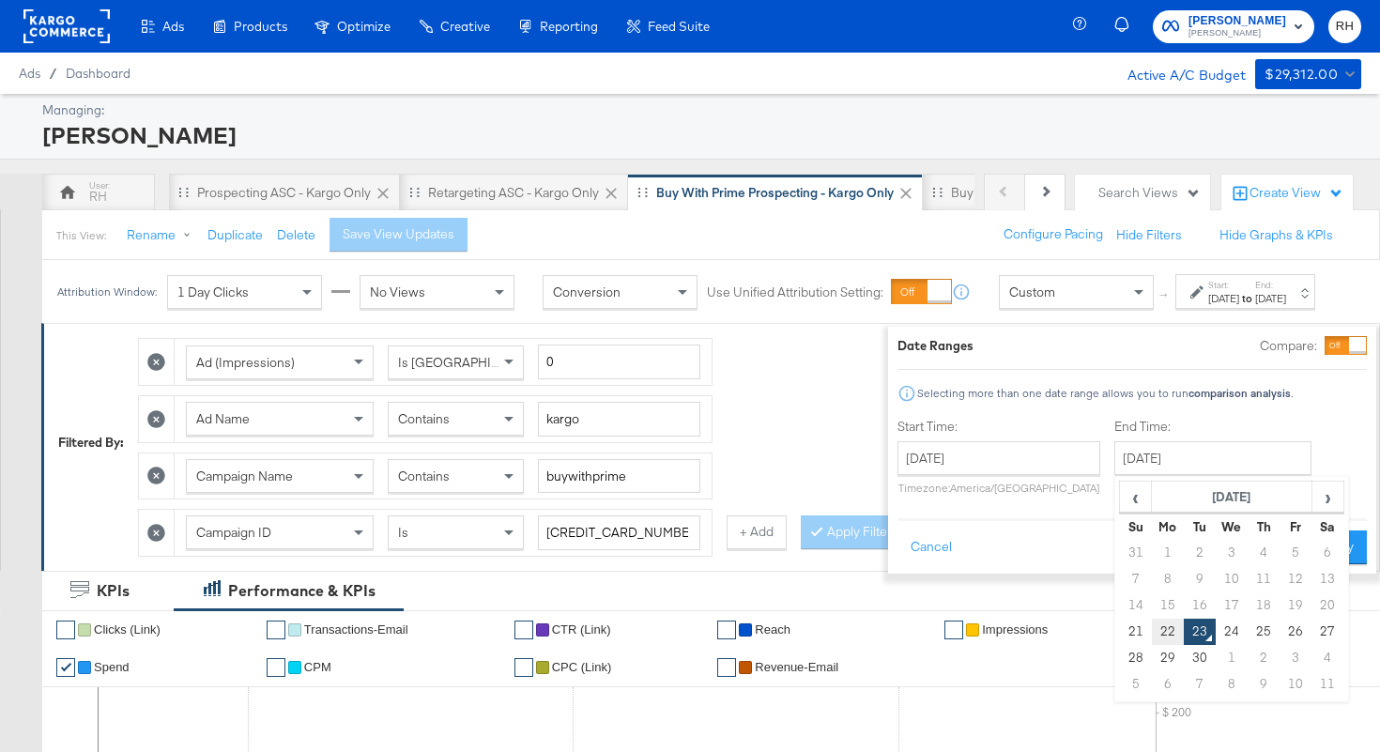
click at [1152, 631] on td "22" at bounding box center [1168, 632] width 32 height 26
type input "September 22nd 2025"
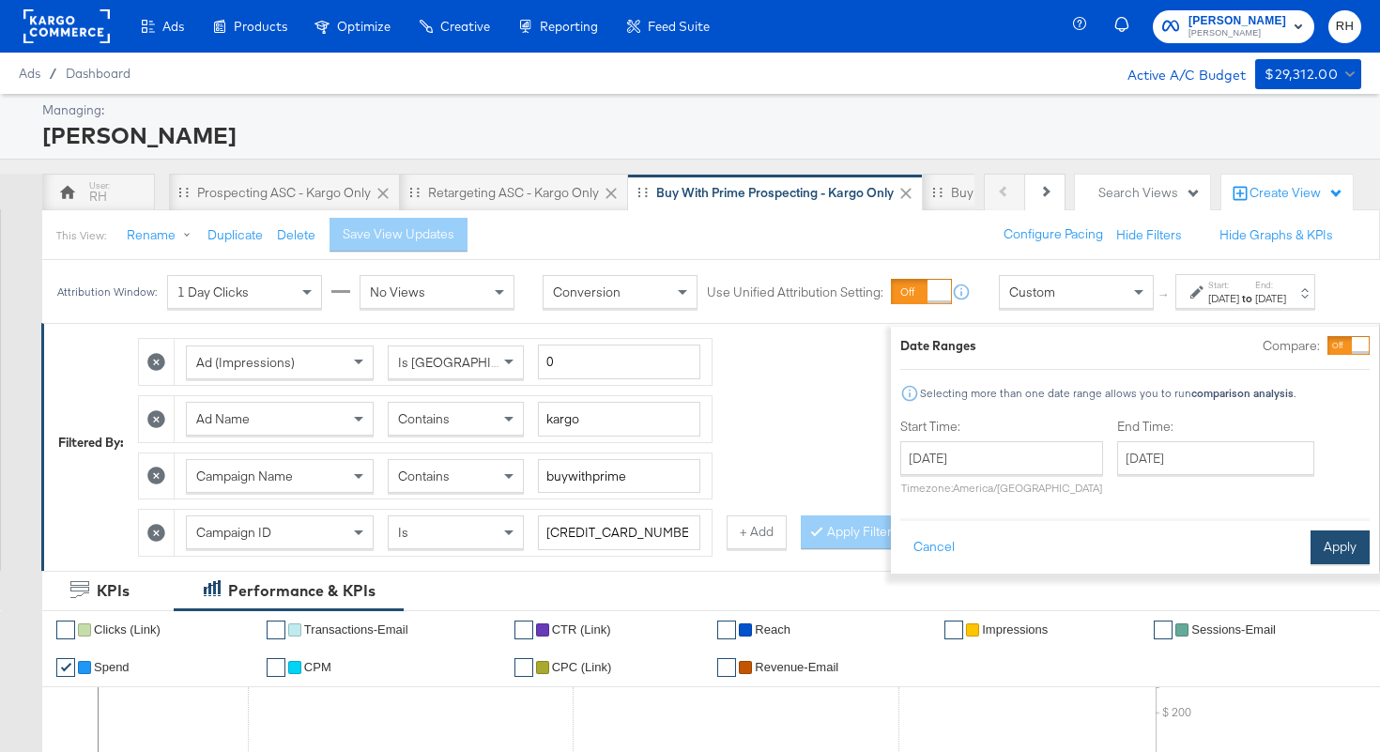
click at [1311, 556] on button "Apply" at bounding box center [1340, 547] width 59 height 34
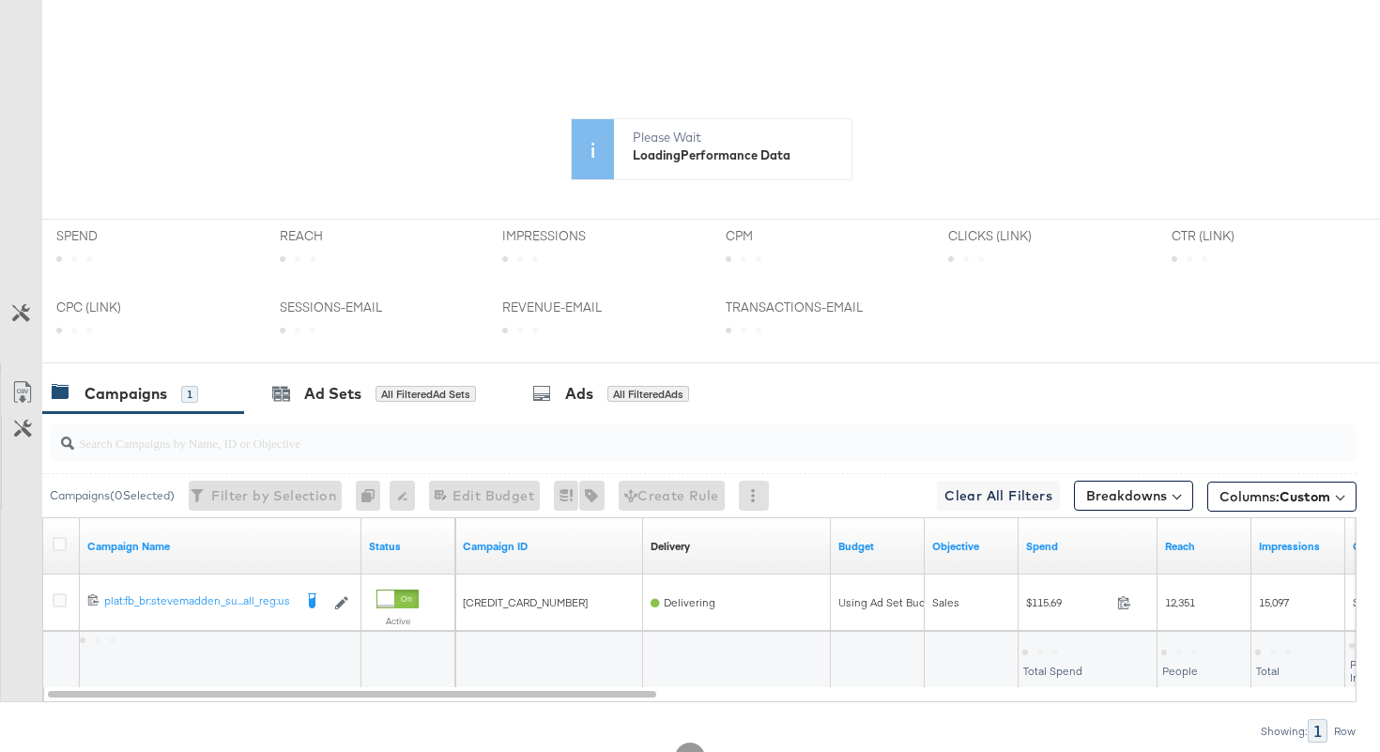
scroll to position [702, 0]
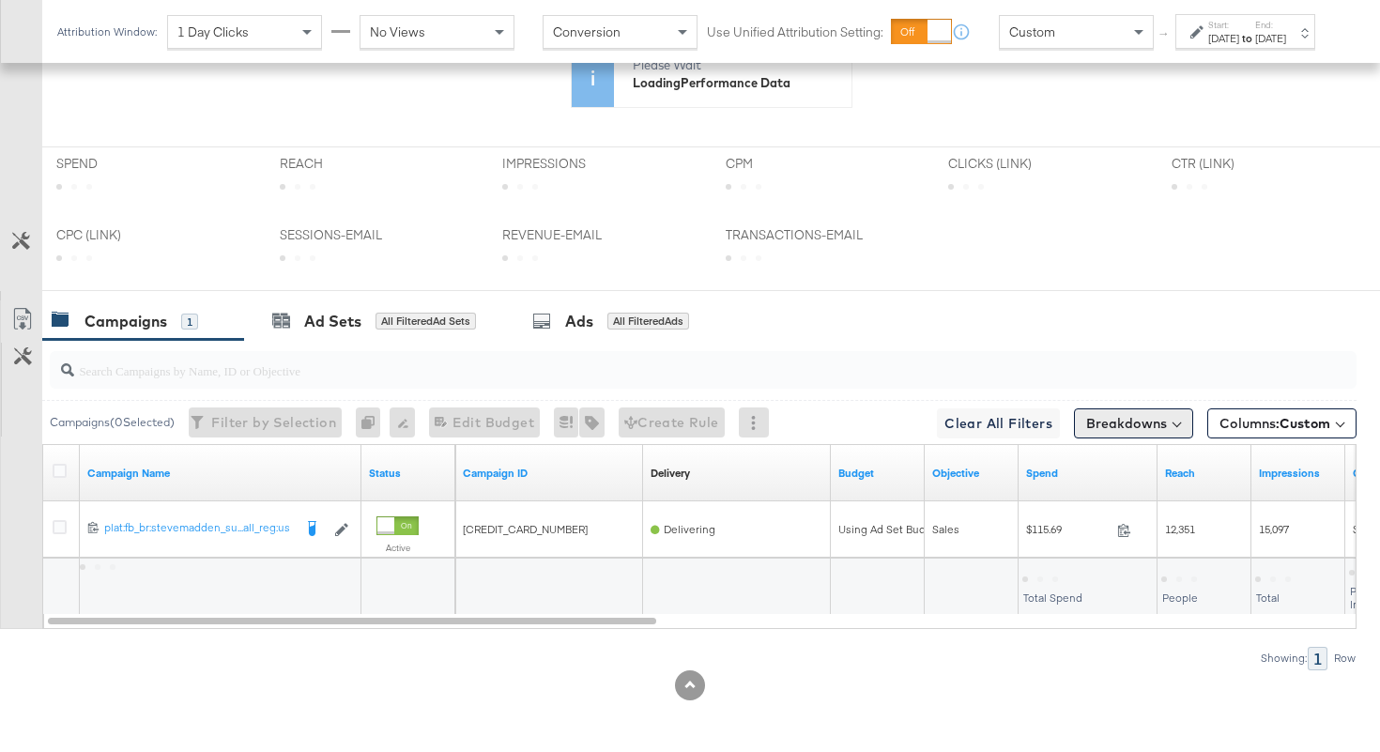
click at [1113, 425] on button "Breakdowns" at bounding box center [1133, 423] width 119 height 30
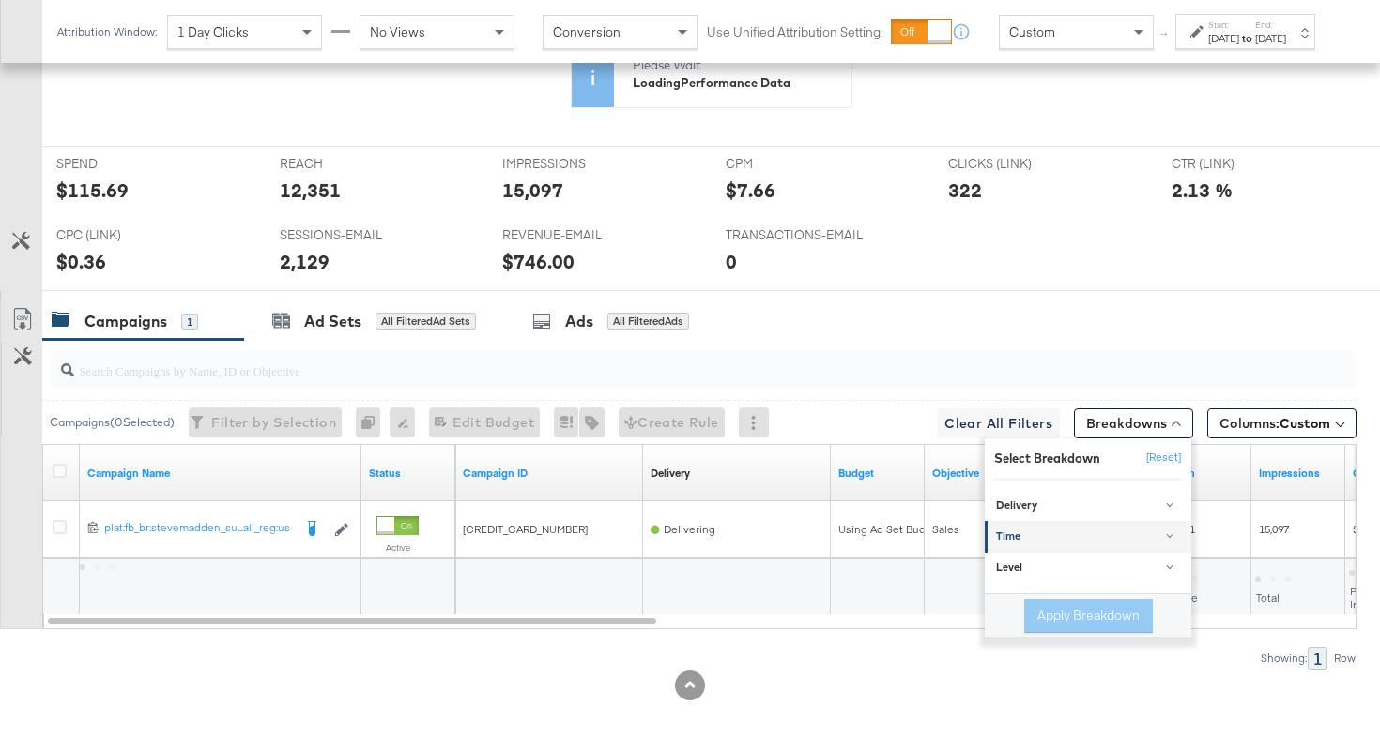
scroll to position [885, 0]
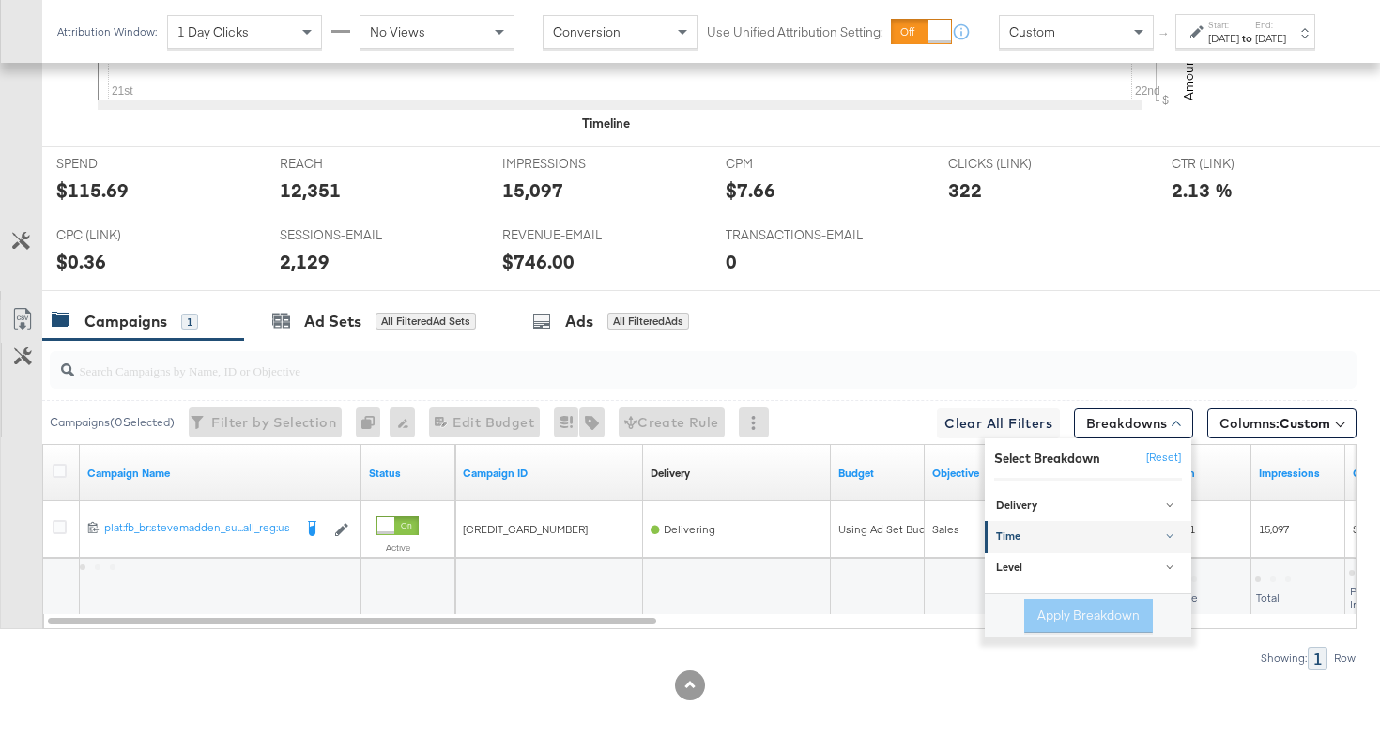
click at [1058, 534] on div "Time" at bounding box center [1089, 537] width 187 height 15
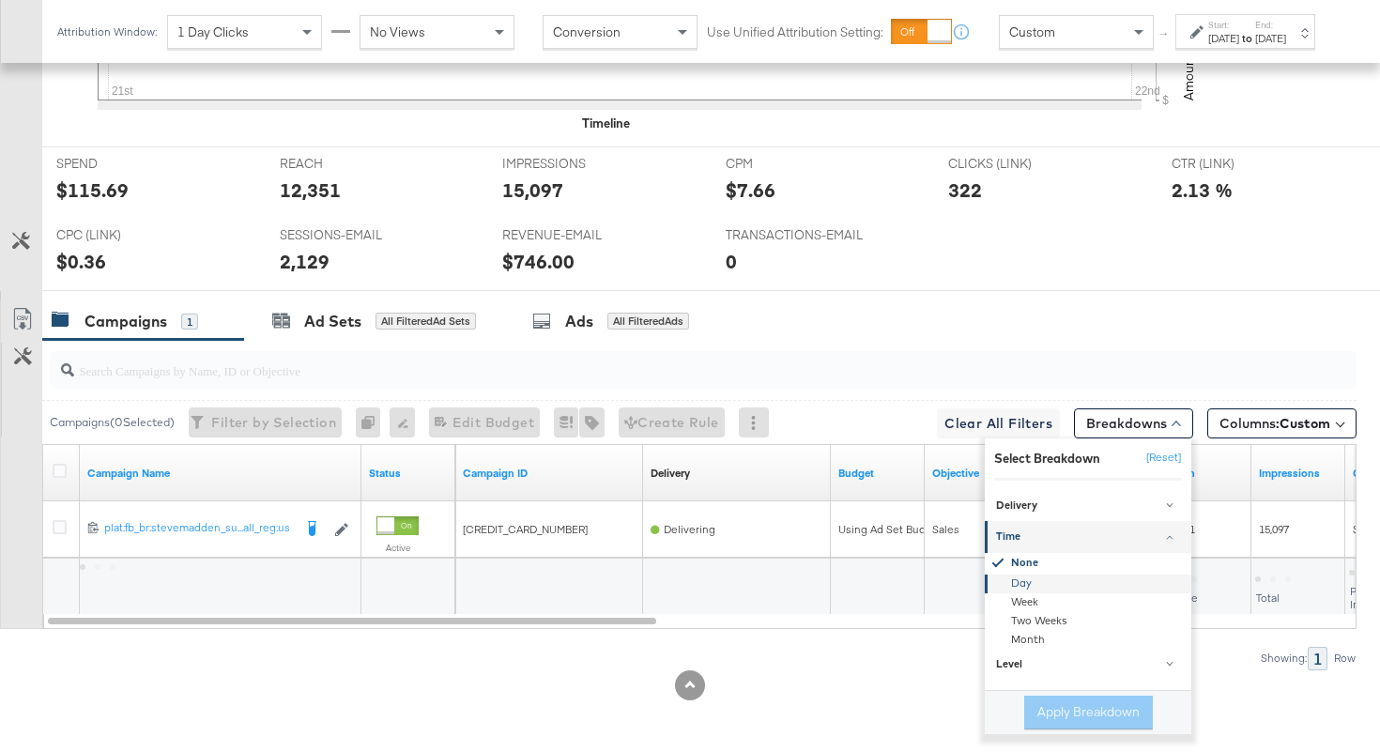
click at [1018, 583] on div "Day" at bounding box center [1090, 584] width 204 height 19
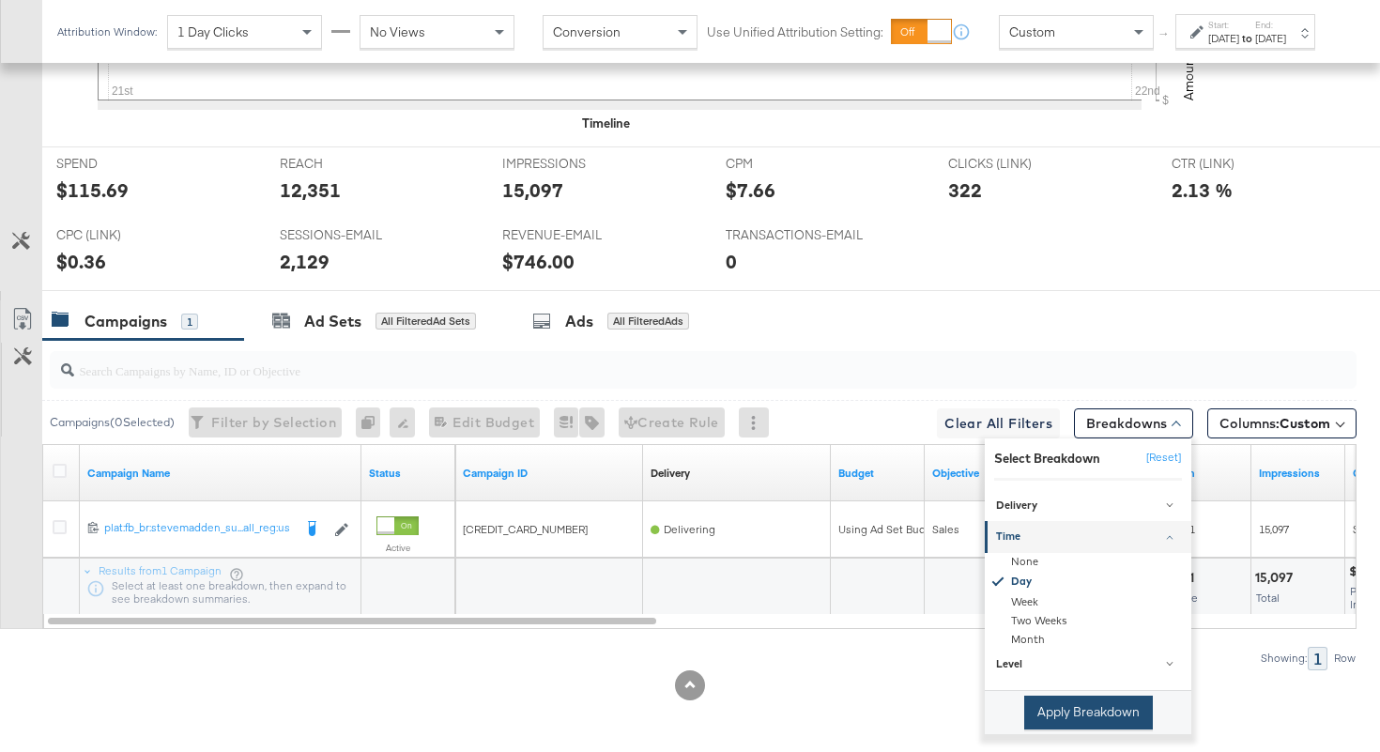
click at [1049, 705] on button "Apply Breakdown" at bounding box center [1088, 713] width 129 height 34
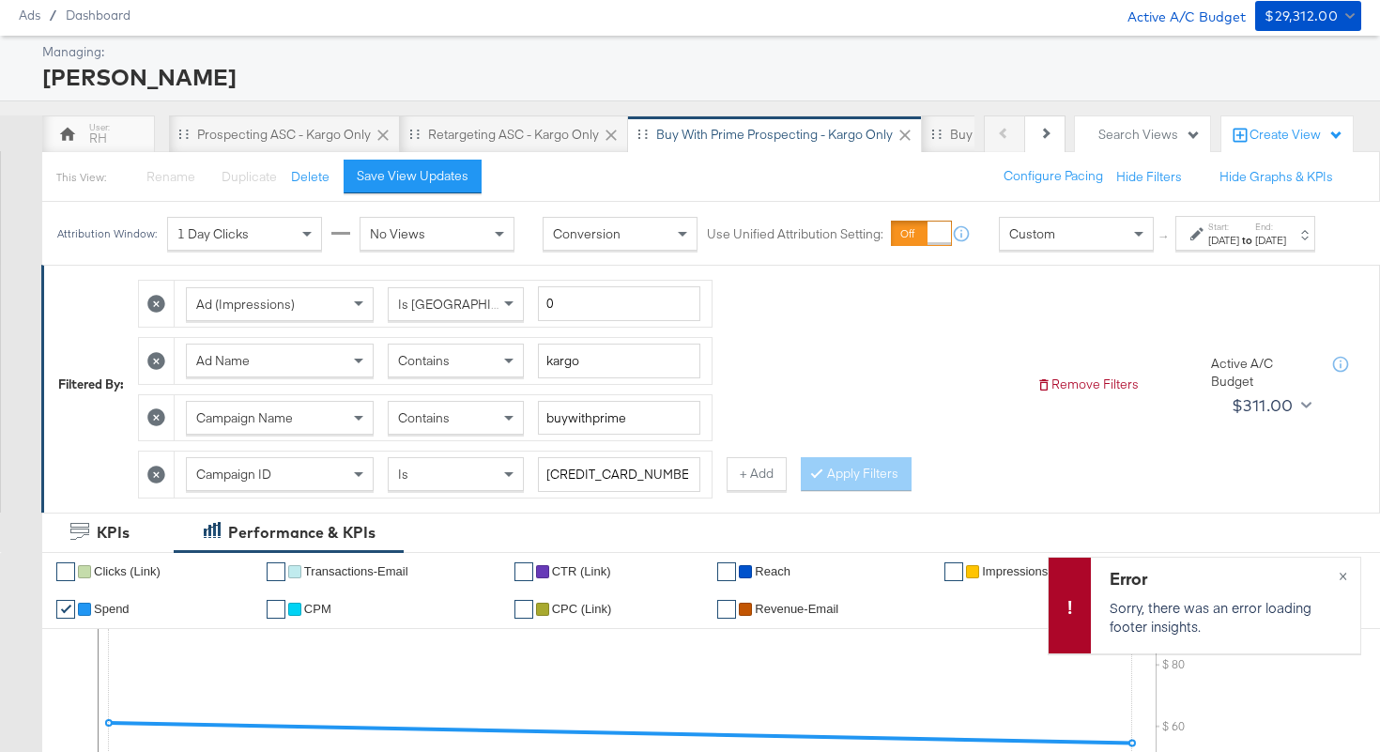
scroll to position [0, 0]
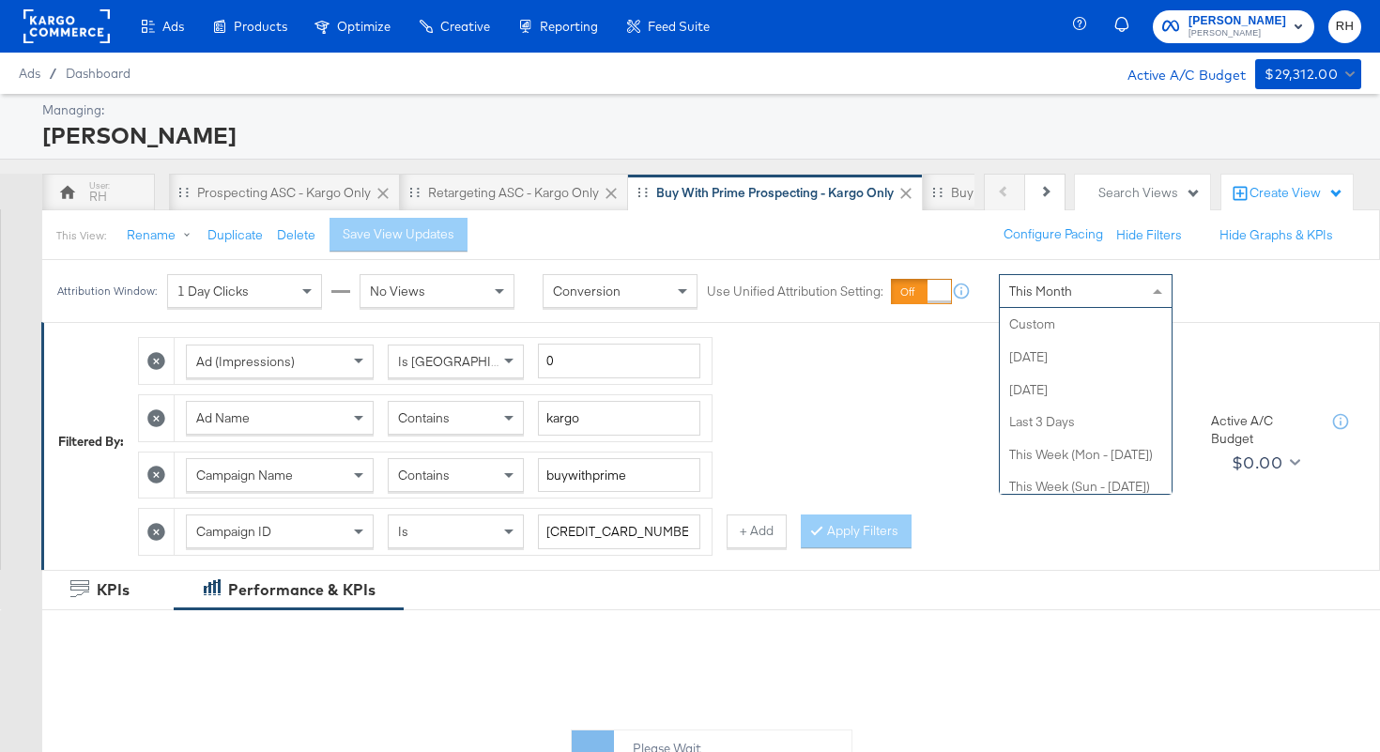
click at [1117, 300] on div "This Month" at bounding box center [1086, 291] width 172 height 32
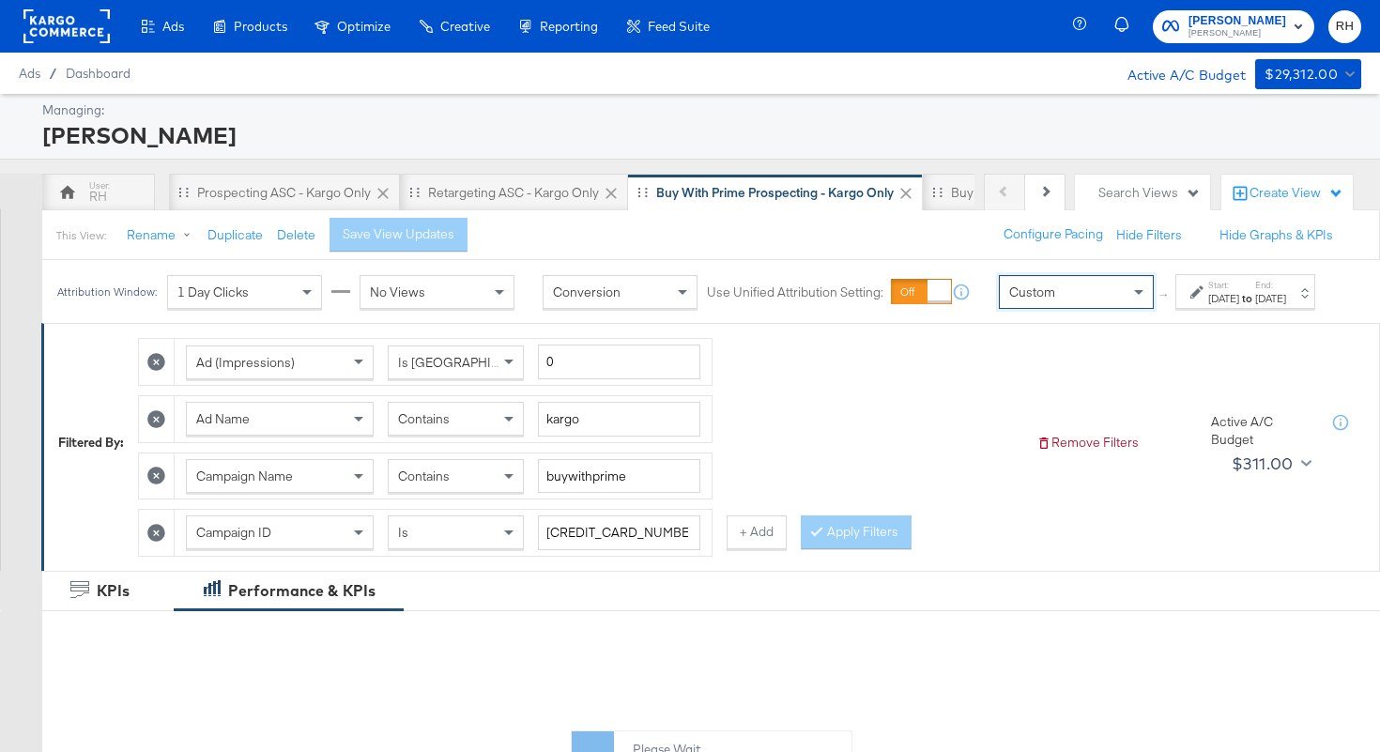
click at [1208, 306] on div "[DATE]" at bounding box center [1223, 298] width 31 height 15
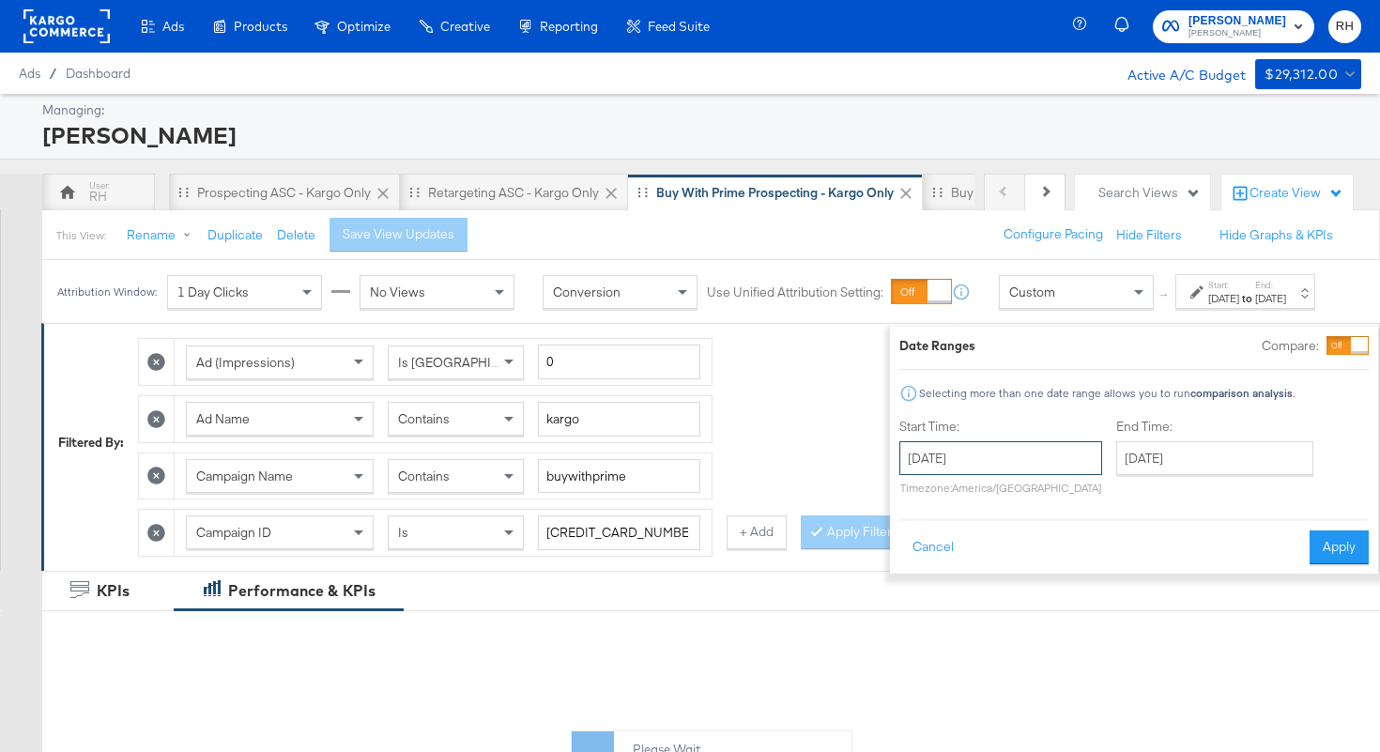
click at [995, 442] on input "[DATE]" at bounding box center [1000, 458] width 203 height 34
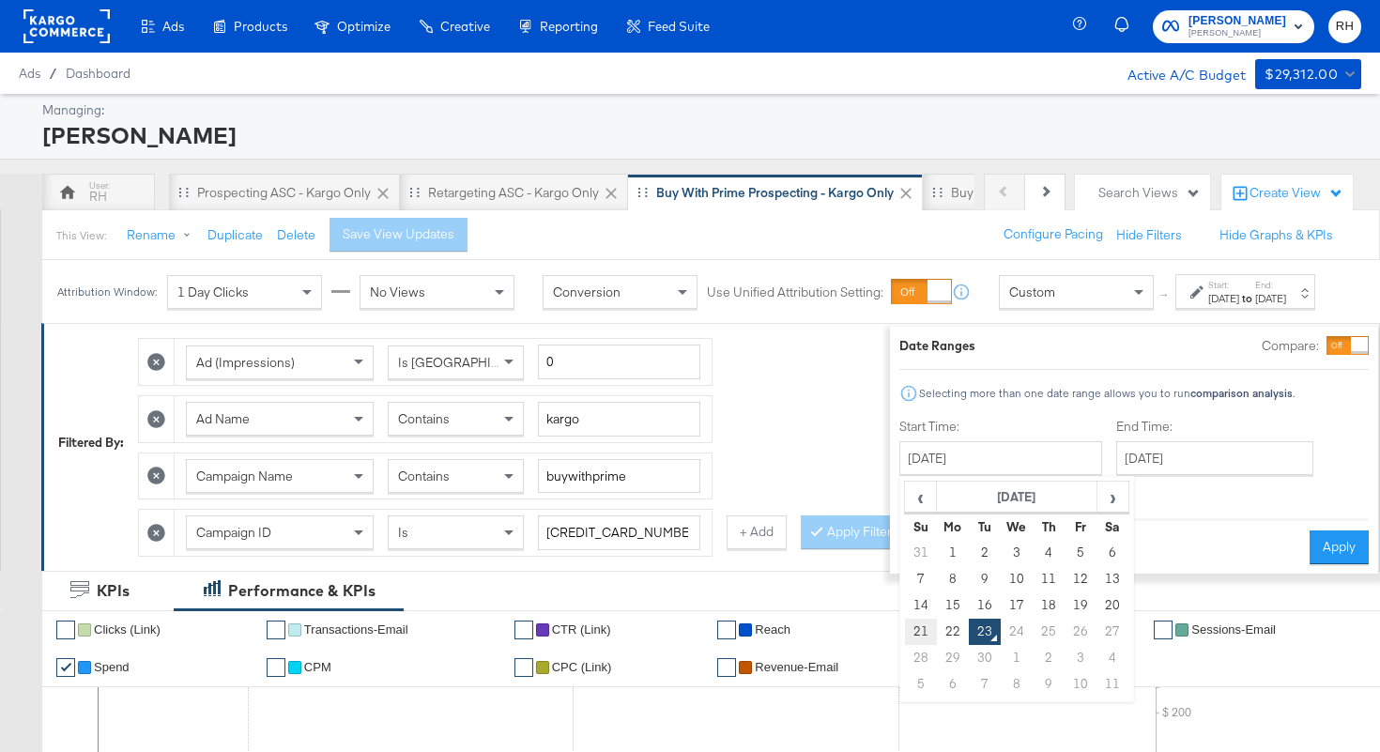
click at [905, 630] on td "21" at bounding box center [921, 632] width 32 height 26
type input "[DATE]"
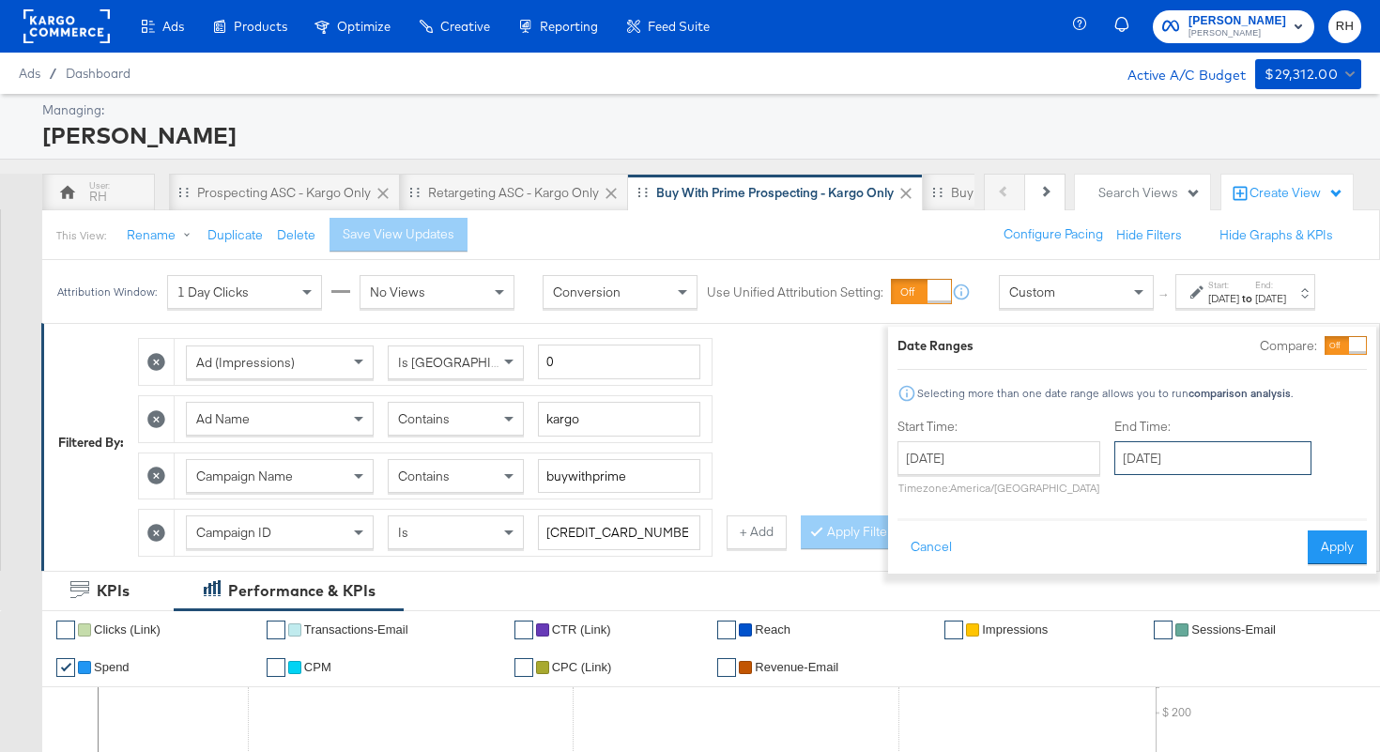
click at [1114, 456] on input "[DATE]" at bounding box center [1212, 458] width 197 height 34
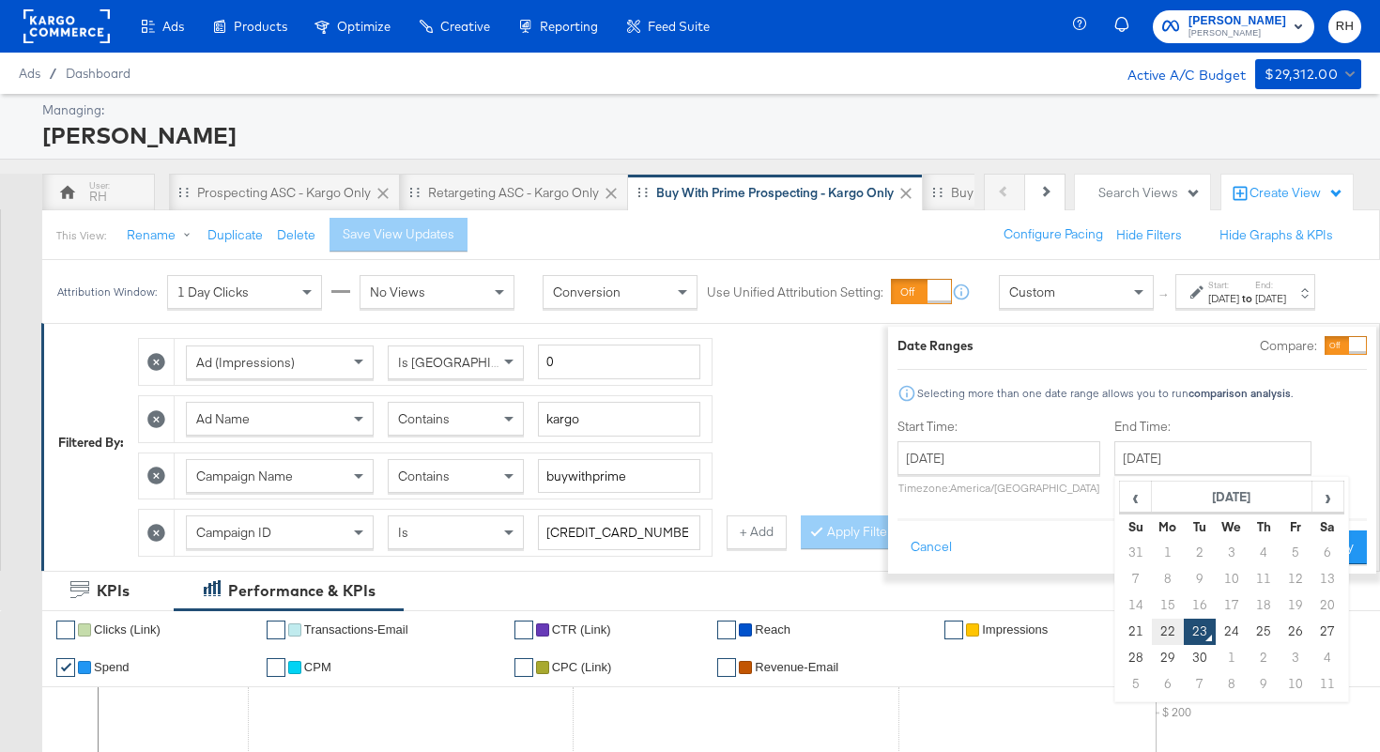
click at [1152, 623] on td "22" at bounding box center [1168, 632] width 32 height 26
type input "[DATE]"
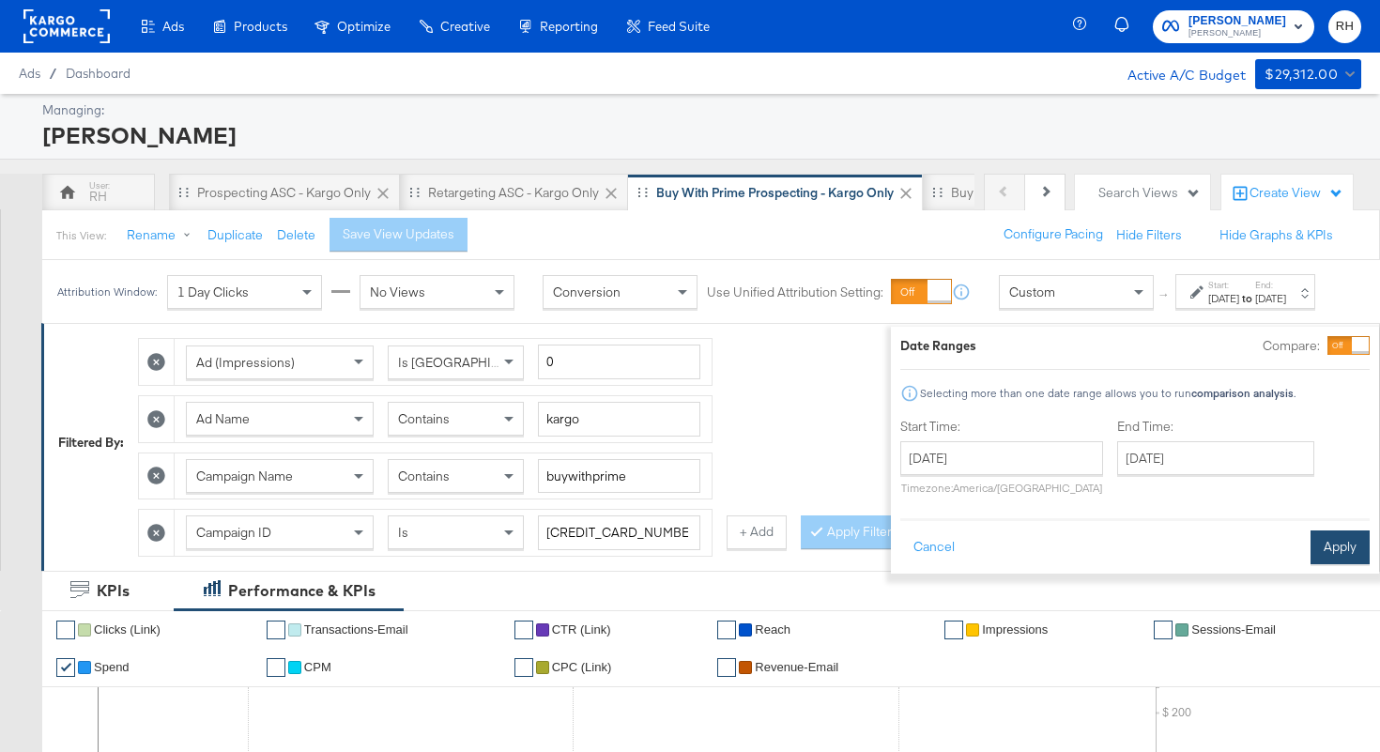
click at [1326, 545] on button "Apply" at bounding box center [1340, 547] width 59 height 34
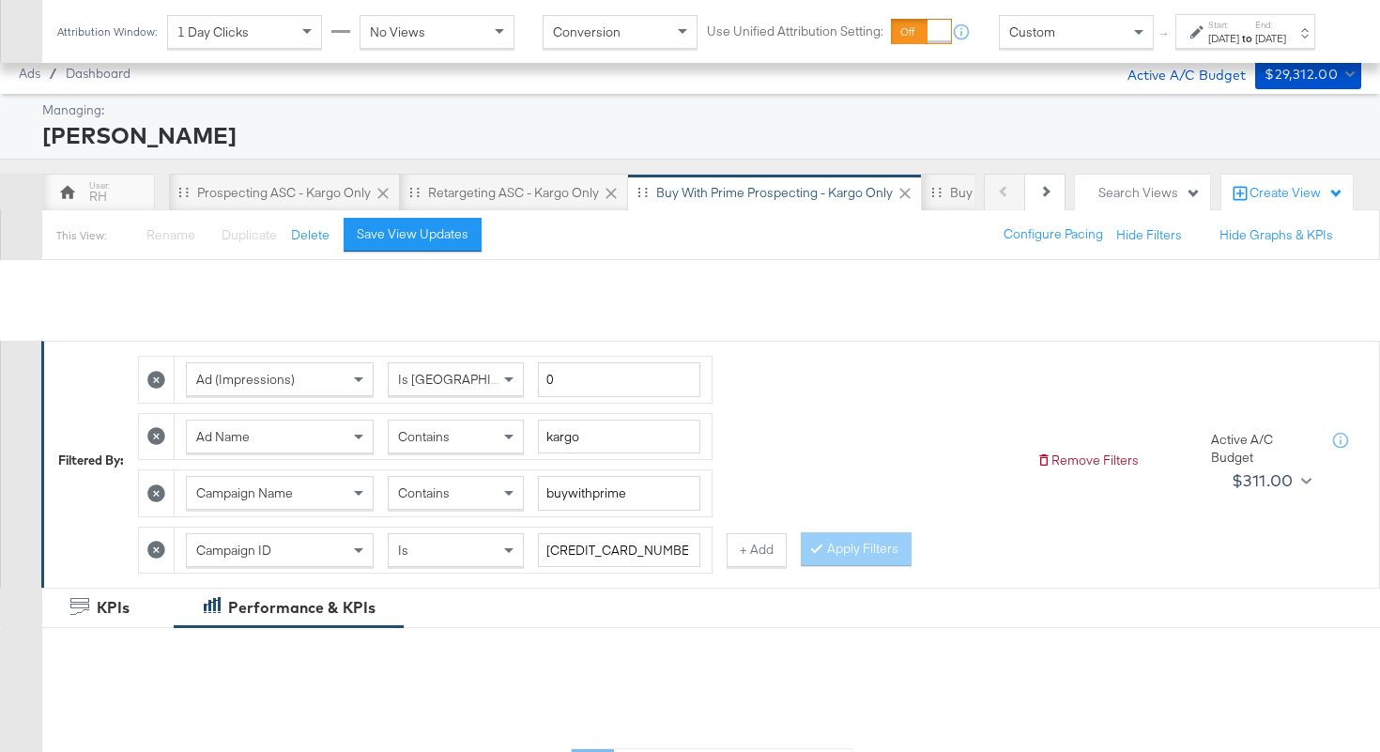
scroll to position [702, 0]
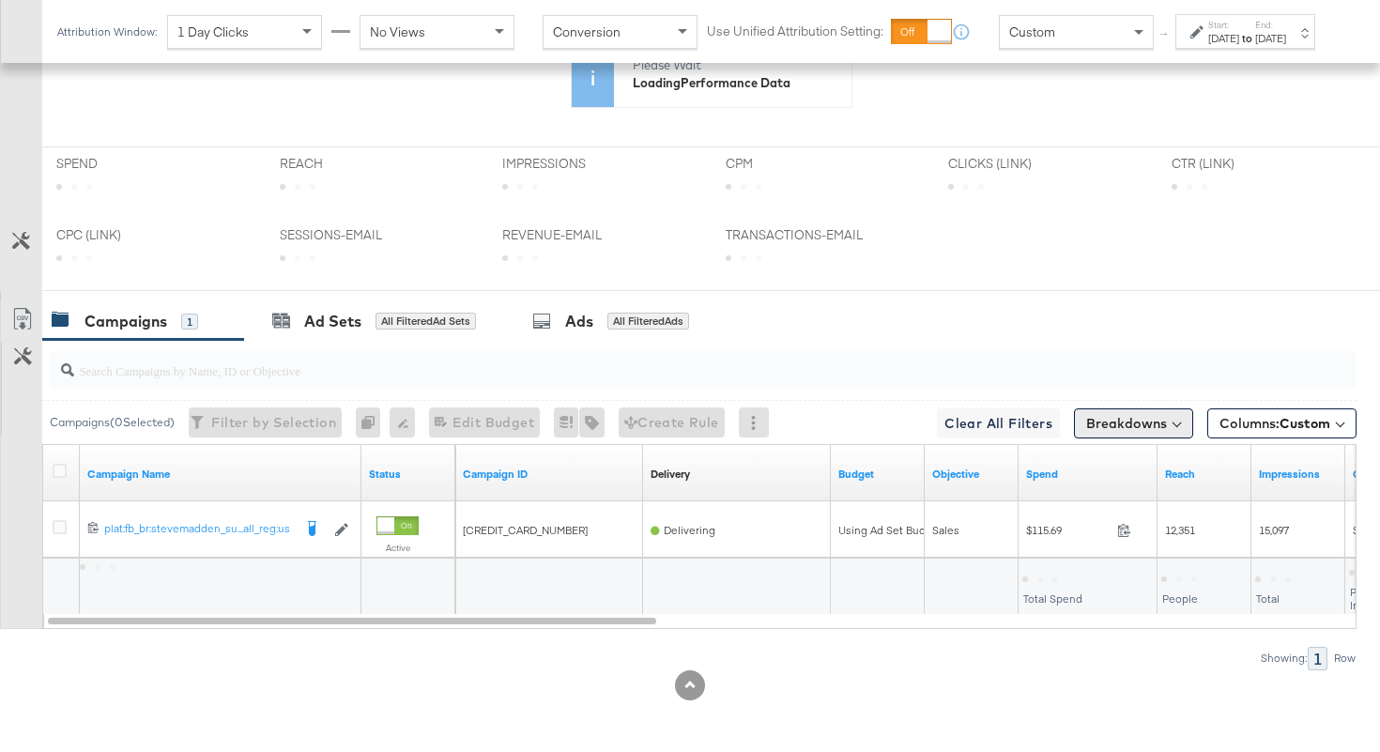
click at [1099, 427] on button "Breakdowns" at bounding box center [1133, 423] width 119 height 30
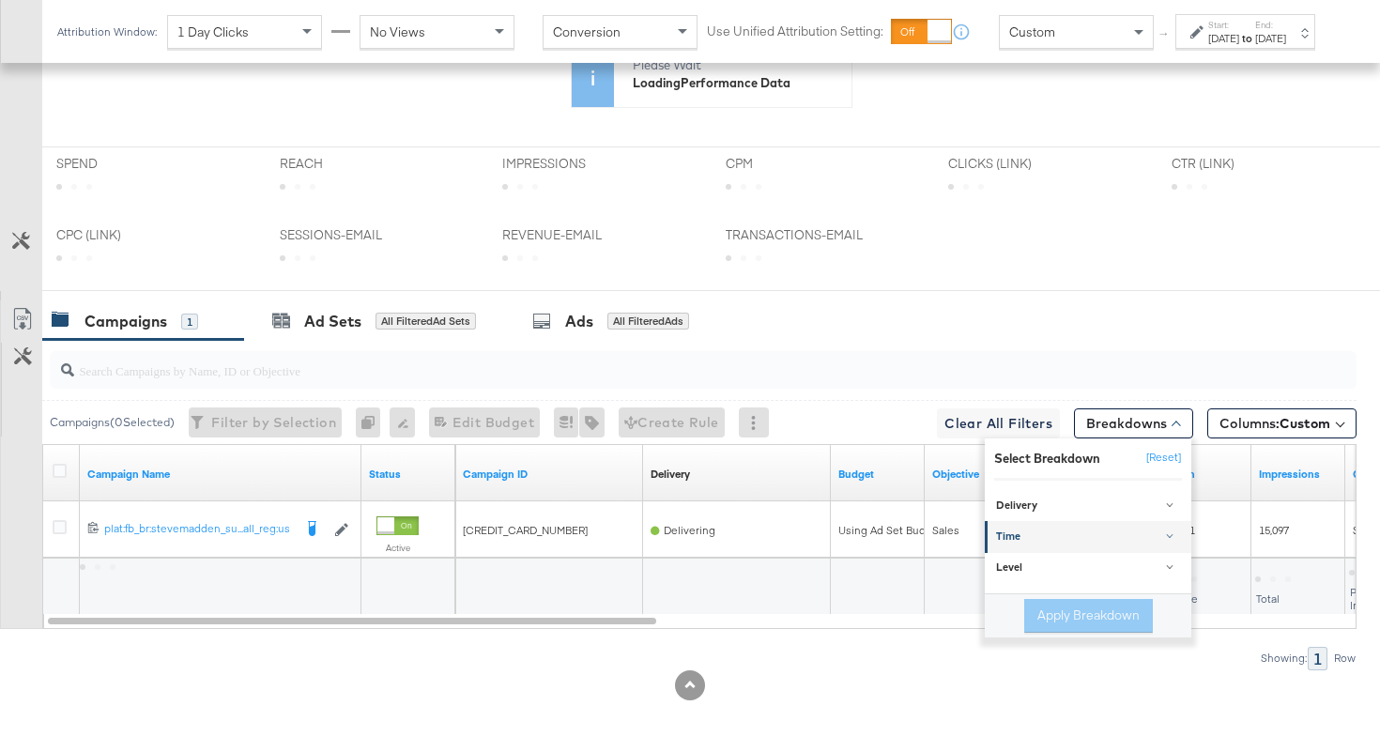
click at [1058, 538] on div "Time" at bounding box center [1089, 537] width 187 height 15
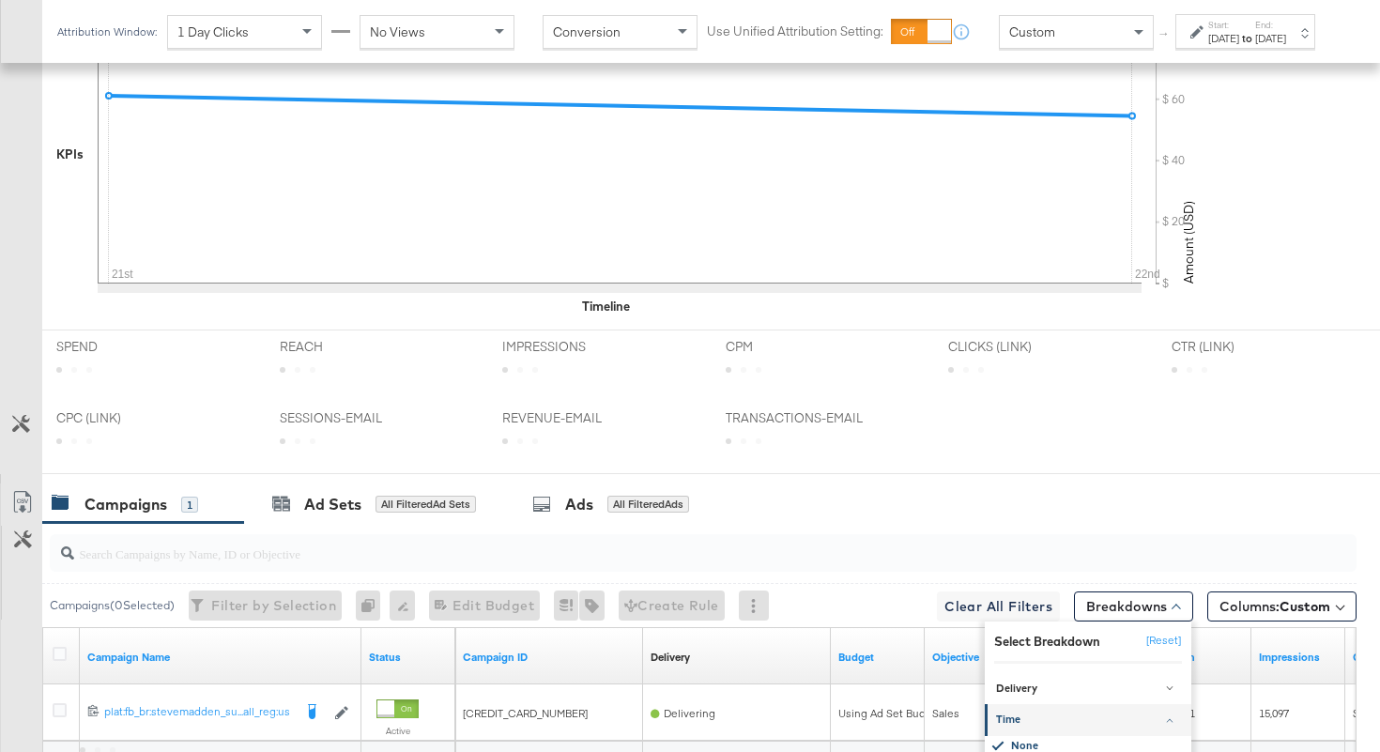
scroll to position [885, 0]
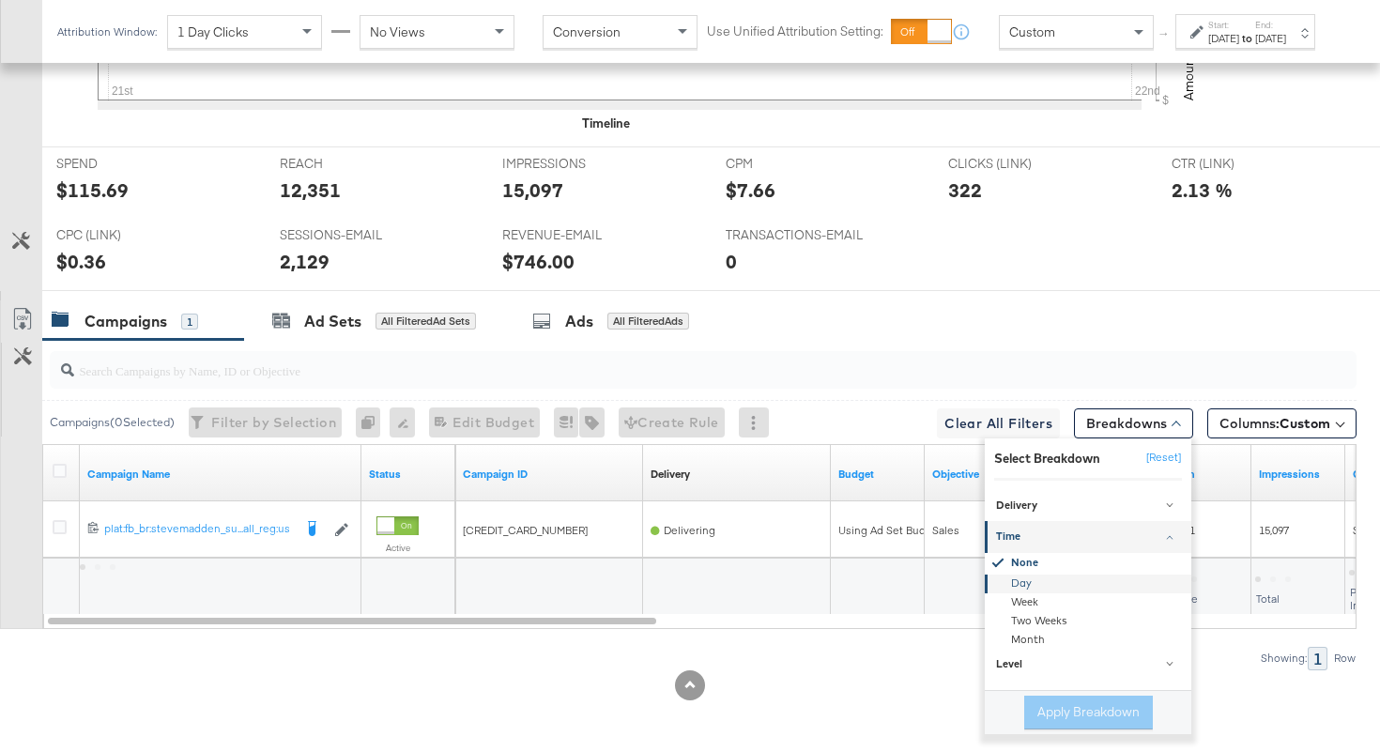
click at [1017, 585] on div "Day" at bounding box center [1090, 584] width 204 height 19
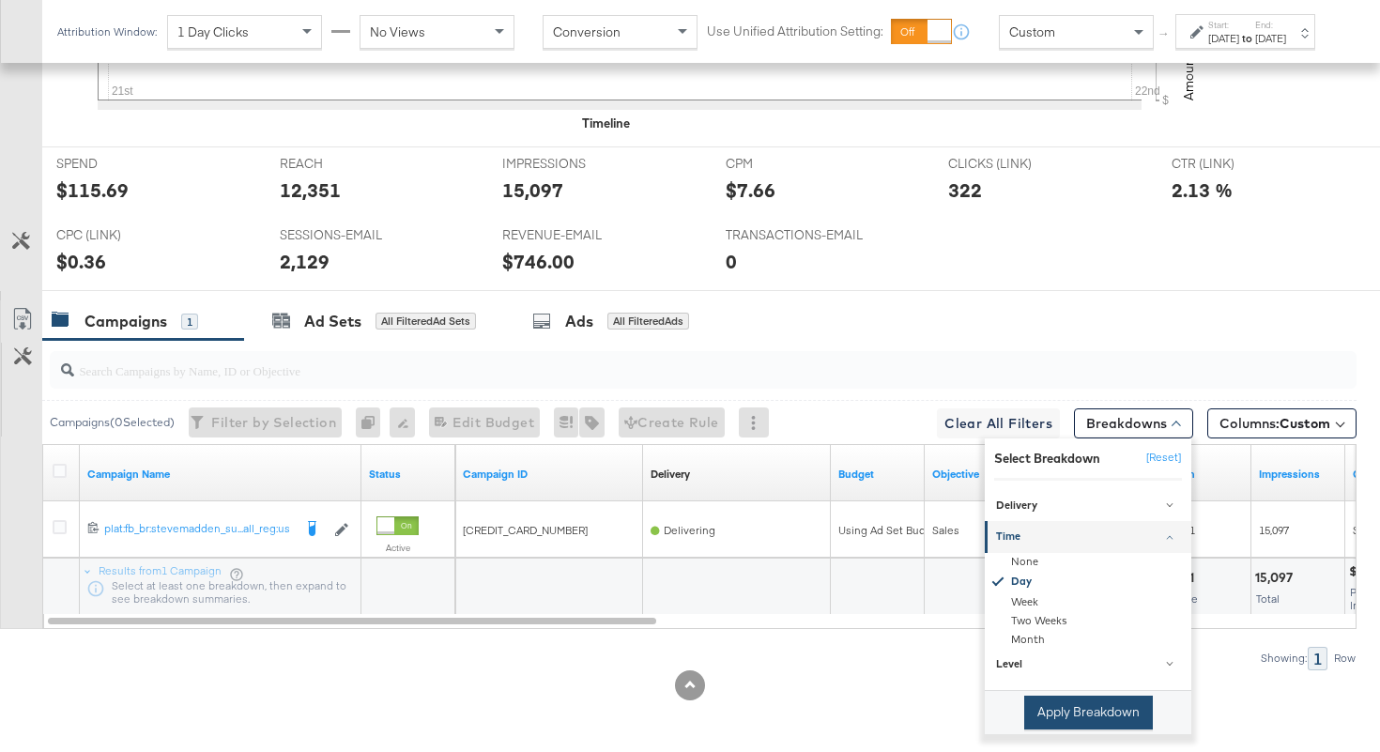
click at [1044, 713] on button "Apply Breakdown" at bounding box center [1088, 713] width 129 height 34
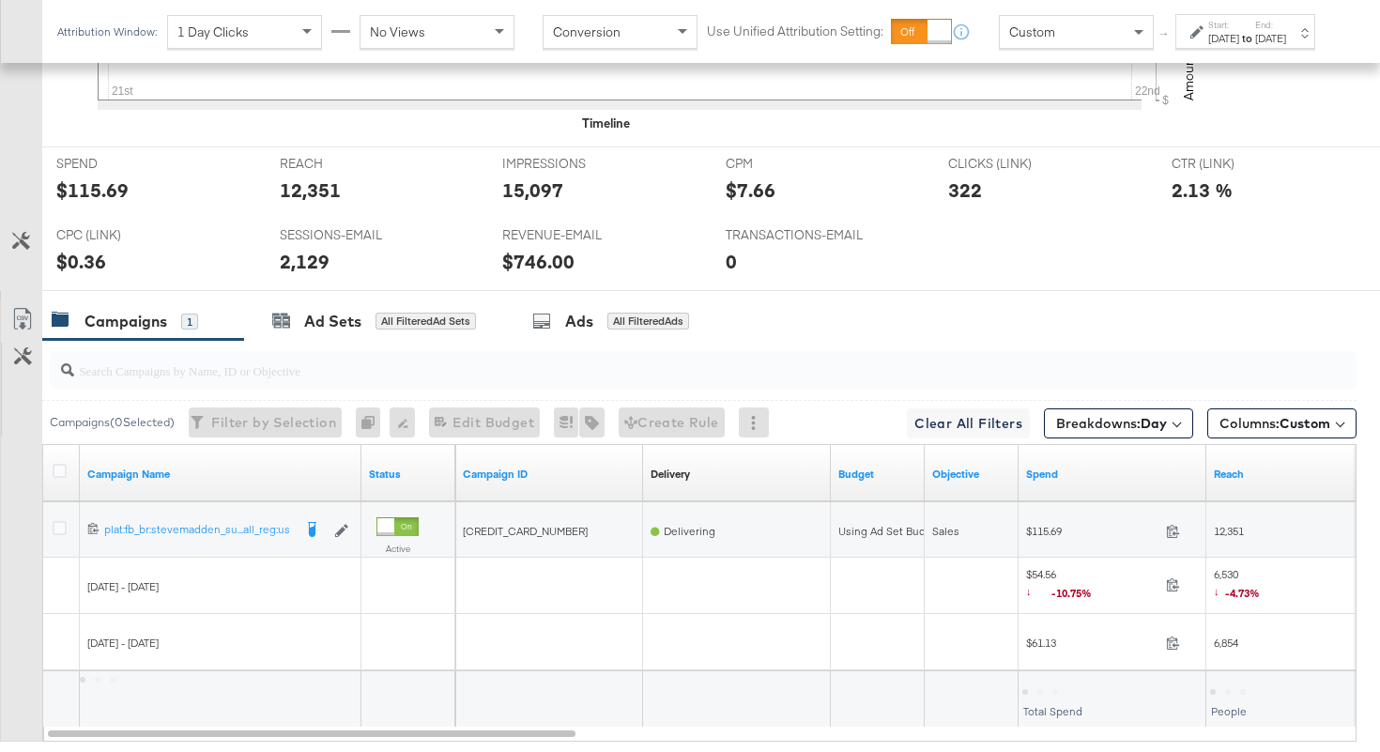
scroll to position [998, 0]
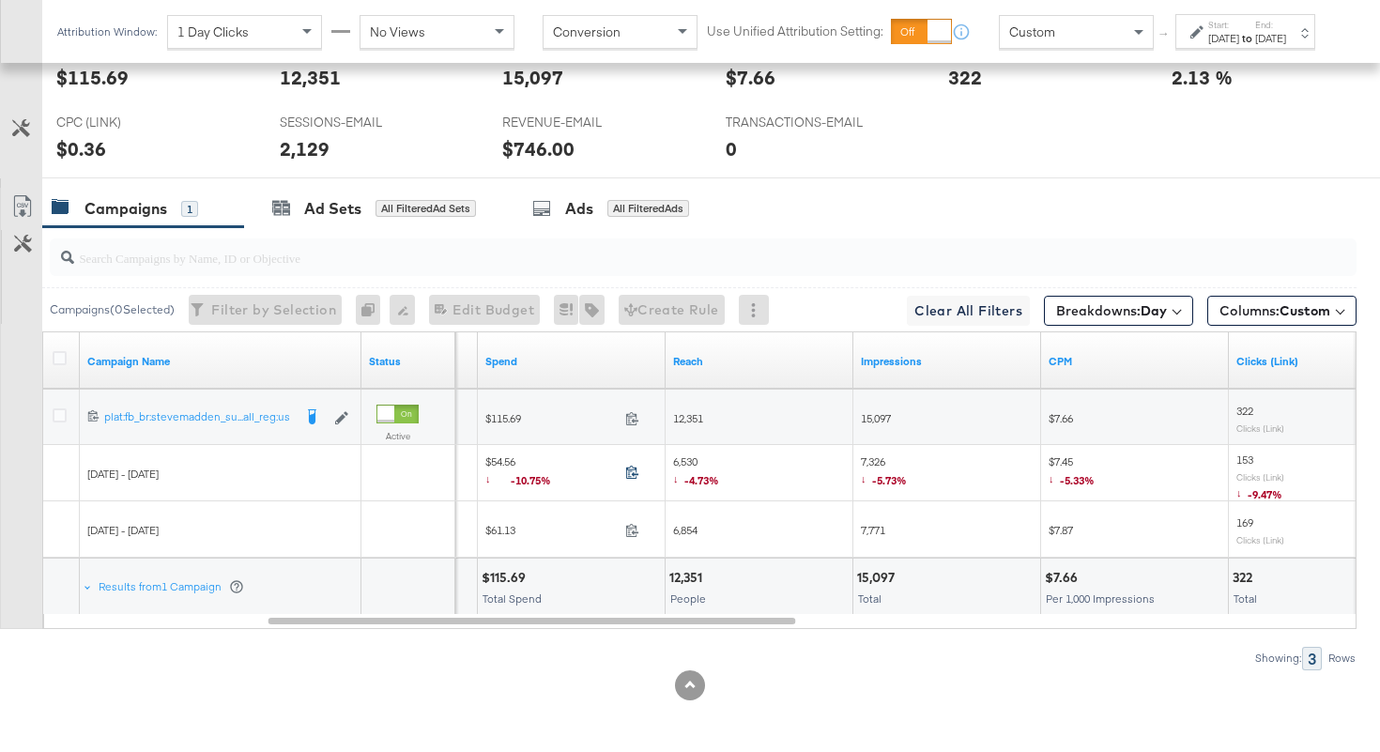
click at [631, 477] on icon at bounding box center [632, 472] width 14 height 14
click at [874, 457] on span "7,326 ↓ -5.73%" at bounding box center [884, 473] width 46 height 38
copy span "7,326"
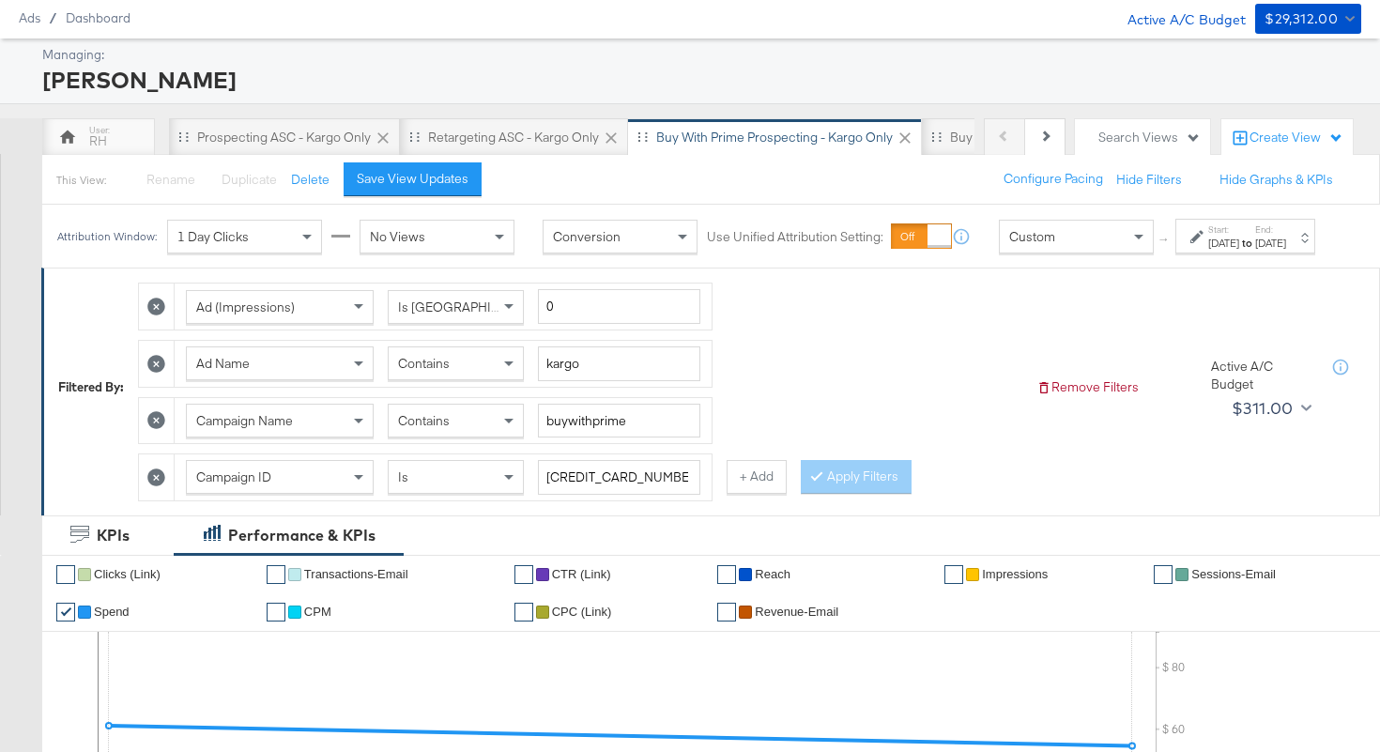
scroll to position [0, 0]
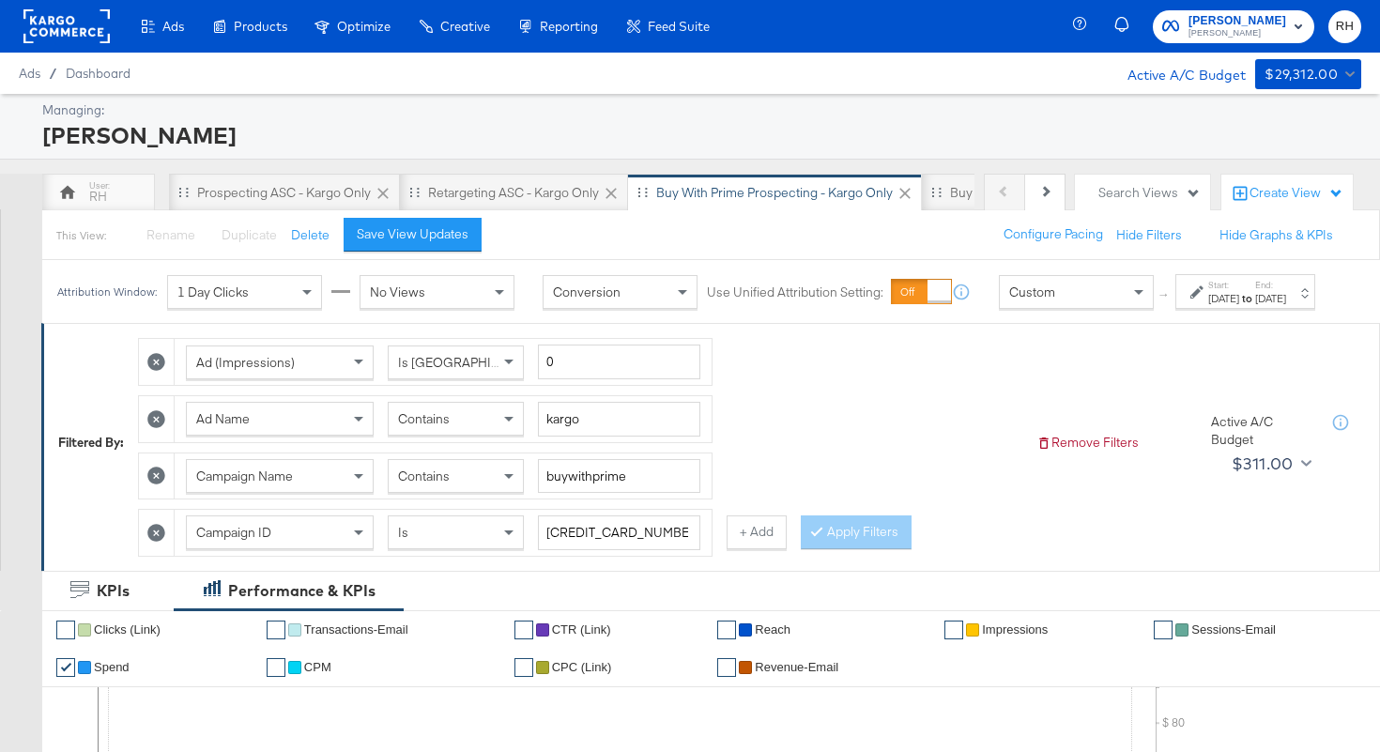
click at [422, 427] on span "Contains" at bounding box center [424, 418] width 52 height 17
click at [836, 549] on button "Apply Filters" at bounding box center [856, 532] width 111 height 34
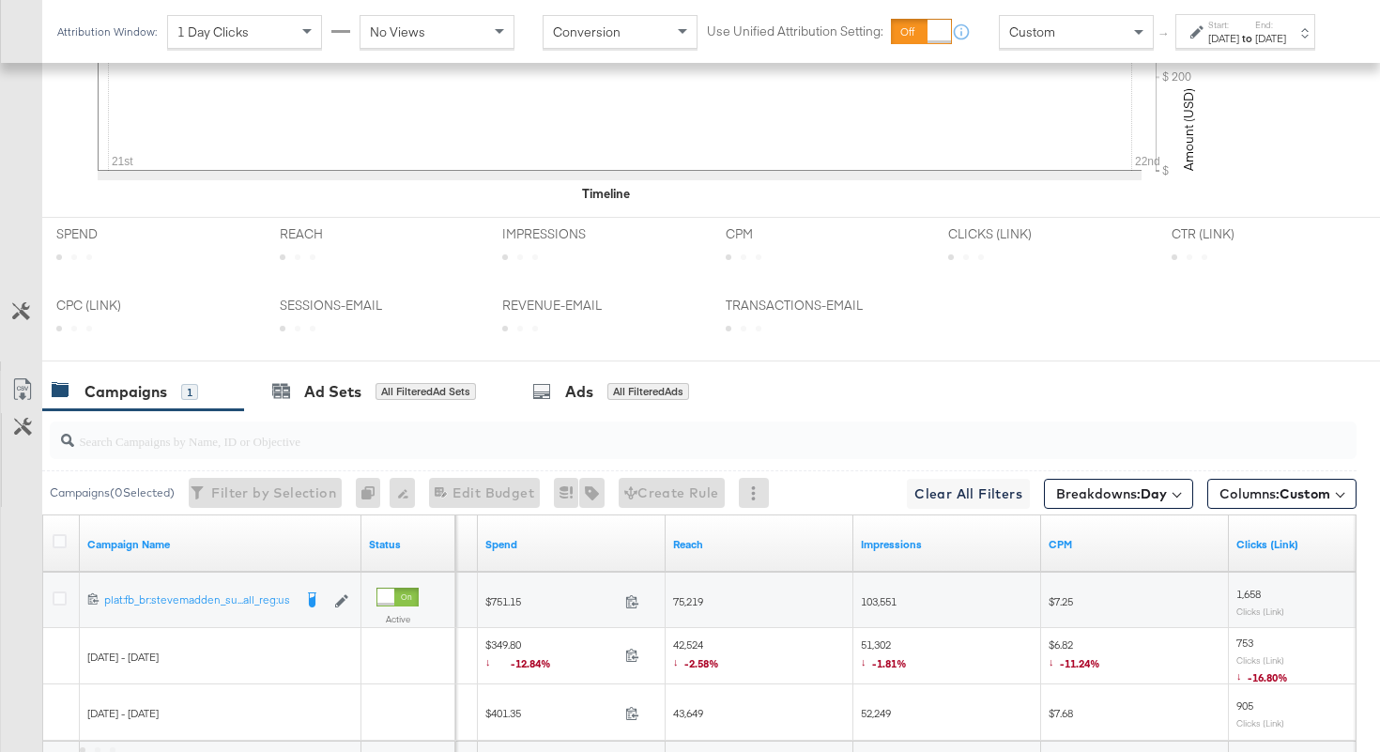
scroll to position [998, 0]
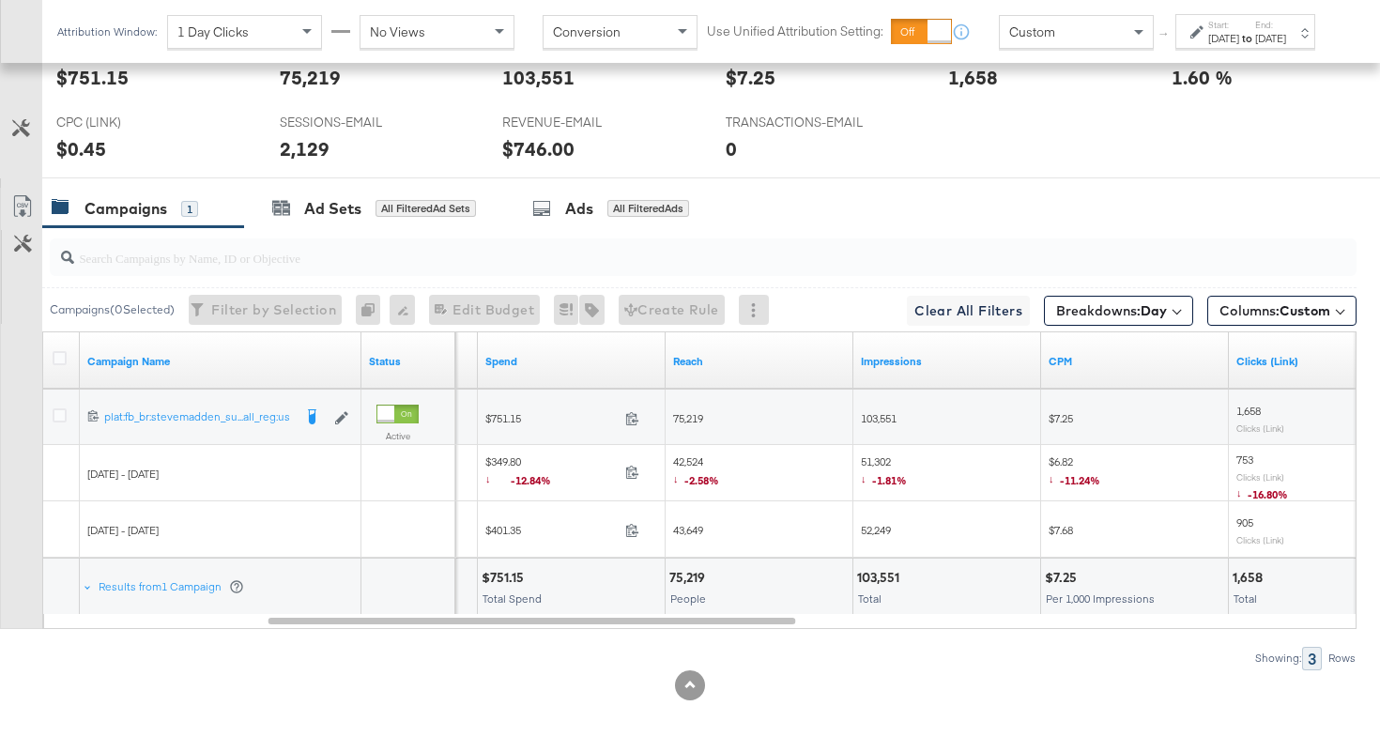
click at [617, 455] on span "$349.80 ↓ -12.84%" at bounding box center [551, 473] width 132 height 38
click at [630, 473] on icon at bounding box center [632, 472] width 14 height 14
click at [866, 451] on div "51,302 ↓ -1.81%" at bounding box center [947, 474] width 188 height 54
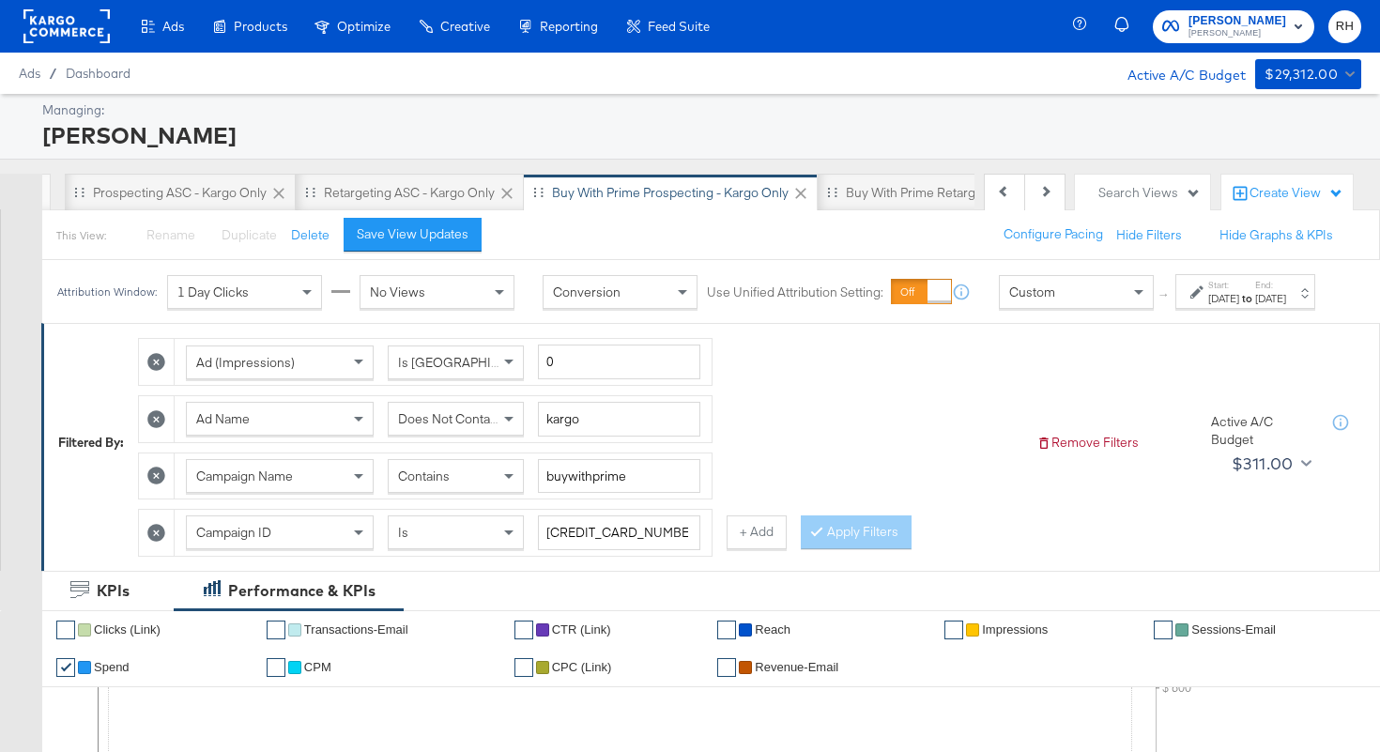
scroll to position [0, 118]
click at [883, 192] on div "Buy with Prime Retargeting - Kargo only" at bounding box center [949, 193] width 234 height 18
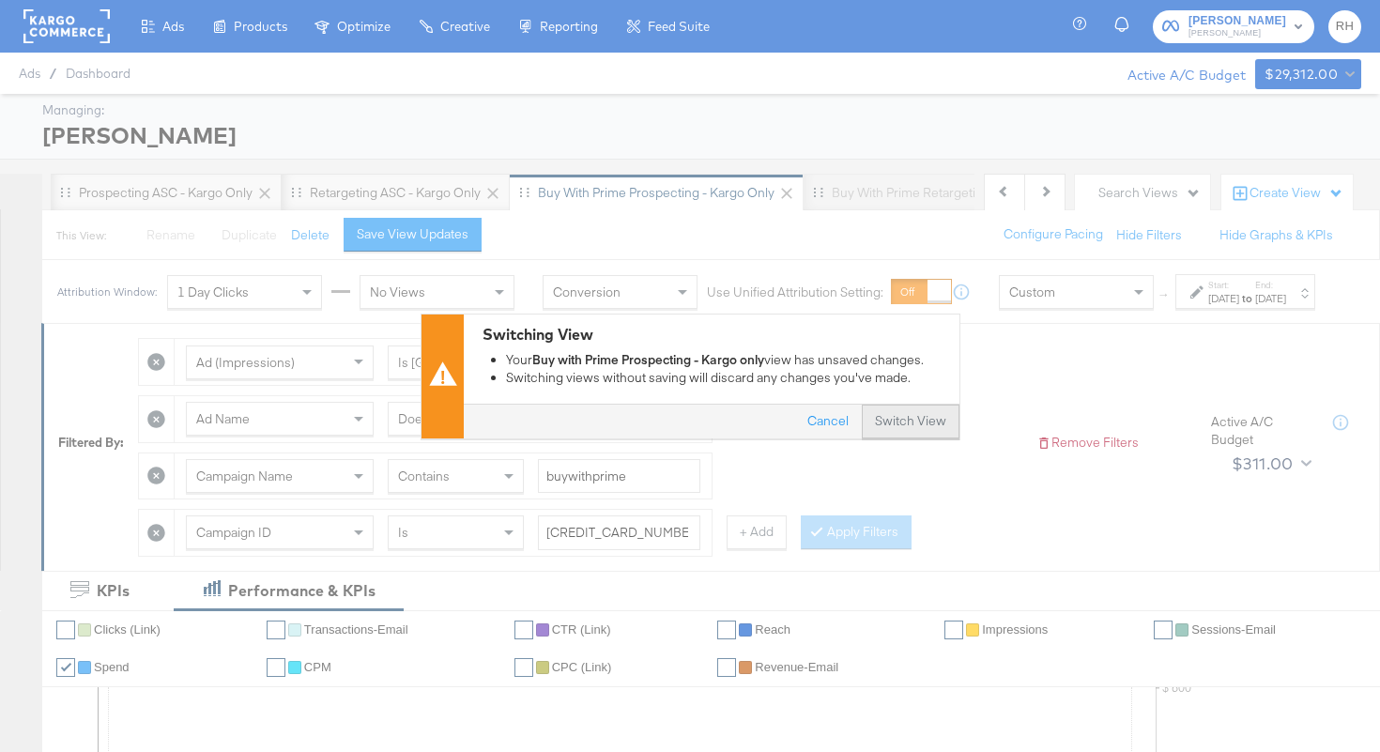
click at [919, 420] on button "Switch View" at bounding box center [911, 422] width 98 height 34
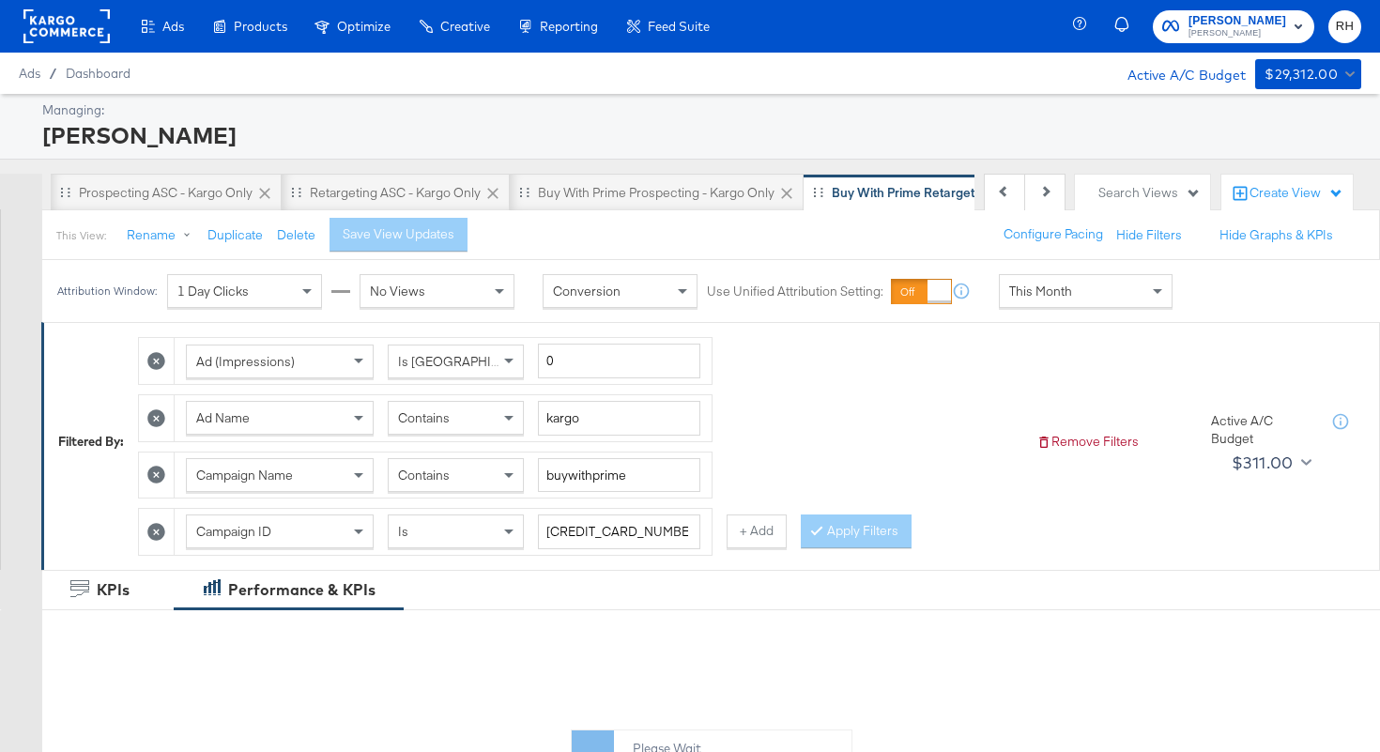
click at [1060, 296] on span "This Month" at bounding box center [1040, 291] width 63 height 17
click at [1208, 306] on div "[DATE]" at bounding box center [1223, 298] width 31 height 15
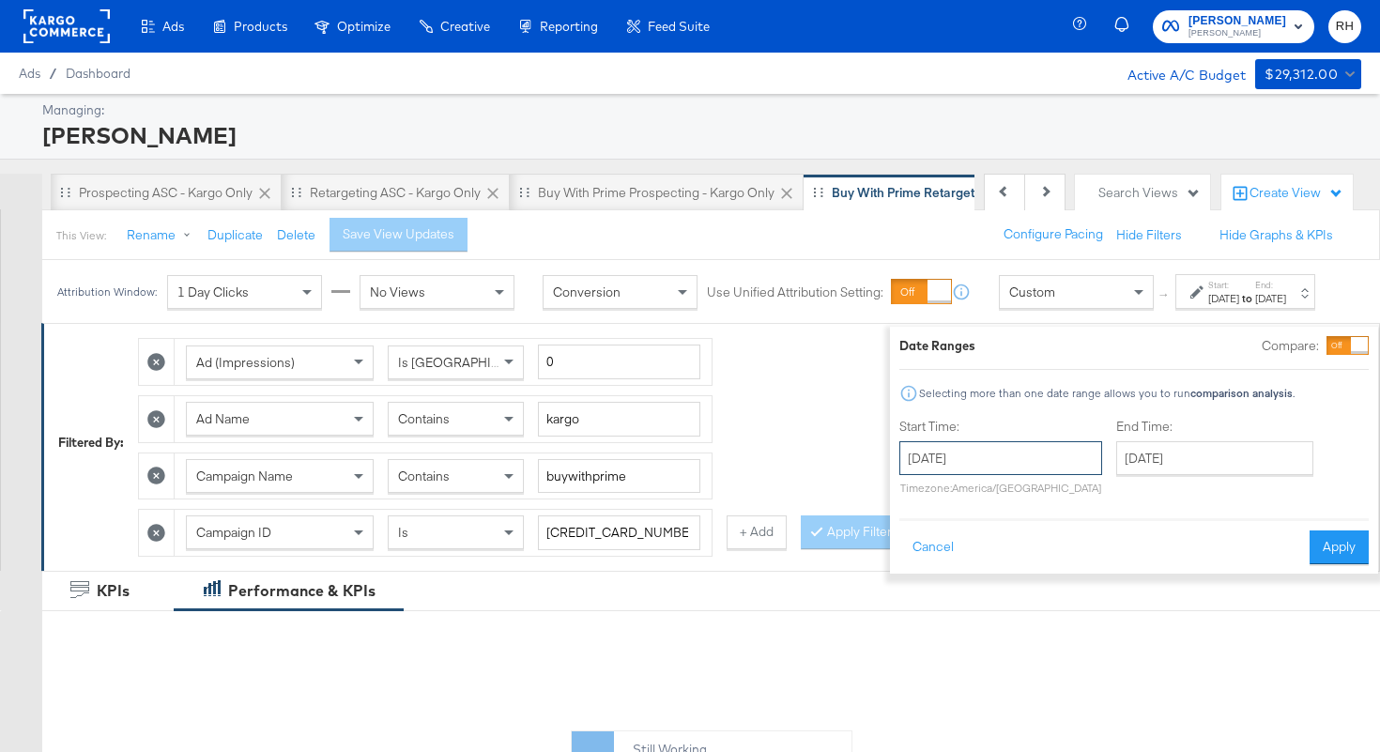
click at [986, 453] on input "[DATE]" at bounding box center [1000, 458] width 203 height 34
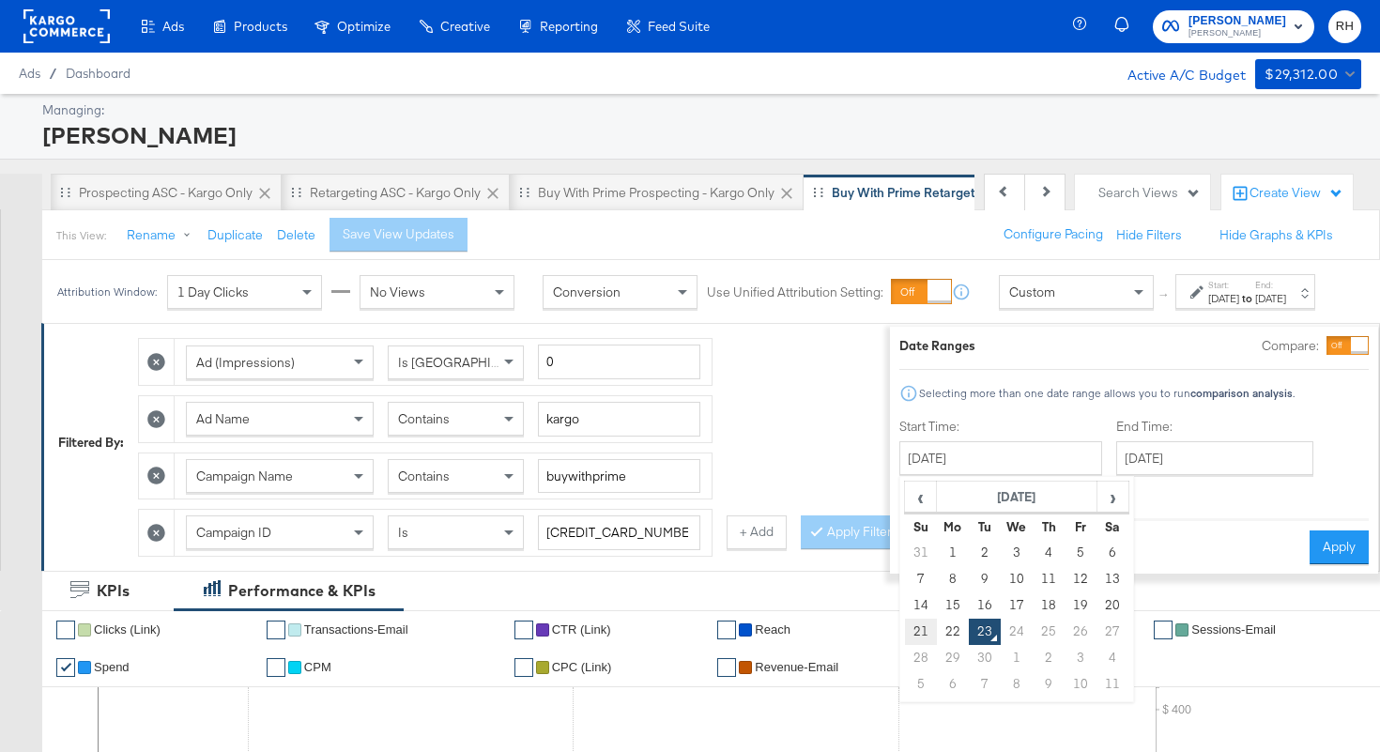
click at [905, 635] on td "21" at bounding box center [921, 632] width 32 height 26
type input "[DATE]"
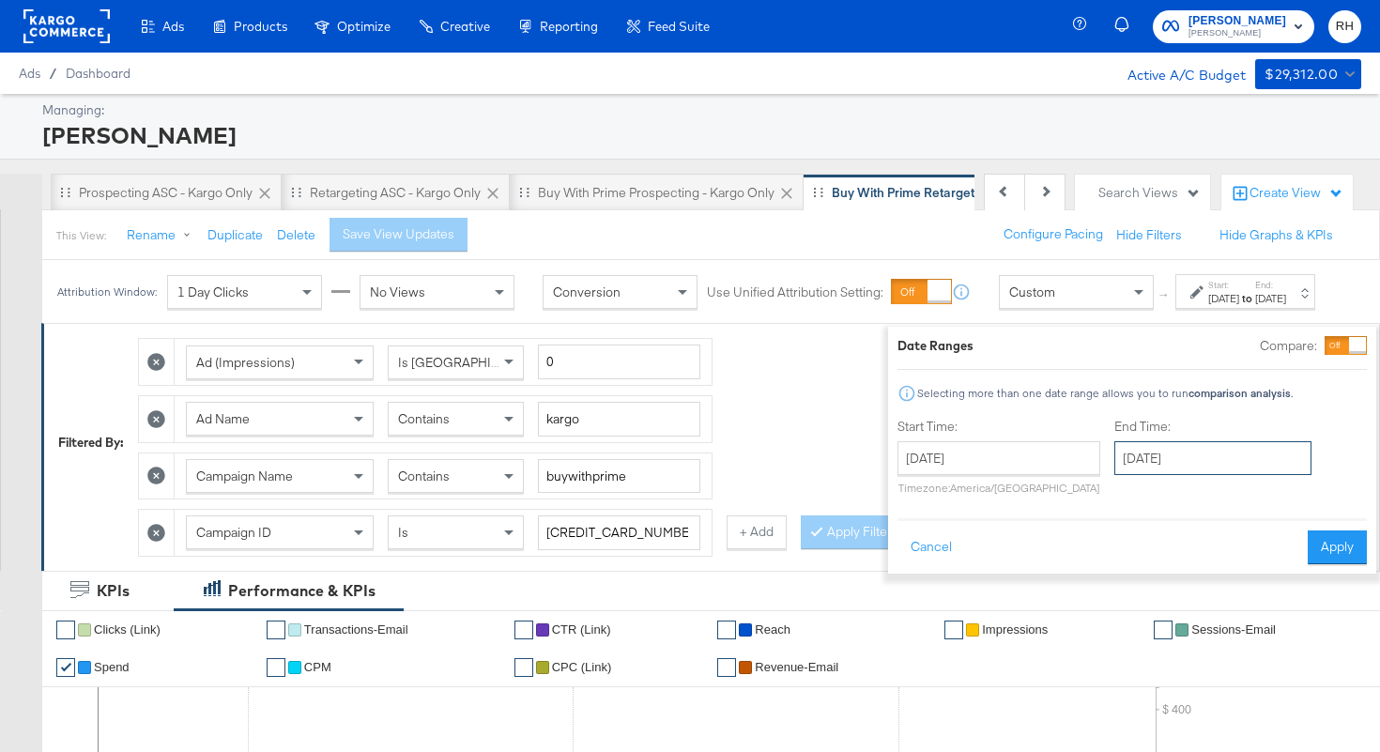
click at [1114, 469] on input "[DATE]" at bounding box center [1212, 458] width 197 height 34
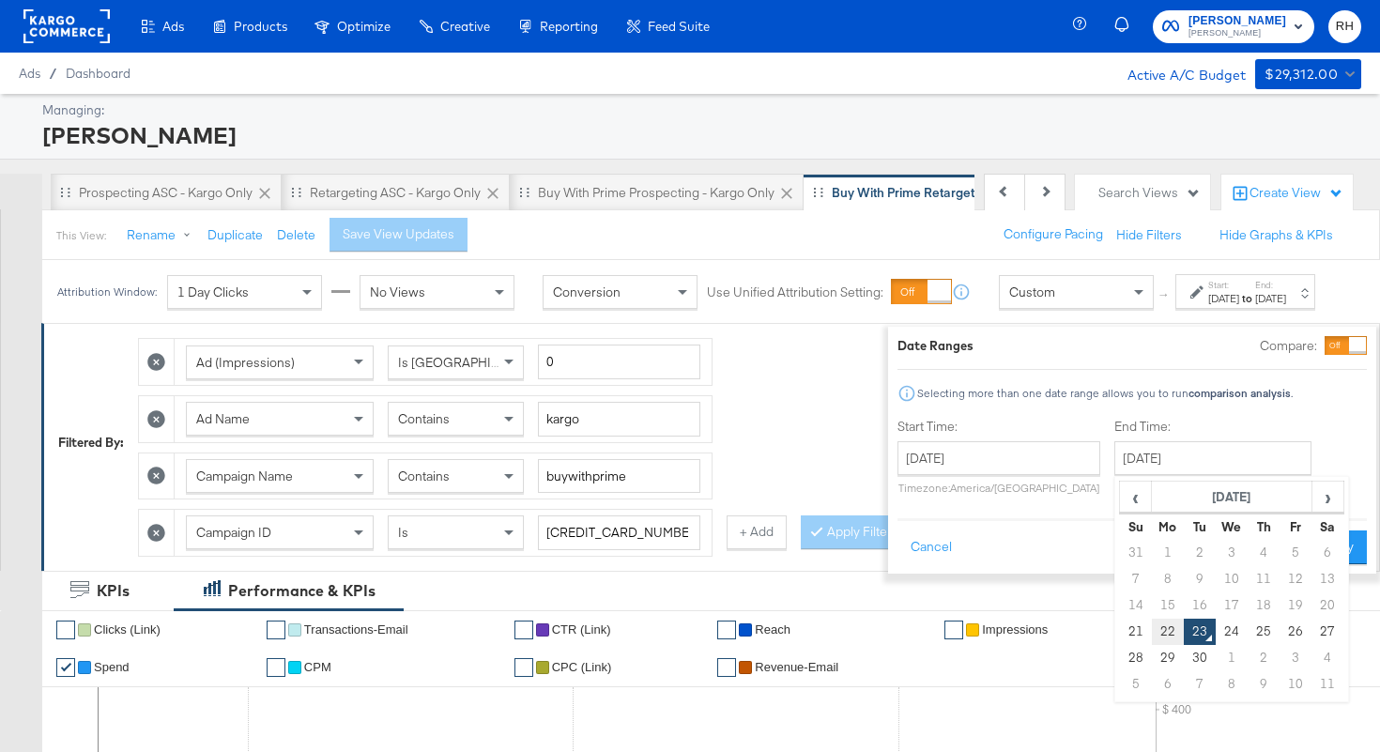
click at [1152, 631] on td "22" at bounding box center [1168, 632] width 32 height 26
type input "[DATE]"
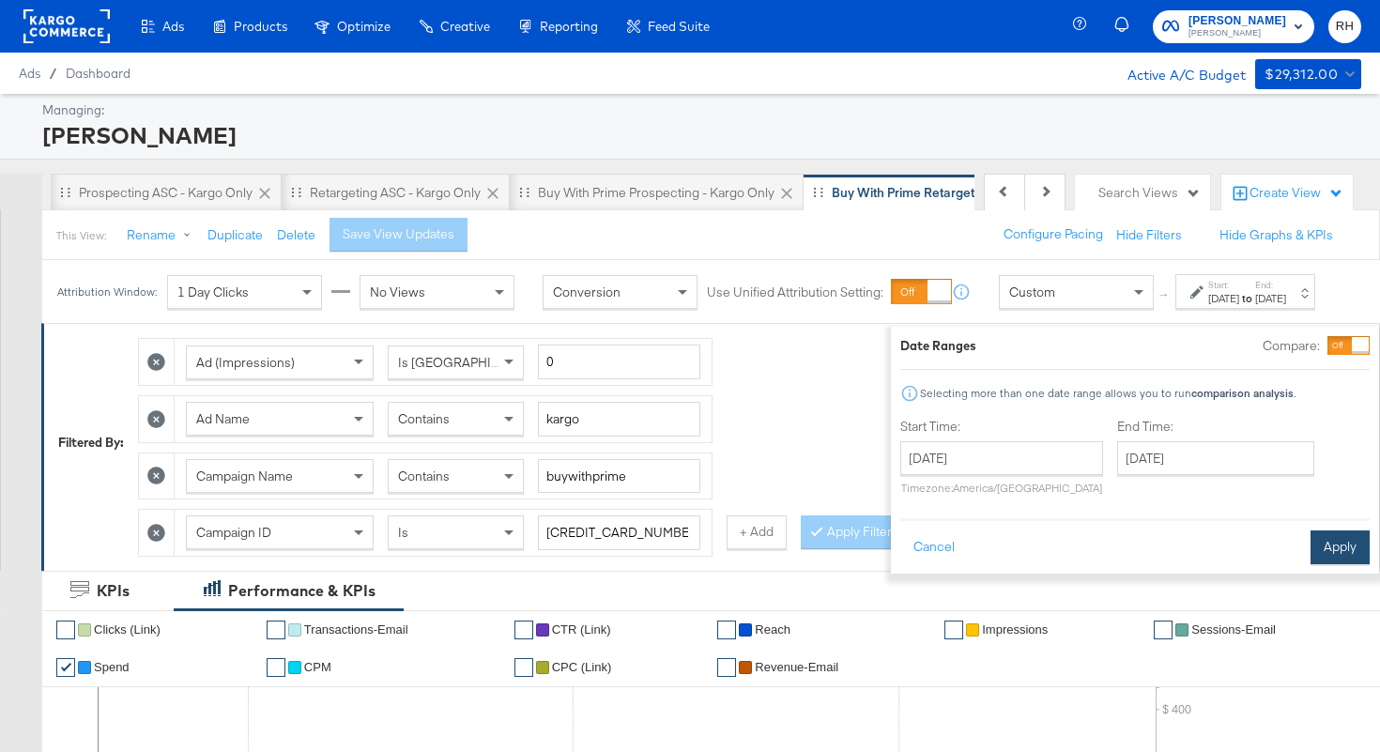
click at [1311, 557] on button "Apply" at bounding box center [1340, 547] width 59 height 34
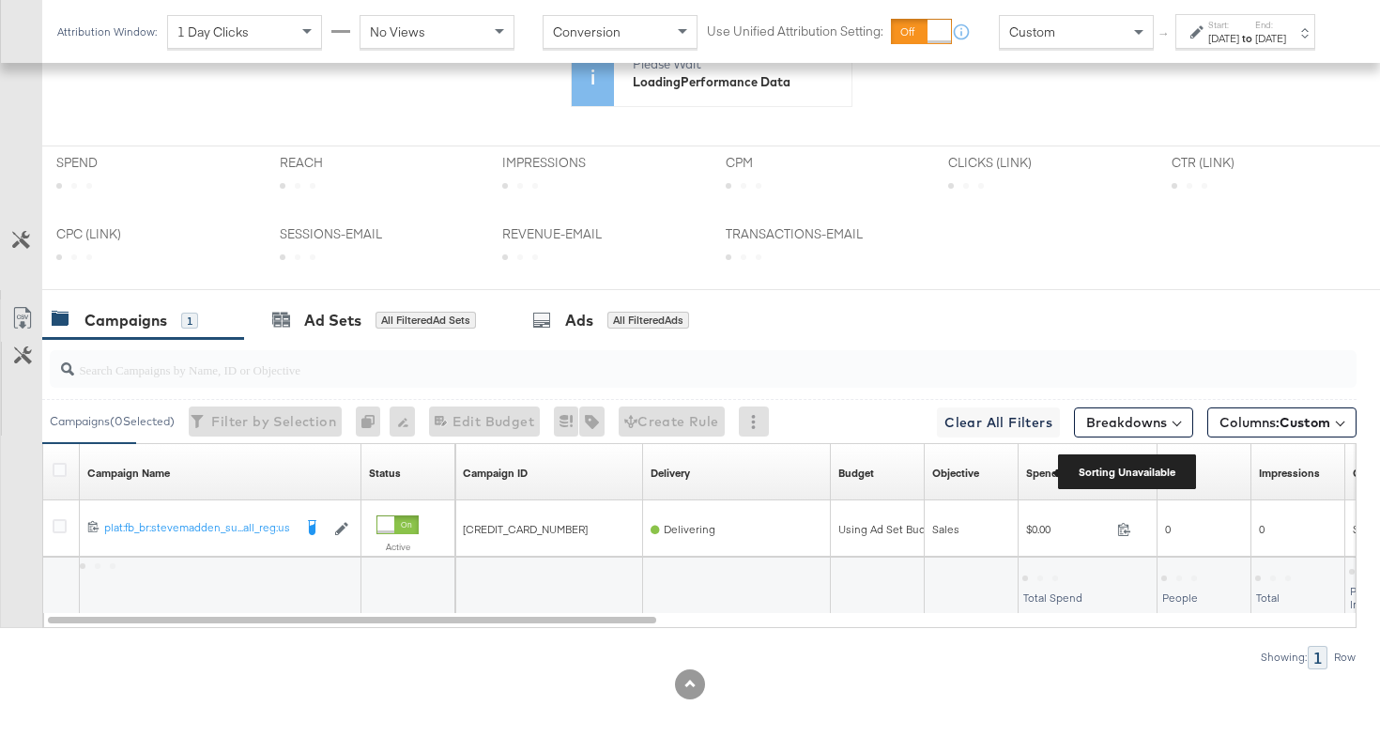
scroll to position [702, 0]
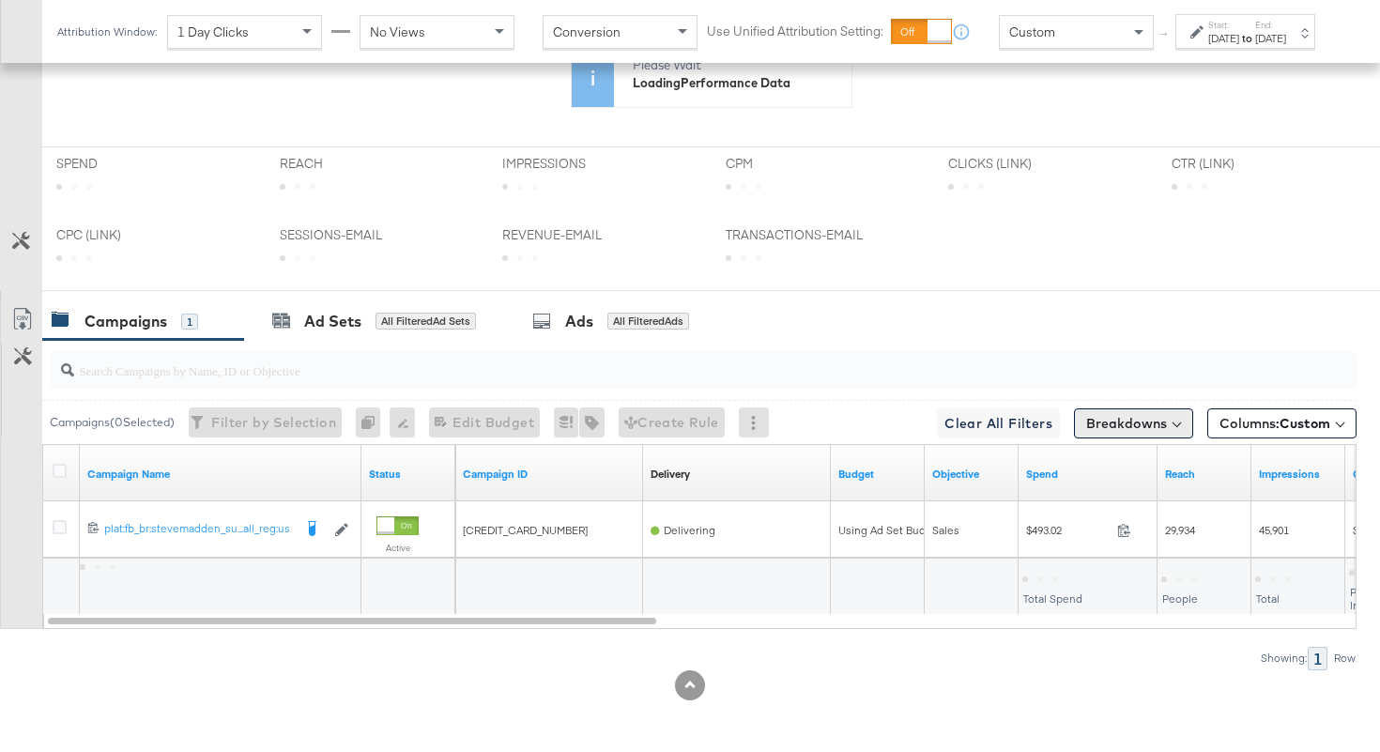
click at [1094, 409] on button "Breakdowns" at bounding box center [1133, 423] width 119 height 30
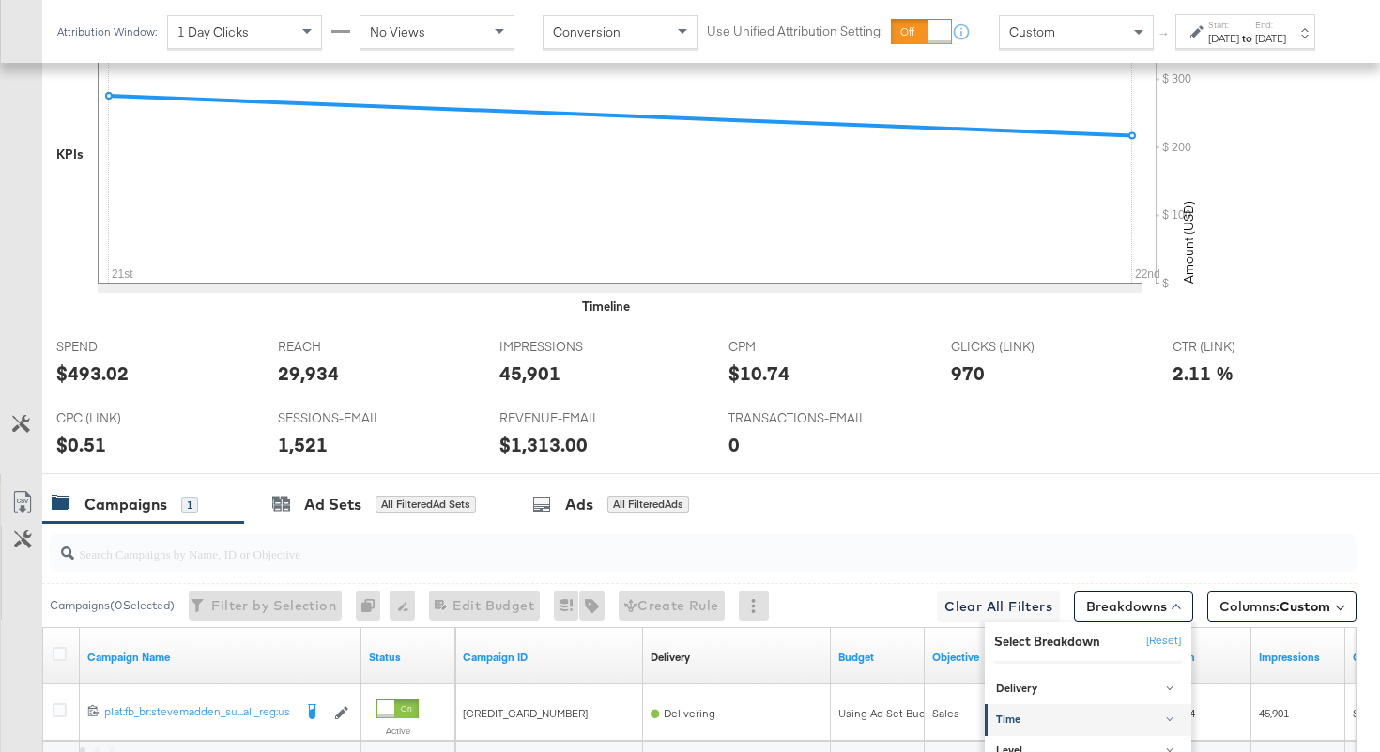
scroll to position [885, 0]
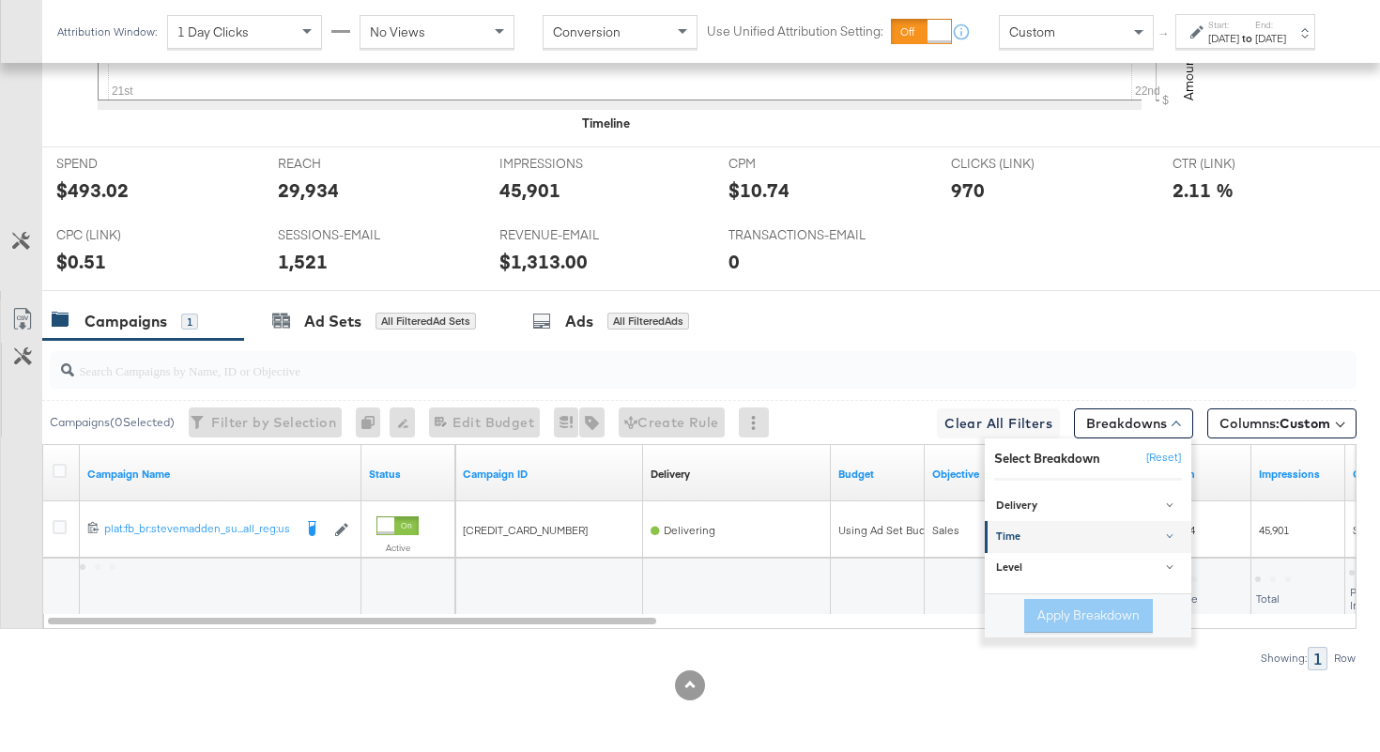
click at [1034, 540] on div "Time" at bounding box center [1089, 537] width 187 height 15
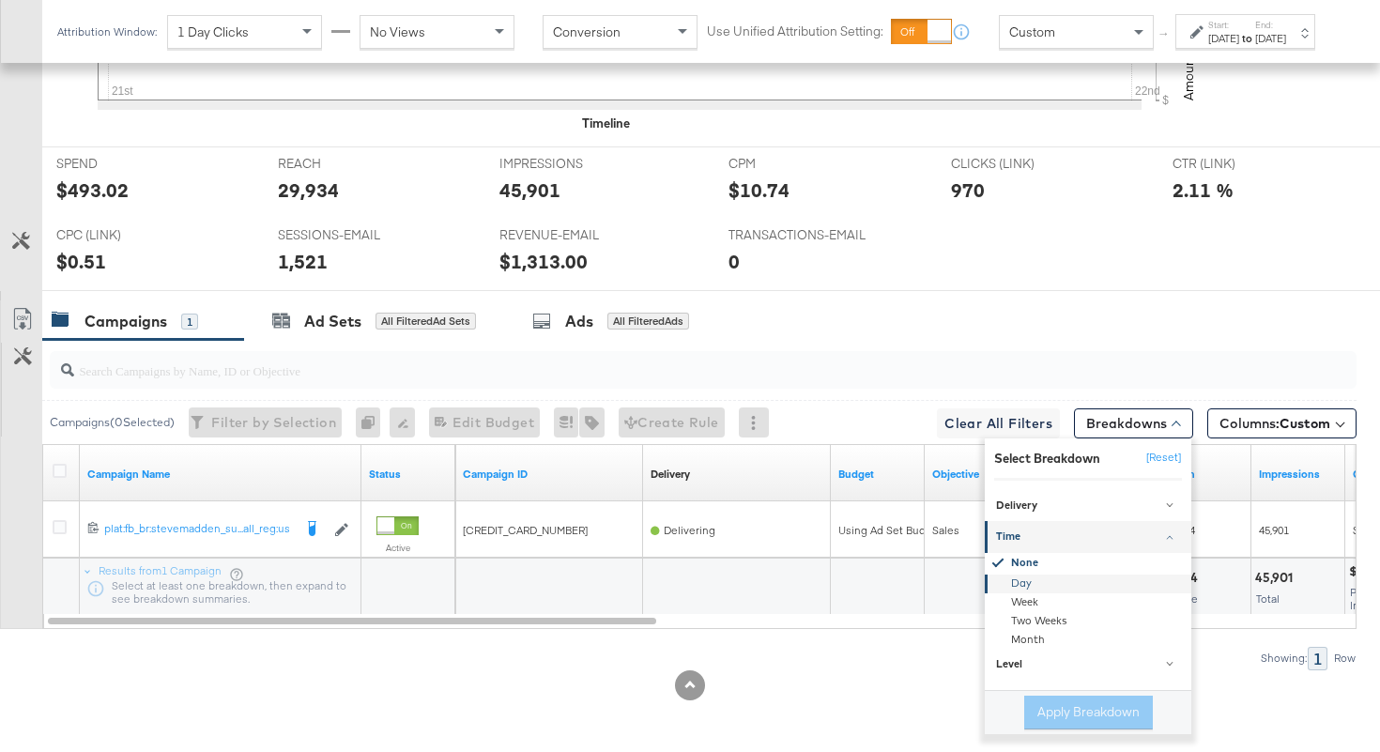
click at [1006, 580] on div "Day" at bounding box center [1090, 584] width 204 height 19
click at [1043, 711] on button "Apply Breakdown" at bounding box center [1088, 713] width 129 height 34
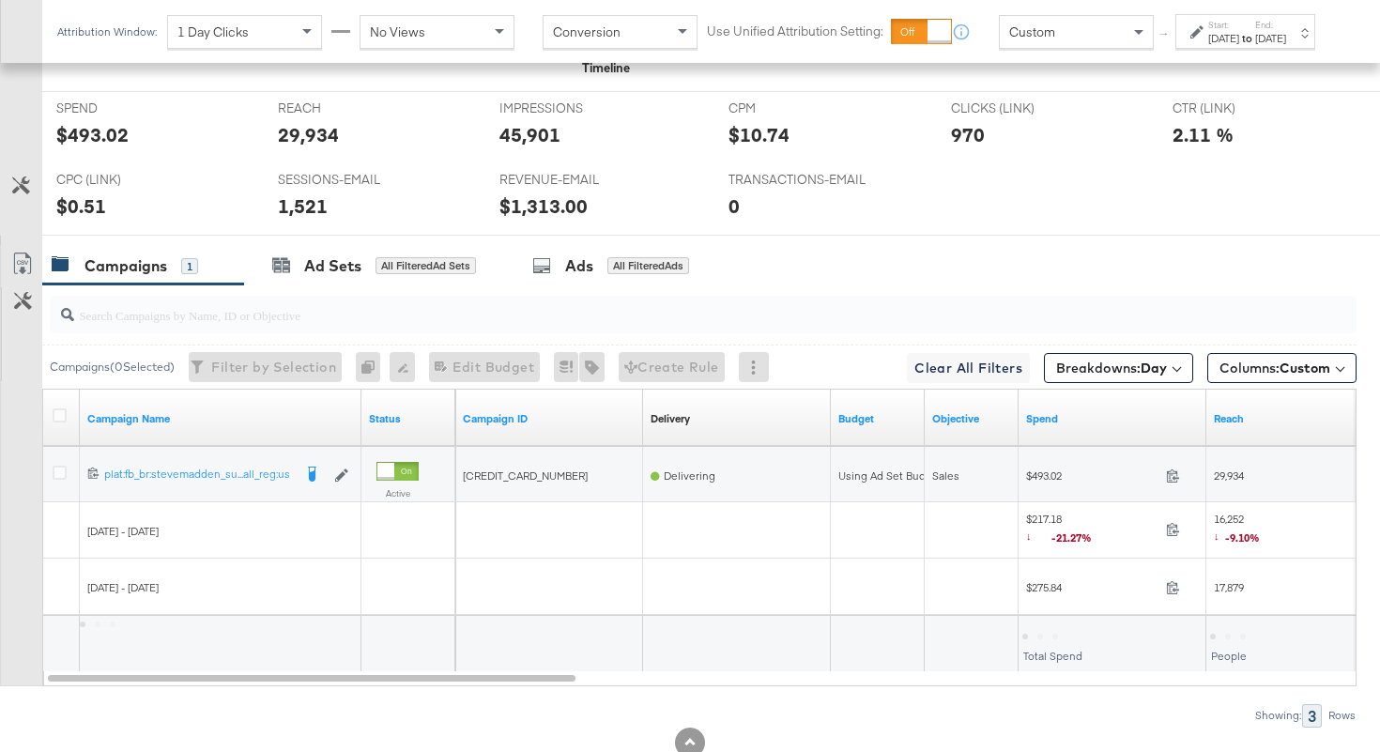
scroll to position [998, 0]
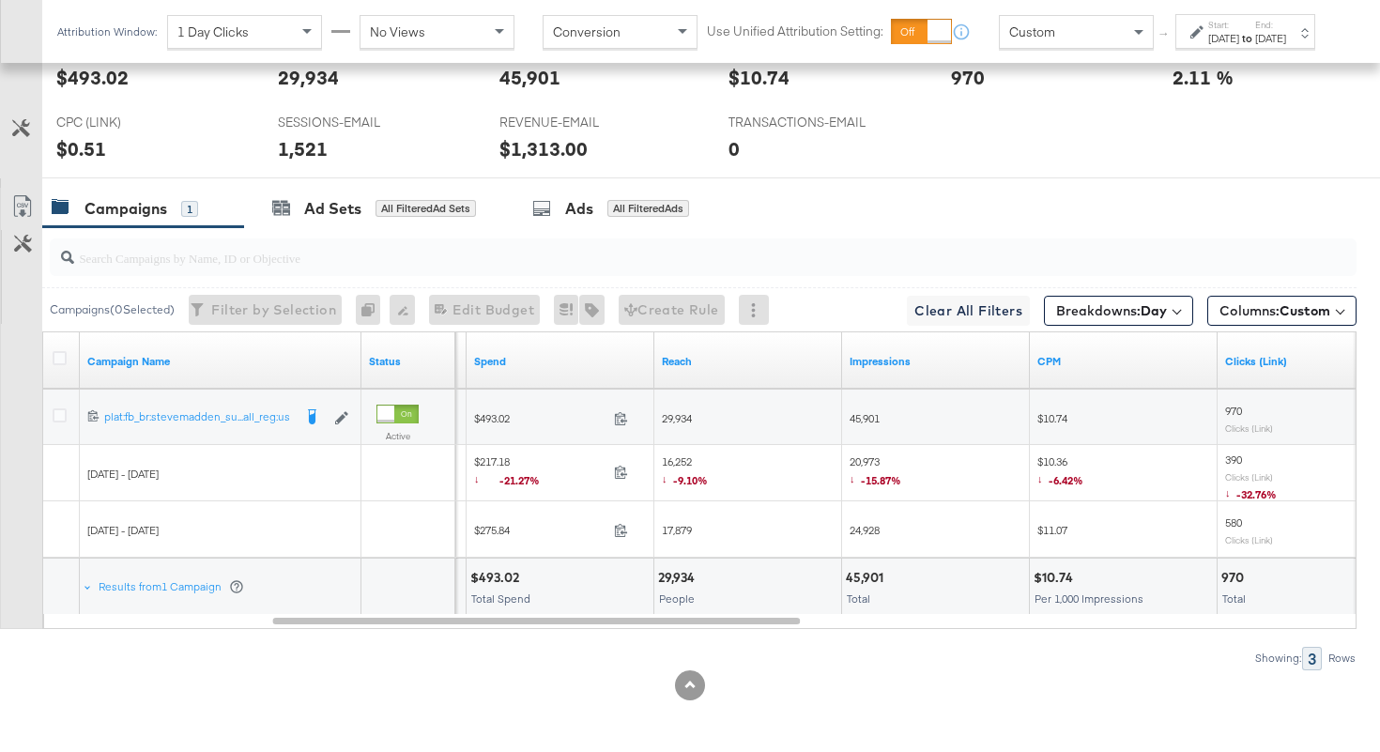
click at [649, 484] on div "$217.18 ↓ -21.27% 217.18" at bounding box center [561, 473] width 188 height 29
click at [864, 463] on span "20,973 ↓ -15.87%" at bounding box center [876, 473] width 52 height 38
copy span "20,973"
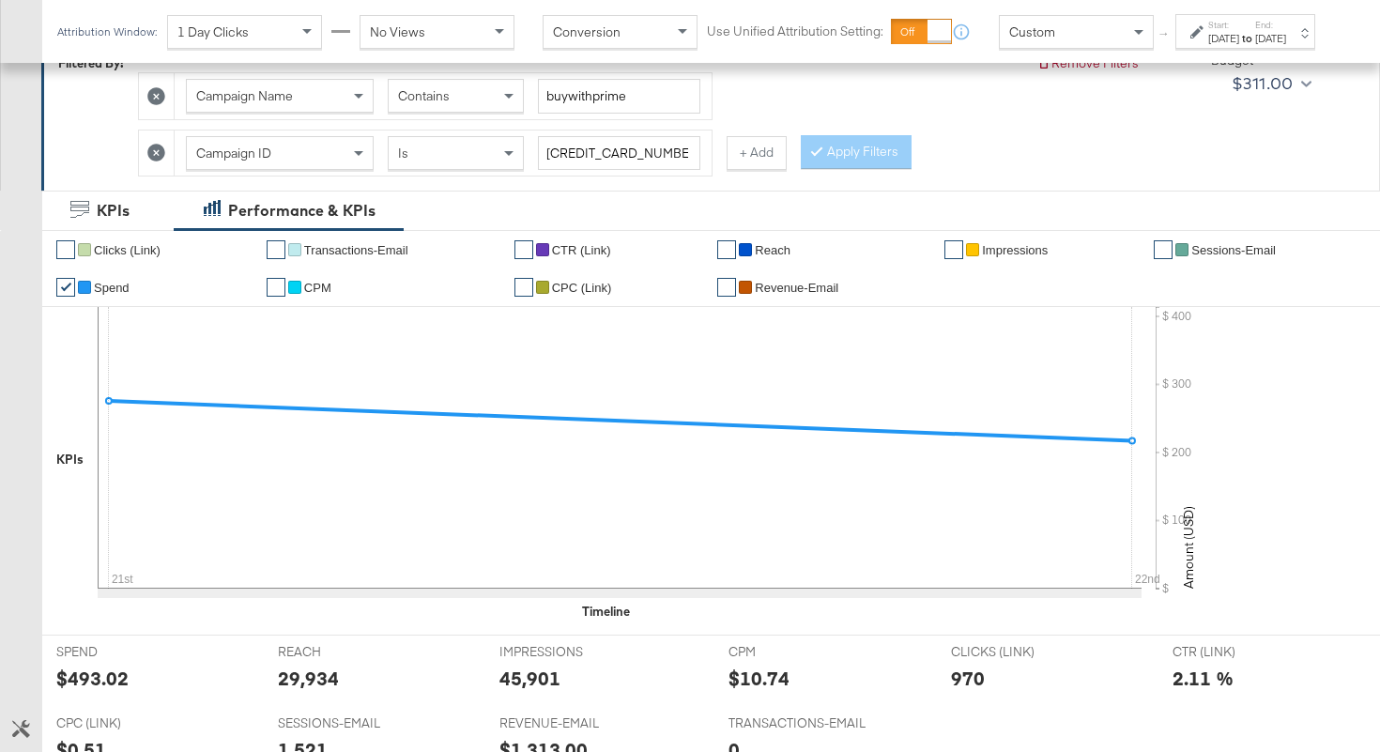
scroll to position [198, 0]
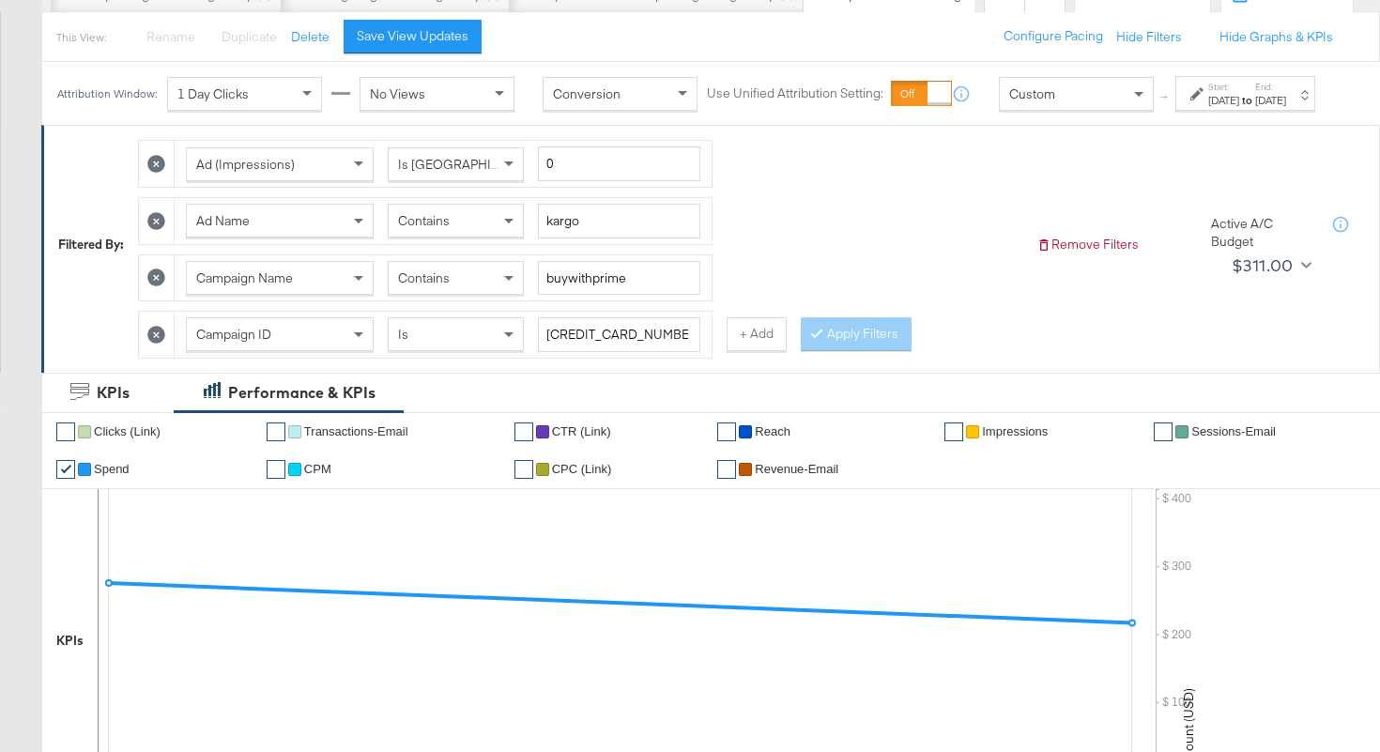
click at [472, 223] on div "Contains" at bounding box center [456, 221] width 134 height 32
click at [828, 346] on button "Apply Filters" at bounding box center [856, 334] width 111 height 34
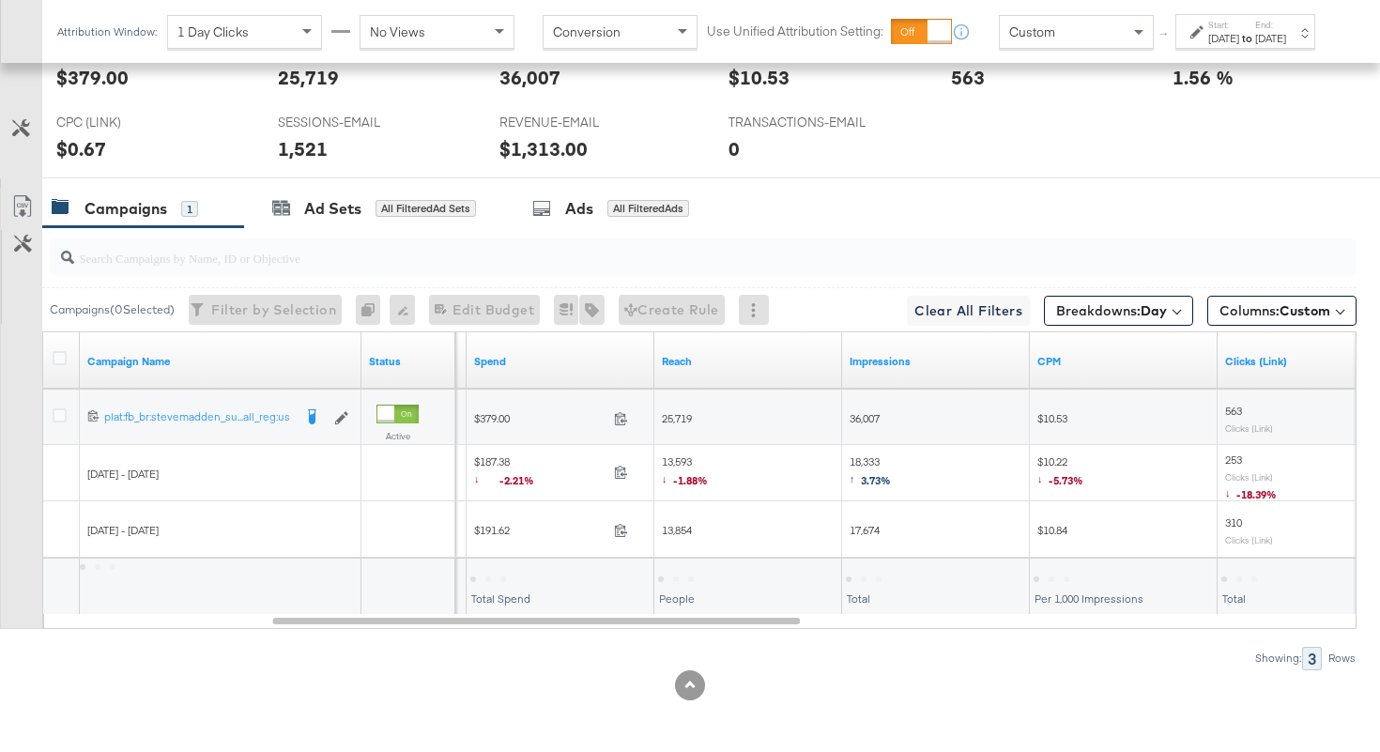
scroll to position [998, 0]
click at [621, 471] on icon at bounding box center [621, 472] width 14 height 14
click at [862, 461] on span "18,333 ↑ 3.73%" at bounding box center [870, 473] width 41 height 38
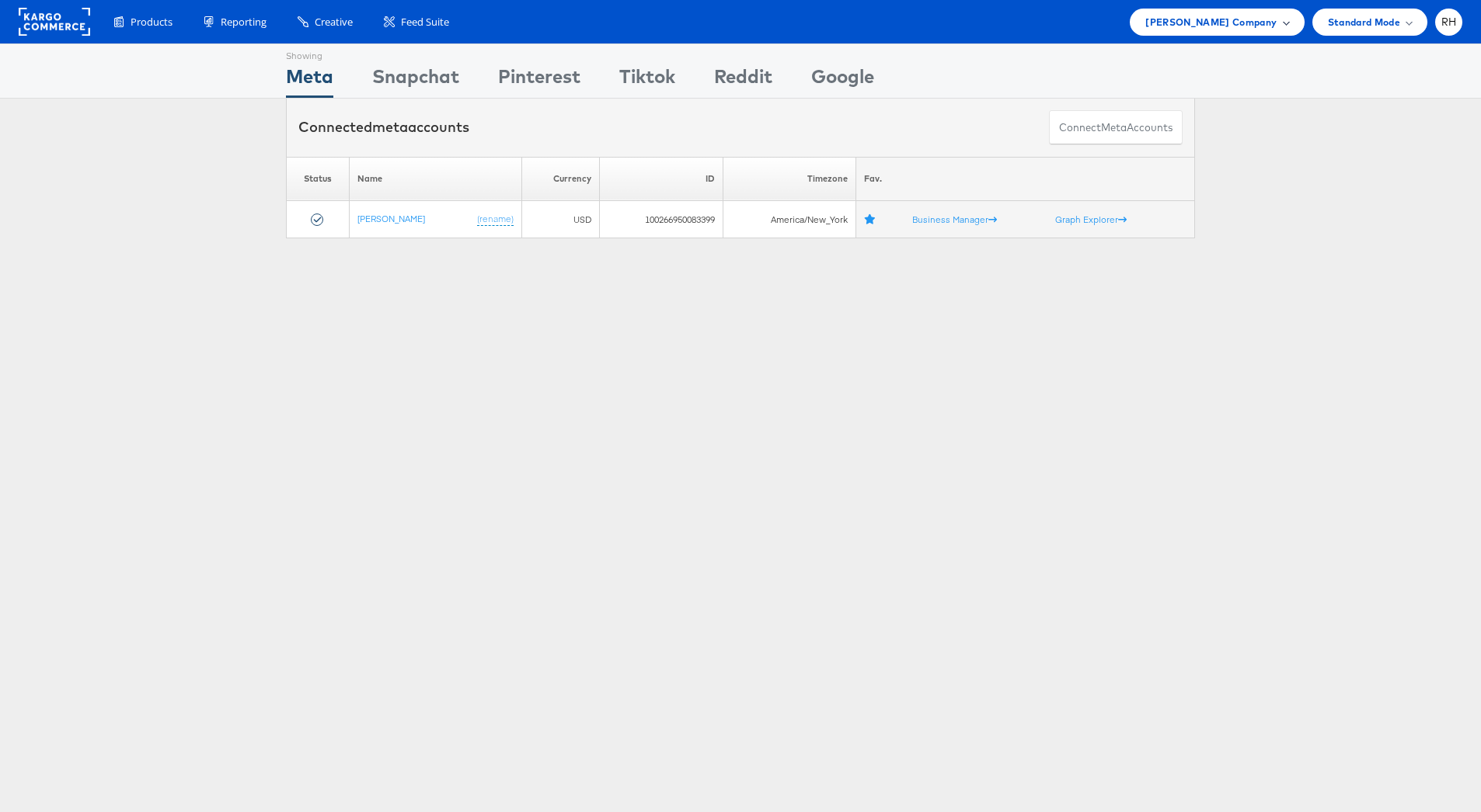
click at [1227, 17] on span "[PERSON_NAME] Company" at bounding box center [1210, 22] width 132 height 17
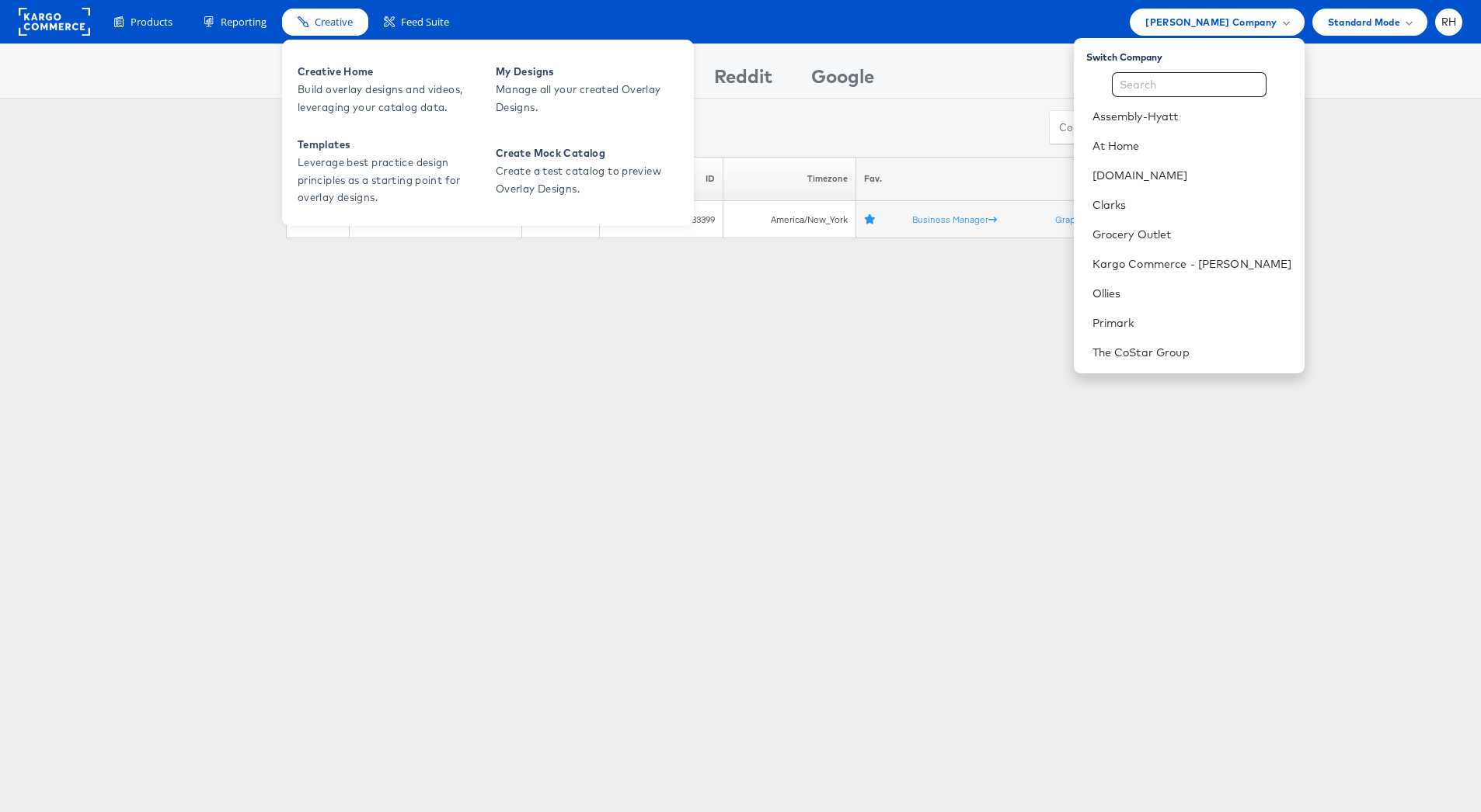
click at [302, 29] on div "Creative" at bounding box center [325, 21] width 86 height 27
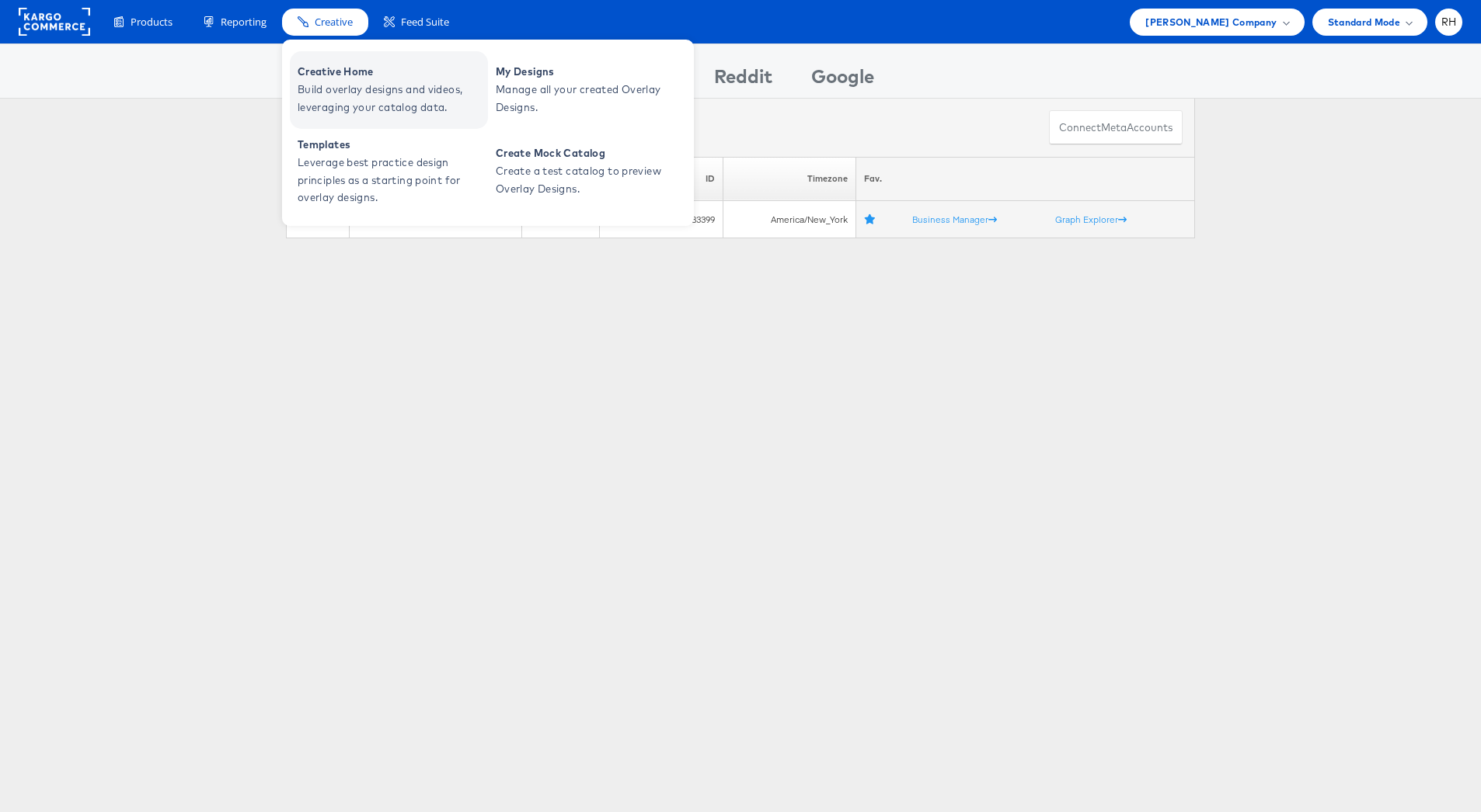
click at [319, 77] on span "Creative Home" at bounding box center [391, 72] width 186 height 18
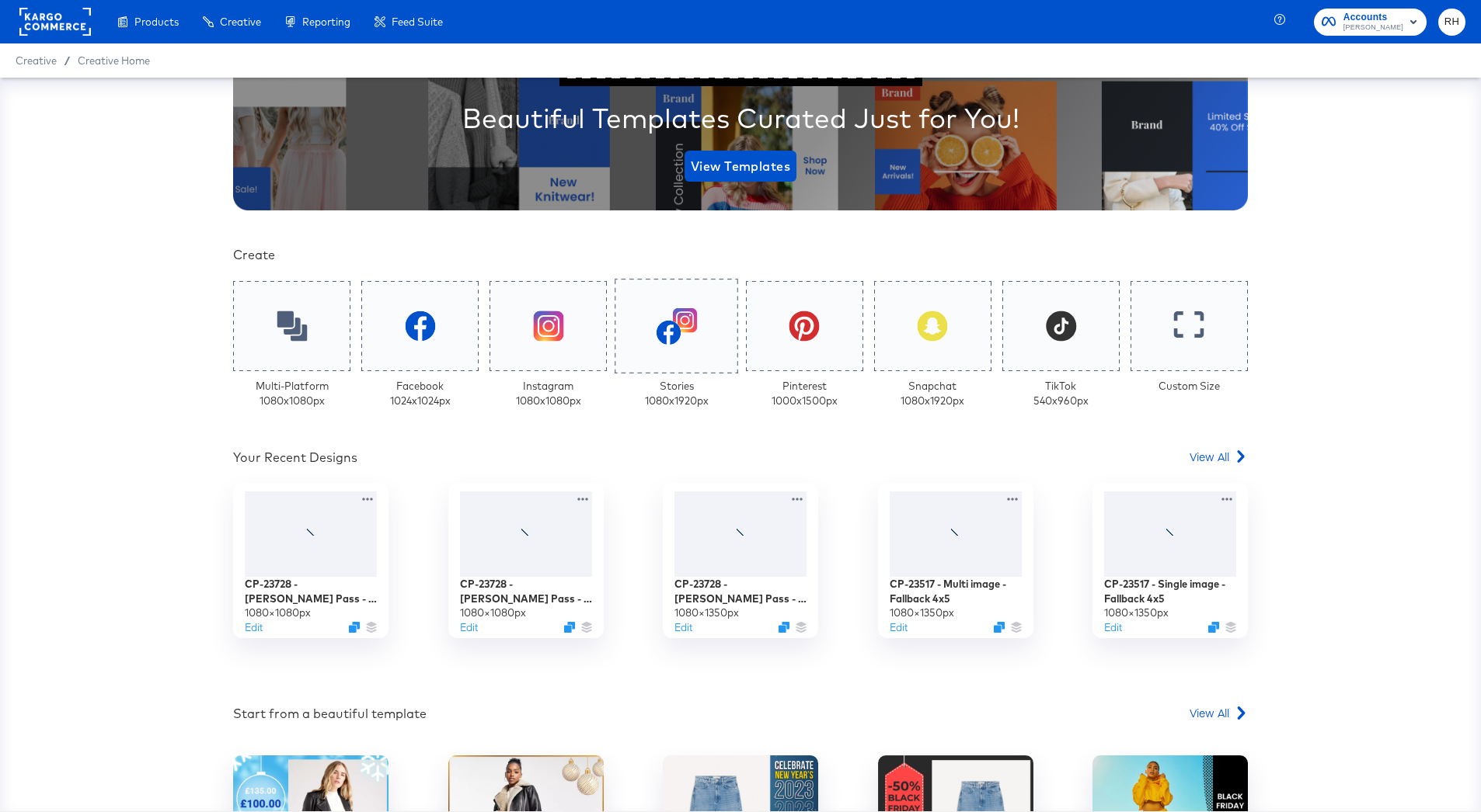
scroll to position [293, 0]
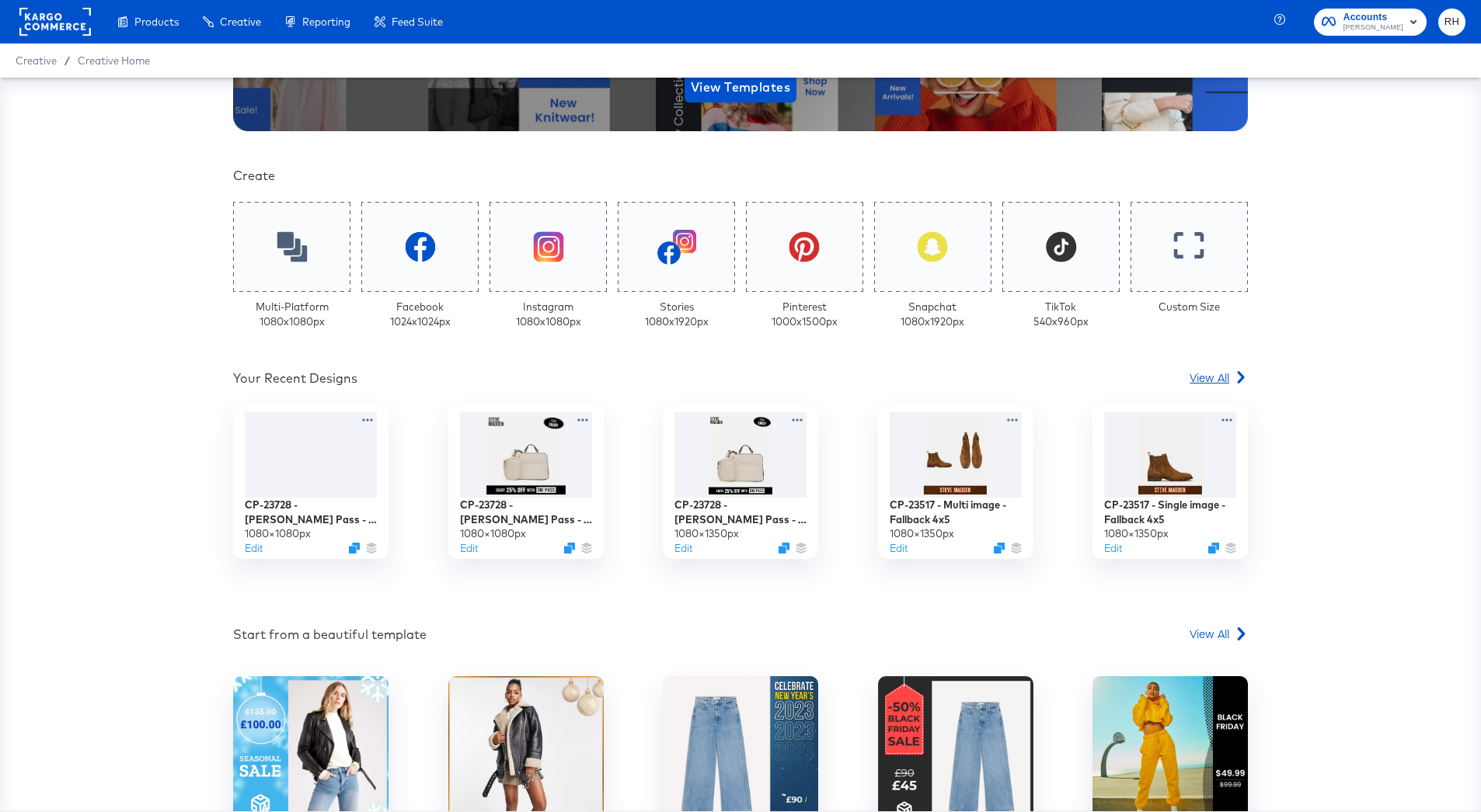
click at [1225, 384] on span "View All" at bounding box center [1209, 377] width 40 height 16
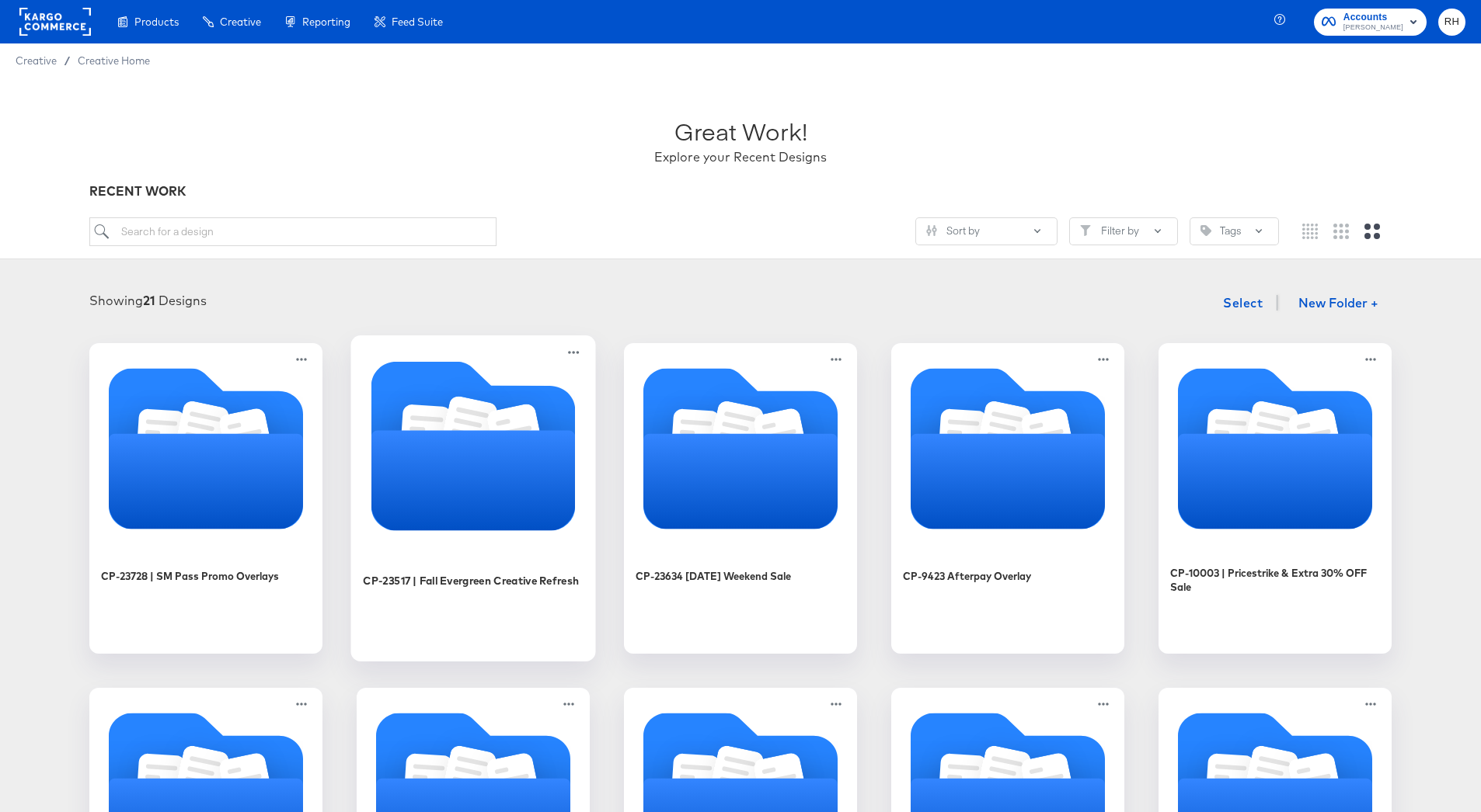
click at [448, 426] on icon "Folder" at bounding box center [468, 428] width 57 height 65
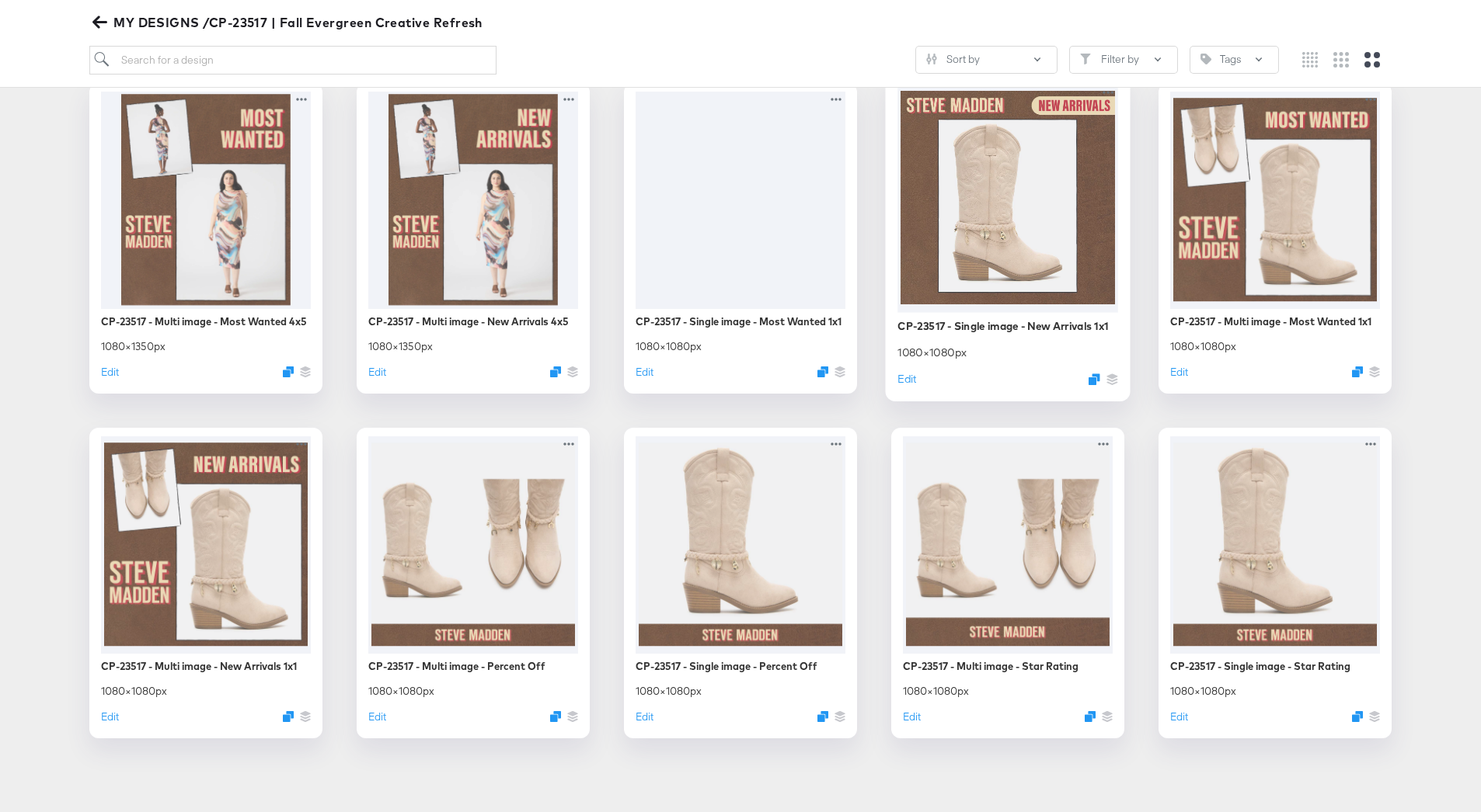
scroll to position [485, 0]
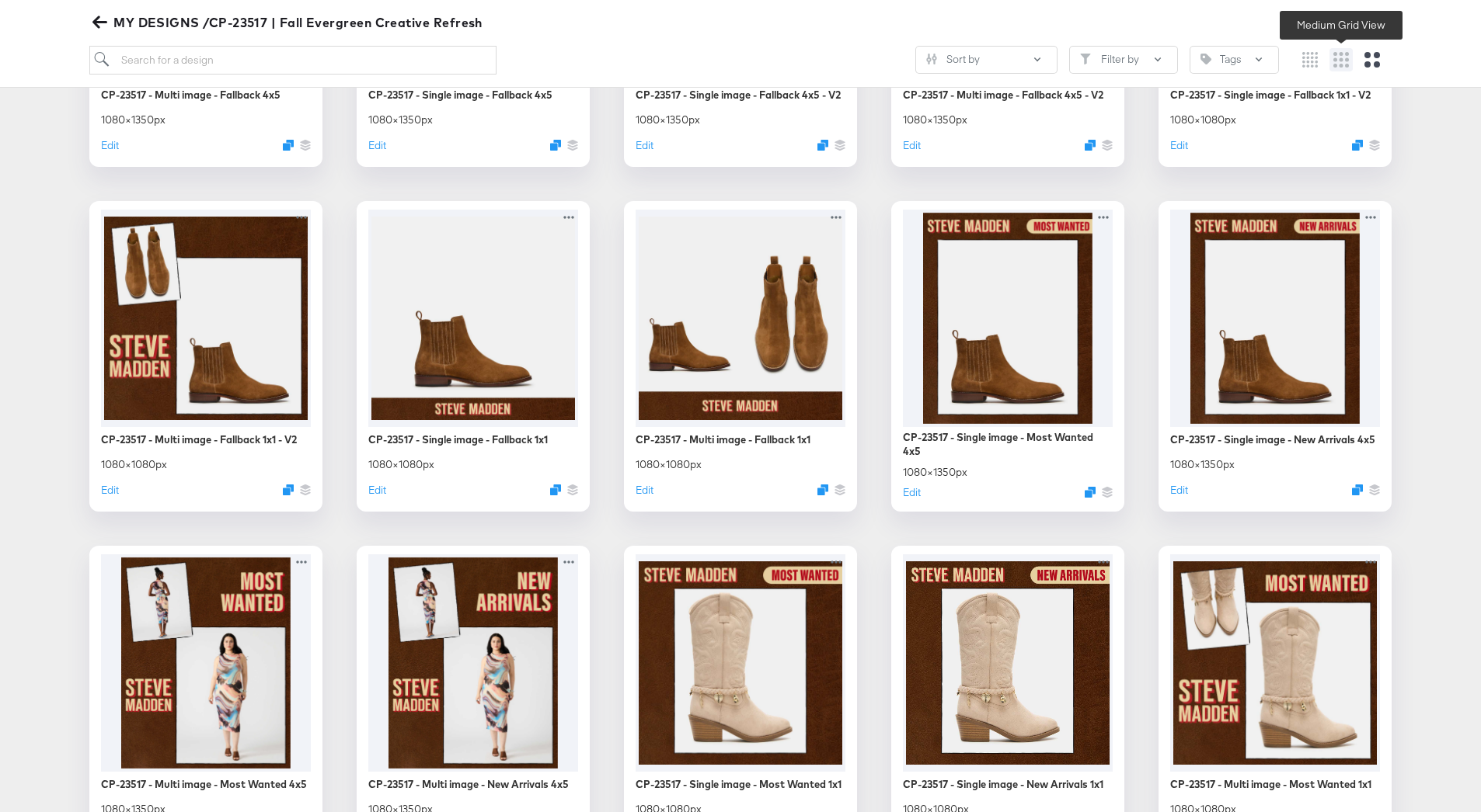
click at [1341, 53] on icon "Medium grid" at bounding box center [1340, 60] width 16 height 16
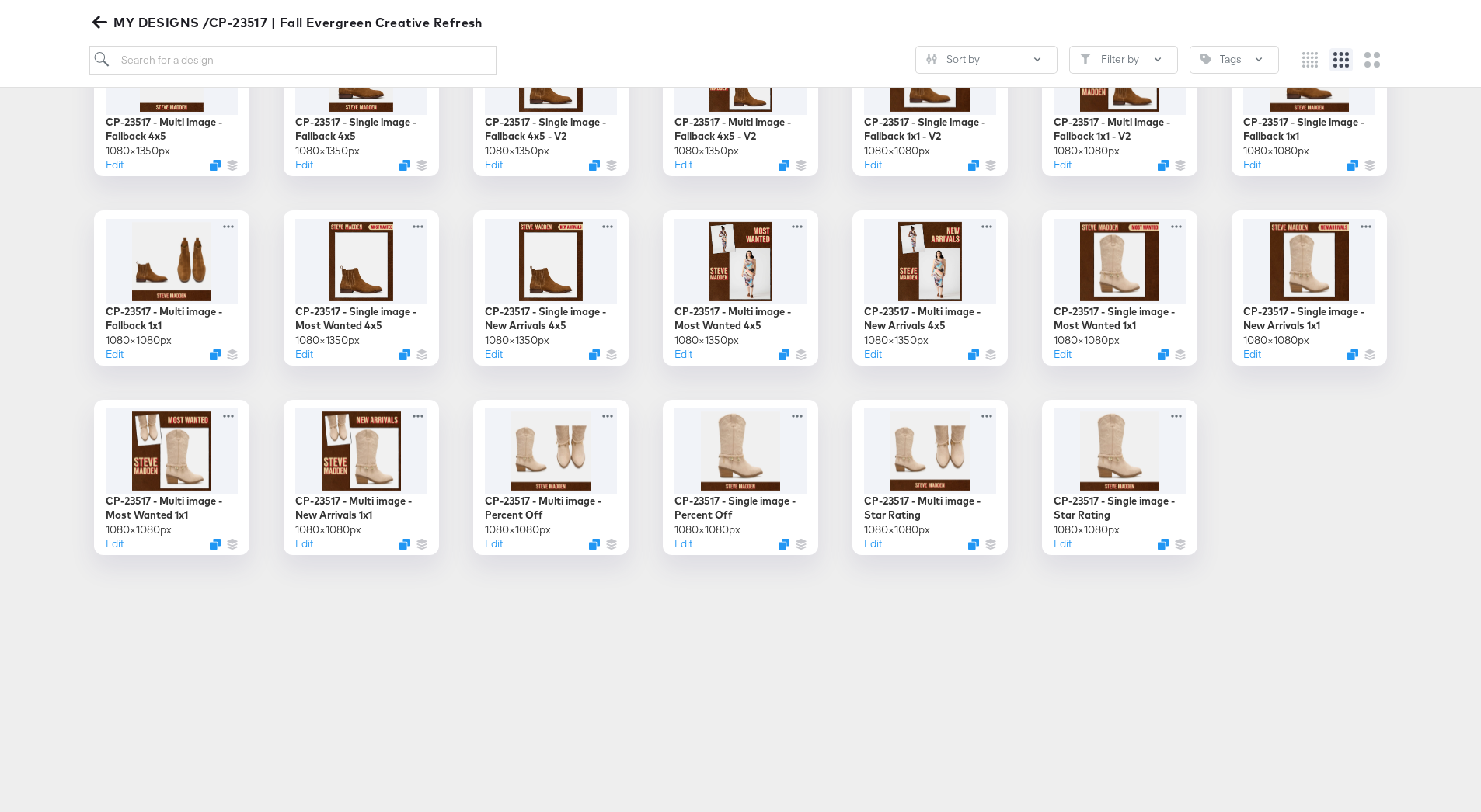
scroll to position [312, 0]
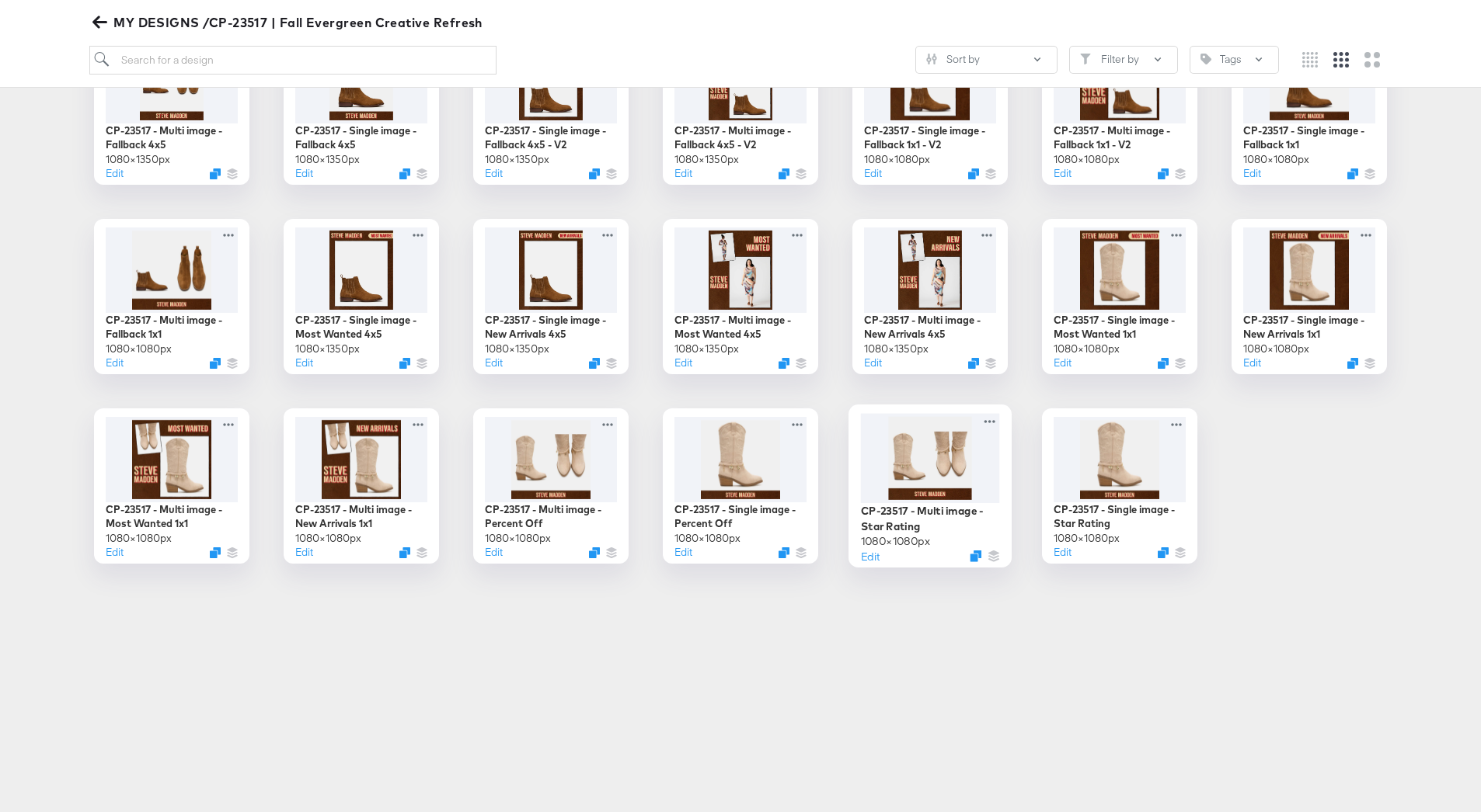
click at [892, 468] on div at bounding box center [930, 457] width 139 height 90
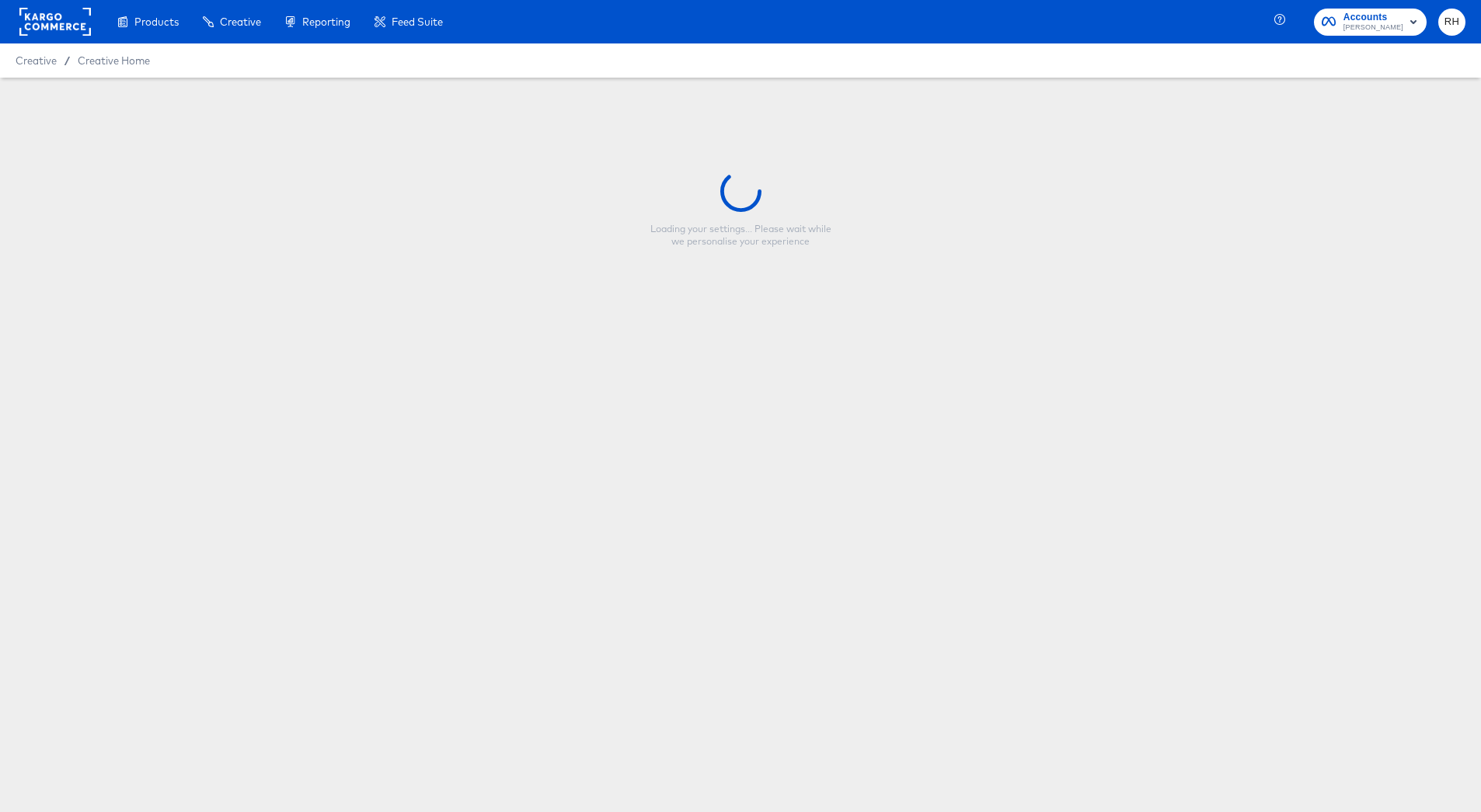
type input "CP-23517 - Multi image - Star Rating"
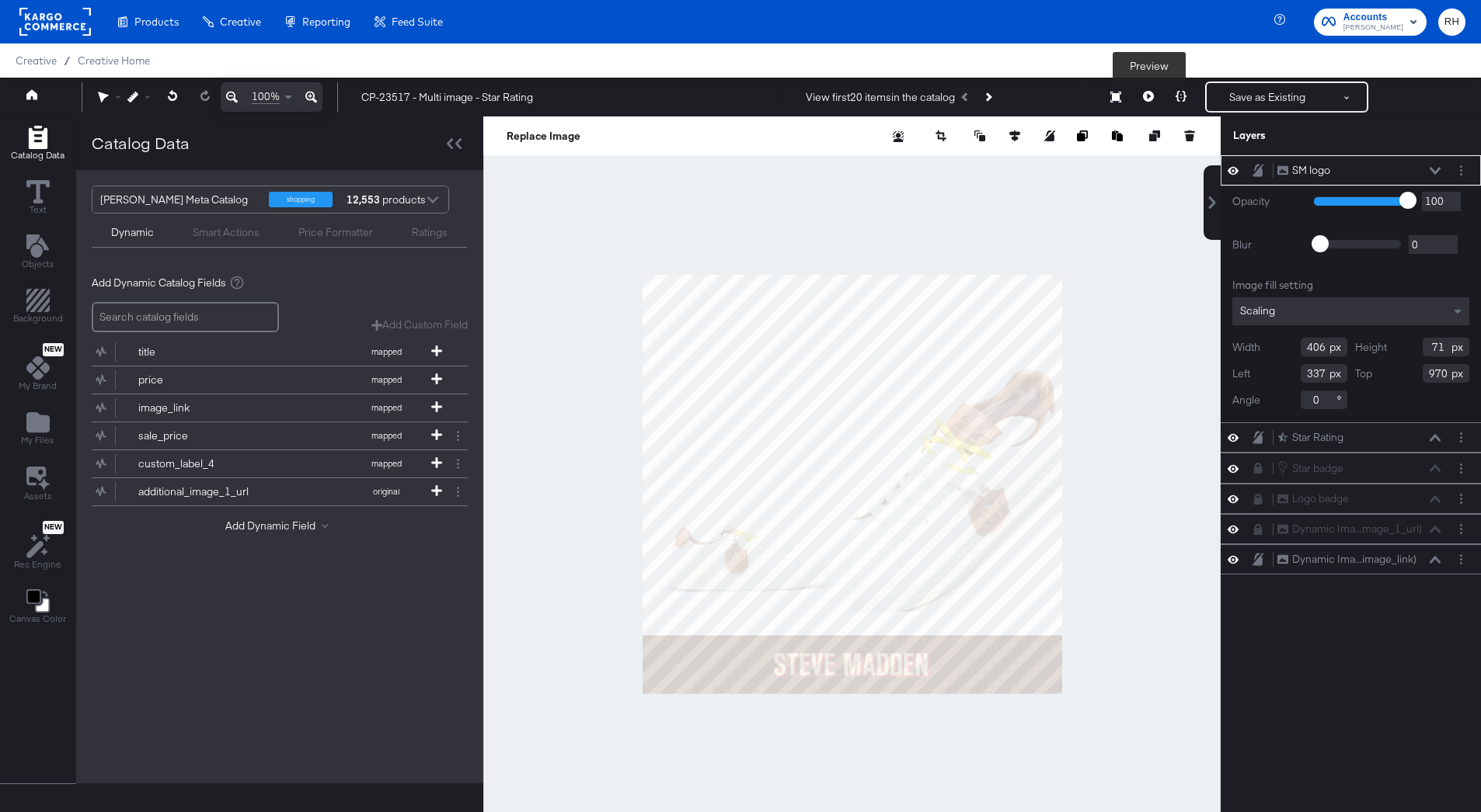
click at [1154, 98] on button at bounding box center [1148, 98] width 32 height 31
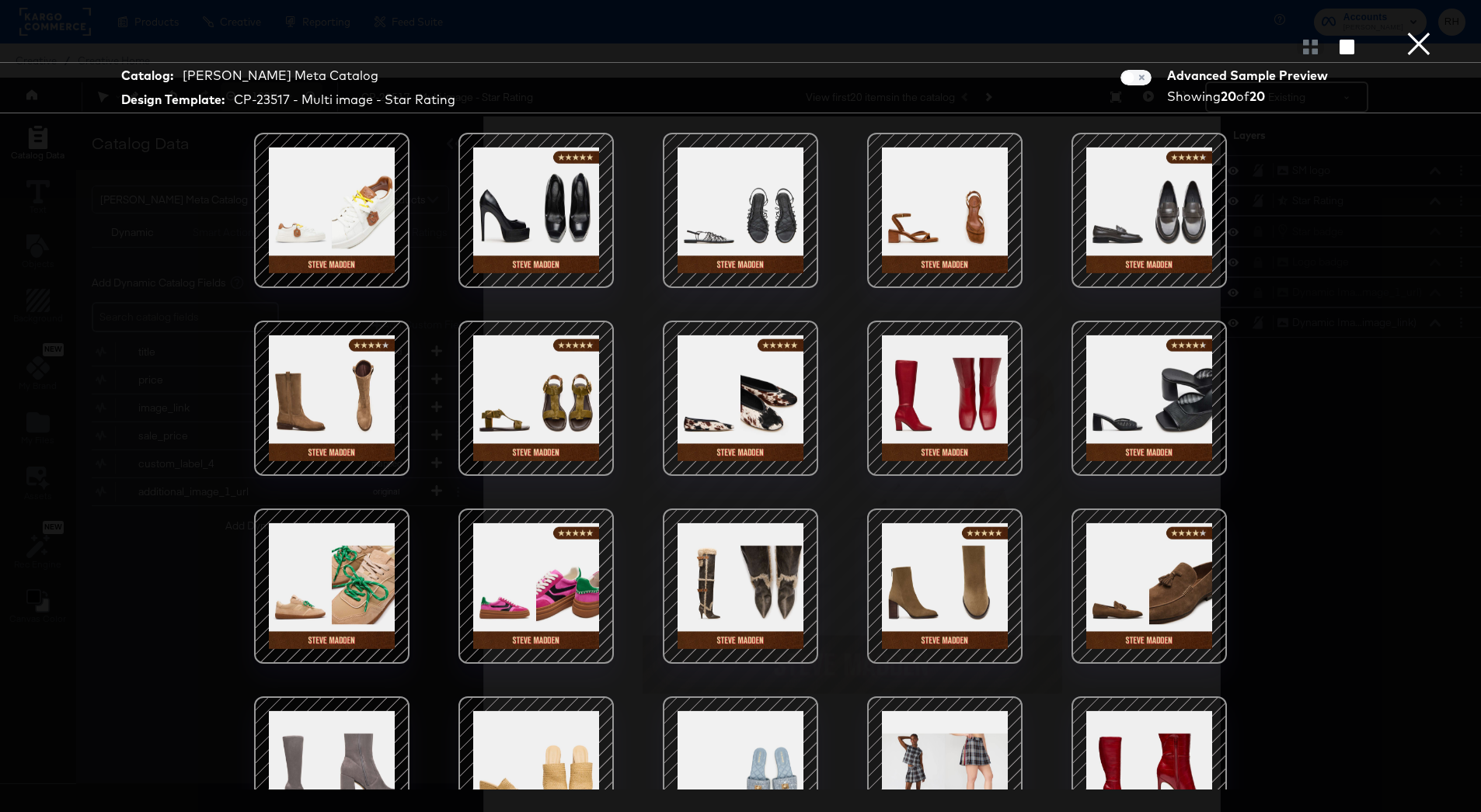
click at [569, 173] on div at bounding box center [536, 211] width 132 height 132
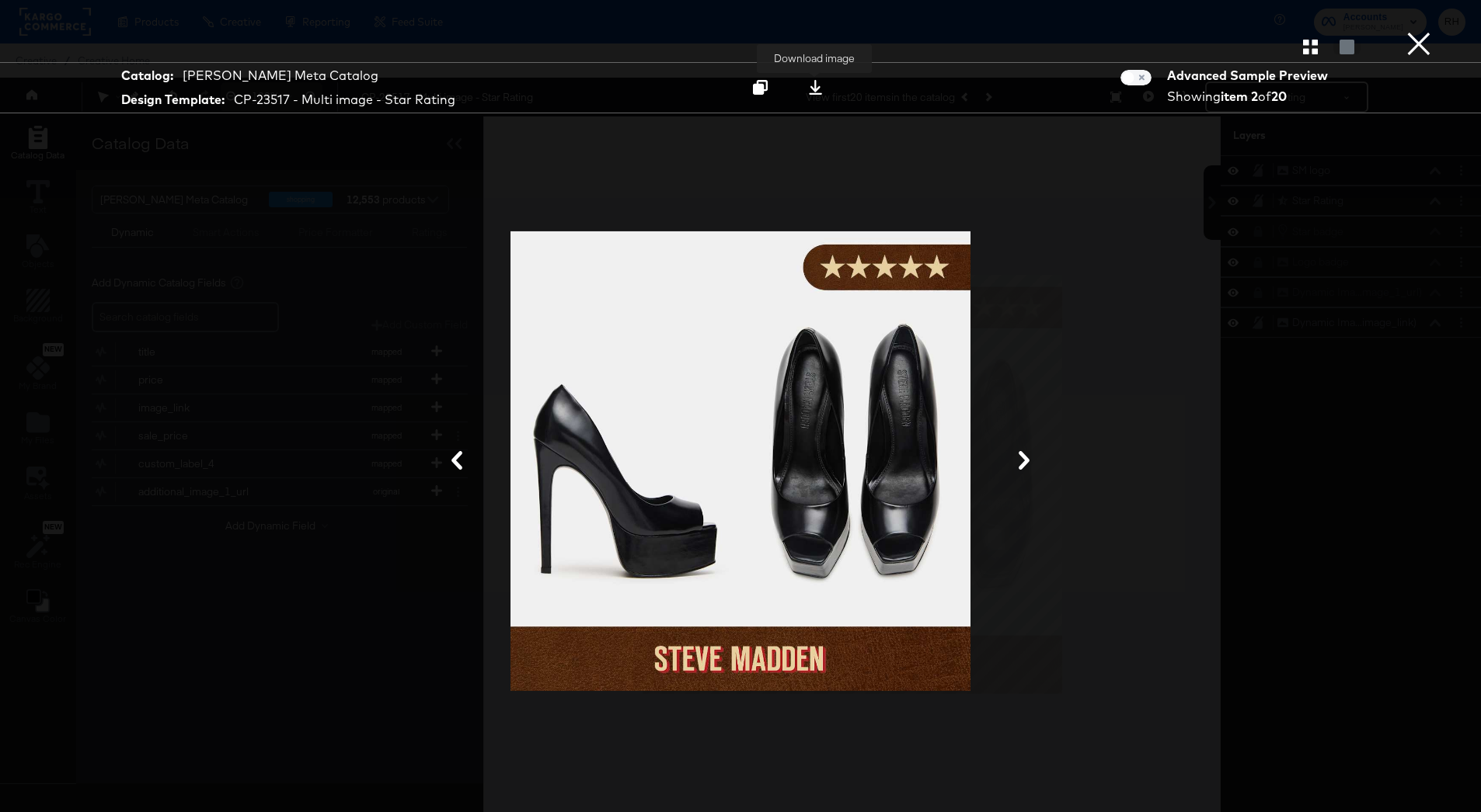
click at [818, 88] on icon at bounding box center [815, 88] width 13 height 15
click at [1430, 31] on button "×" at bounding box center [1419, 16] width 31 height 31
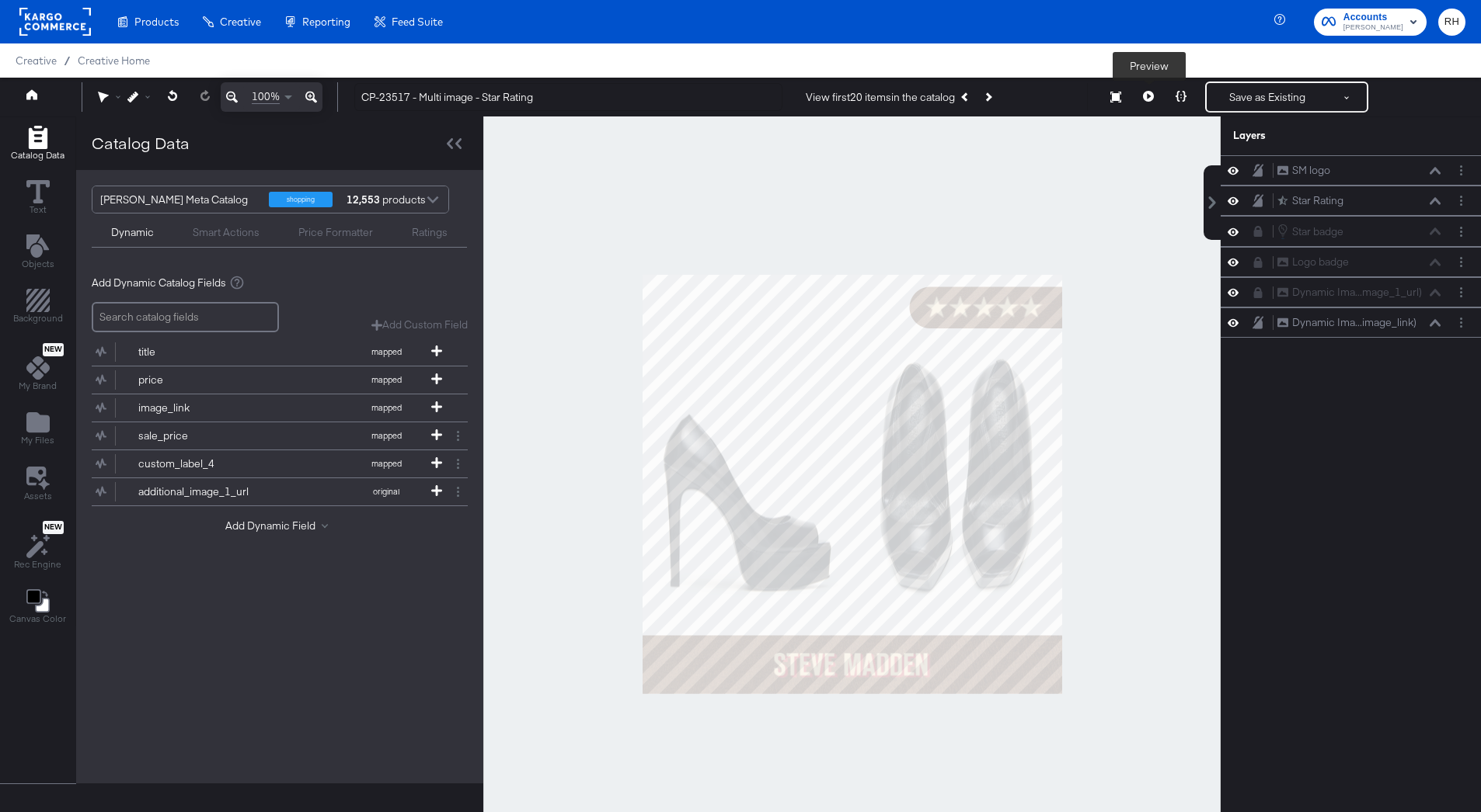
click at [1149, 95] on icon at bounding box center [1148, 96] width 11 height 11
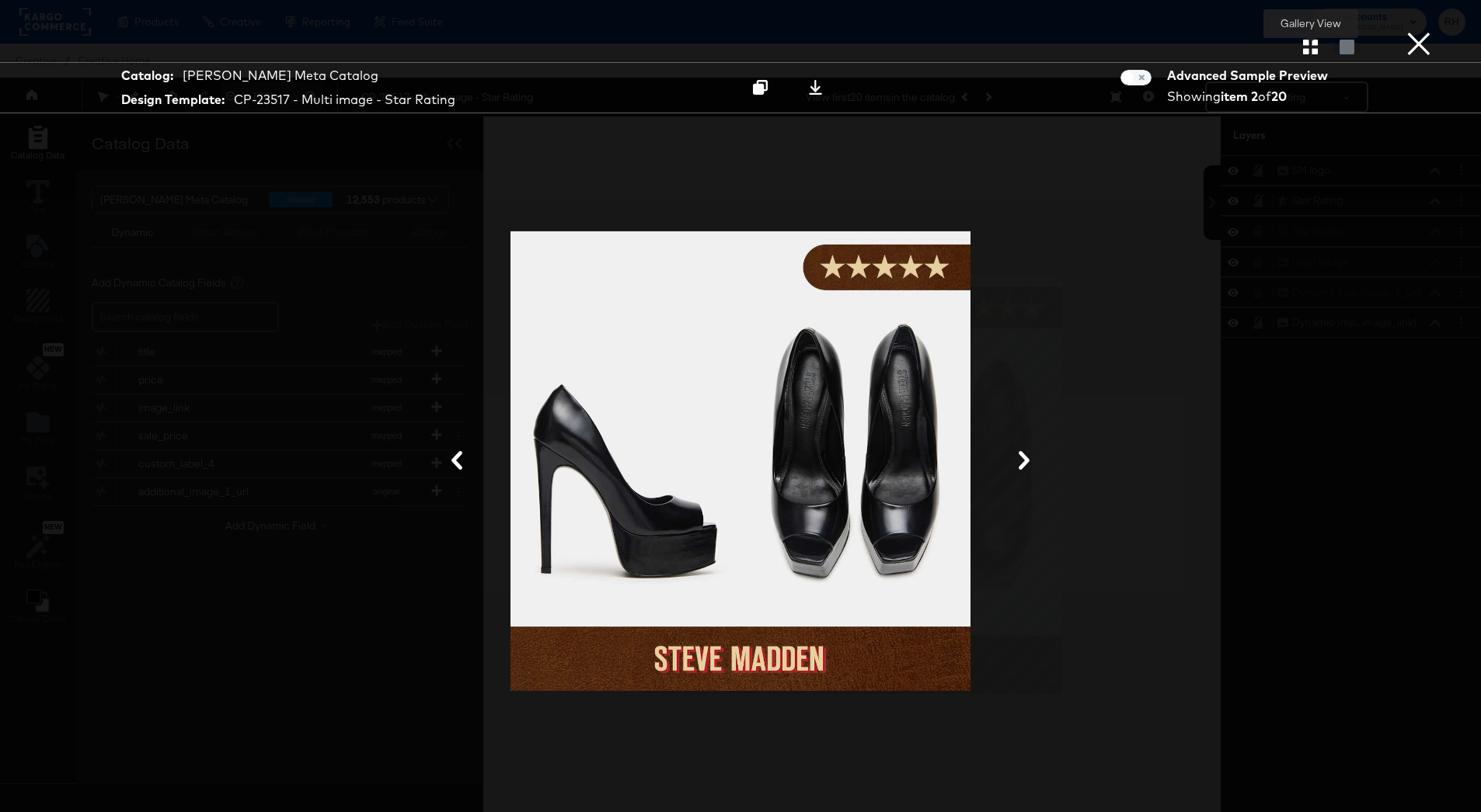
click at [1309, 49] on icon "button" at bounding box center [1311, 47] width 15 height 15
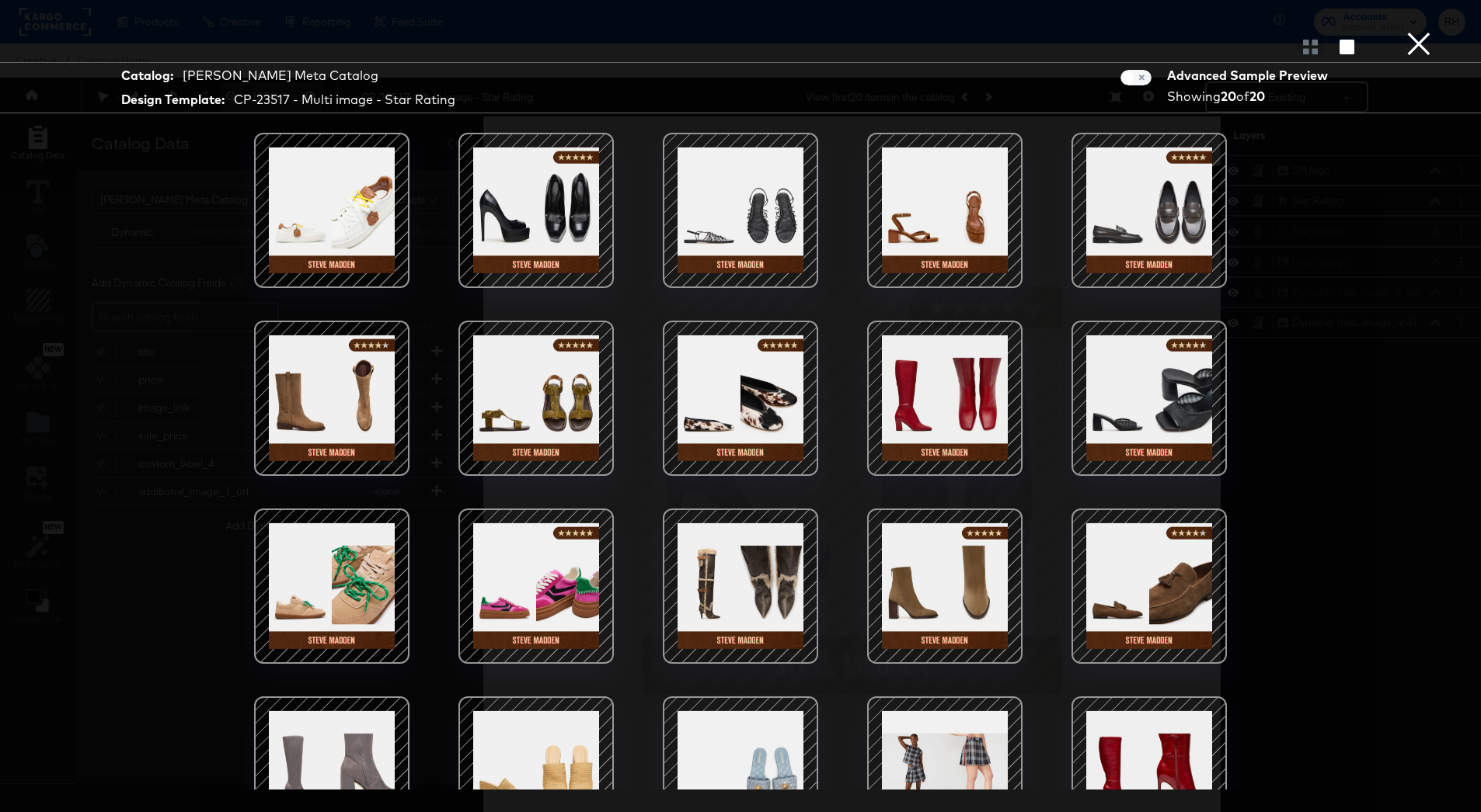
click at [745, 213] on div at bounding box center [740, 211] width 132 height 132
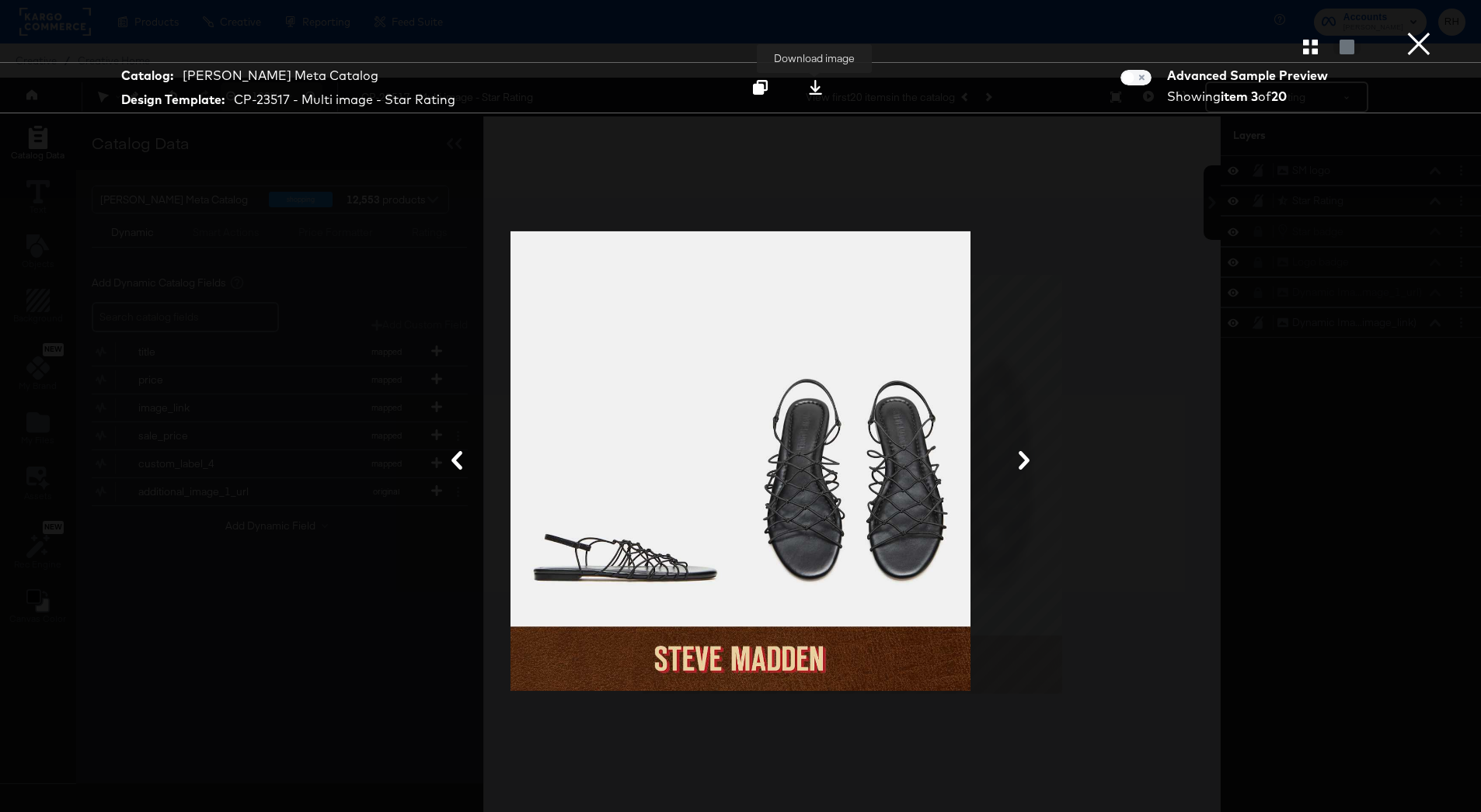
click at [818, 85] on icon at bounding box center [815, 88] width 15 height 15
click at [1427, 31] on button "×" at bounding box center [1419, 16] width 31 height 31
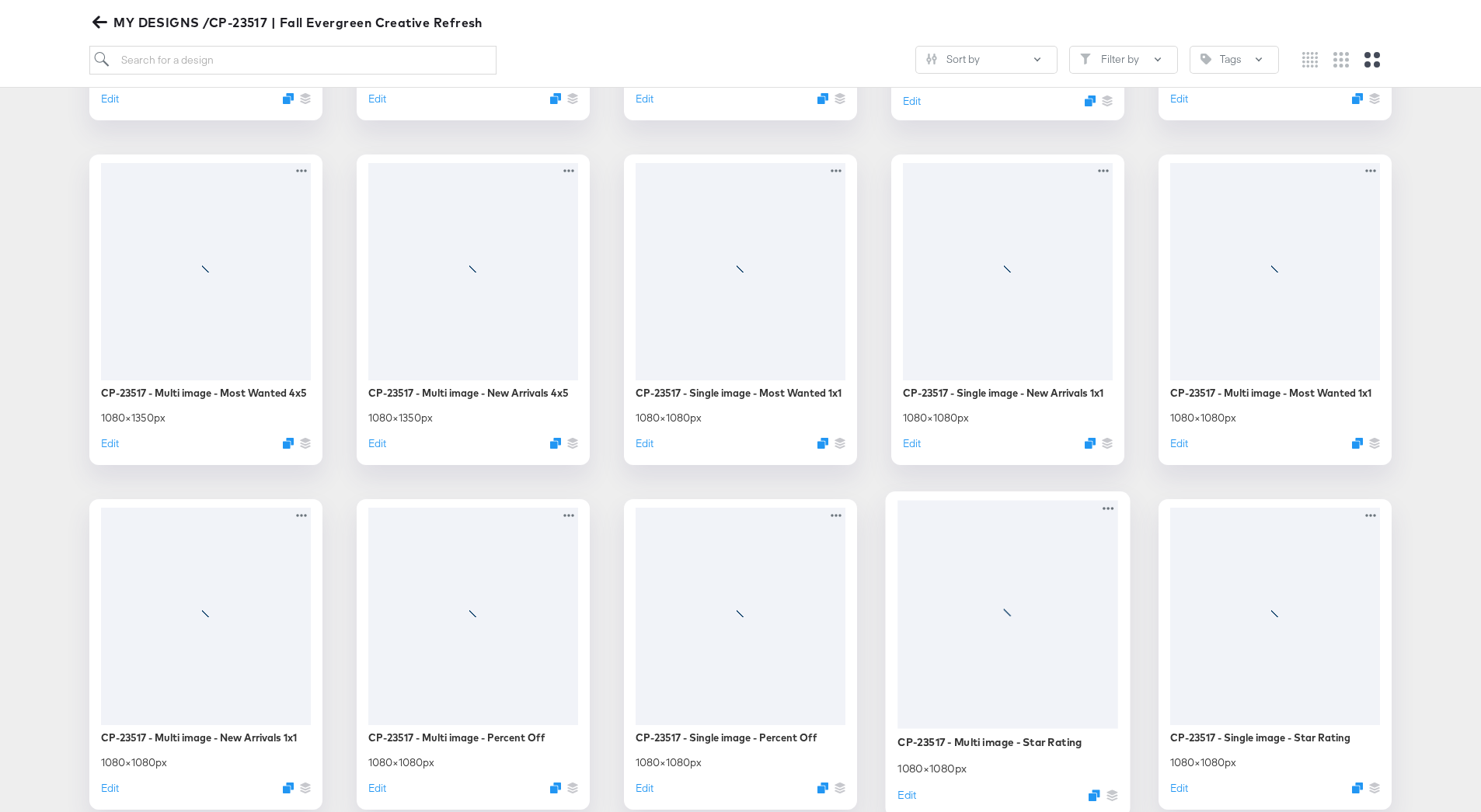
scroll to position [948, 0]
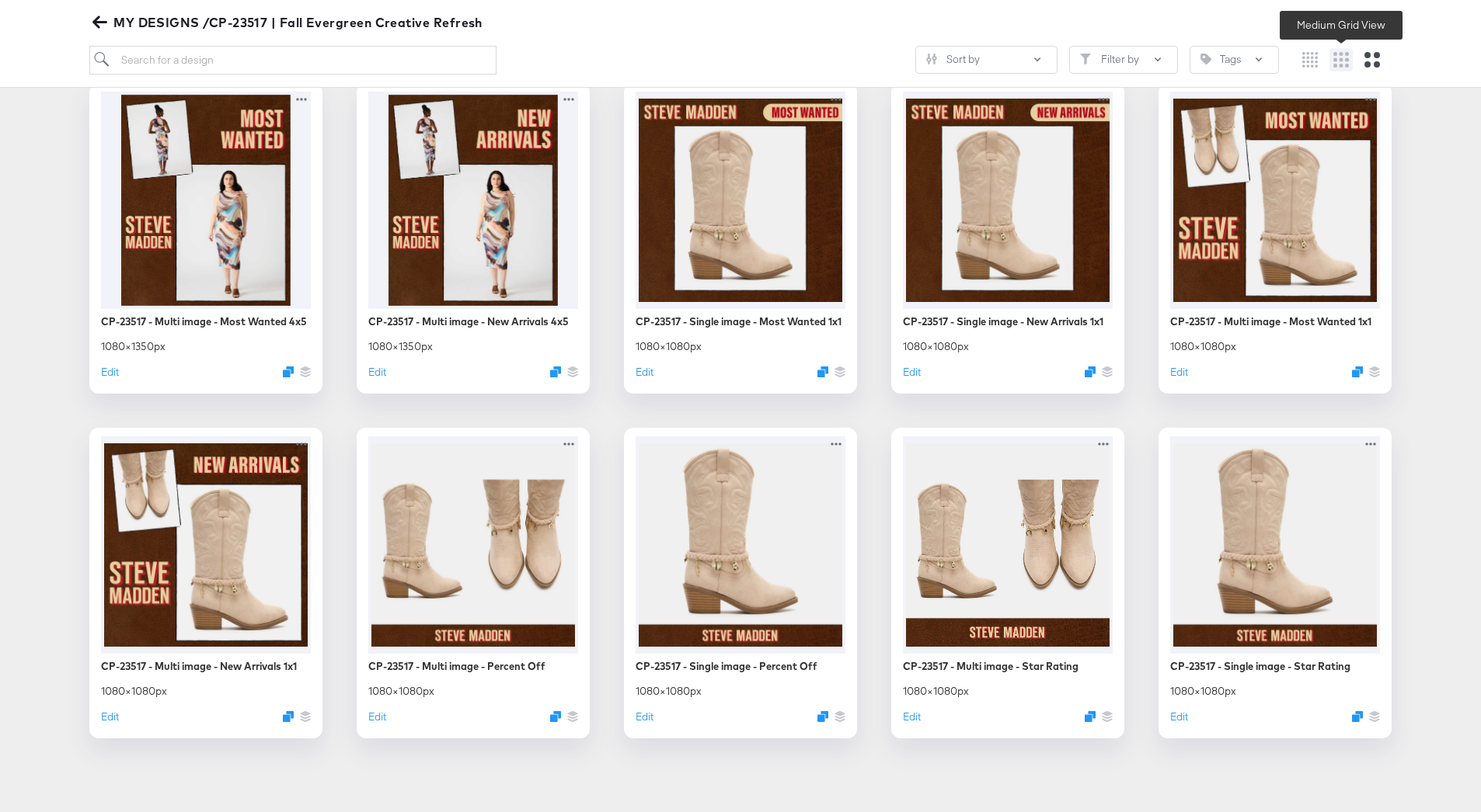
click at [1344, 60] on icon "Medium grid" at bounding box center [1340, 60] width 16 height 16
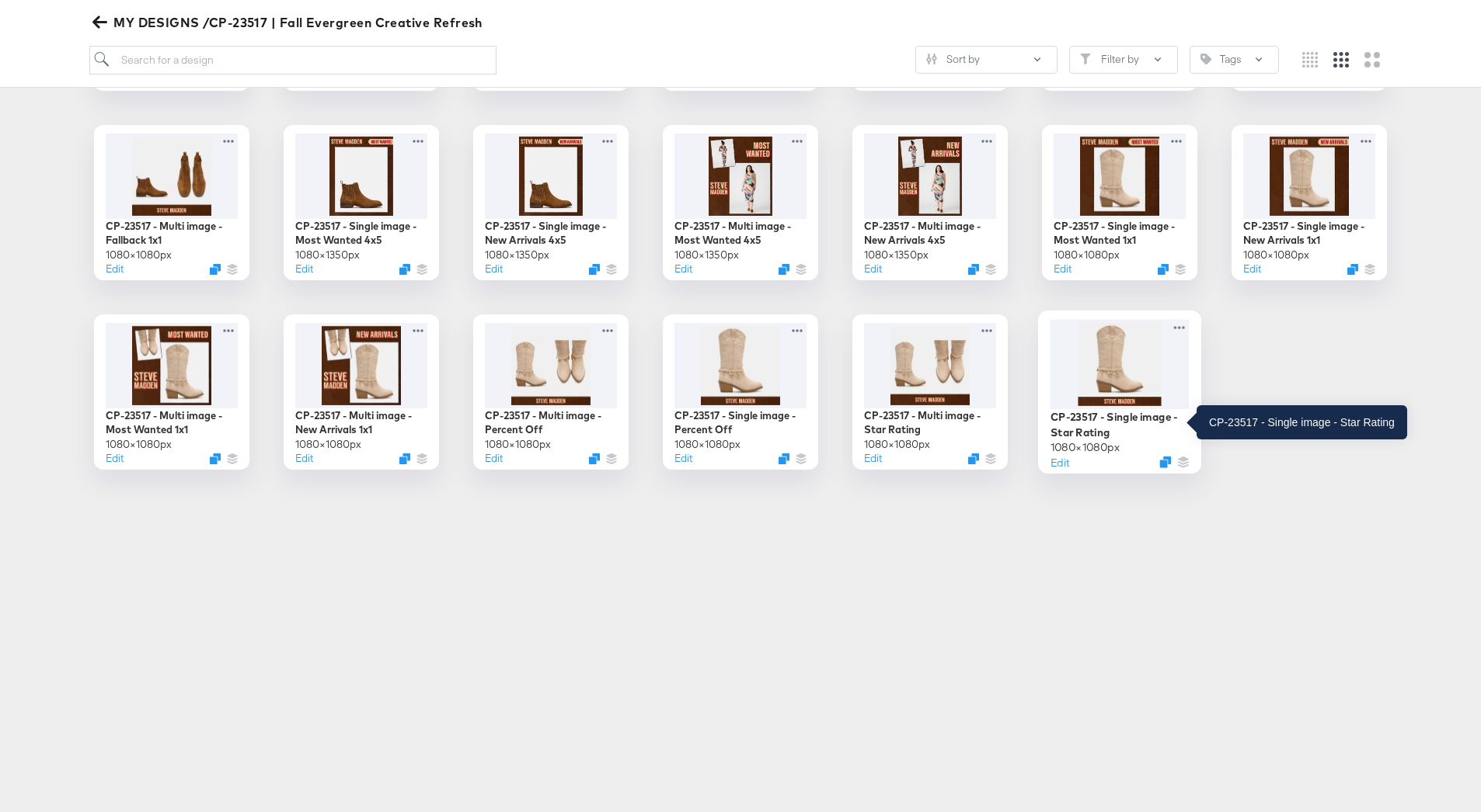
click at [1121, 429] on div "CP-23517 - Single image - Star Rating" at bounding box center [1119, 424] width 139 height 31
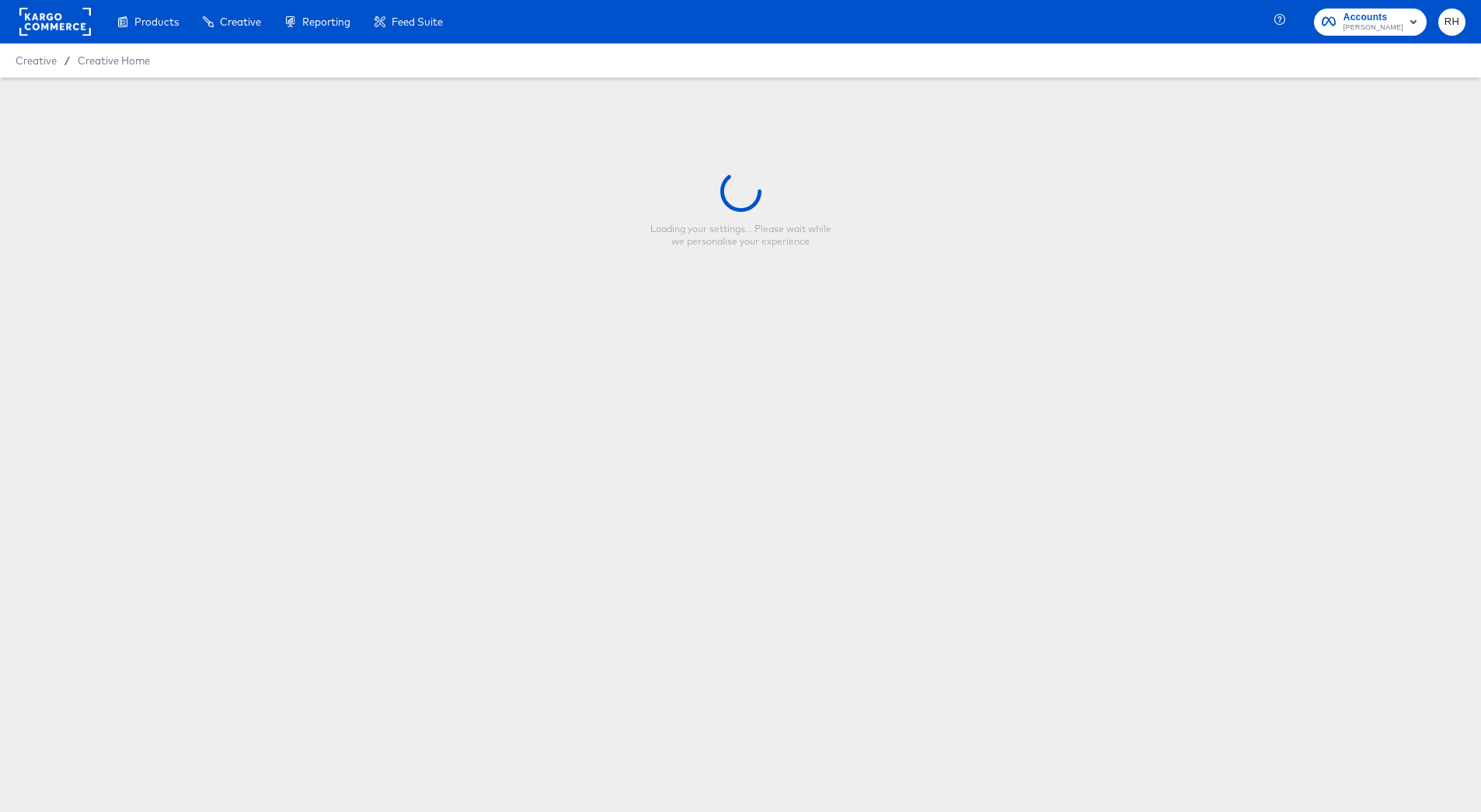
type input "CP-23517 - Single image - Star Rating"
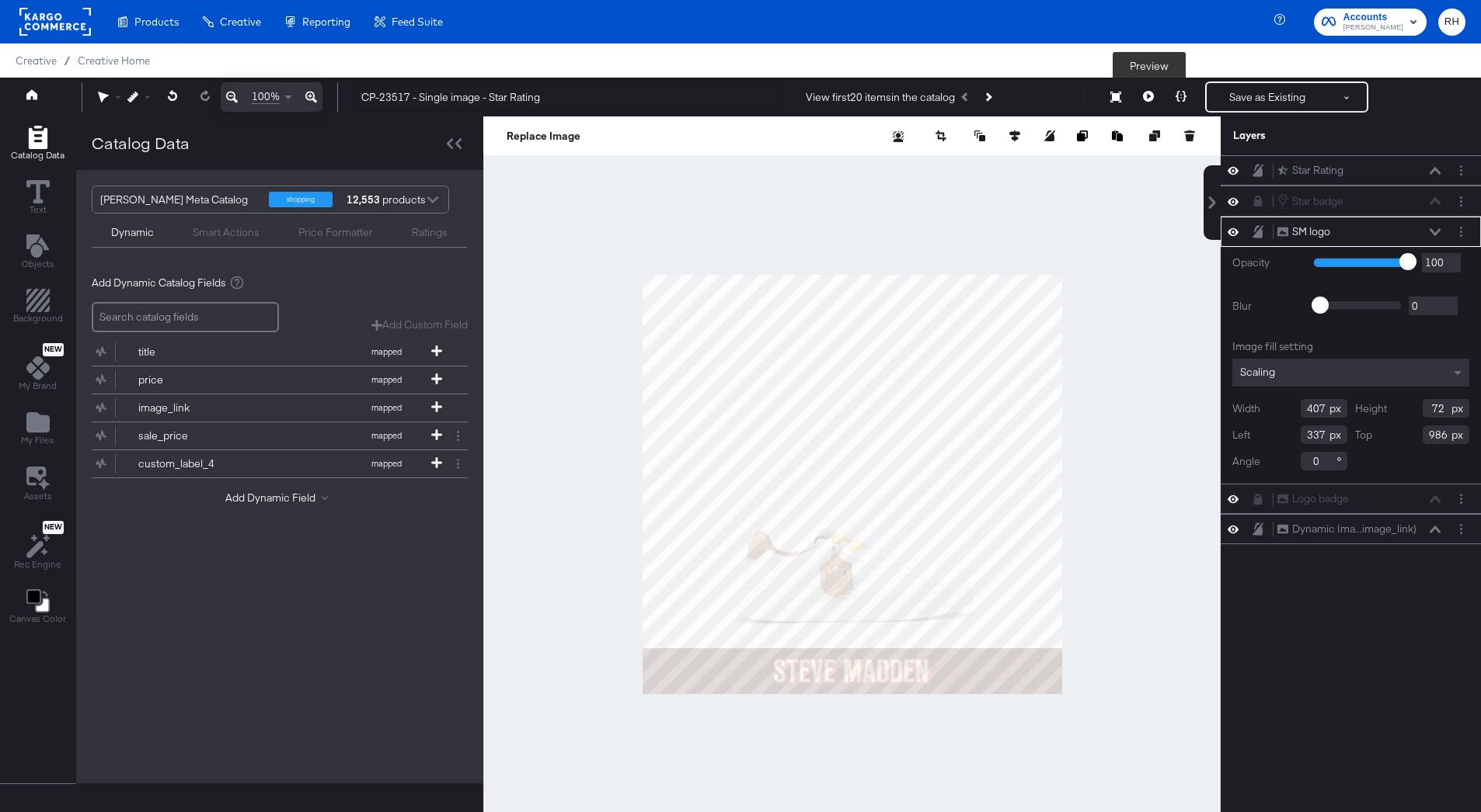
click at [1147, 97] on icon at bounding box center [1148, 96] width 11 height 11
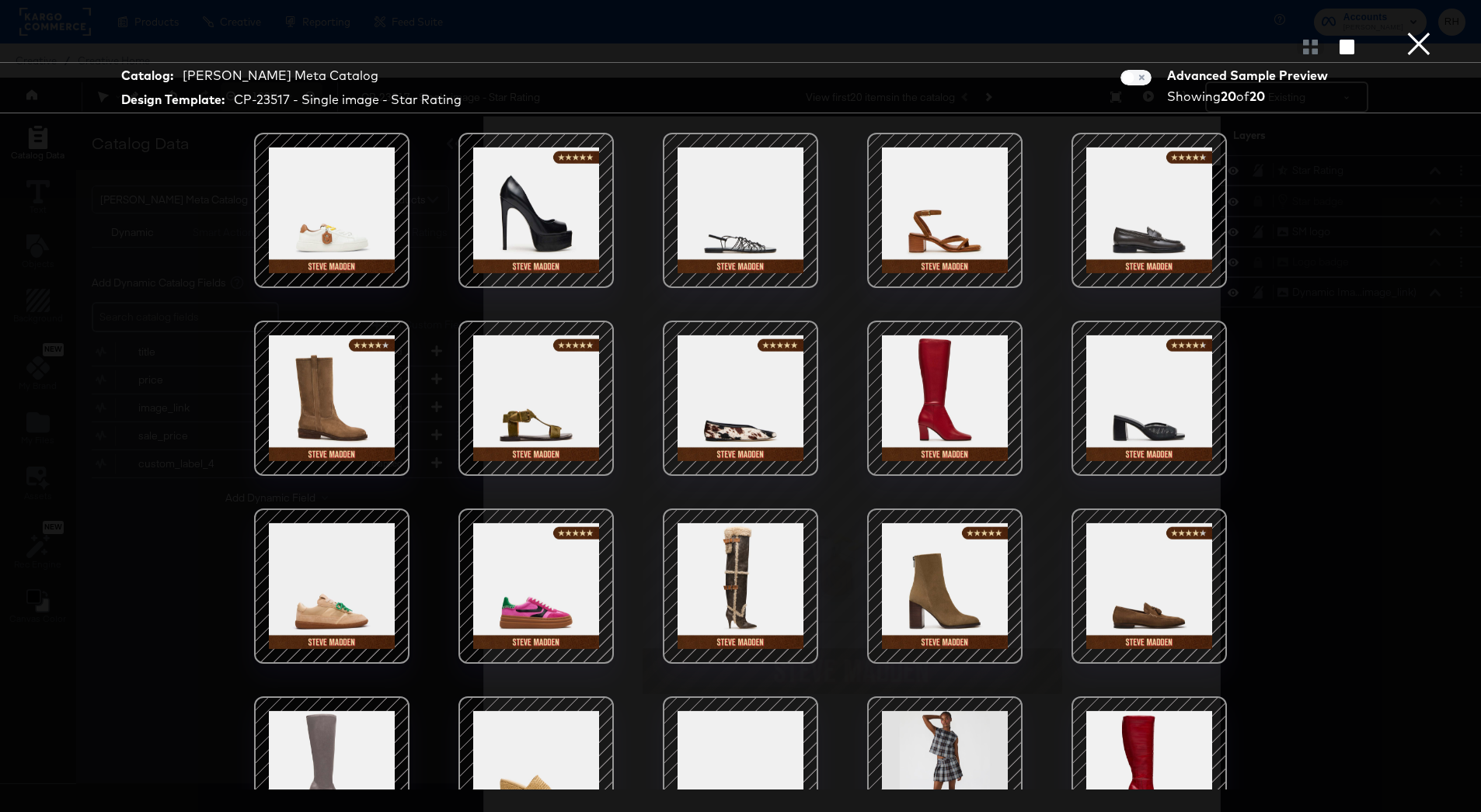
click at [1429, 616] on div "Catalog: Steve Madden Meta Catalog Design Template: CP-23517 - Single image - S…" at bounding box center [740, 406] width 1481 height 750
click at [1138, 580] on div at bounding box center [1149, 586] width 132 height 132
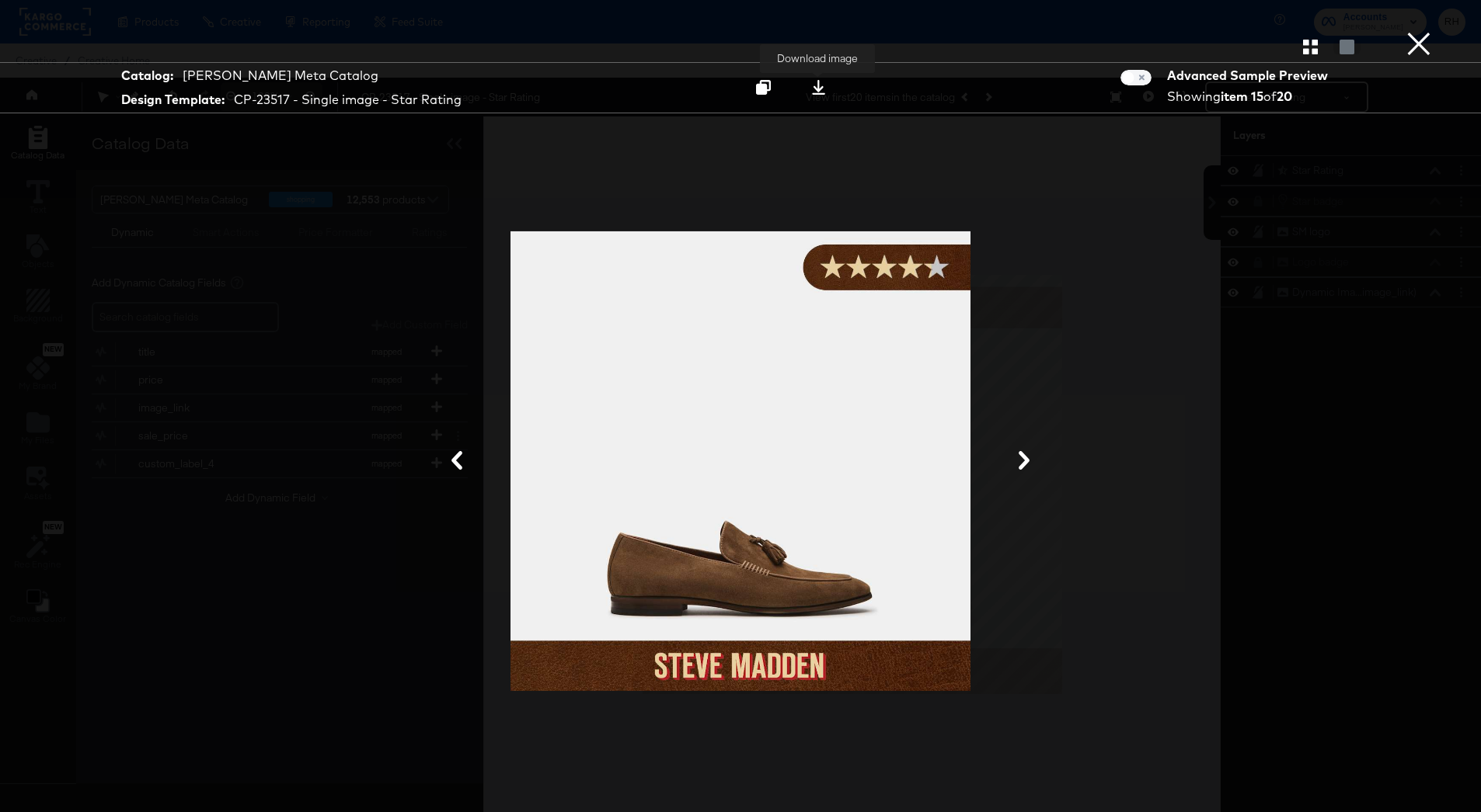
click at [819, 89] on icon at bounding box center [818, 88] width 13 height 15
click at [1369, 232] on div "Catalog: Steve Madden Meta Catalog Design Template: CP-23517 - Single image - S…" at bounding box center [740, 406] width 1481 height 750
click at [1310, 53] on icon "button" at bounding box center [1311, 47] width 15 height 15
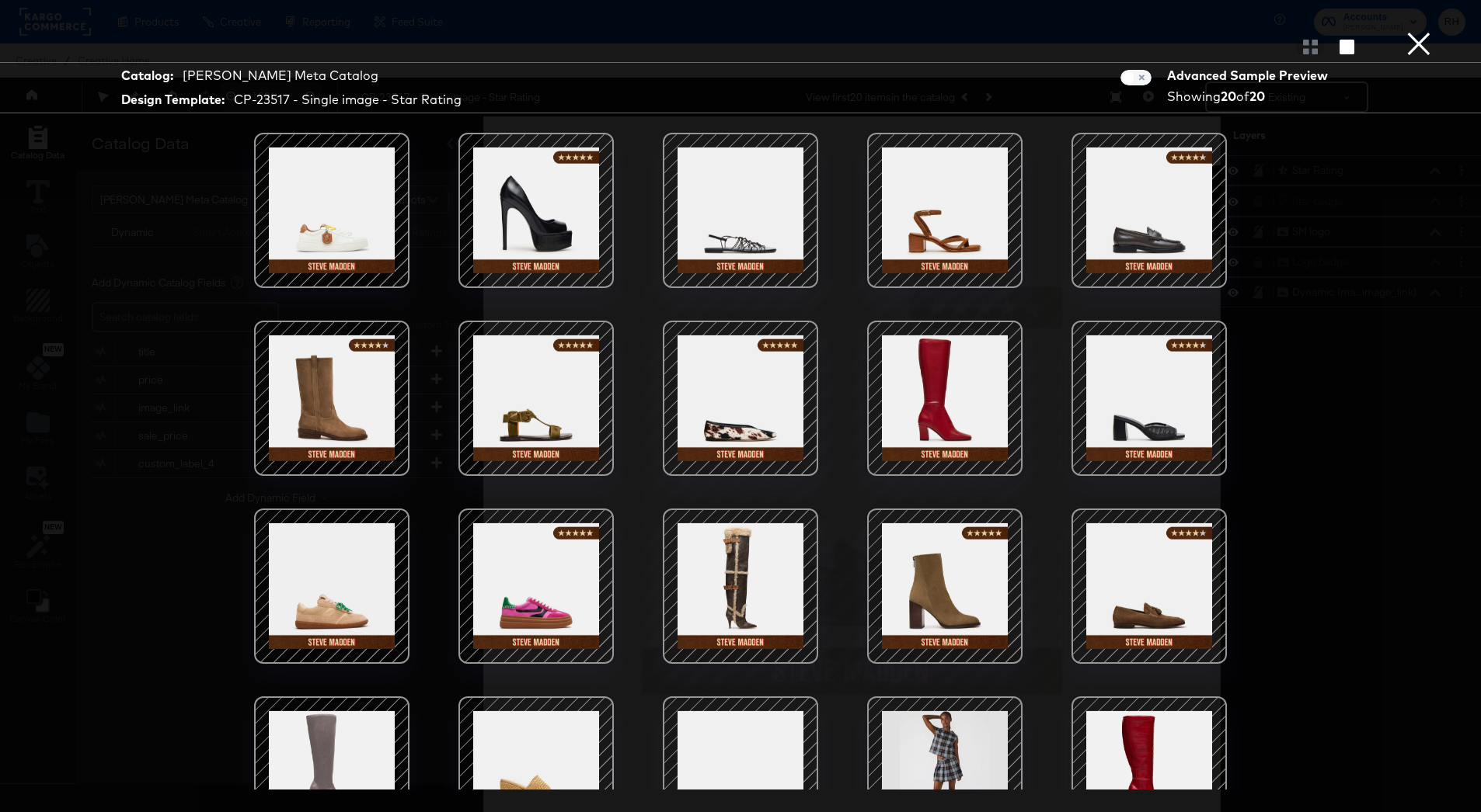
click at [731, 578] on div at bounding box center [740, 586] width 132 height 132
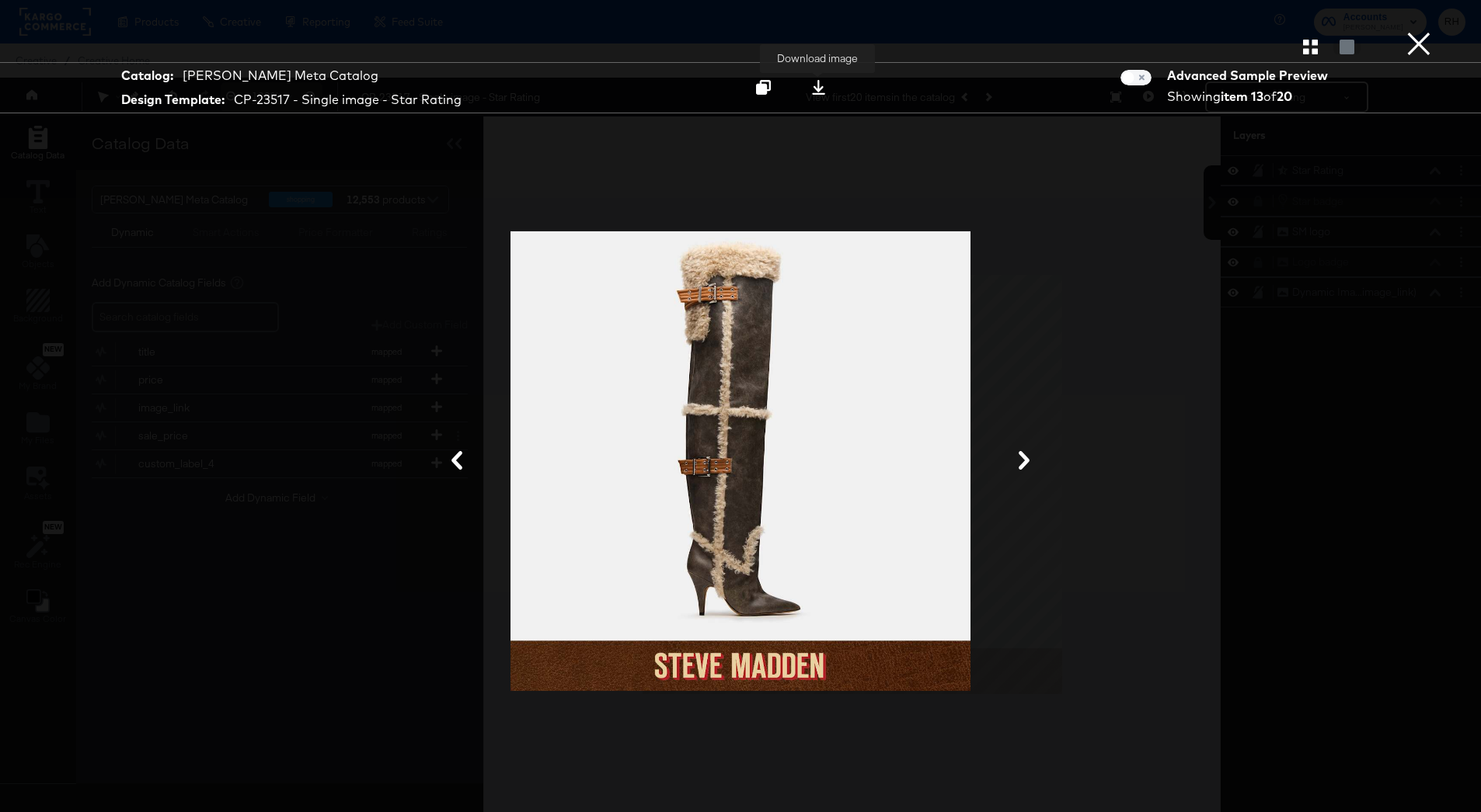
click at [822, 94] on icon at bounding box center [818, 88] width 13 height 15
click at [1417, 31] on button "×" at bounding box center [1419, 16] width 31 height 31
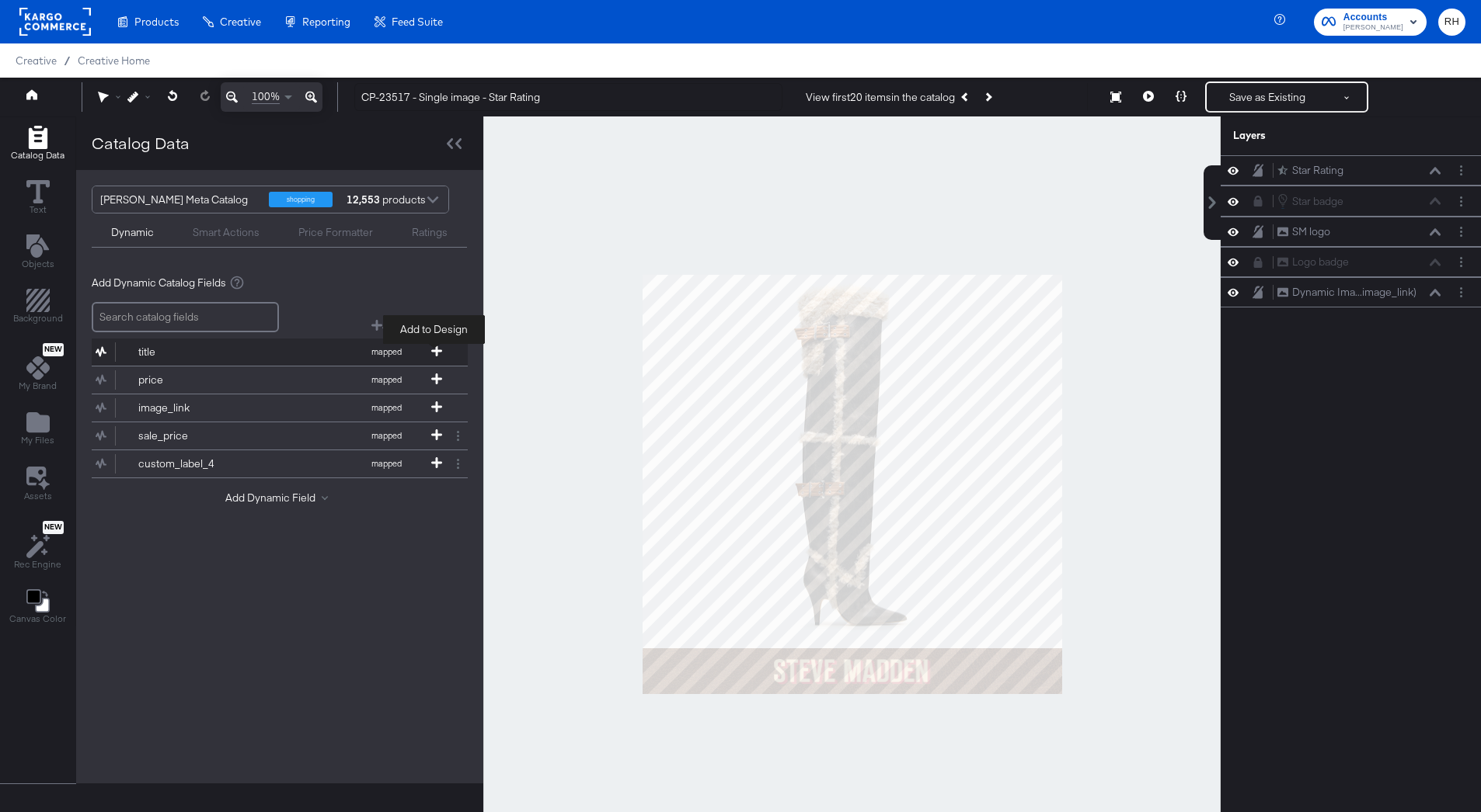
click at [434, 349] on icon at bounding box center [436, 351] width 11 height 11
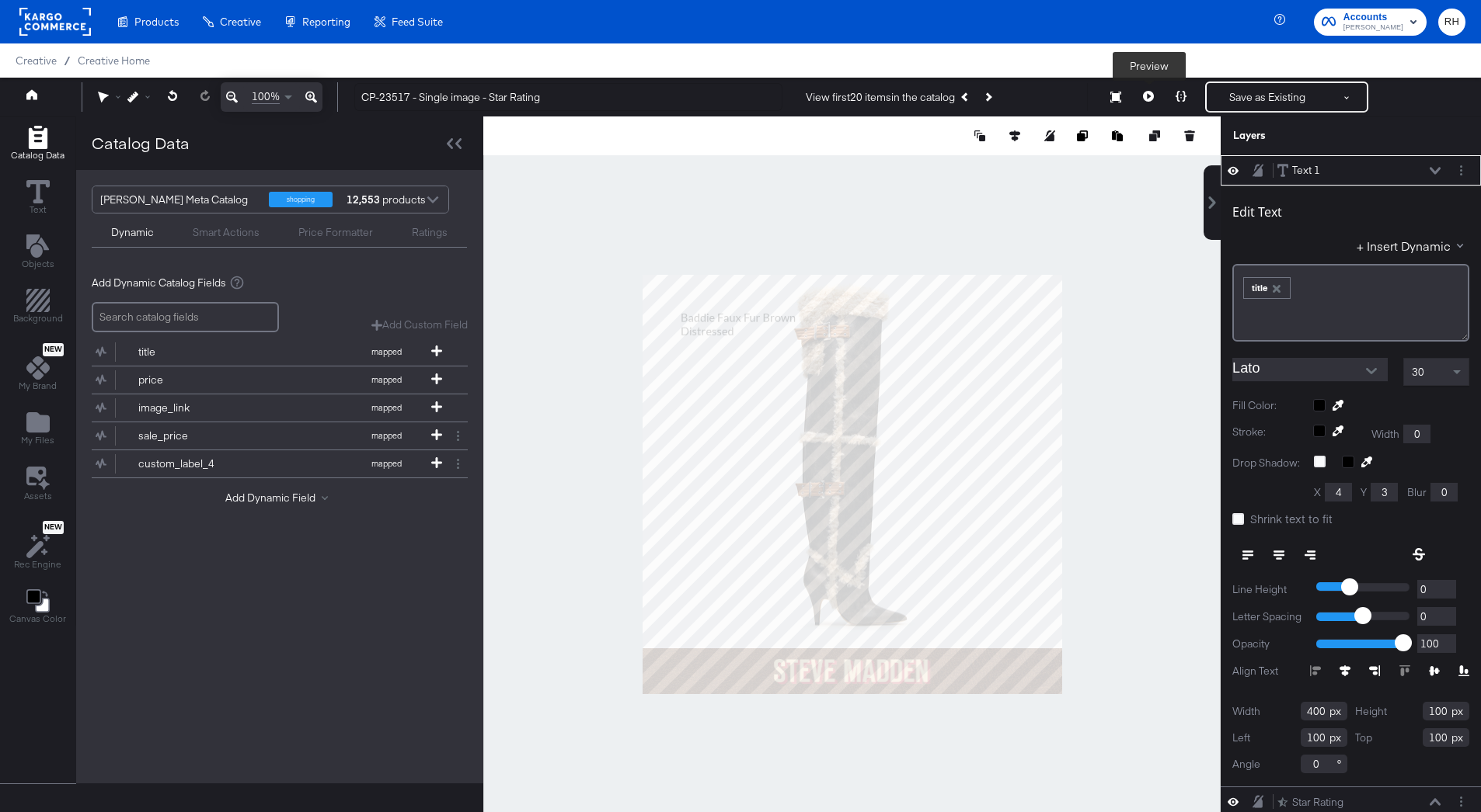
click at [1153, 100] on icon at bounding box center [1148, 96] width 11 height 11
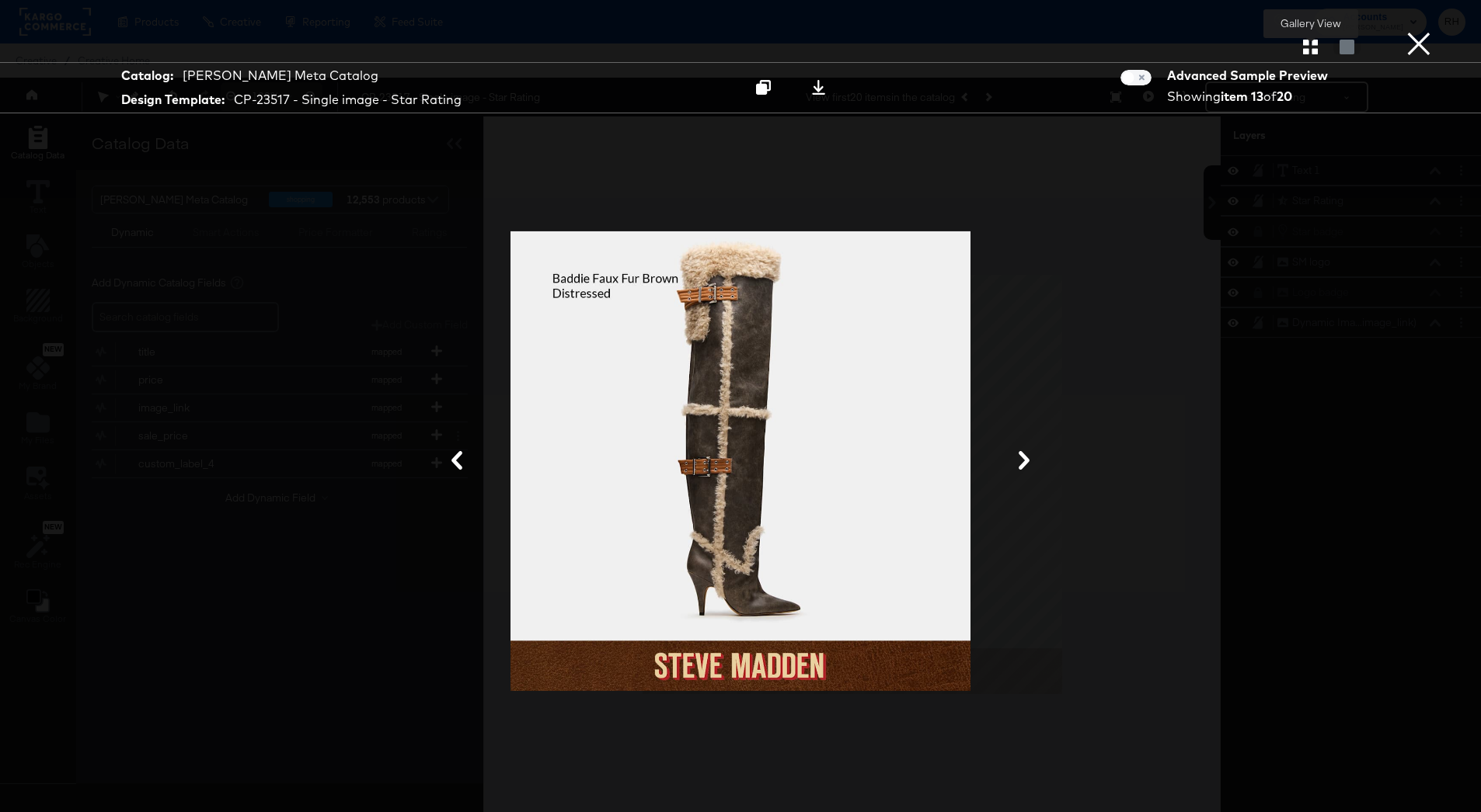
click at [1310, 43] on icon "button" at bounding box center [1311, 47] width 15 height 15
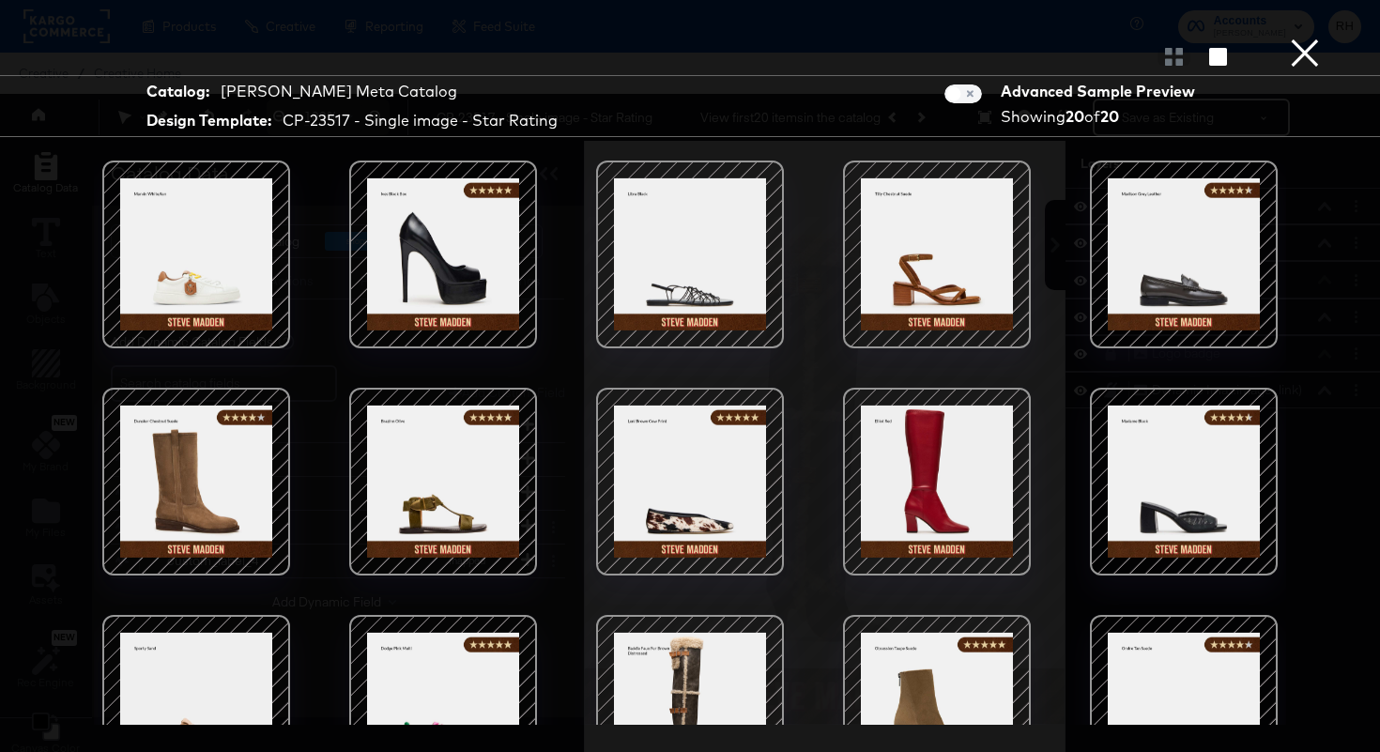
click at [410, 201] on div at bounding box center [443, 255] width 160 height 160
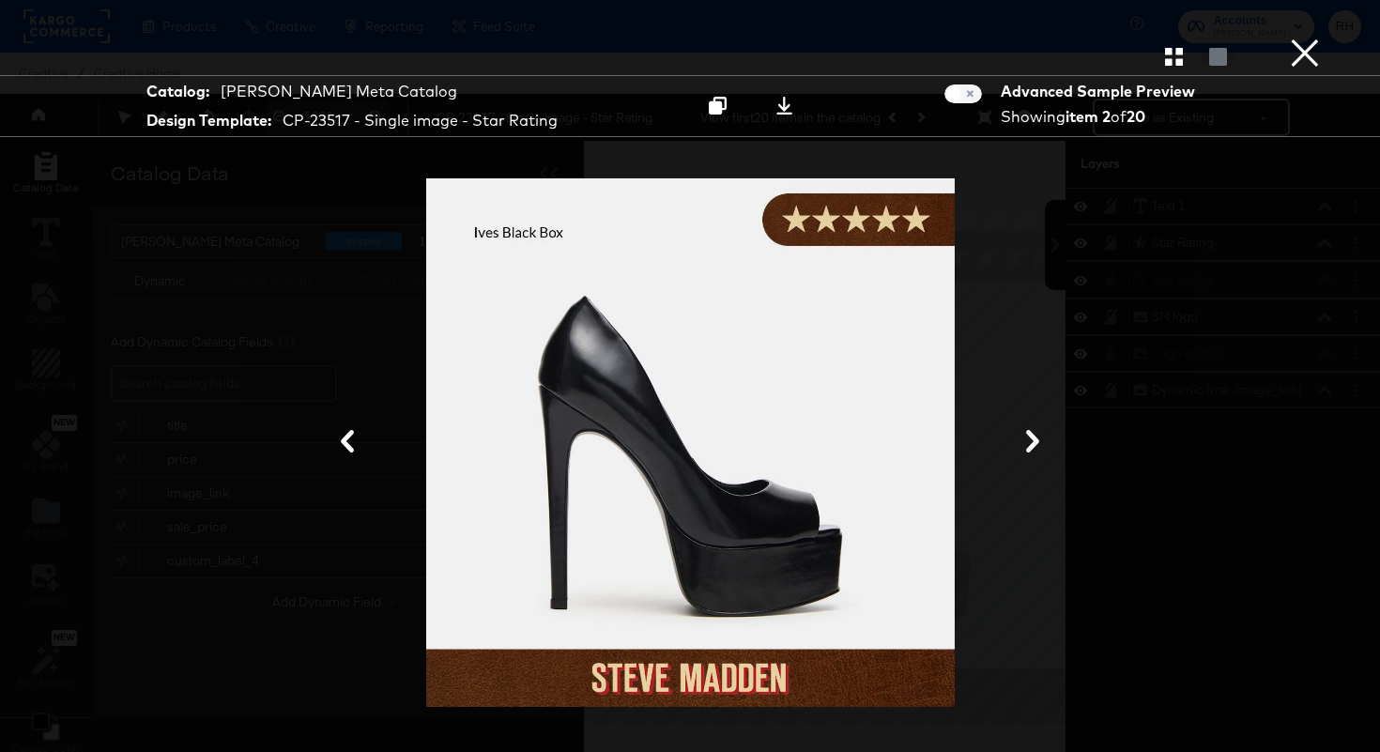
click at [1032, 444] on icon at bounding box center [1033, 441] width 23 height 23
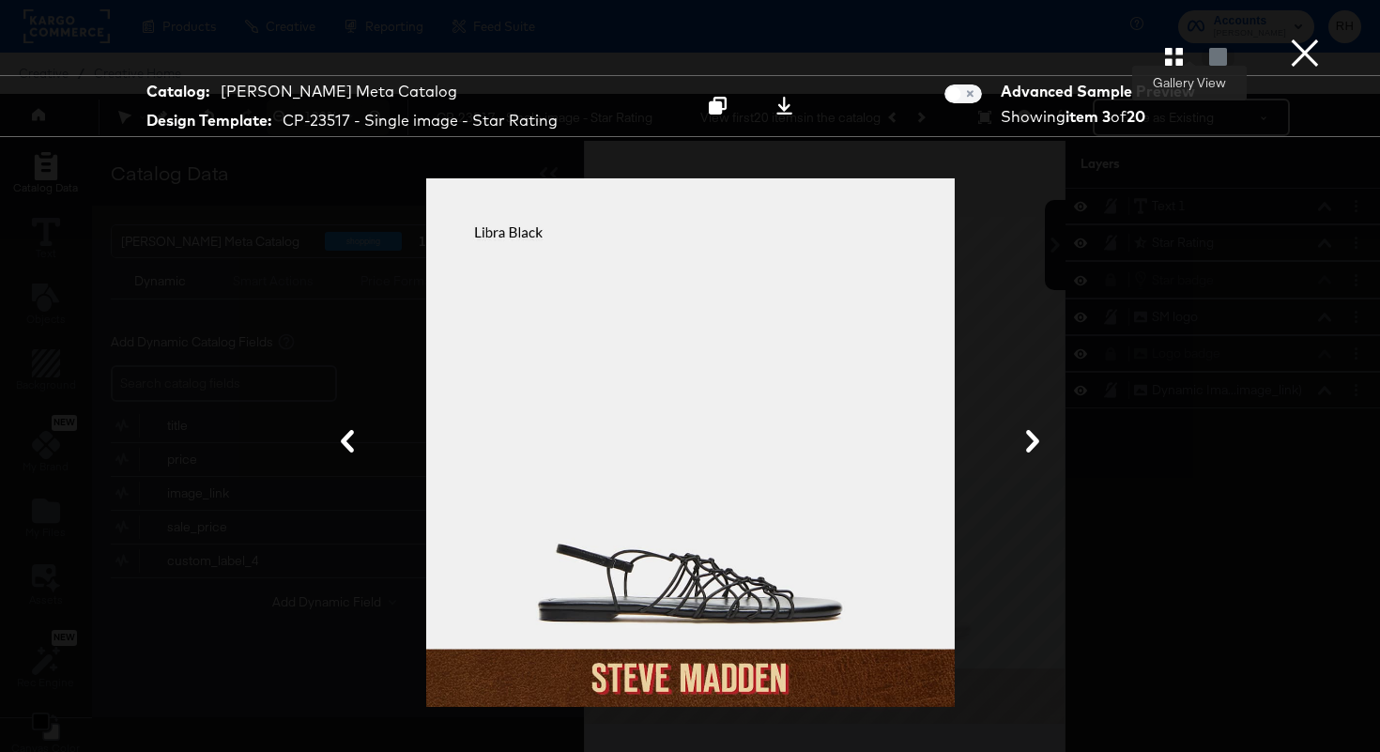
click at [1168, 59] on icon "button" at bounding box center [1174, 57] width 18 height 18
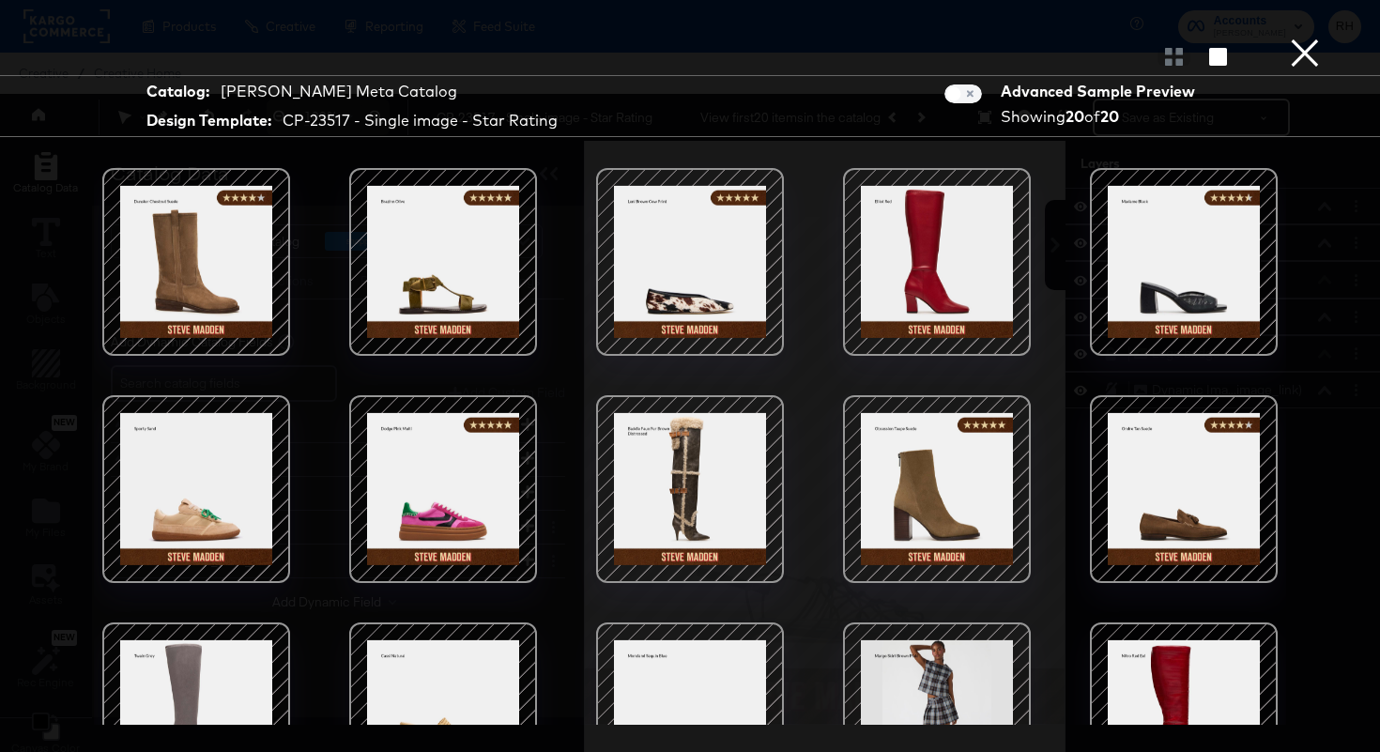
scroll to position [221, 0]
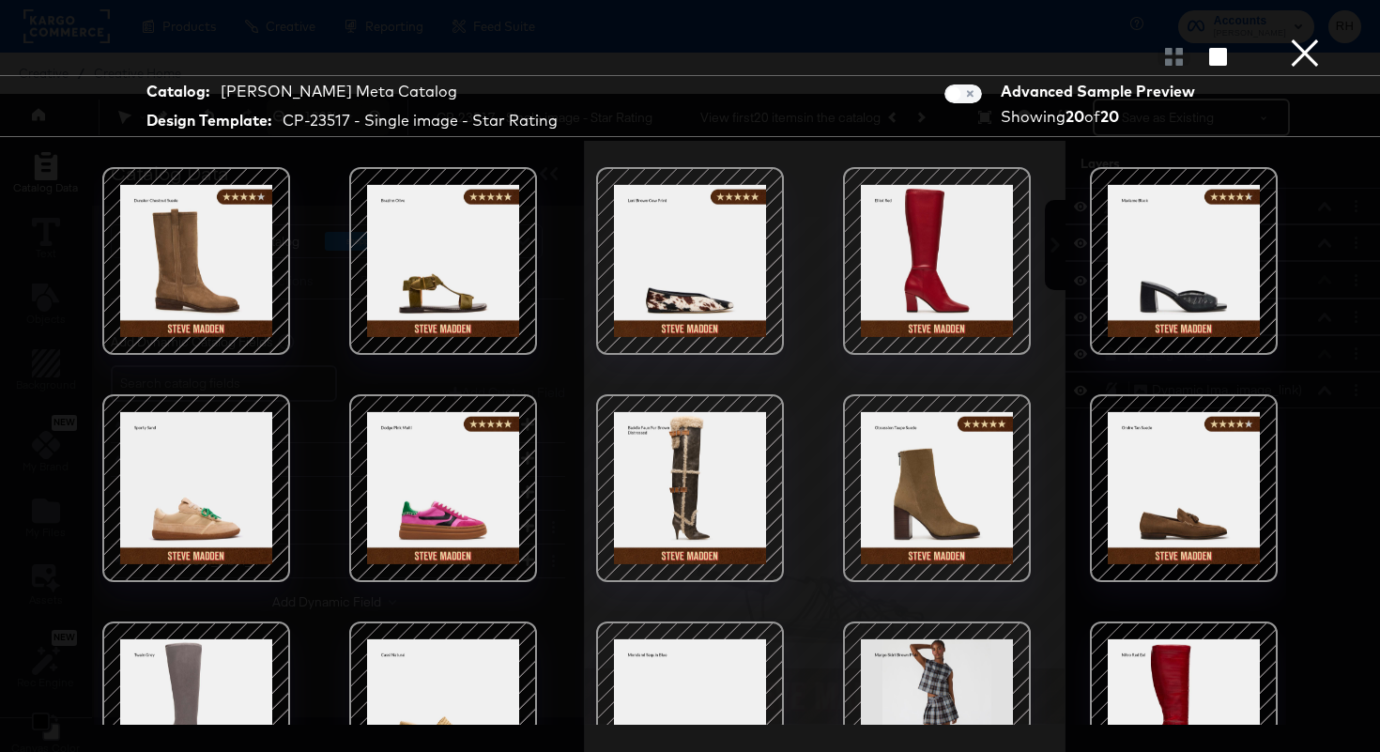
click at [1190, 513] on div at bounding box center [1184, 488] width 160 height 160
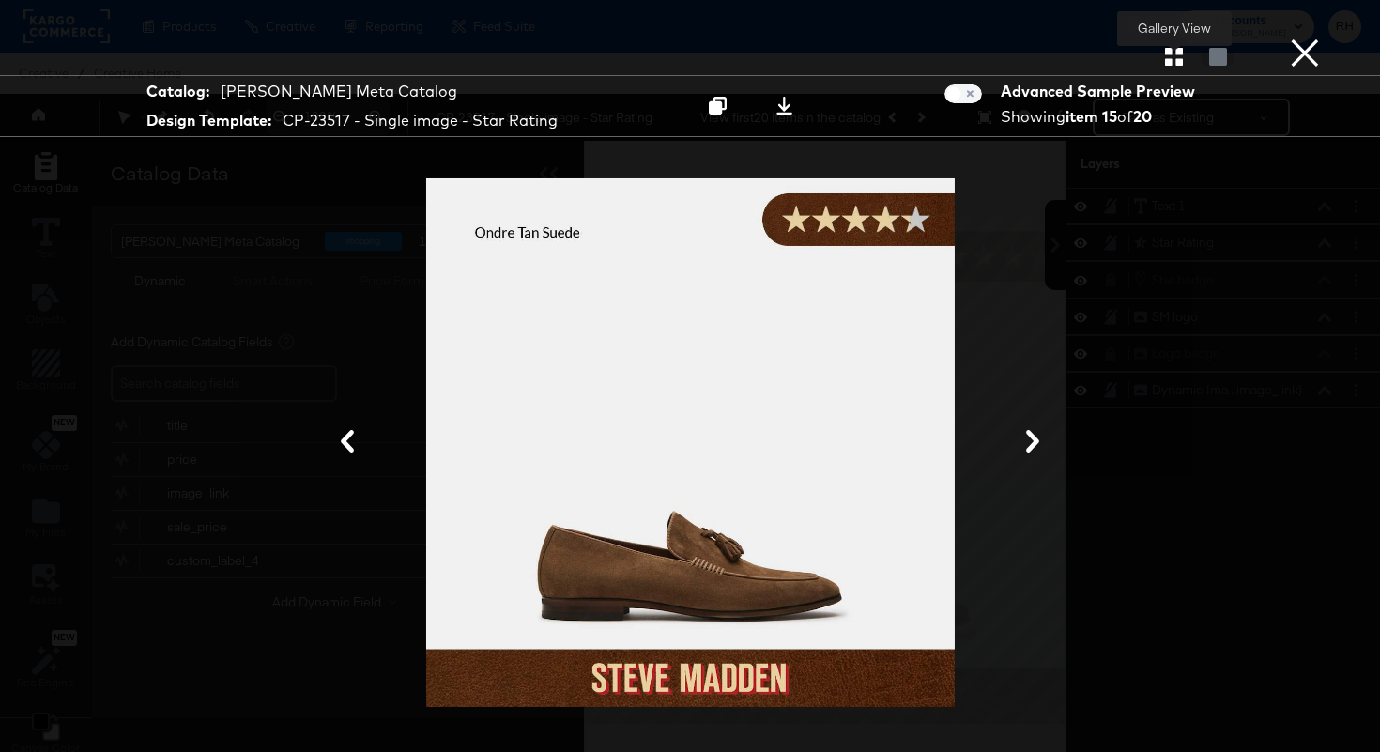
click at [1161, 55] on button "button" at bounding box center [1174, 57] width 33 height 18
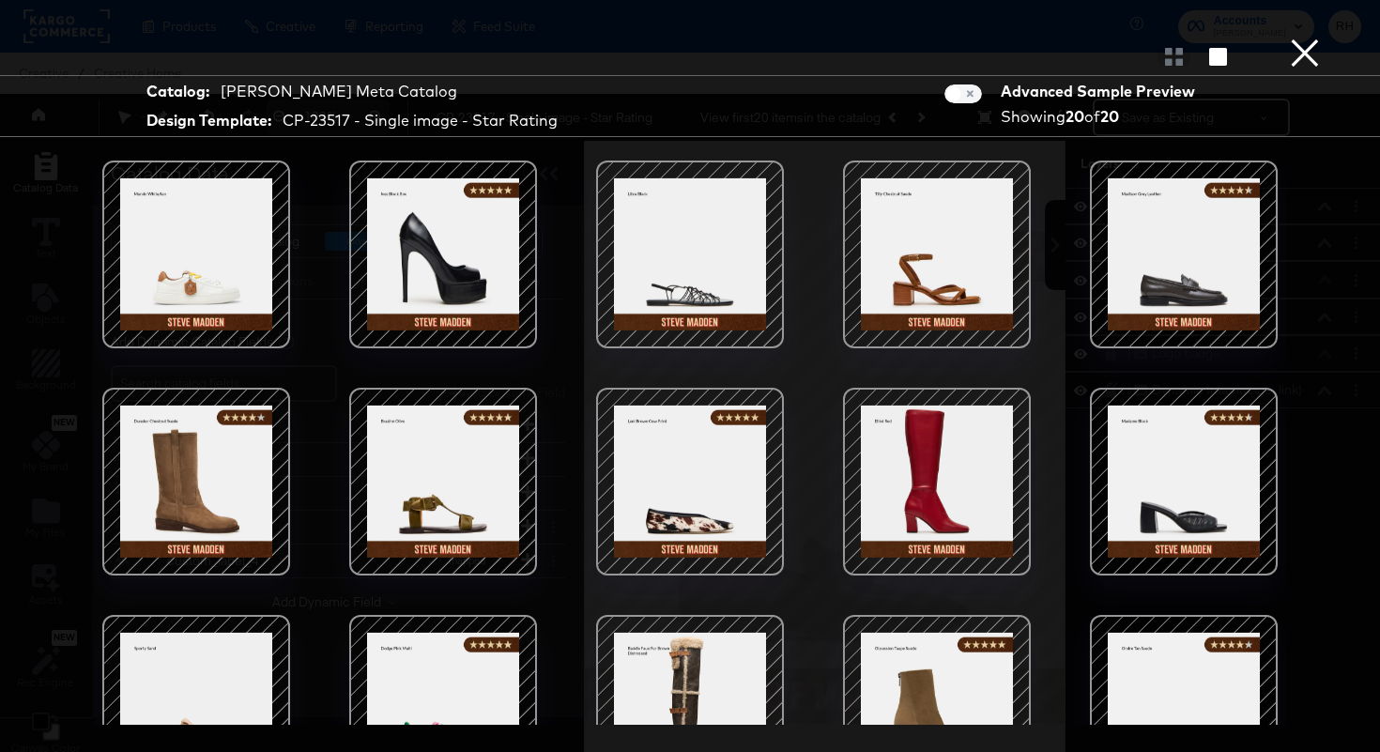
scroll to position [143, 0]
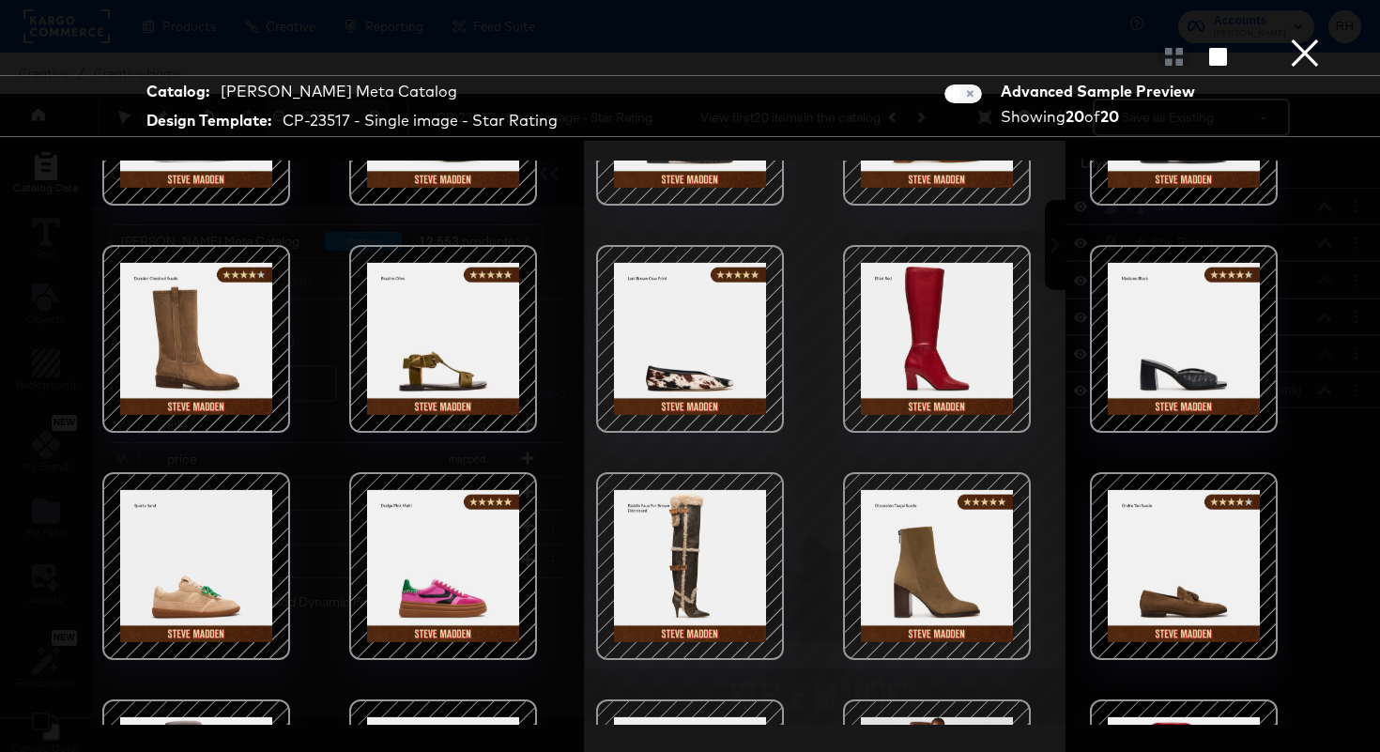
click at [692, 556] on div at bounding box center [690, 566] width 160 height 160
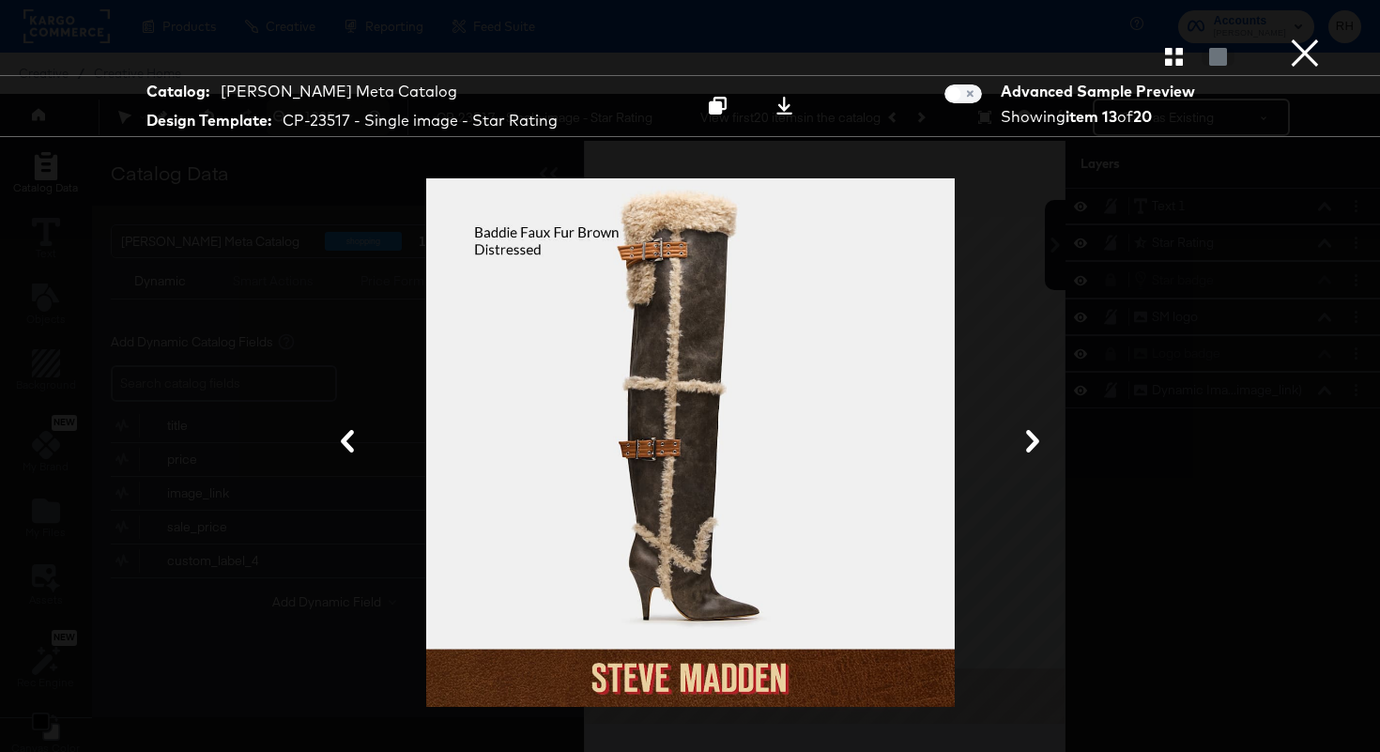
click at [1300, 38] on button "×" at bounding box center [1305, 19] width 38 height 38
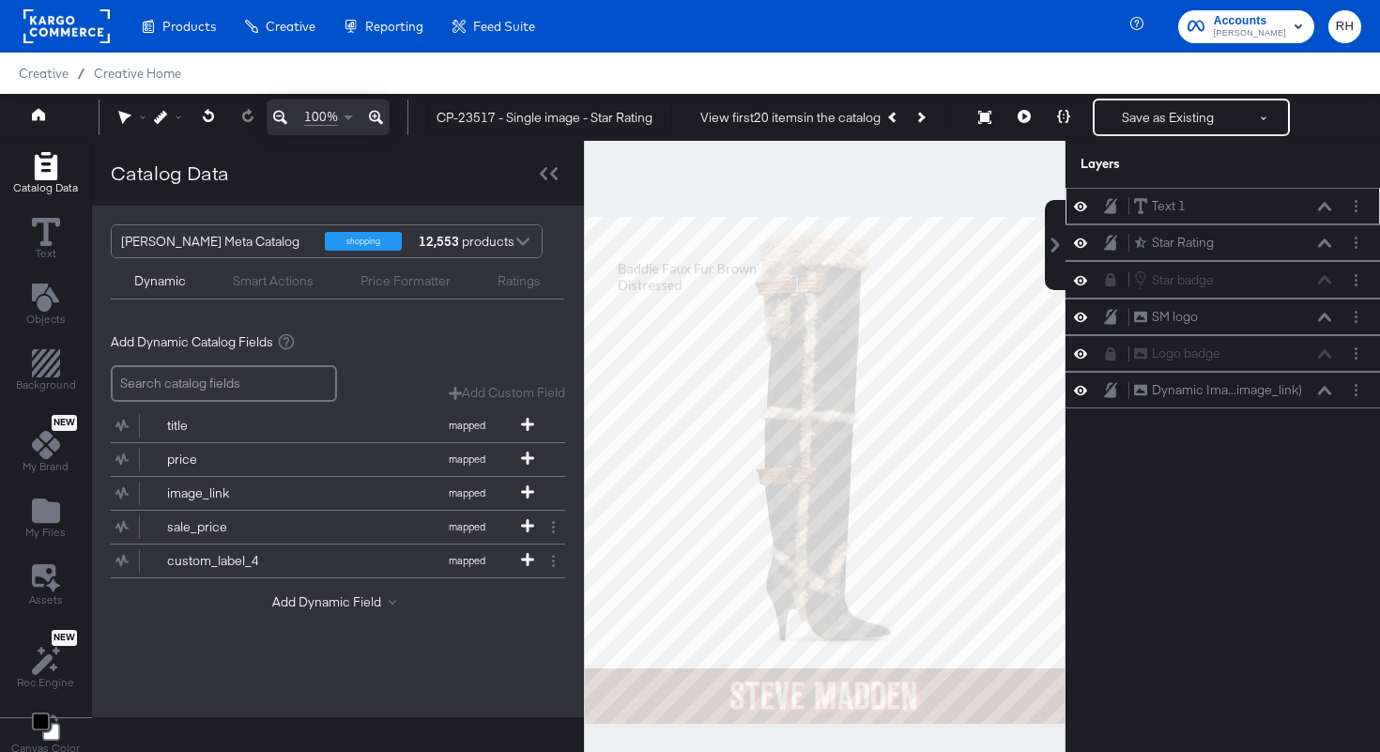
click at [1083, 212] on icon at bounding box center [1080, 206] width 13 height 16
click at [1034, 118] on button at bounding box center [1024, 118] width 39 height 38
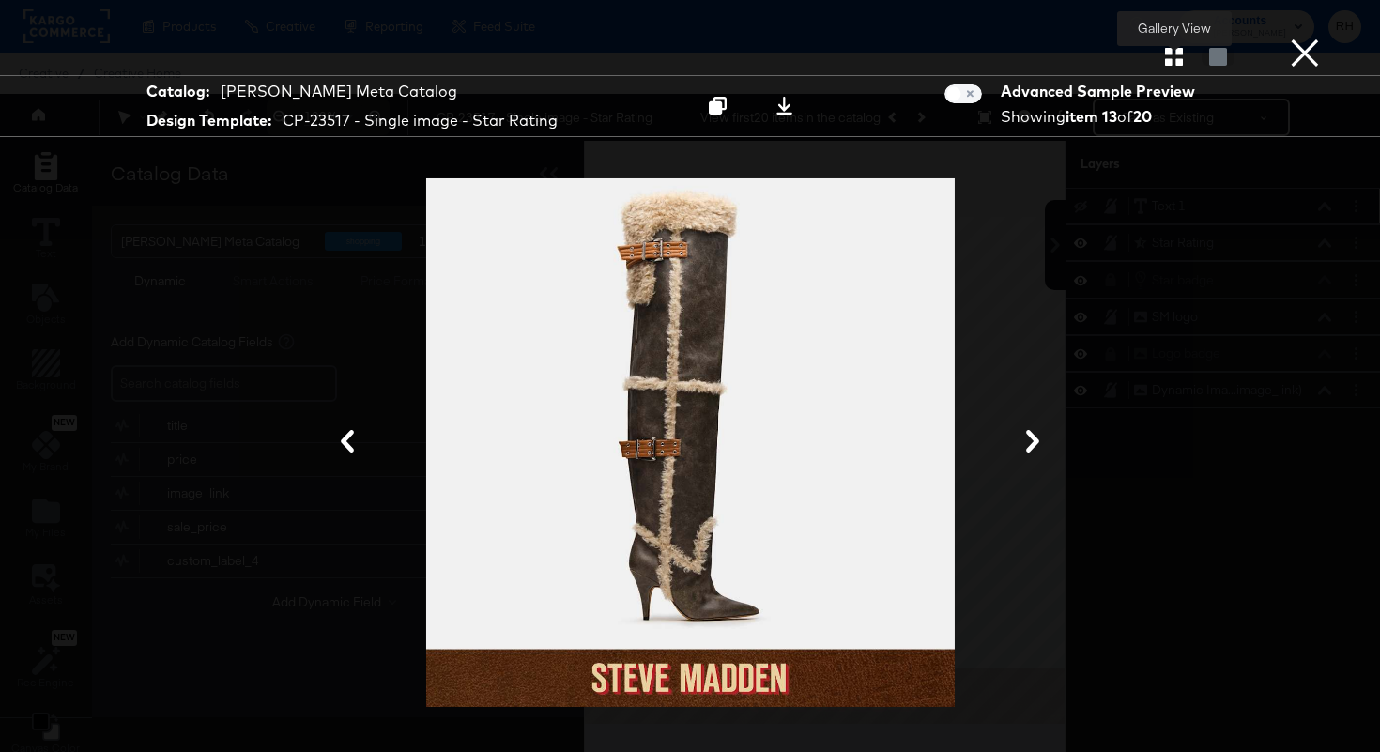
click at [1174, 62] on icon "button" at bounding box center [1174, 57] width 18 height 18
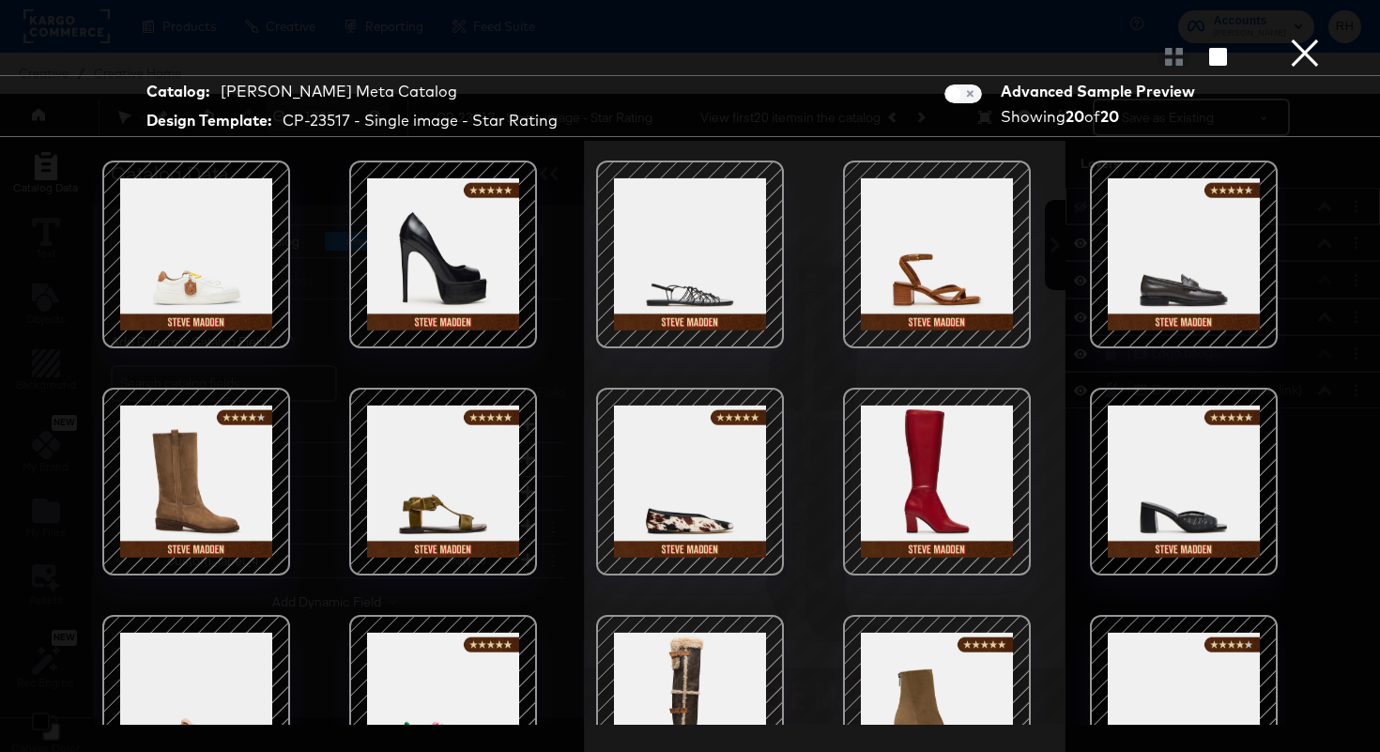
click at [953, 497] on div at bounding box center [937, 482] width 160 height 160
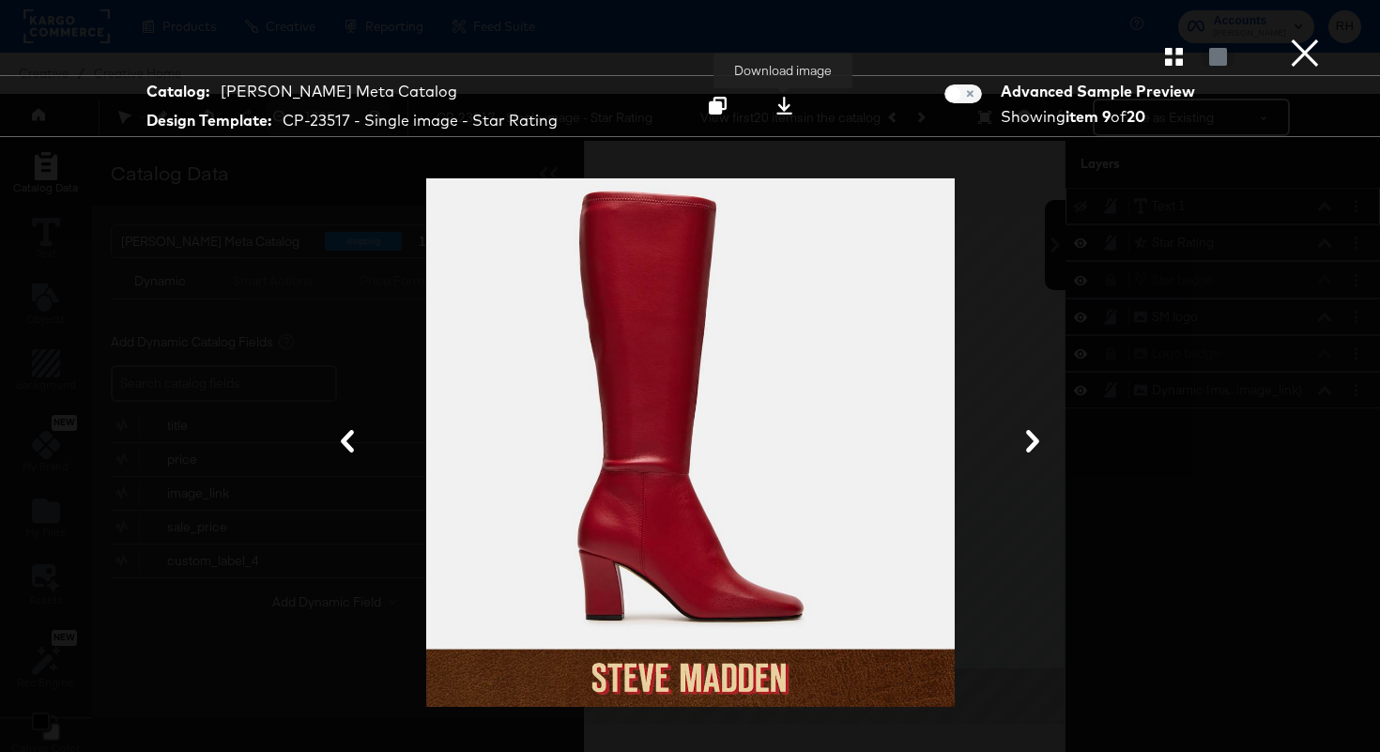
click at [787, 112] on icon at bounding box center [785, 106] width 18 height 18
click at [1352, 55] on div "Gallery View" at bounding box center [690, 57] width 1380 height 38
click at [1310, 38] on button "×" at bounding box center [1305, 19] width 38 height 38
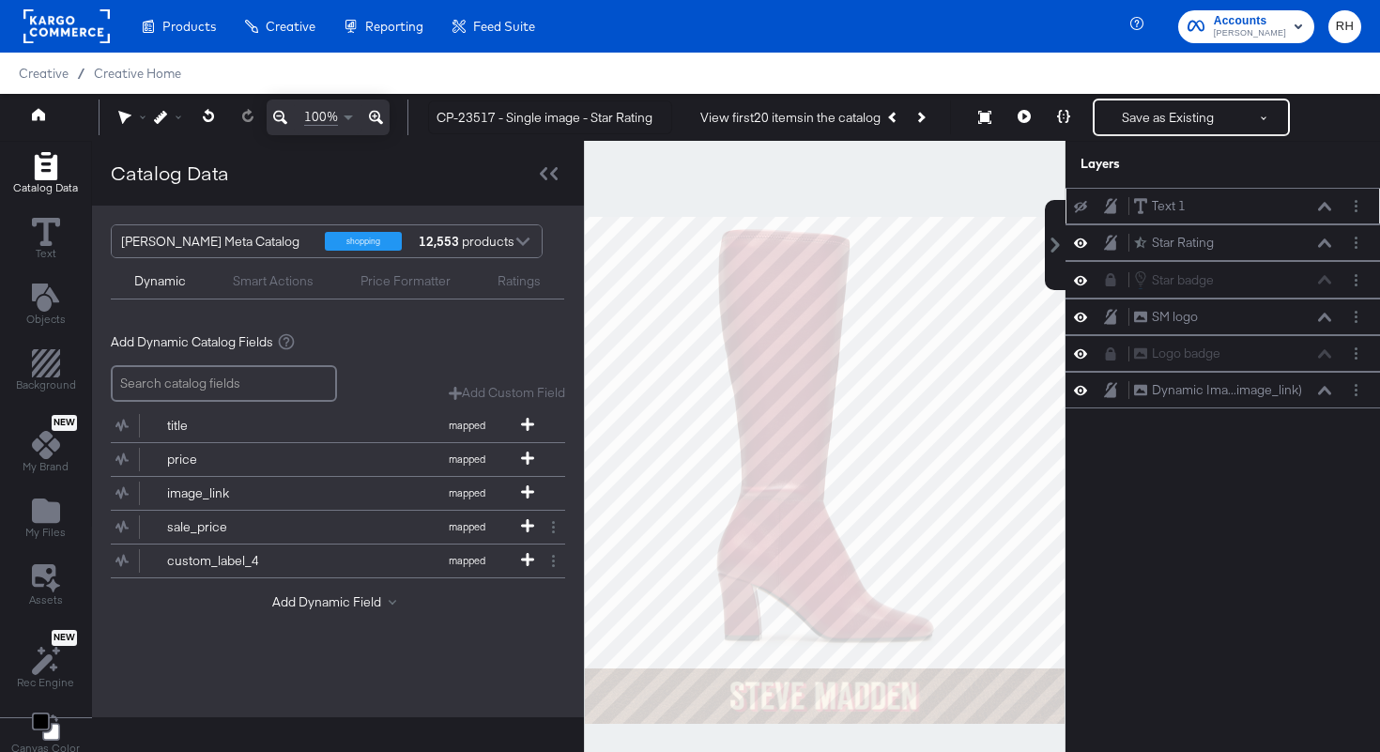
click at [1085, 214] on div "Text 1 Text 1" at bounding box center [1223, 206] width 300 height 20
click at [1081, 206] on icon at bounding box center [1080, 207] width 13 height 12
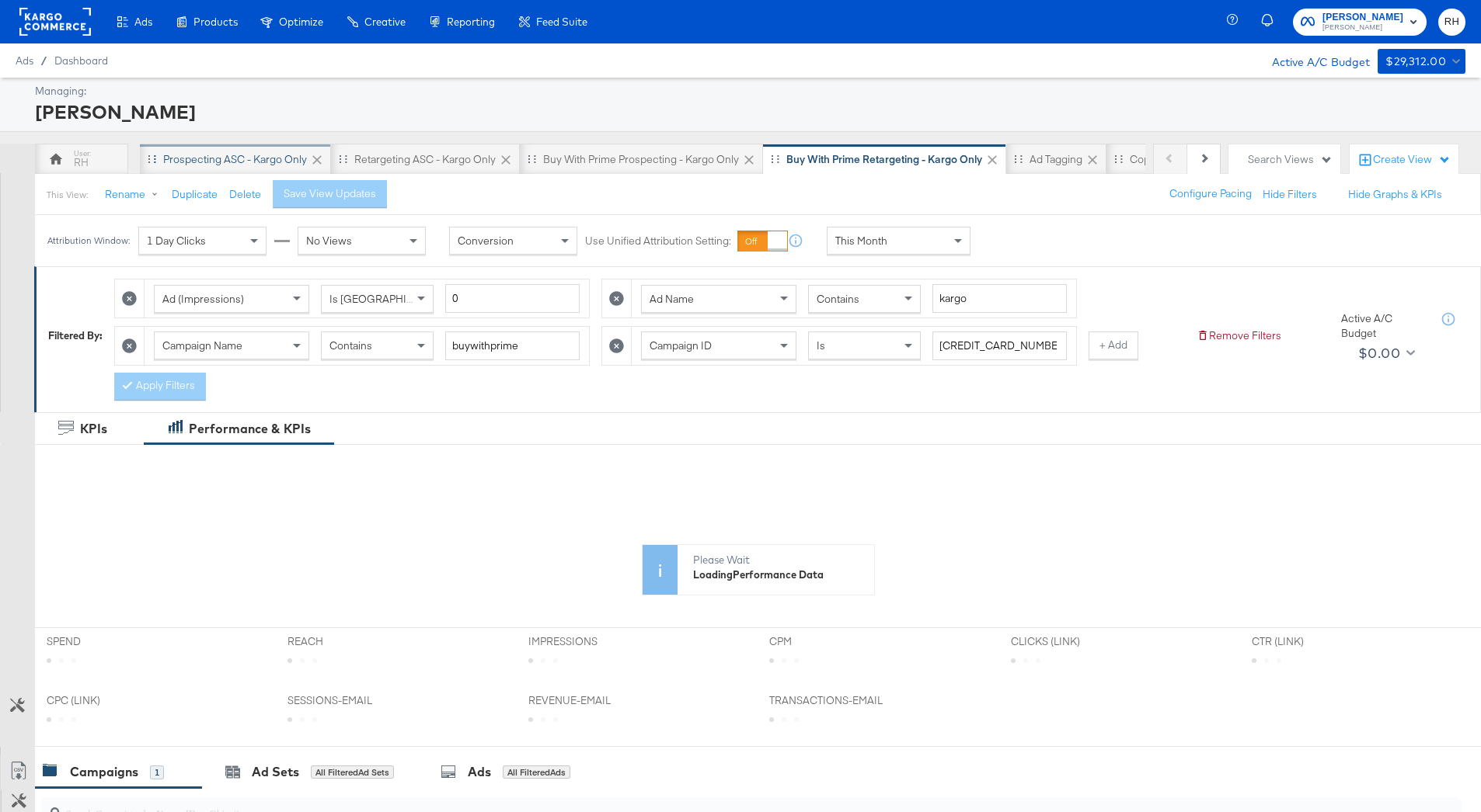
click at [244, 168] on div "Prospecting ASC - Kargo only" at bounding box center [235, 160] width 191 height 31
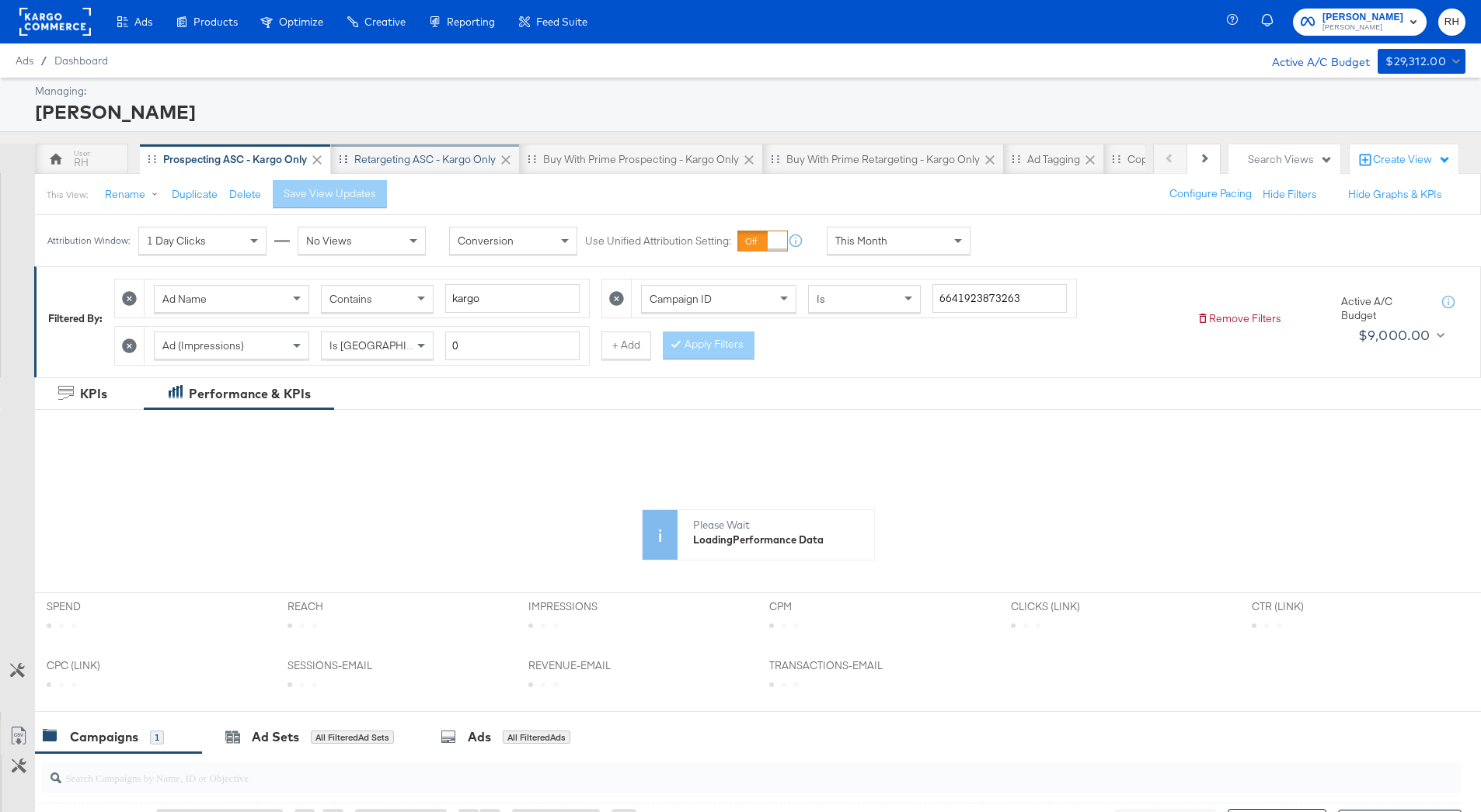
click at [392, 160] on div "Retargeting ASC - Kargo only" at bounding box center [424, 160] width 141 height 15
click at [495, 737] on div "Ads All Filtered Ads" at bounding box center [505, 738] width 130 height 18
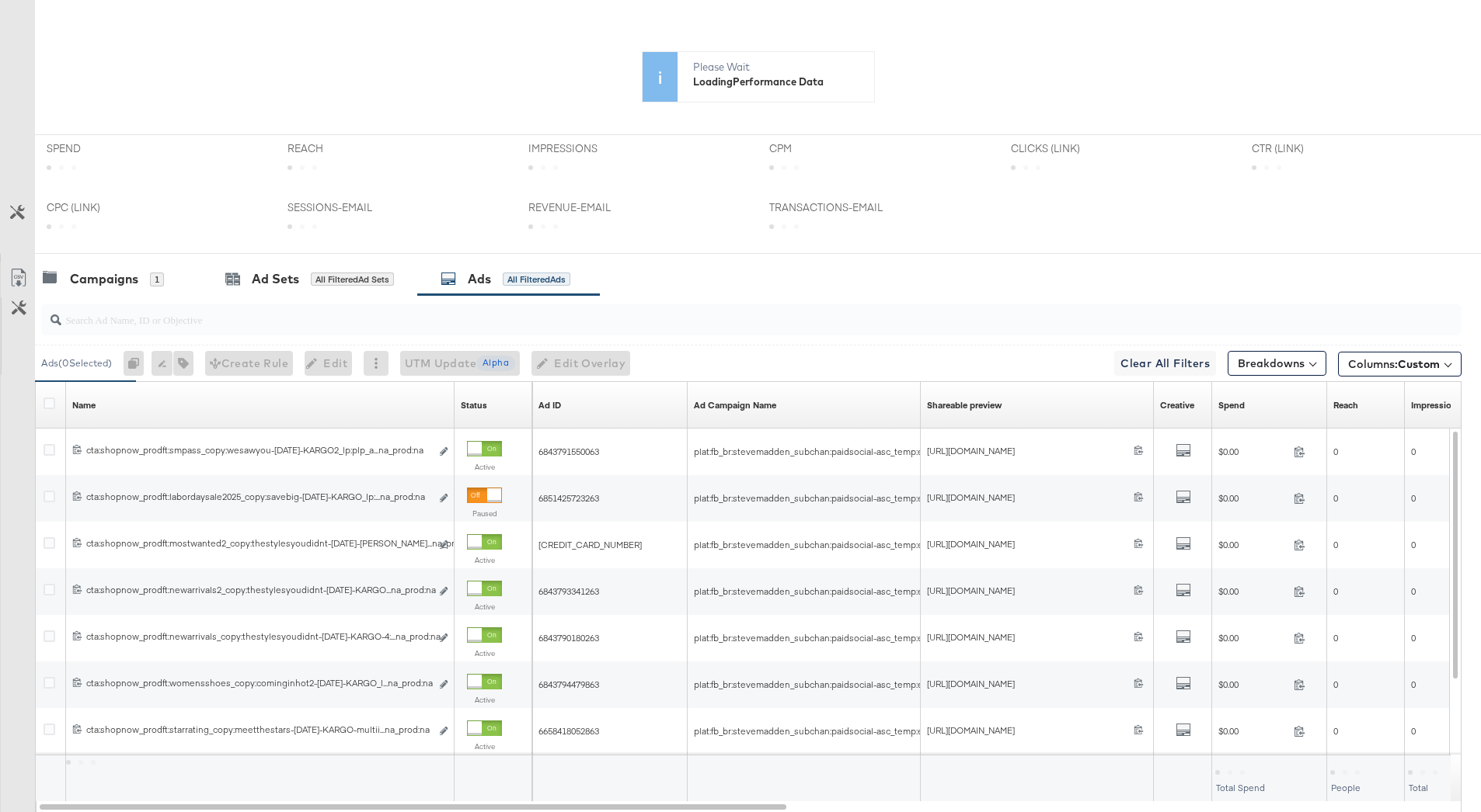
scroll to position [561, 0]
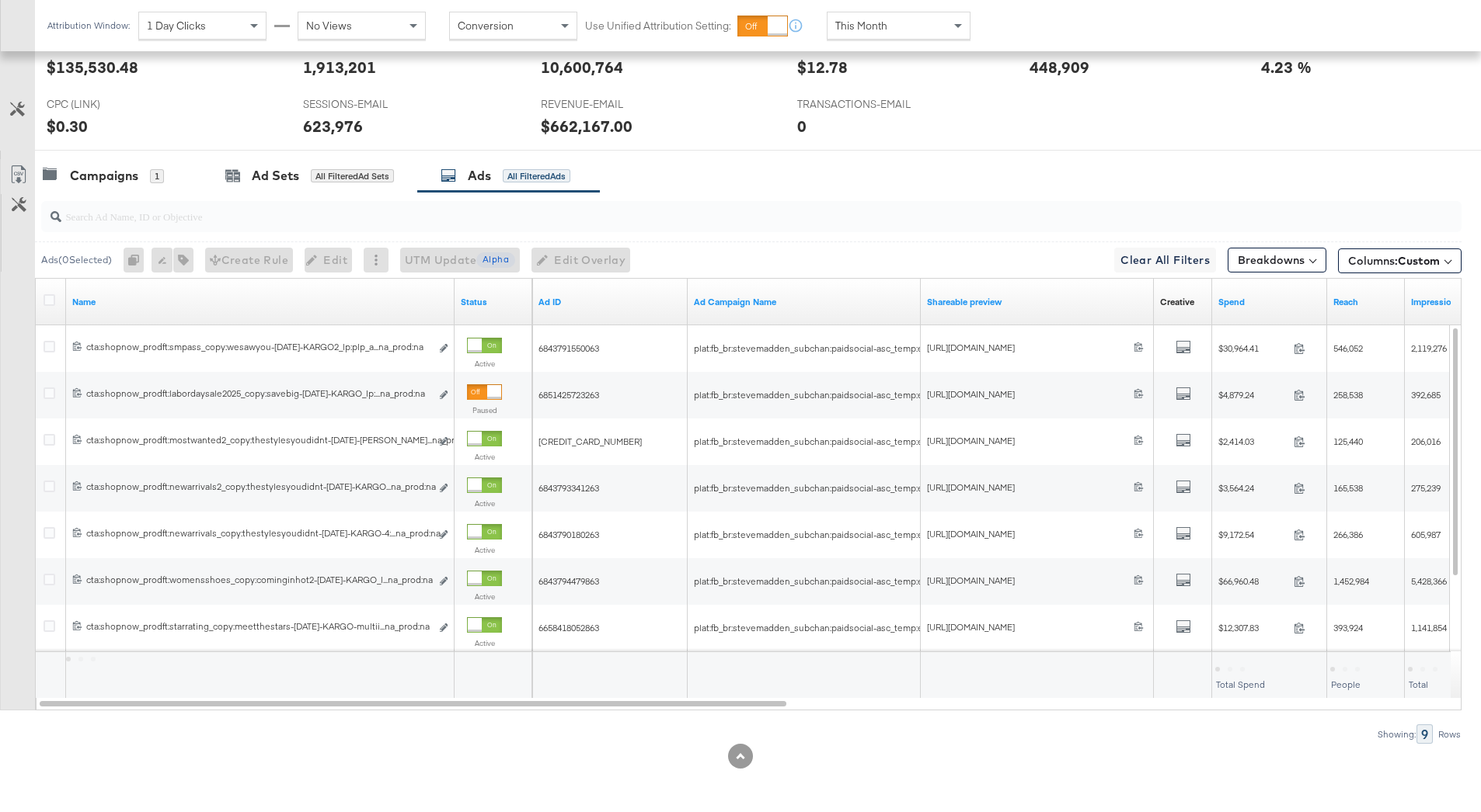
click at [635, 222] on input "search" at bounding box center [696, 210] width 1269 height 31
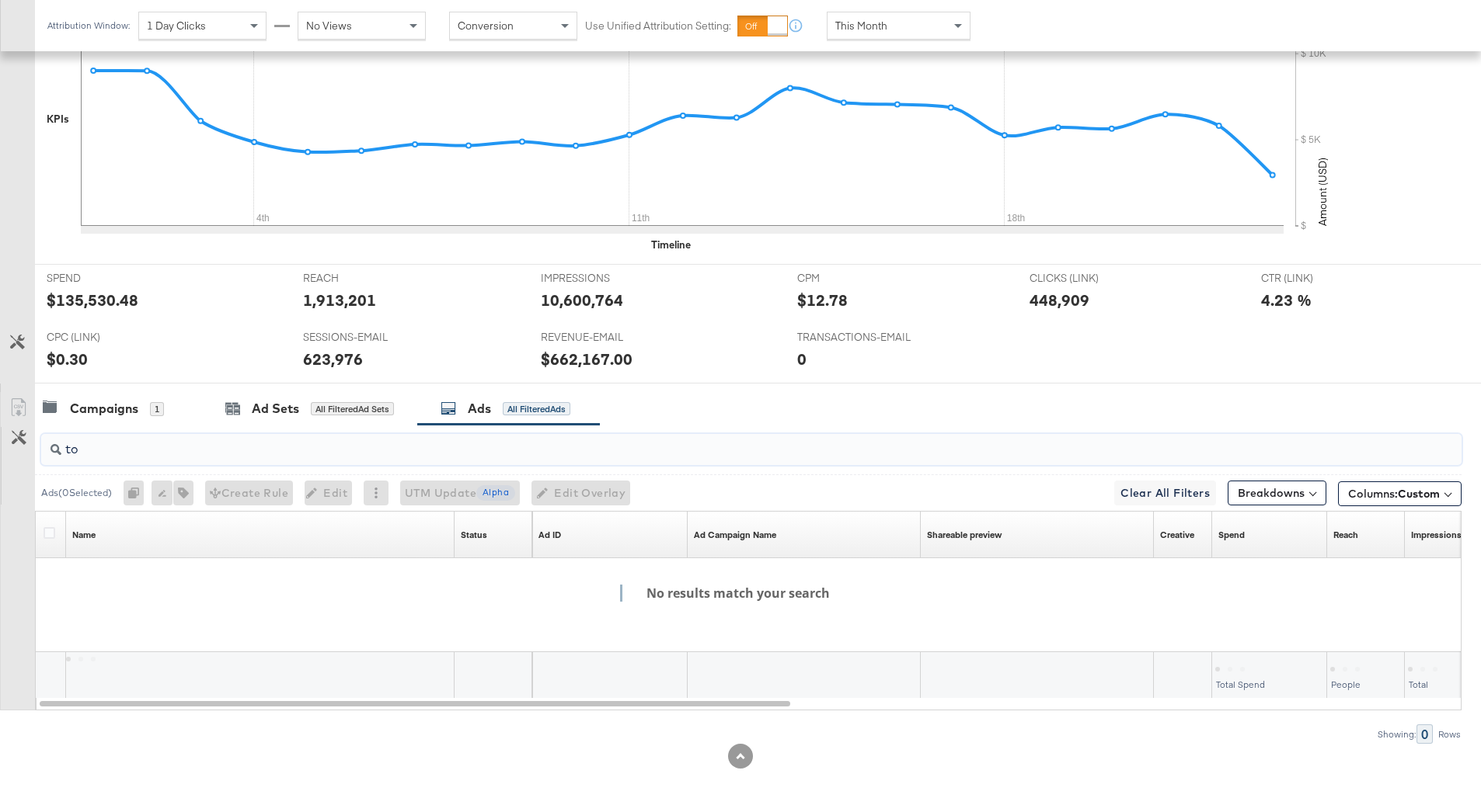
type input "t"
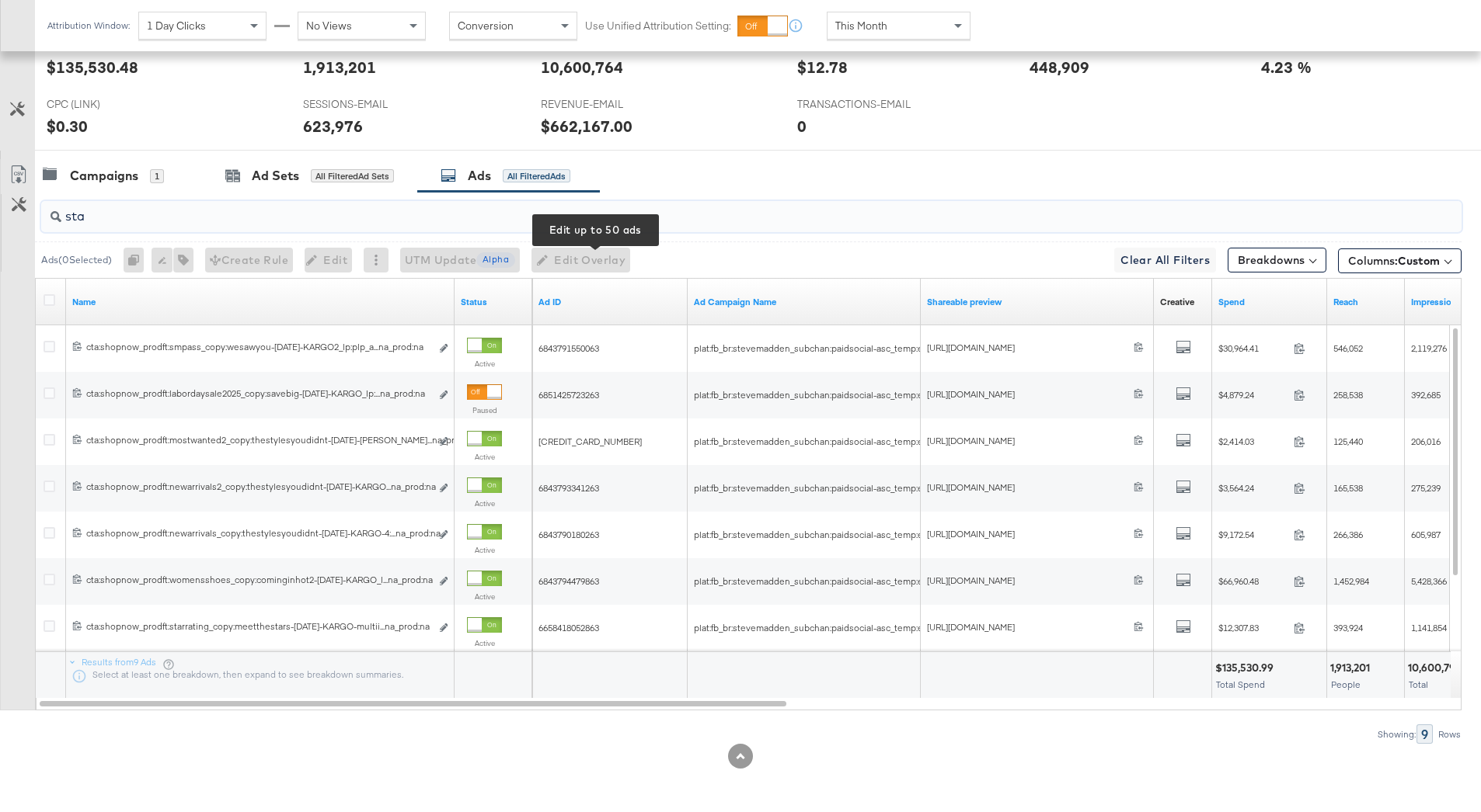
scroll to position [433, 0]
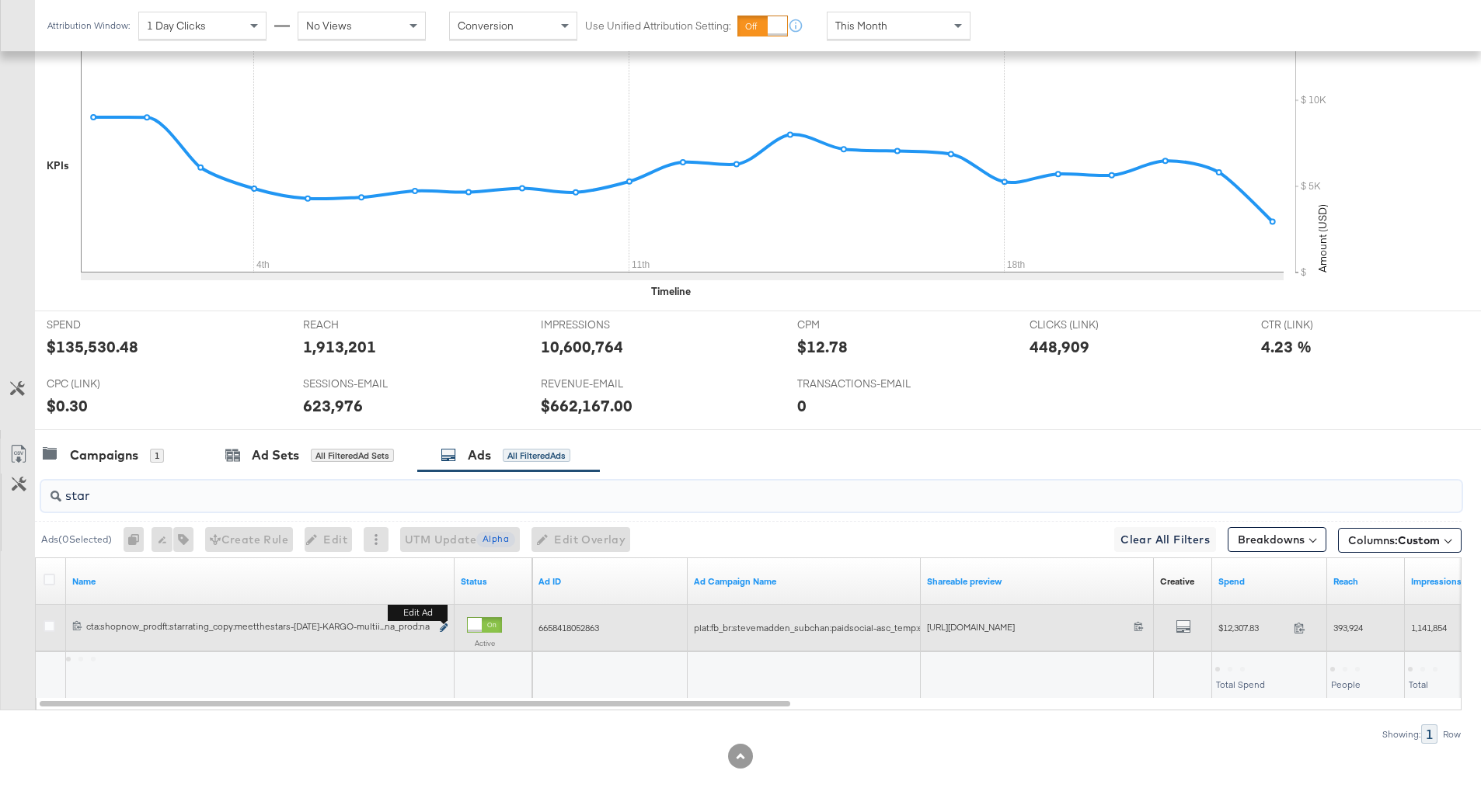
type input "star"
click at [442, 628] on icon "link" at bounding box center [443, 628] width 7 height 8
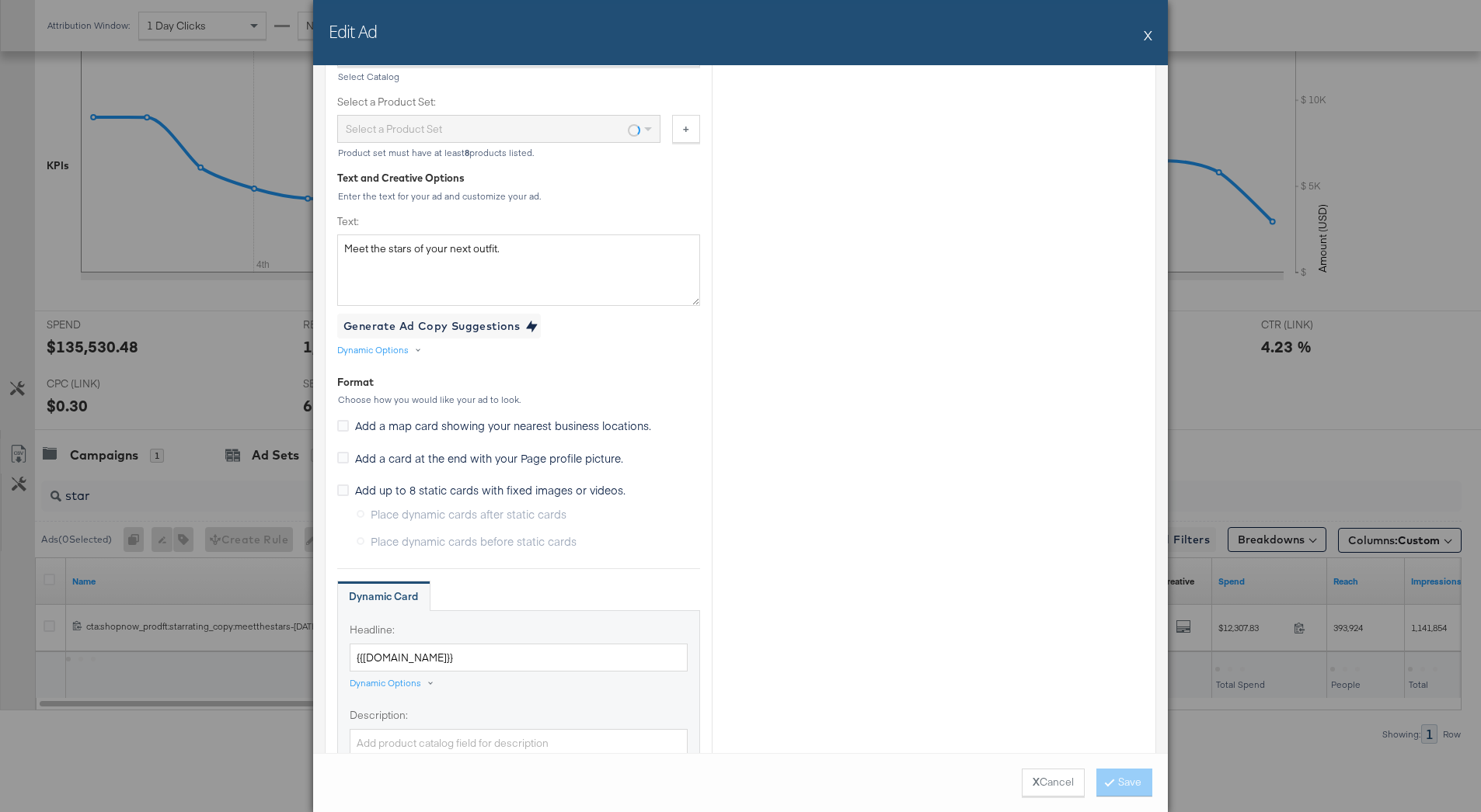
scroll to position [649, 0]
click at [566, 256] on textarea "Meet the stars of your next outfit." at bounding box center [518, 270] width 362 height 71
click at [1150, 36] on button "X" at bounding box center [1148, 35] width 8 height 31
